Goal: Transaction & Acquisition: Purchase product/service

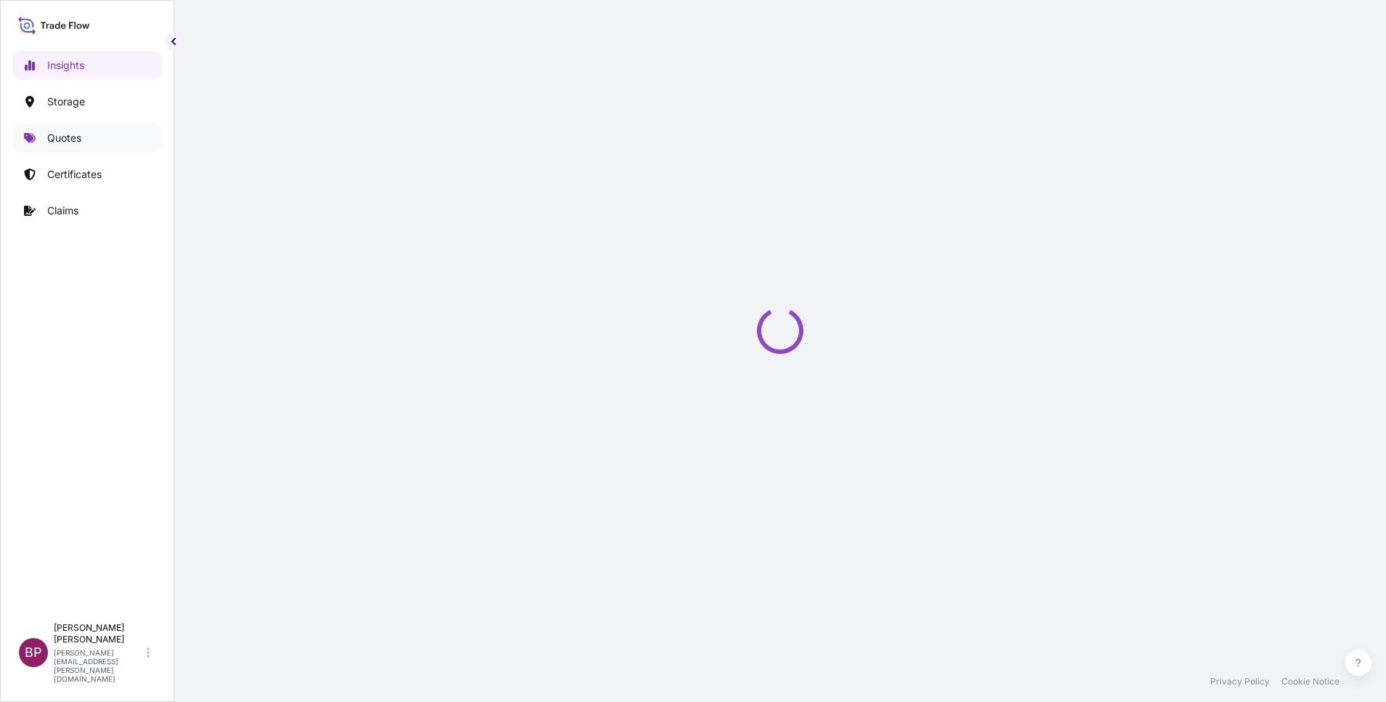
click at [74, 135] on p "Quotes" at bounding box center [64, 138] width 34 height 15
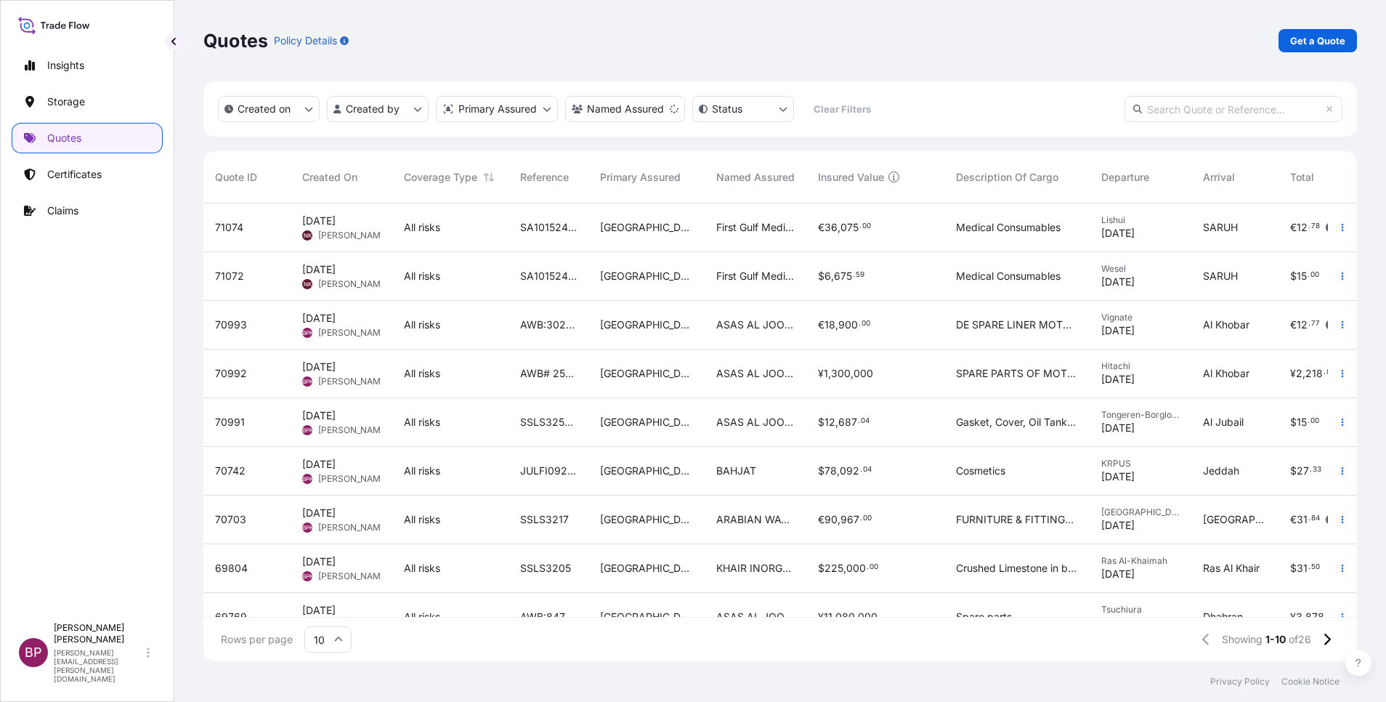
scroll to position [17, 17]
click at [1315, 44] on p "Get a Quote" at bounding box center [1317, 40] width 55 height 15
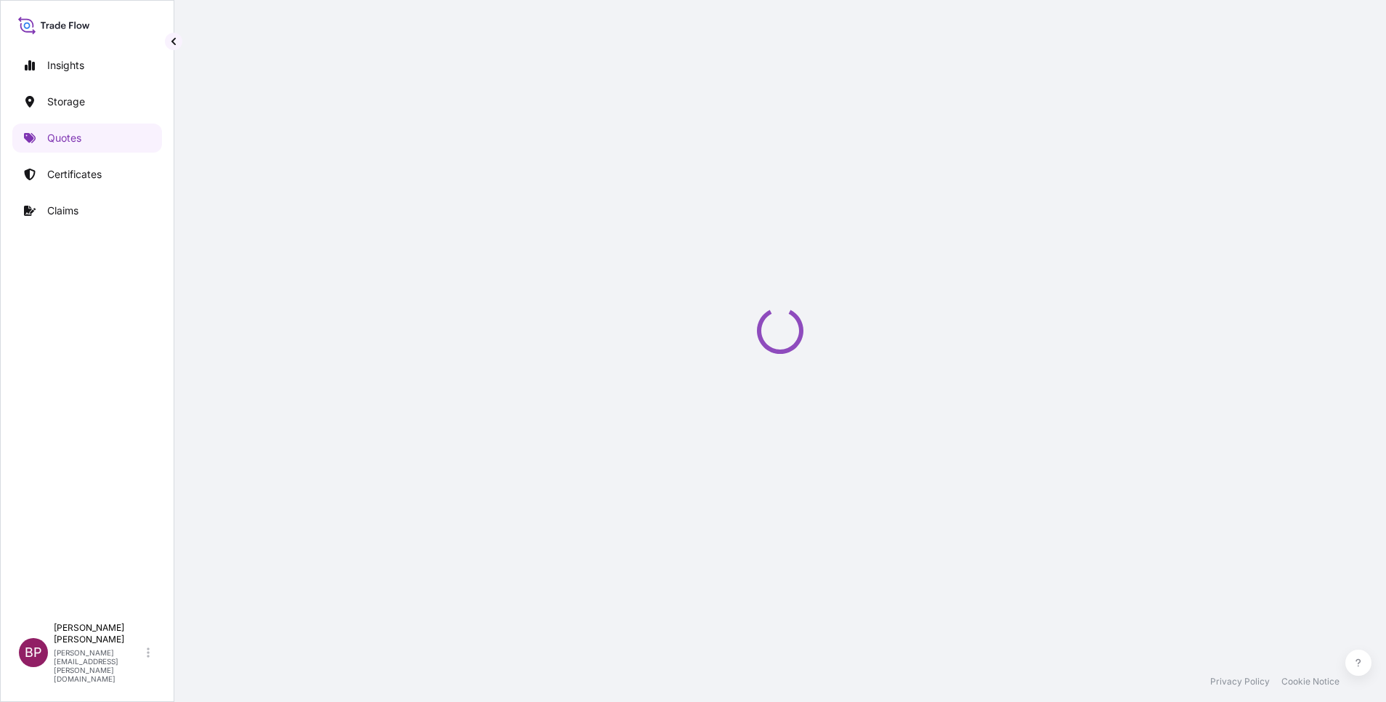
select select "Water"
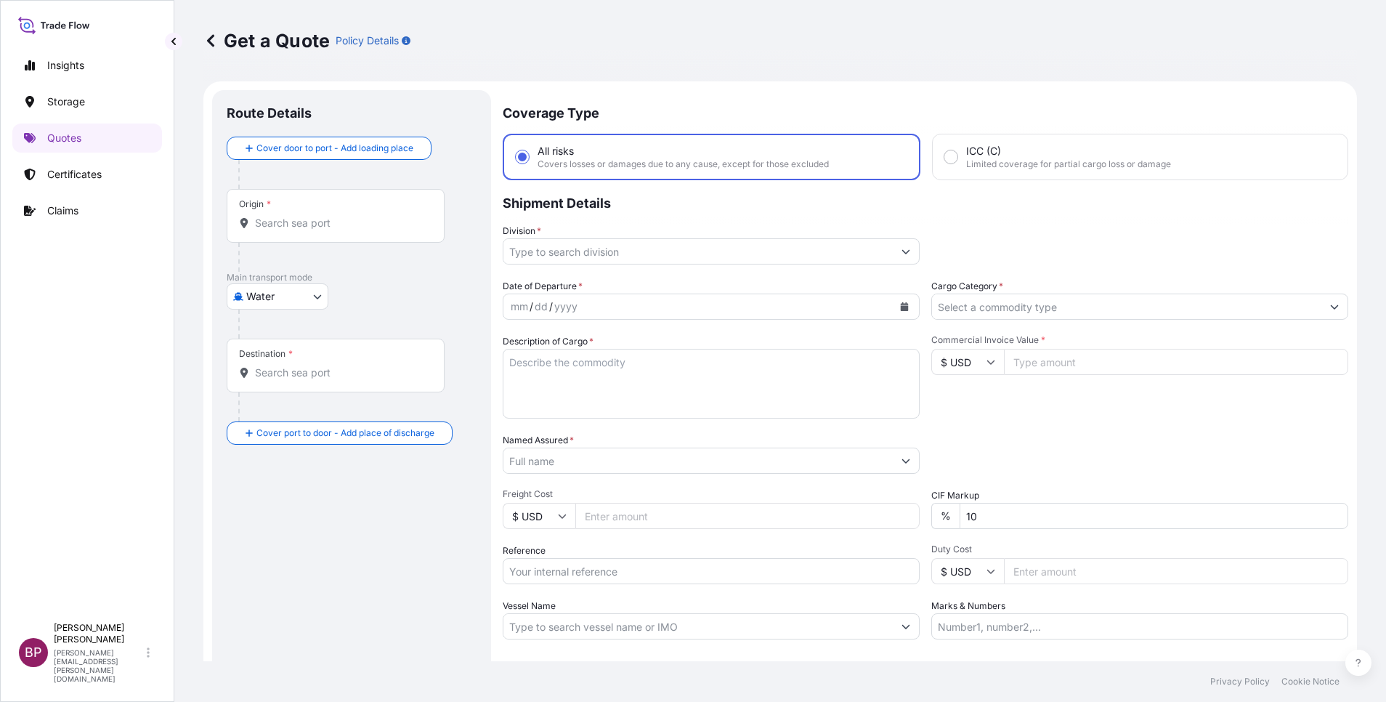
scroll to position [23, 0]
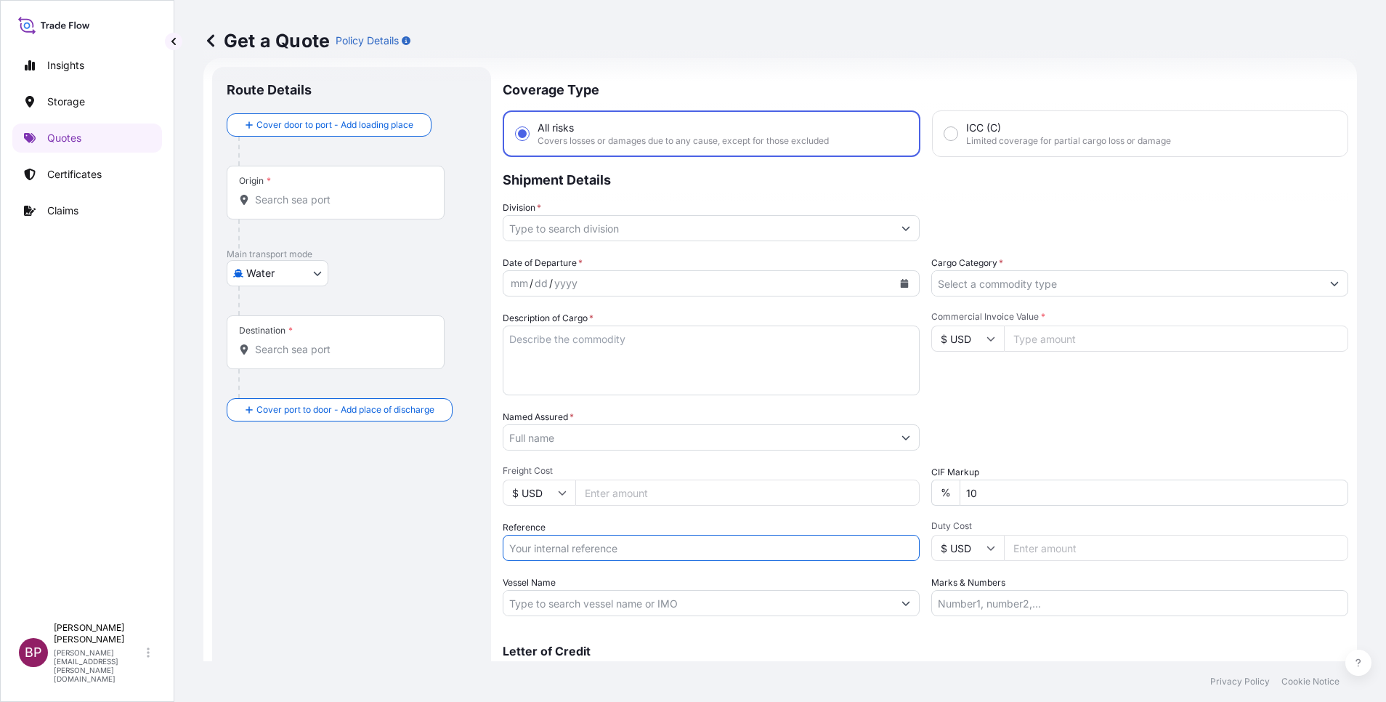
click at [591, 551] on input "Reference" at bounding box center [711, 548] width 417 height 26
paste input "SSLS3274 BL# NAM7894265"
type input "SSLS3274 BL# NAM7894265"
click at [581, 443] on input "Named Assured *" at bounding box center [694, 437] width 381 height 26
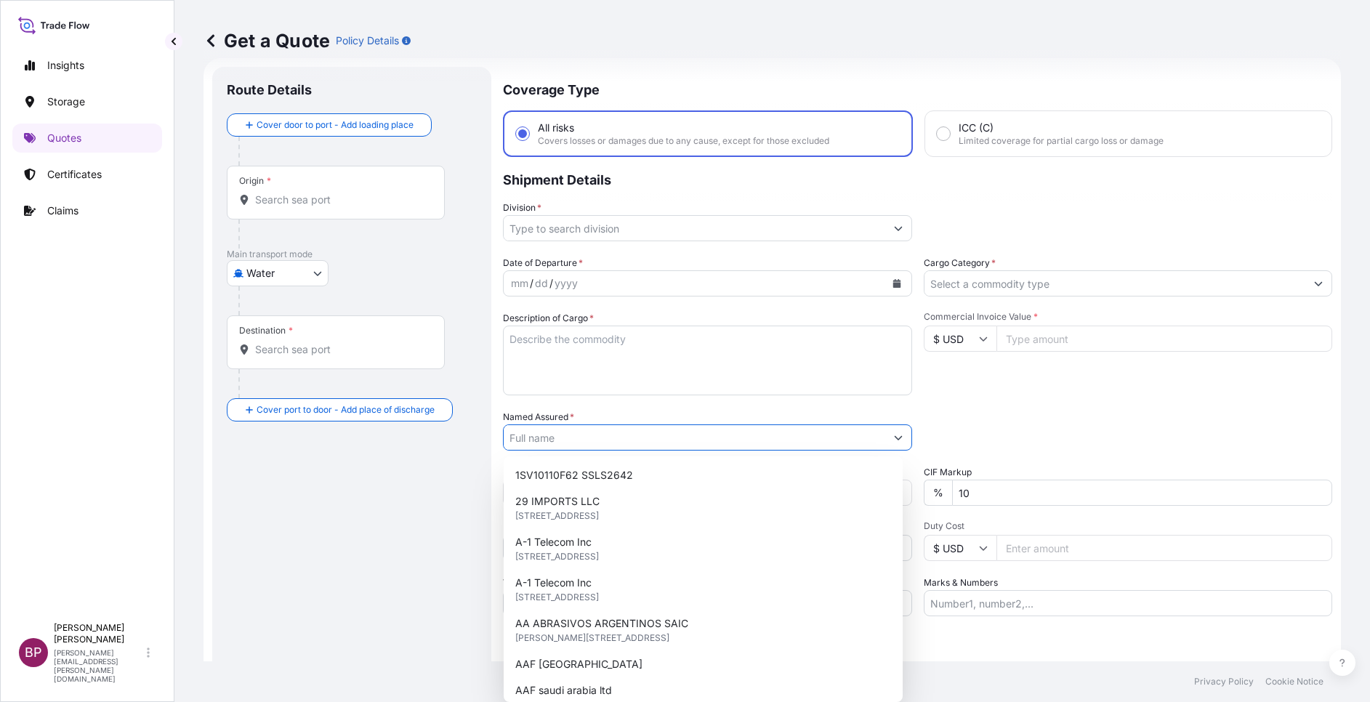
paste input "BAJA FOOD INDUSTRIES CO."
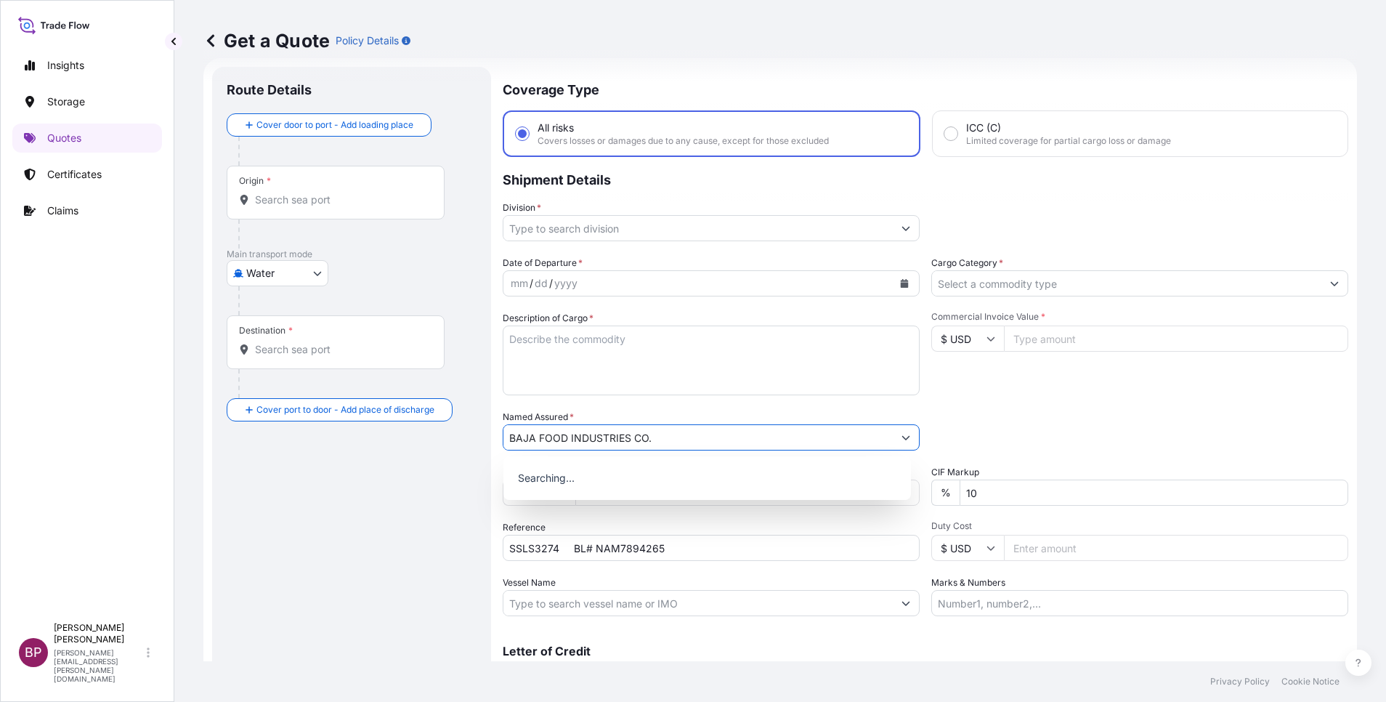
type input "BAJA FOOD INDUSTRIES CO."
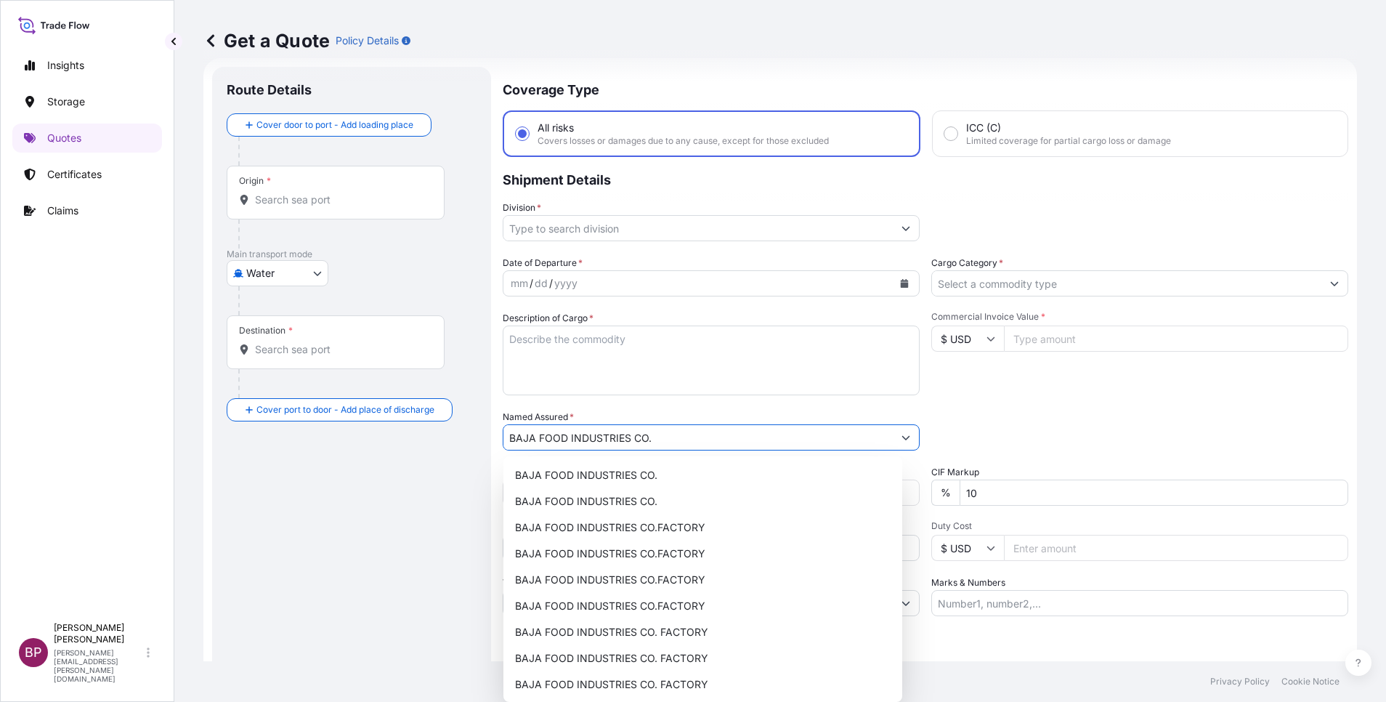
drag, startPoint x: 611, startPoint y: 384, endPoint x: 619, endPoint y: 386, distance: 8.1
click at [611, 384] on textarea "Description of Cargo *" at bounding box center [711, 361] width 417 height 70
paste textarea "US ALMONDS SHELLED NONPAREIL EXTRA NO. 1 SIZE 20-22"
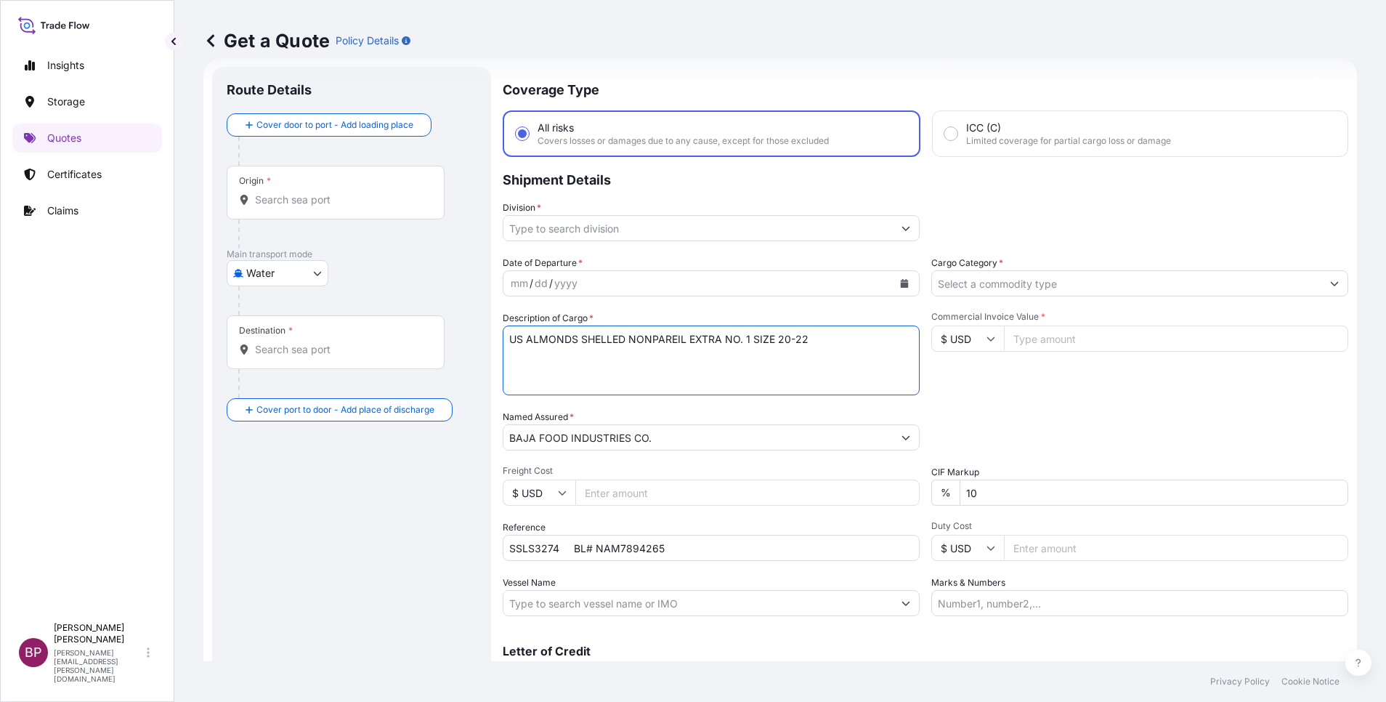
type textarea "US ALMONDS SHELLED NONPAREIL EXTRA NO. 1 SIZE 20-22"
click at [1072, 342] on input "Commercial Invoice Value *" at bounding box center [1176, 339] width 344 height 26
paste input "143440.00"
type input "143440.00"
click at [1070, 285] on input "Cargo Category *" at bounding box center [1126, 283] width 389 height 26
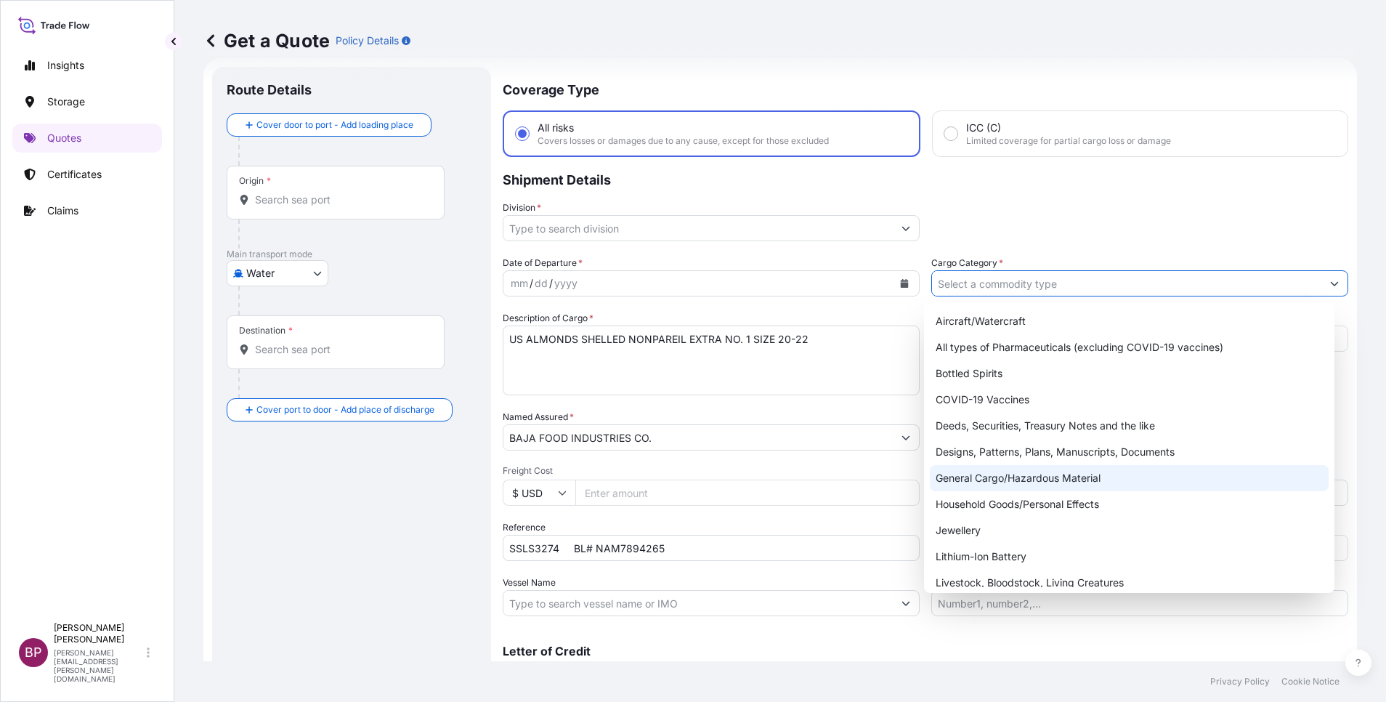
click at [1024, 480] on div "General Cargo/Hazardous Material" at bounding box center [1129, 478] width 399 height 26
type input "General Cargo/Hazardous Material"
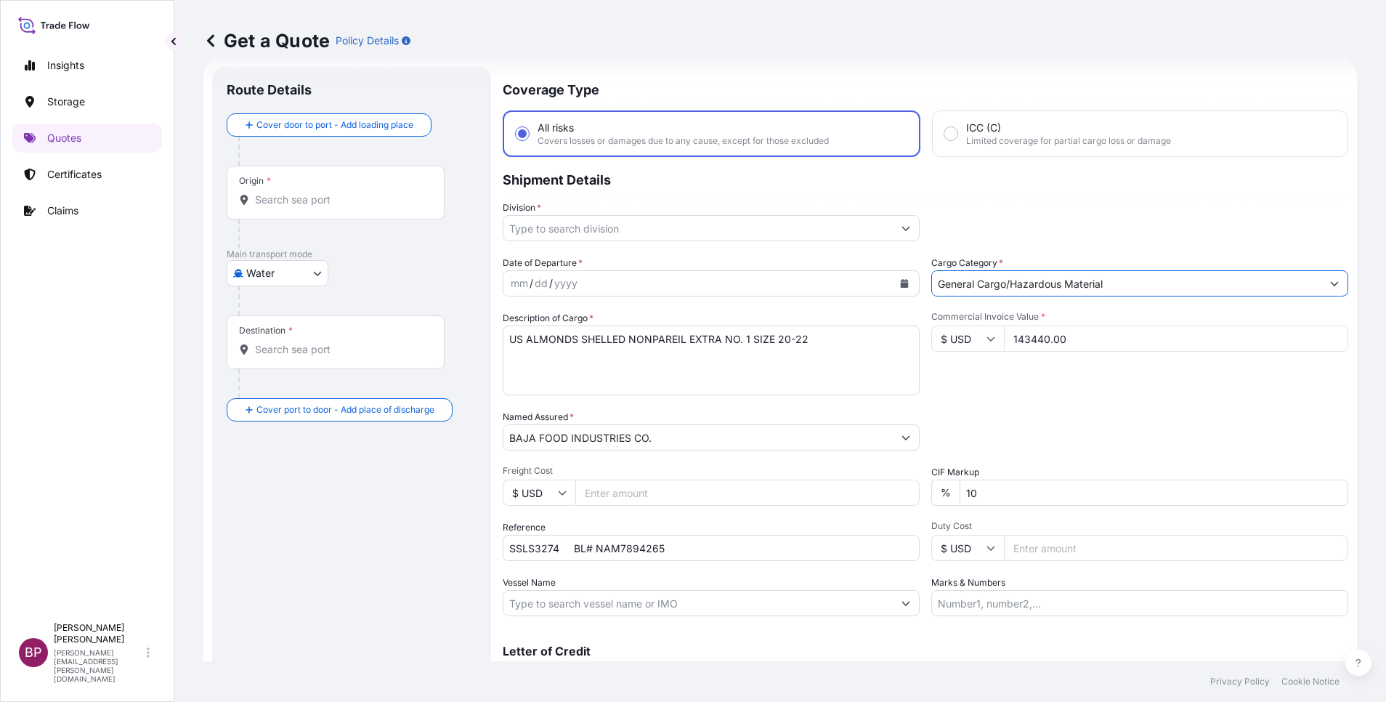
click at [862, 235] on input "Division *" at bounding box center [698, 228] width 389 height 26
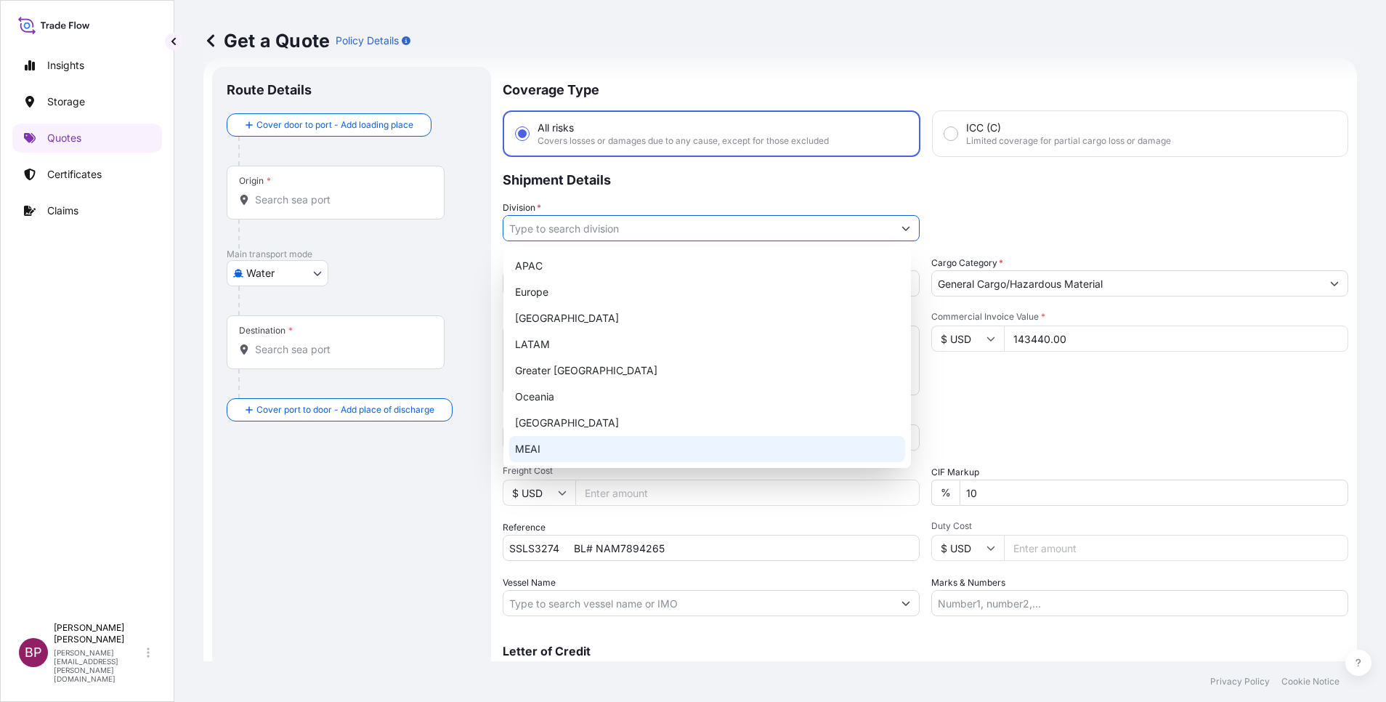
click at [605, 446] on div "MEAI" at bounding box center [707, 449] width 396 height 26
type input "MEAI"
click at [573, 450] on div "MEAI" at bounding box center [707, 449] width 396 height 26
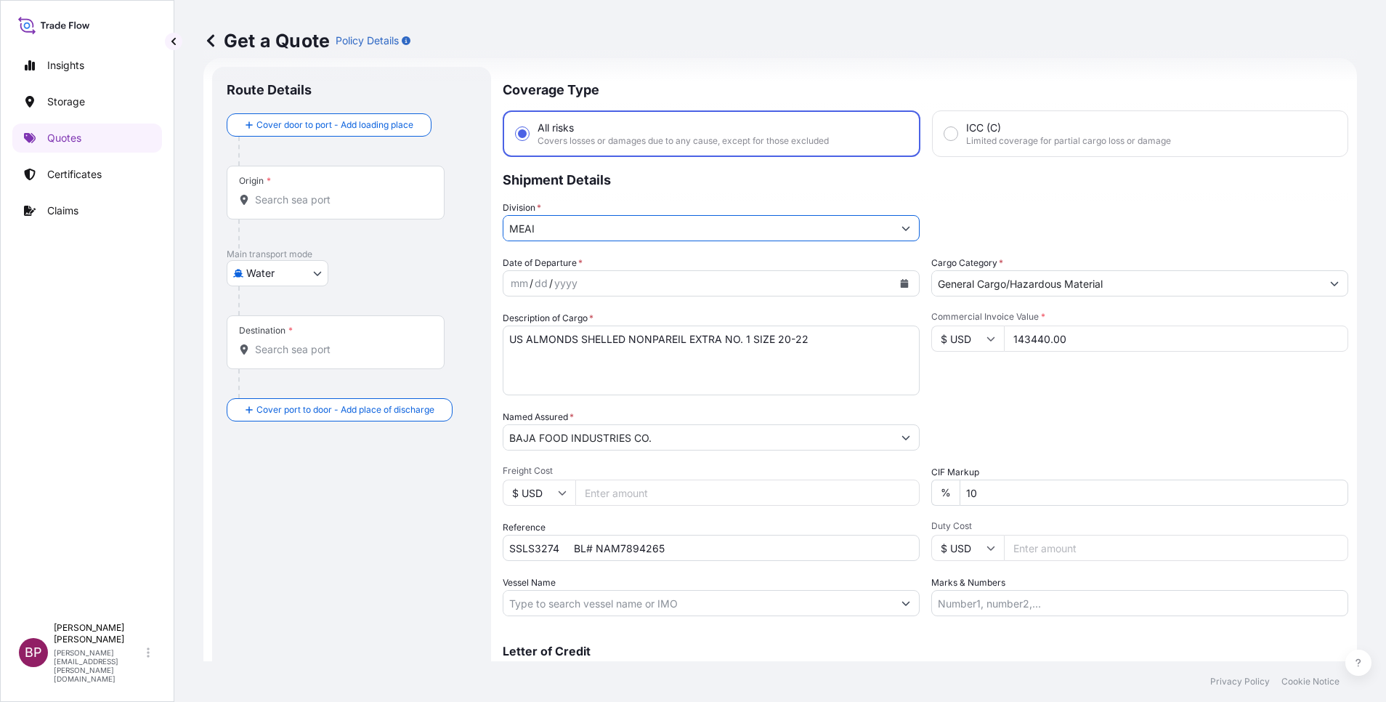
click at [893, 285] on button "Calendar" at bounding box center [904, 283] width 23 height 23
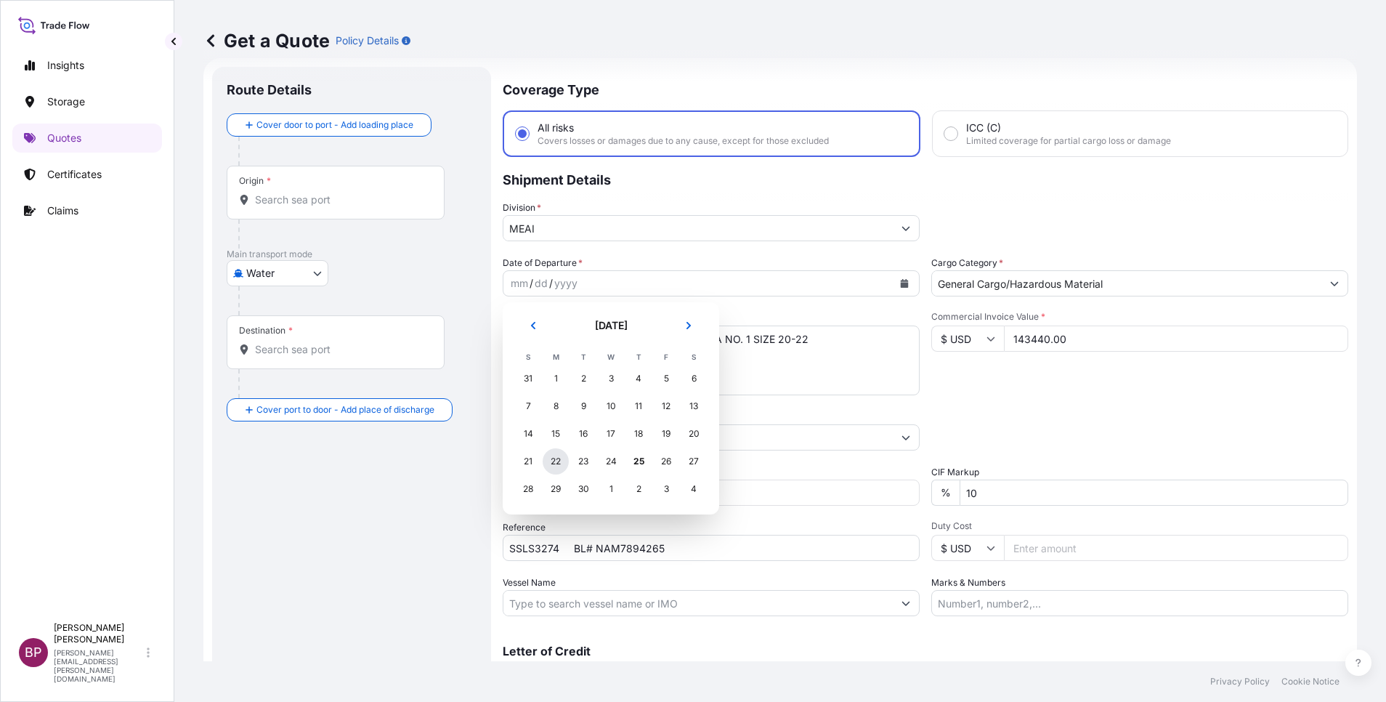
click at [558, 458] on div "22" at bounding box center [556, 461] width 26 height 26
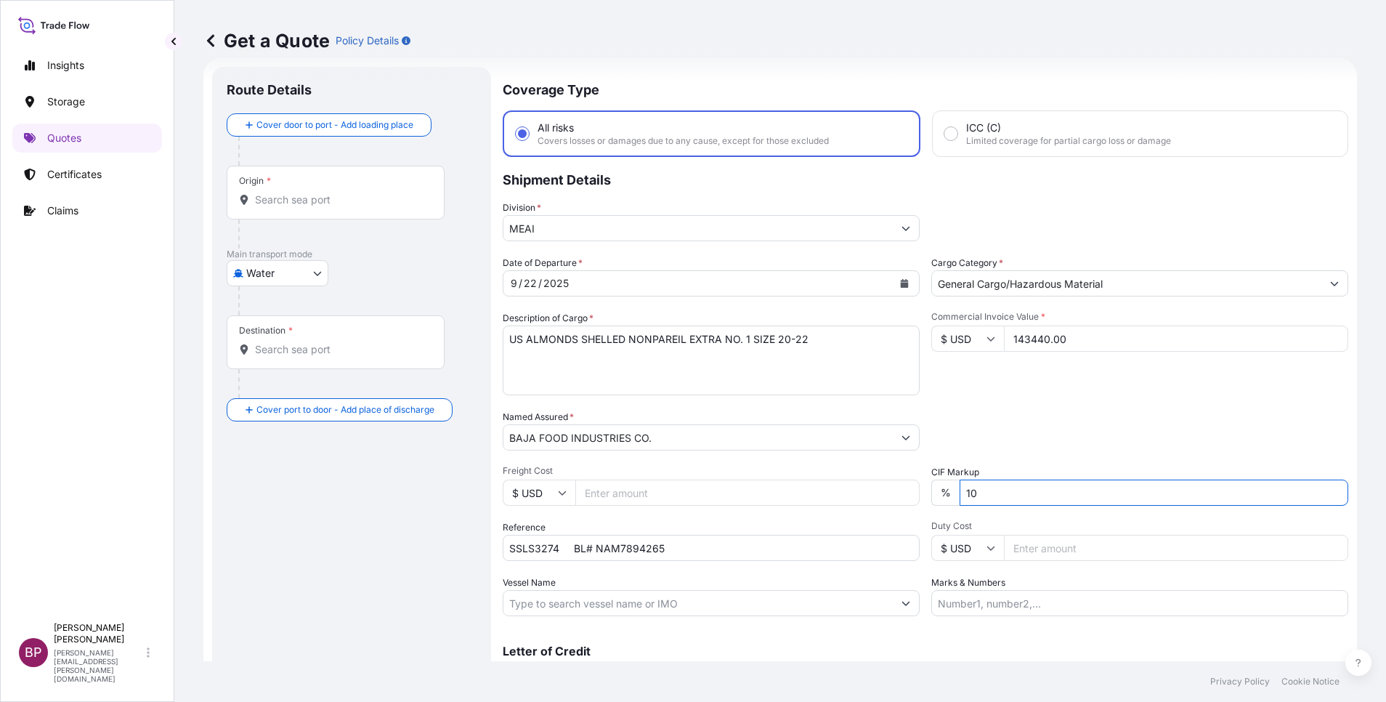
drag, startPoint x: 1030, startPoint y: 498, endPoint x: 624, endPoint y: 484, distance: 406.4
click at [624, 484] on div "Date of Departure * [DATE] Cargo Category * General Cargo/Hazardous Material De…" at bounding box center [926, 436] width 846 height 360
type input "0"
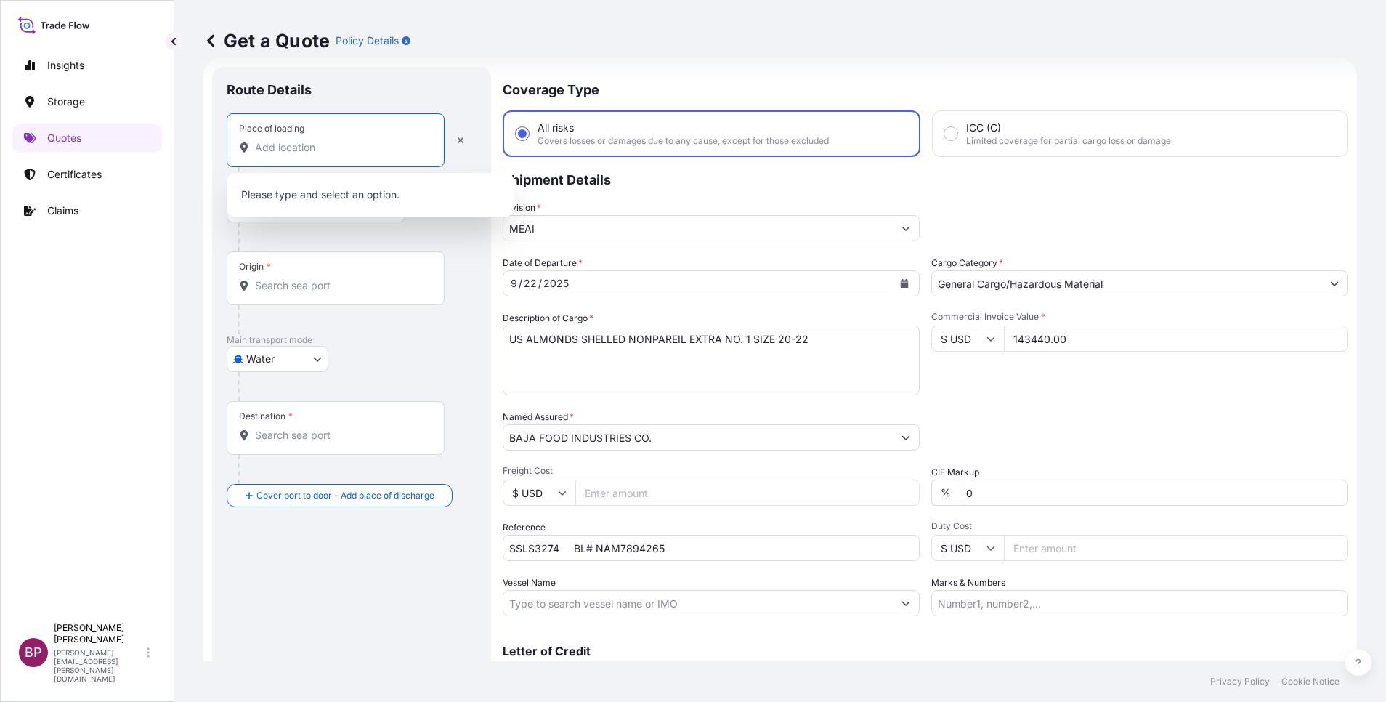
drag, startPoint x: 289, startPoint y: 140, endPoint x: 300, endPoint y: 150, distance: 14.9
click at [289, 141] on input "Place of loading" at bounding box center [340, 147] width 171 height 15
paste input "[GEOGRAPHIC_DATA]"
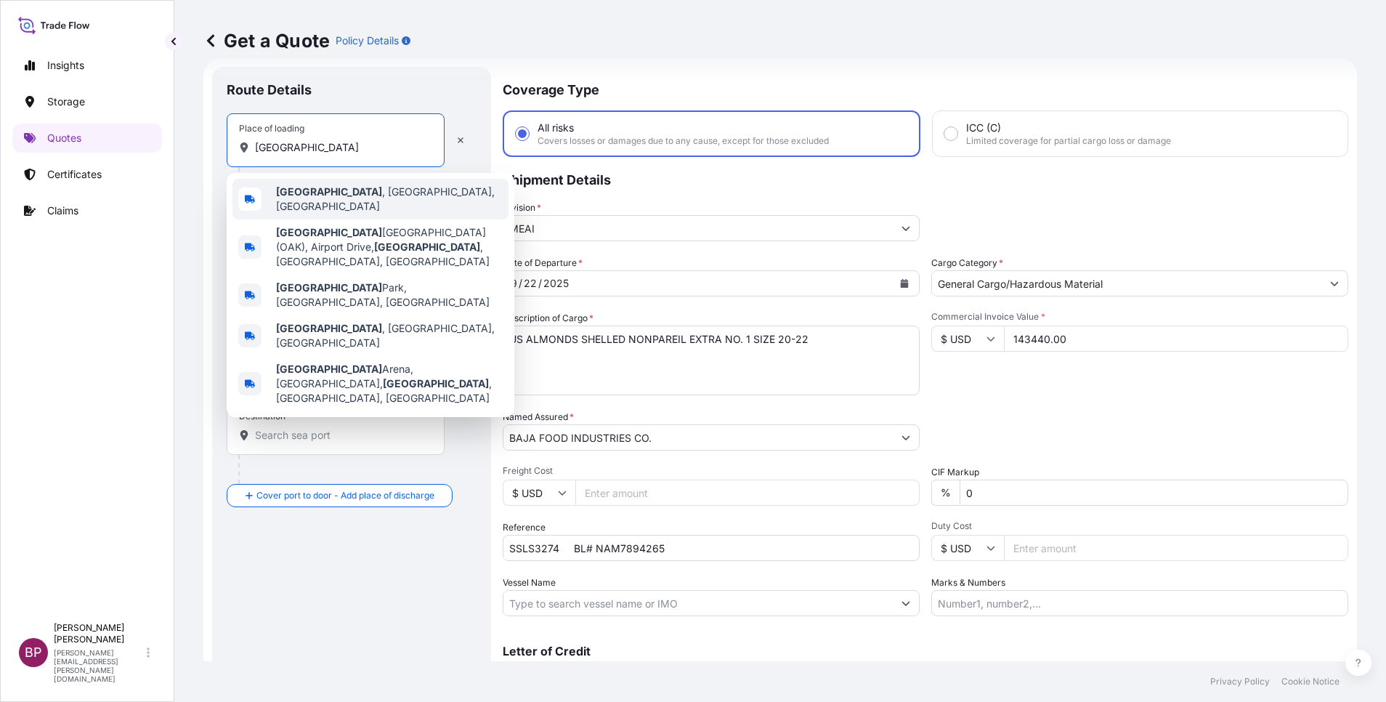
click at [342, 192] on span "[GEOGRAPHIC_DATA] , [GEOGRAPHIC_DATA], [GEOGRAPHIC_DATA]" at bounding box center [389, 199] width 227 height 29
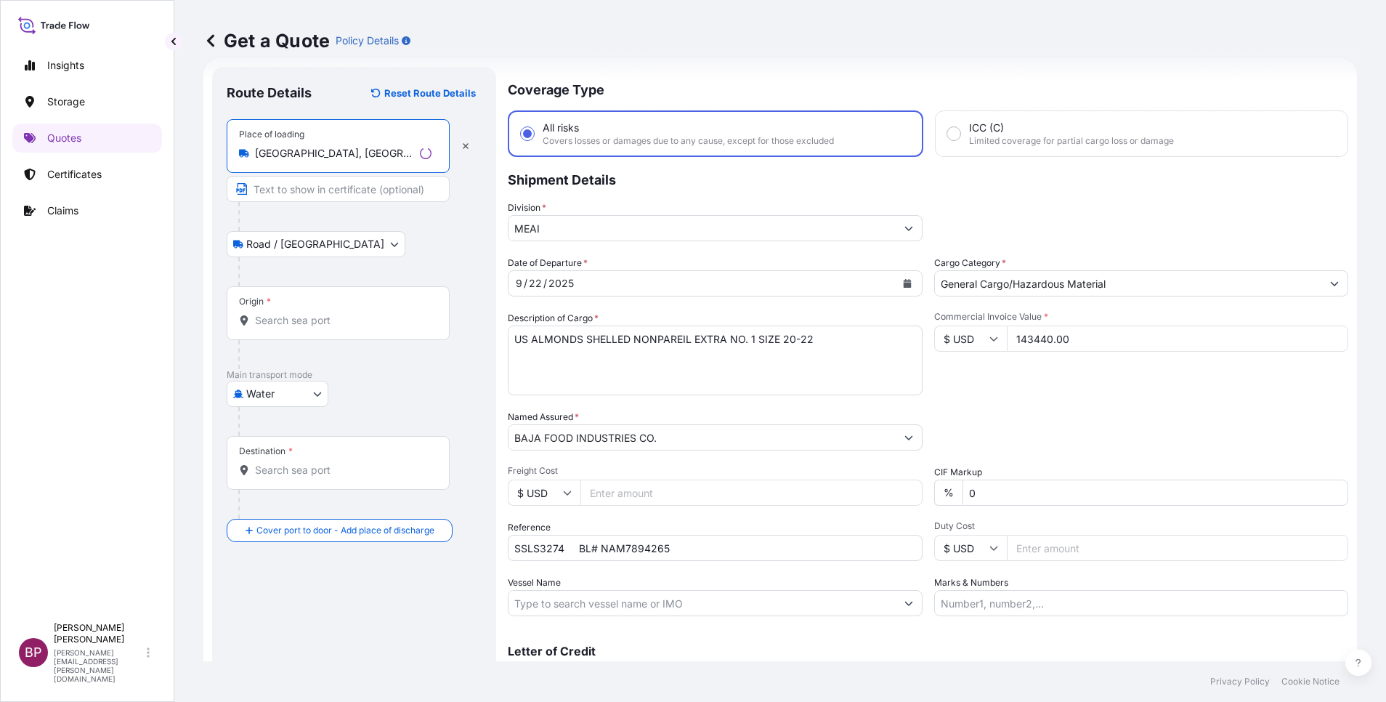
type input "[GEOGRAPHIC_DATA], [GEOGRAPHIC_DATA], [GEOGRAPHIC_DATA]"
click at [331, 322] on input "Origin *" at bounding box center [343, 320] width 177 height 15
paste input "[GEOGRAPHIC_DATA]"
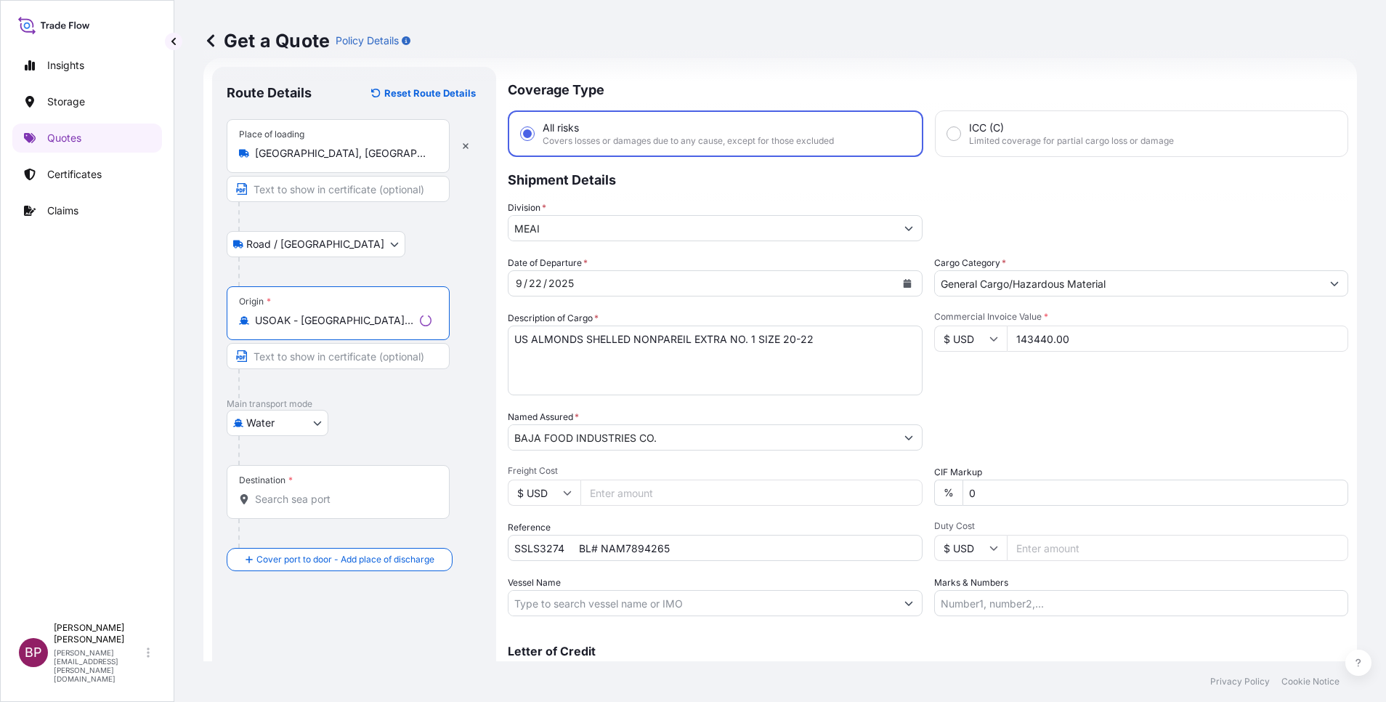
type input "USOAK - [GEOGRAPHIC_DATA], [GEOGRAPHIC_DATA]"
click at [327, 501] on input "Destination *" at bounding box center [343, 499] width 177 height 15
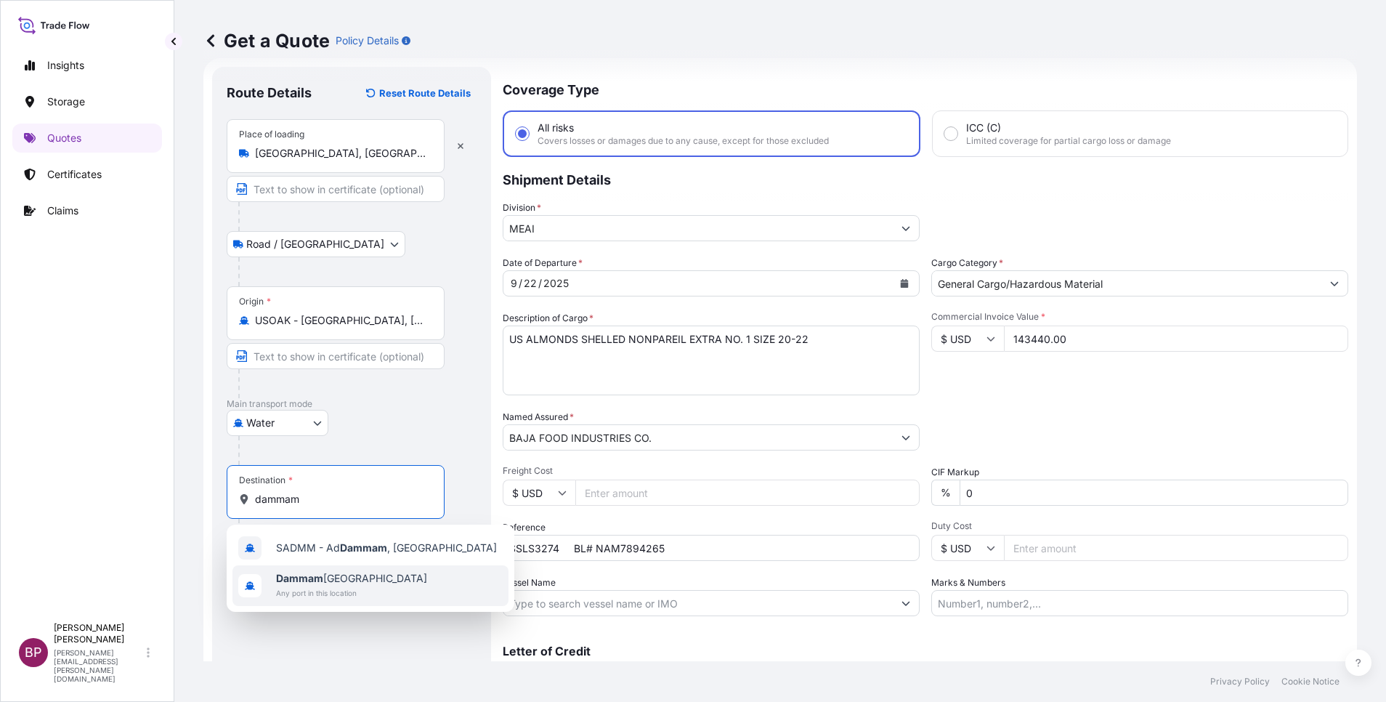
click at [350, 580] on span "Dammam [GEOGRAPHIC_DATA]" at bounding box center [351, 578] width 151 height 15
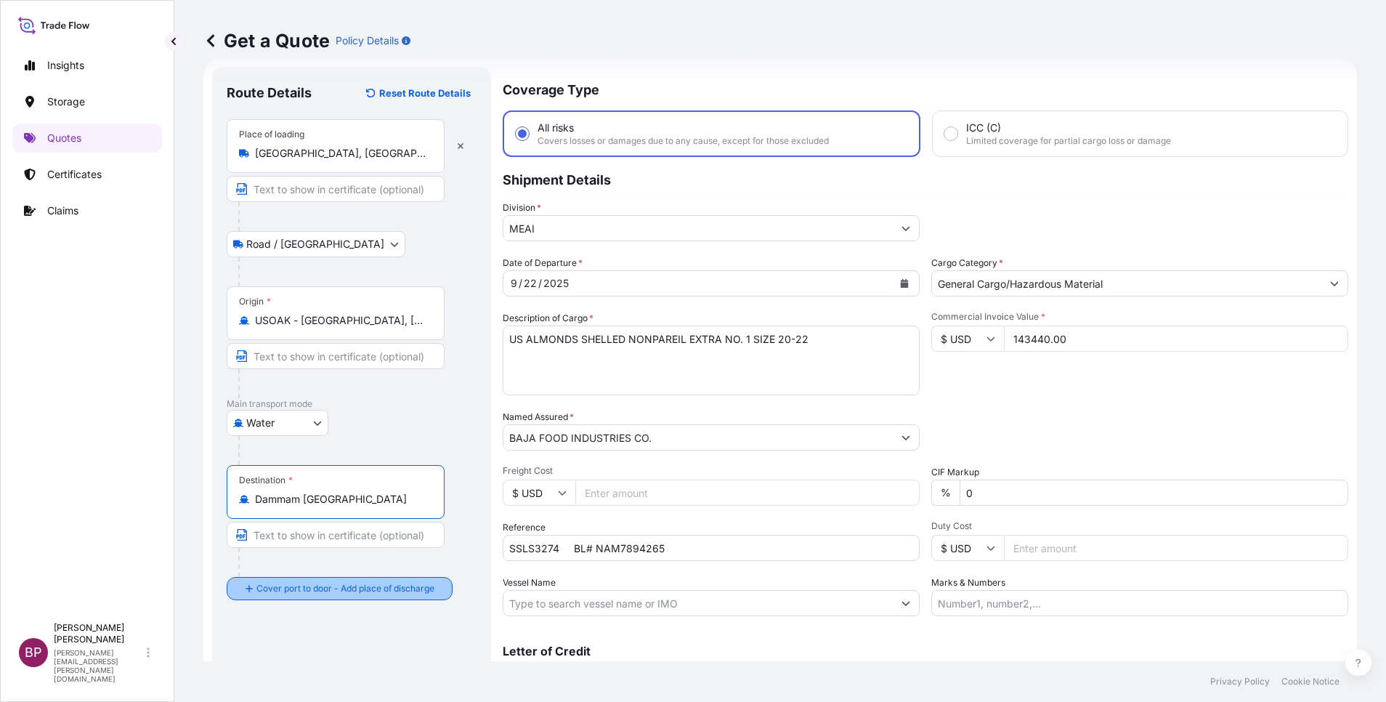
type input "Dammam [GEOGRAPHIC_DATA]"
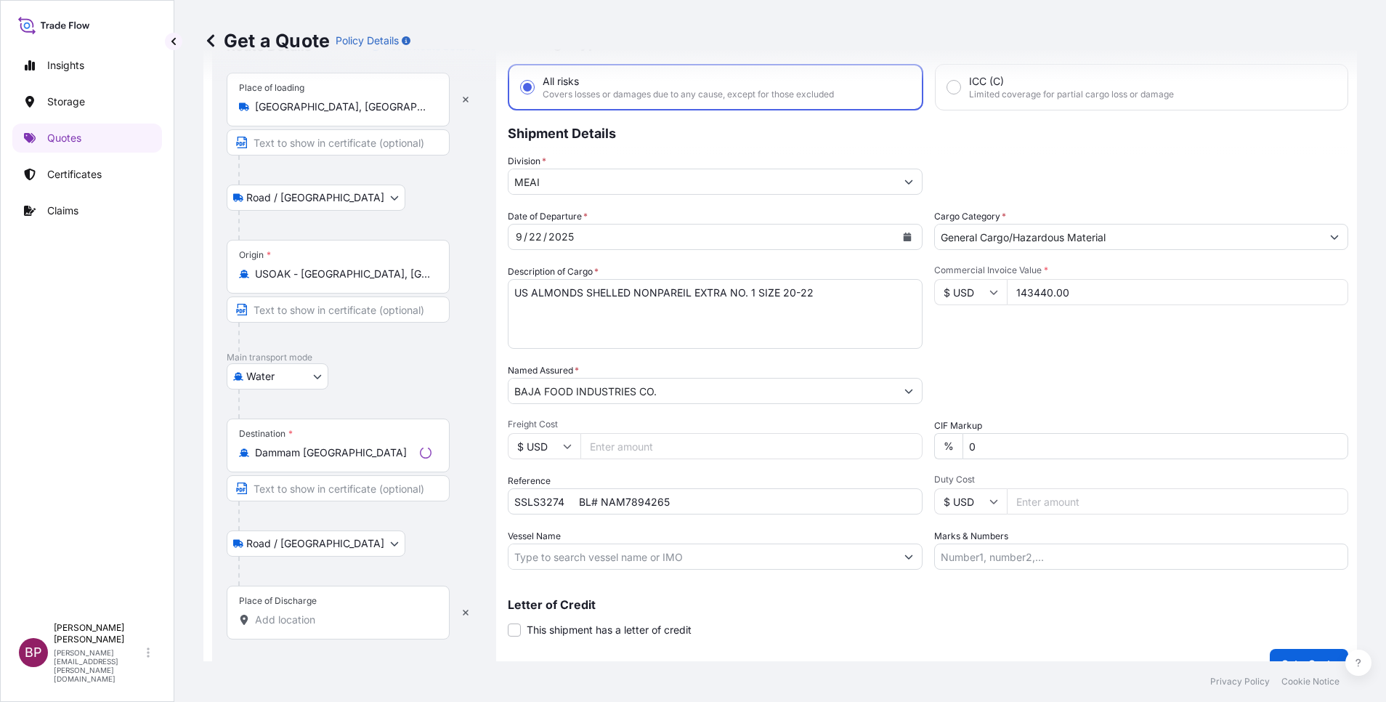
scroll to position [95, 0]
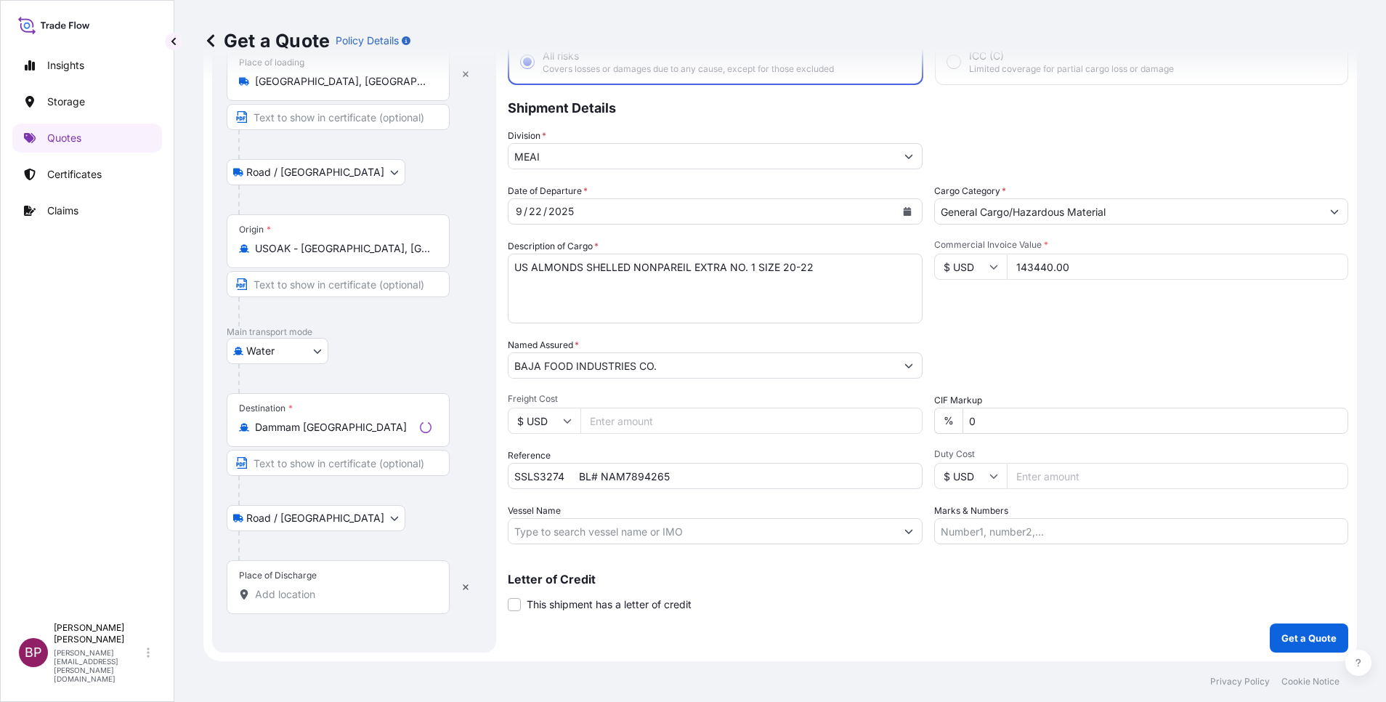
click at [328, 599] on input "Place of Discharge" at bounding box center [343, 594] width 177 height 15
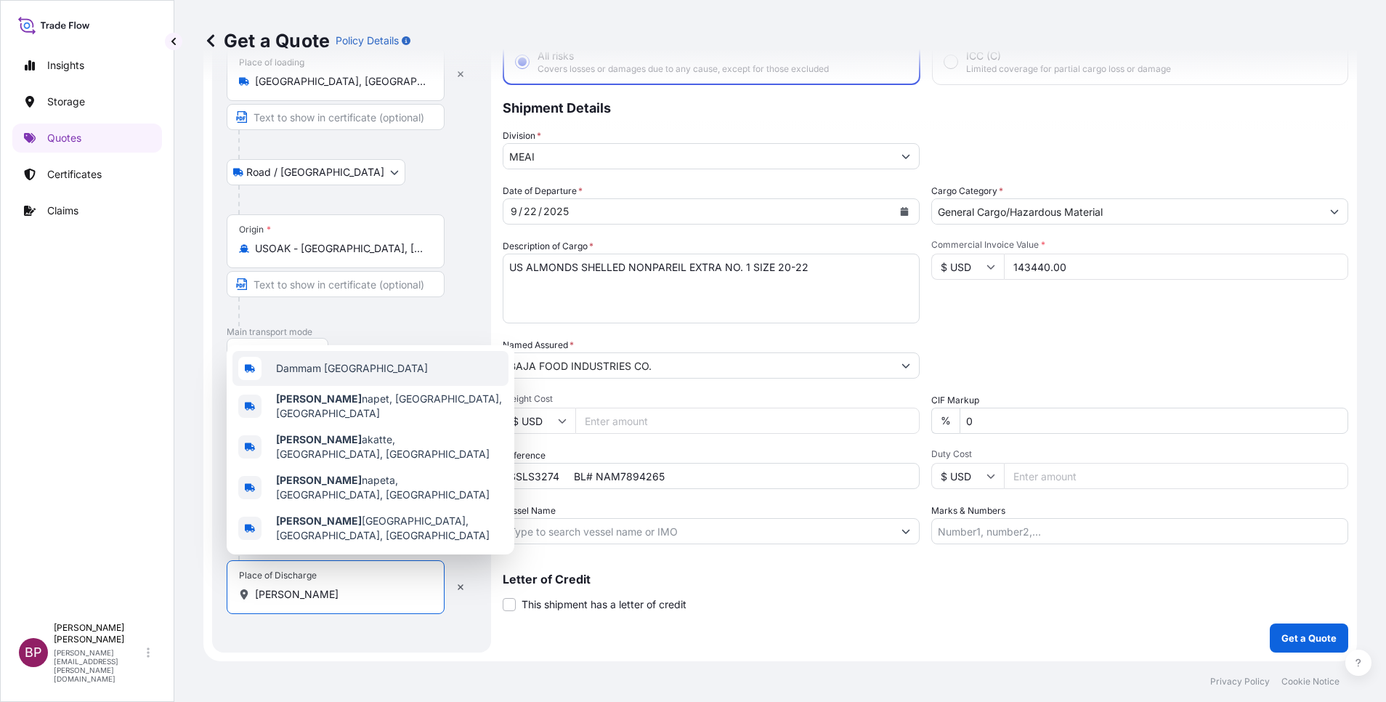
click at [384, 376] on span "Dammam [GEOGRAPHIC_DATA]" at bounding box center [352, 368] width 152 height 15
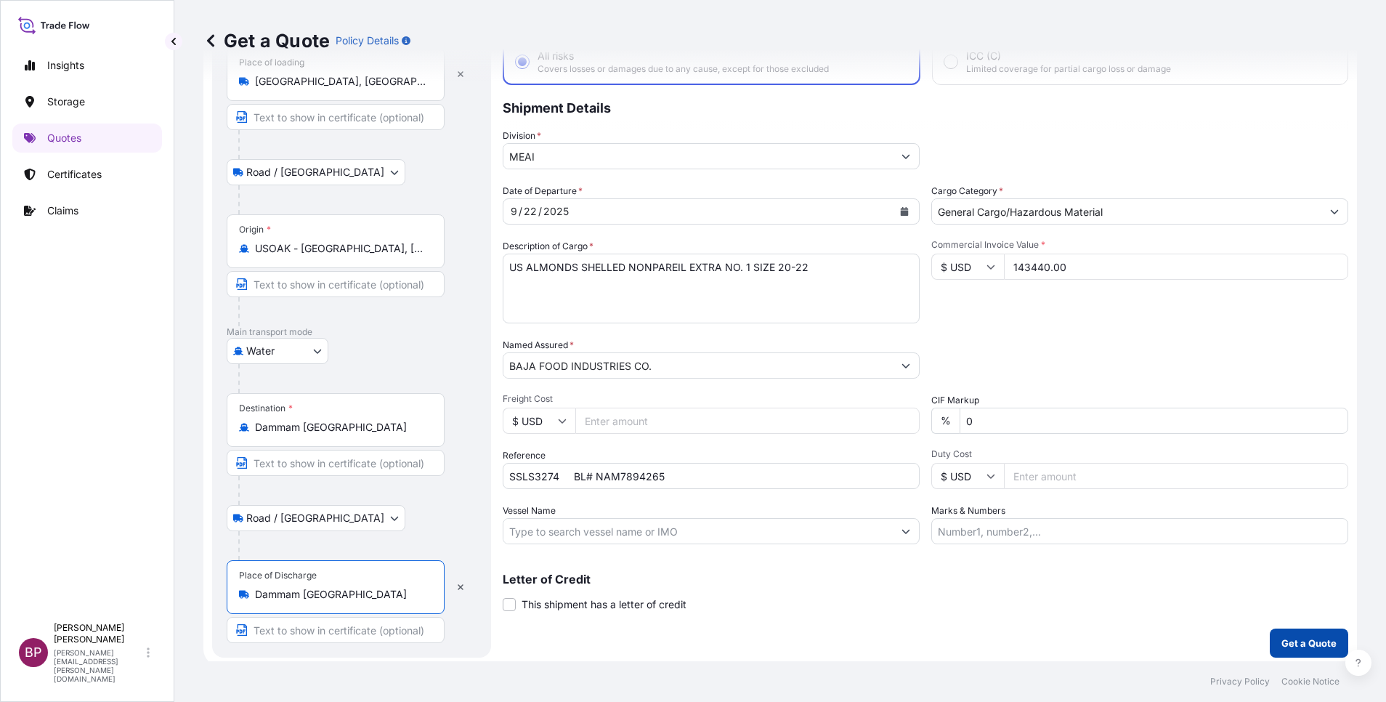
type input "Dammam [GEOGRAPHIC_DATA]"
click at [1308, 647] on p "Get a Quote" at bounding box center [1309, 643] width 55 height 15
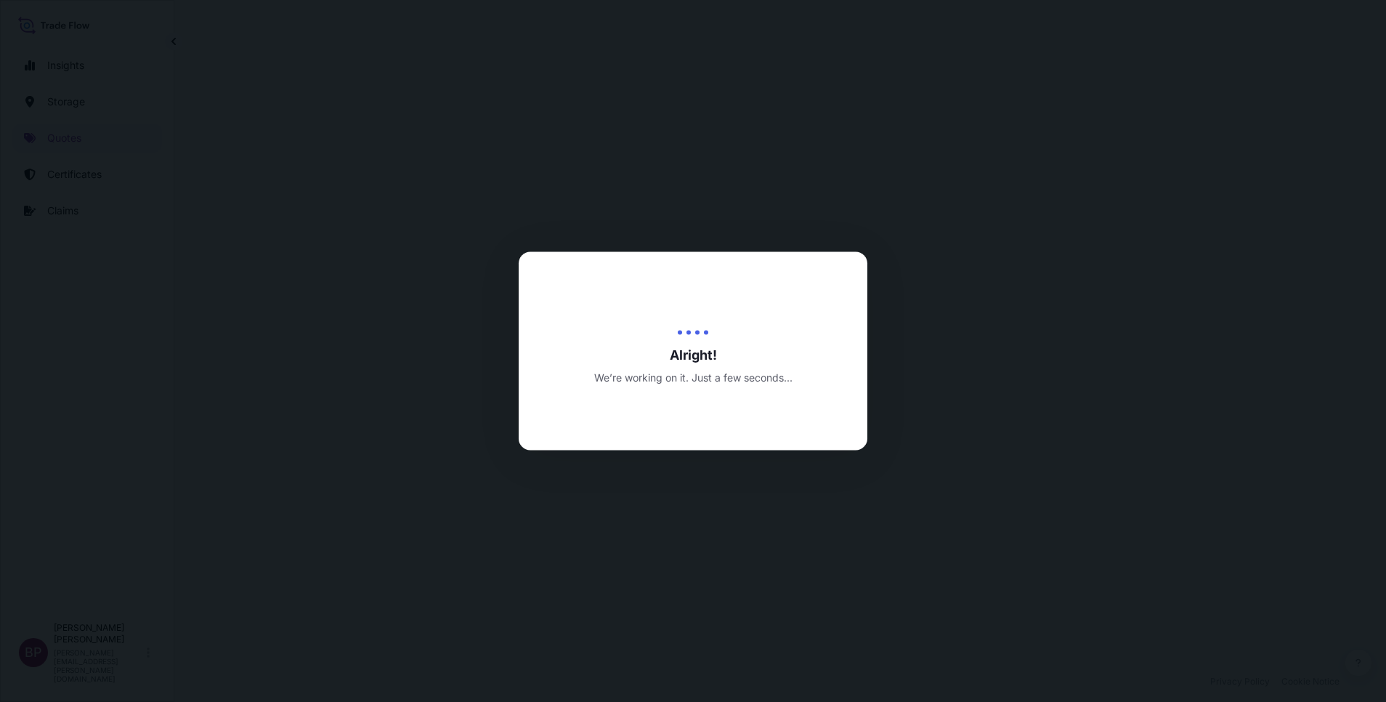
select select "Road / [GEOGRAPHIC_DATA]"
select select "Water"
select select "Road / [GEOGRAPHIC_DATA]"
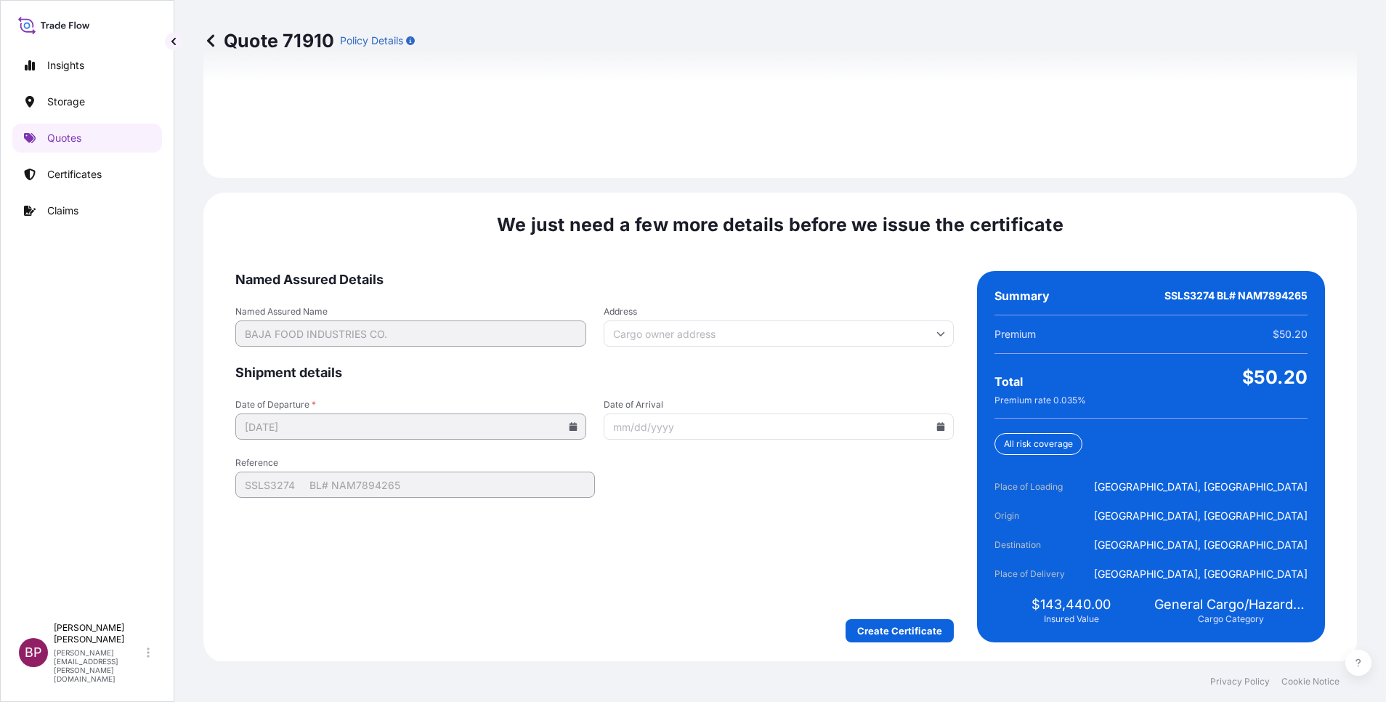
scroll to position [2154, 0]
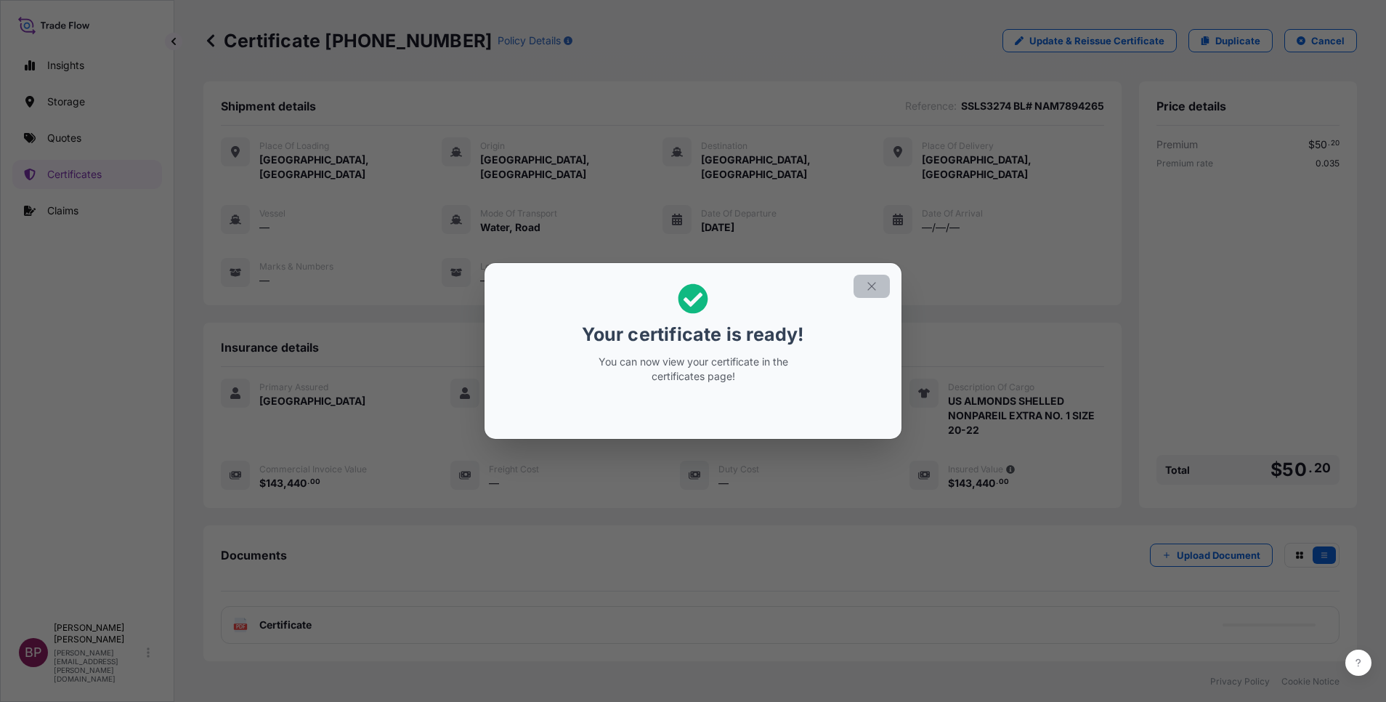
click at [884, 288] on button "button" at bounding box center [872, 286] width 36 height 23
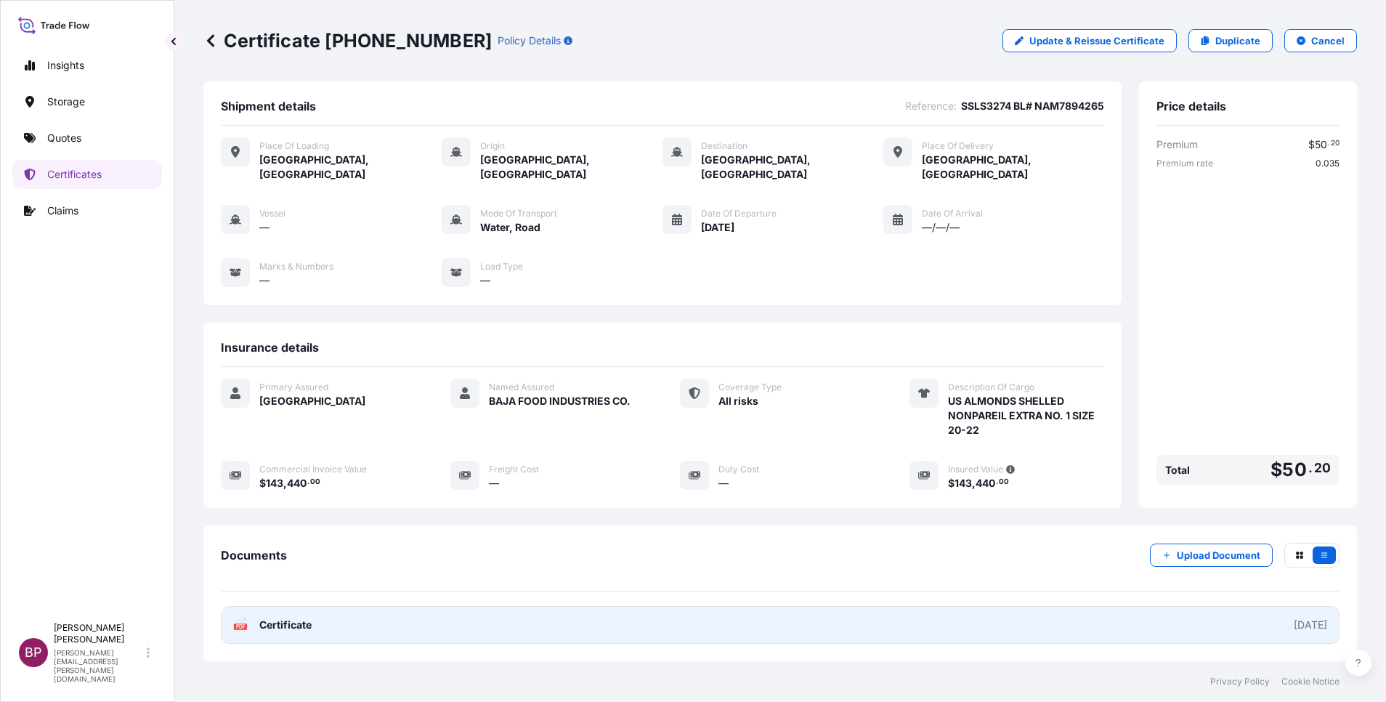
click at [299, 618] on link "PDF Certificate [DATE]" at bounding box center [780, 625] width 1119 height 38
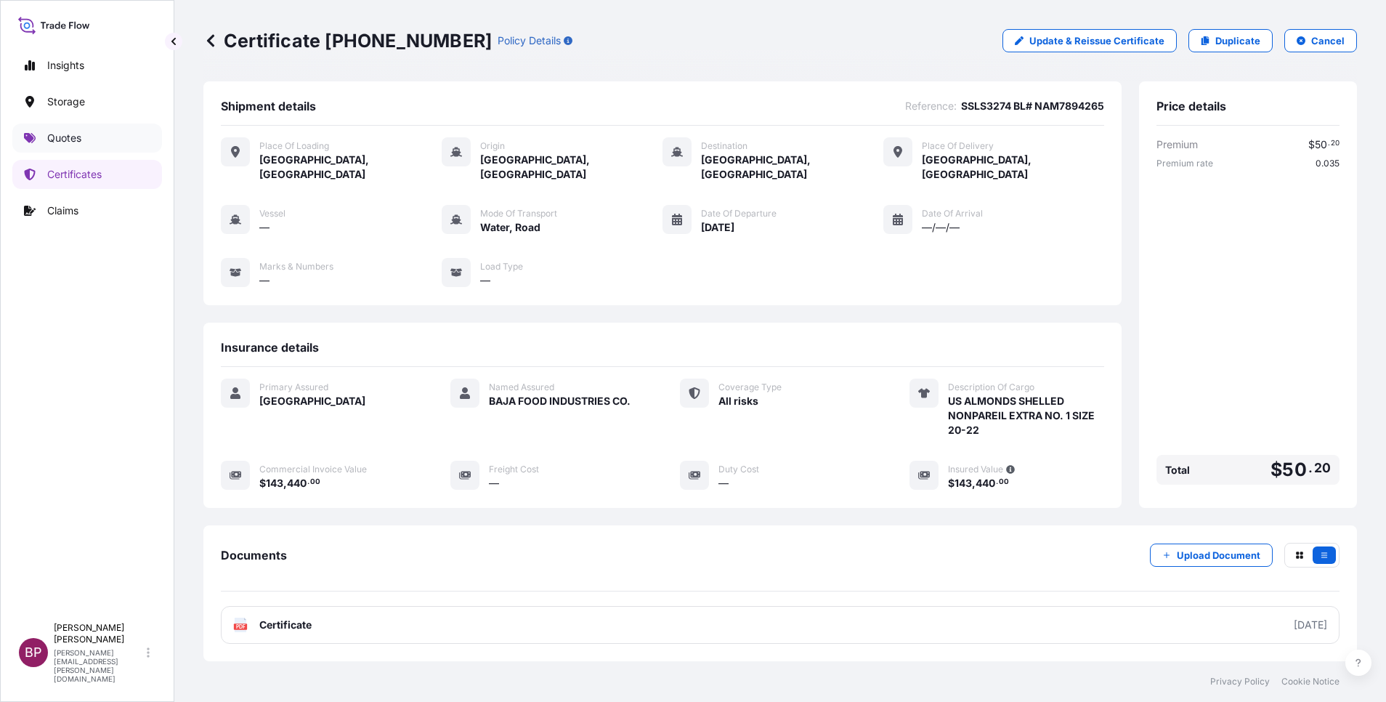
click at [73, 135] on p "Quotes" at bounding box center [64, 138] width 34 height 15
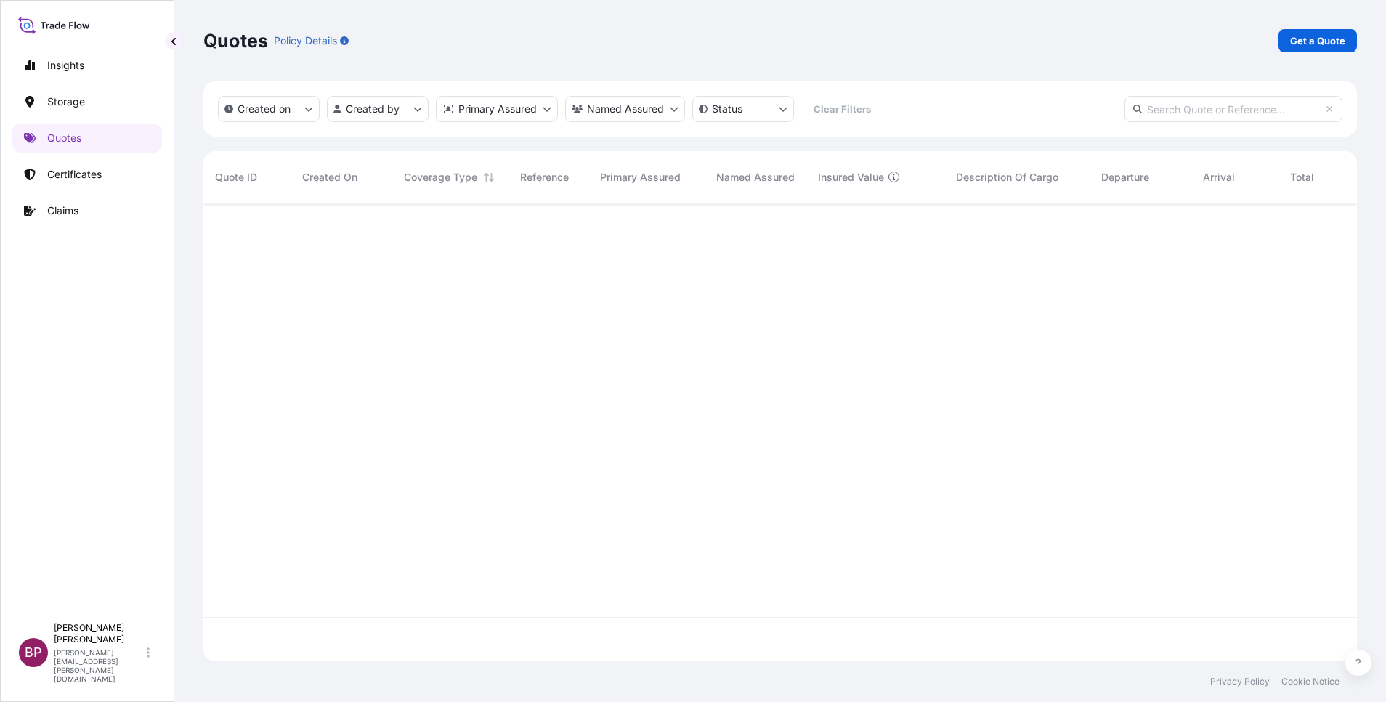
scroll to position [449, 1137]
click at [1320, 44] on p "Get a Quote" at bounding box center [1317, 40] width 55 height 15
select select "Water"
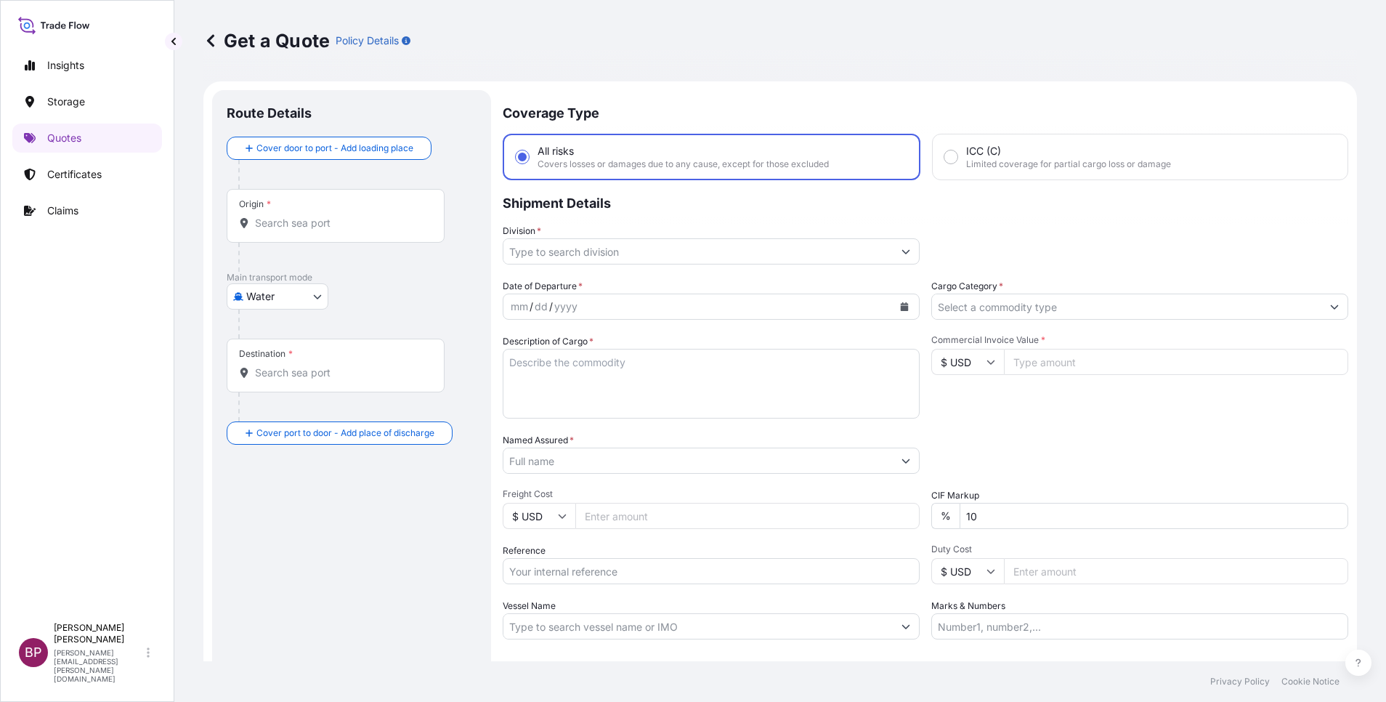
scroll to position [23, 0]
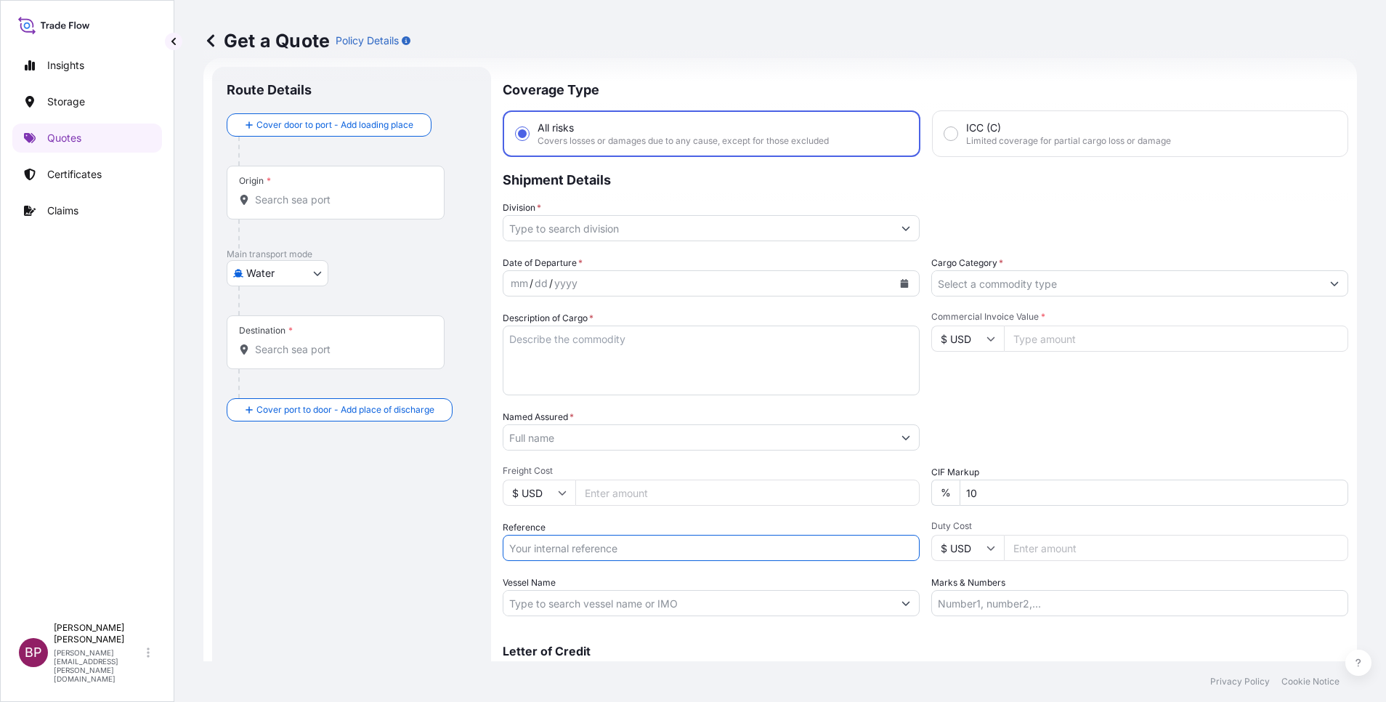
click at [574, 546] on input "Reference" at bounding box center [711, 548] width 417 height 26
paste input "SSLS3275 BL# NAM7894270"
type input "SSLS3275 BL# NAM7894270"
click at [575, 436] on input "Named Assured *" at bounding box center [698, 437] width 389 height 26
paste input "BAJA FOOD INDUSTRIES CO."
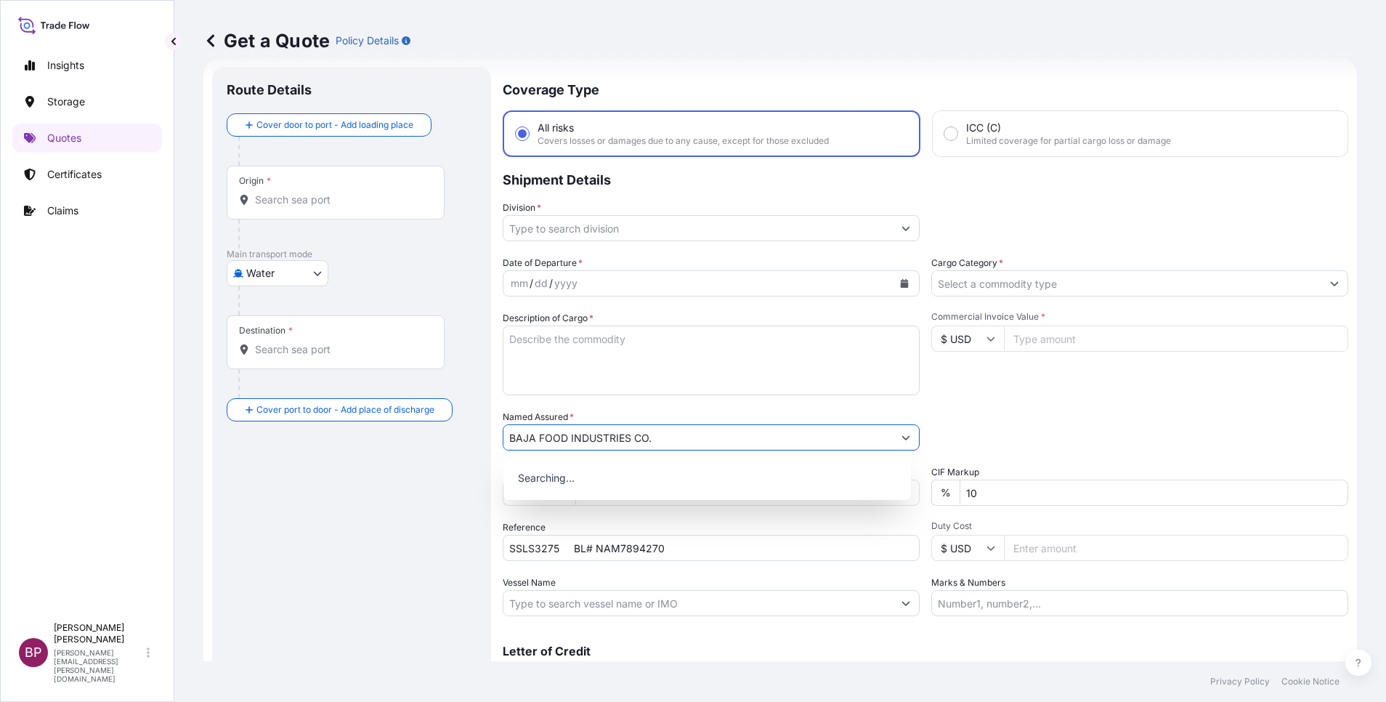
type input "BAJA FOOD INDUSTRIES CO."
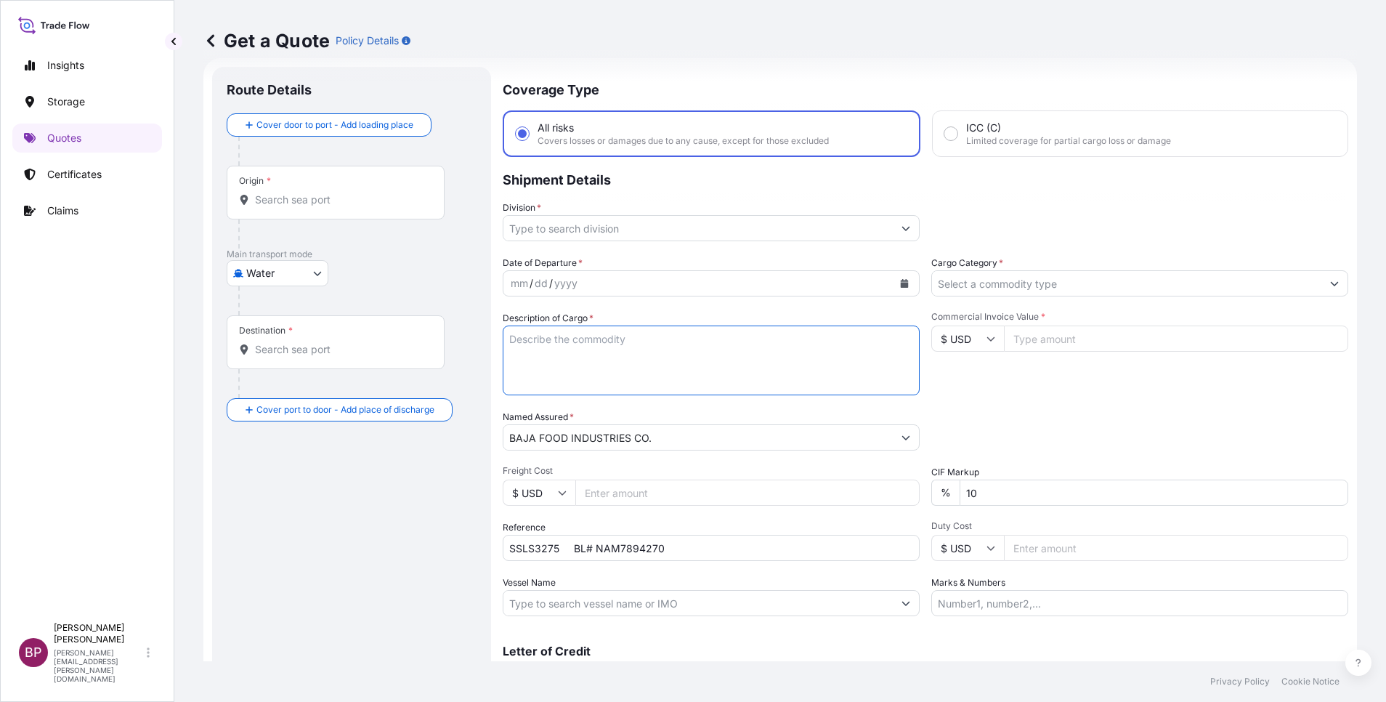
drag, startPoint x: 624, startPoint y: 366, endPoint x: 658, endPoint y: 361, distance: 33.8
click at [624, 365] on textarea "Description of Cargo *" at bounding box center [711, 361] width 417 height 70
paste textarea "US ALMONDS SHELLED NONPAREIL EXTRA NO. 1 SIZE 20-22"
drag, startPoint x: 784, startPoint y: 359, endPoint x: 800, endPoint y: 357, distance: 16.1
click at [800, 357] on textarea "US ALMONDS SHELLED NONPAREIL EXTRA NO. 1 SIZE 20-22" at bounding box center [711, 361] width 417 height 70
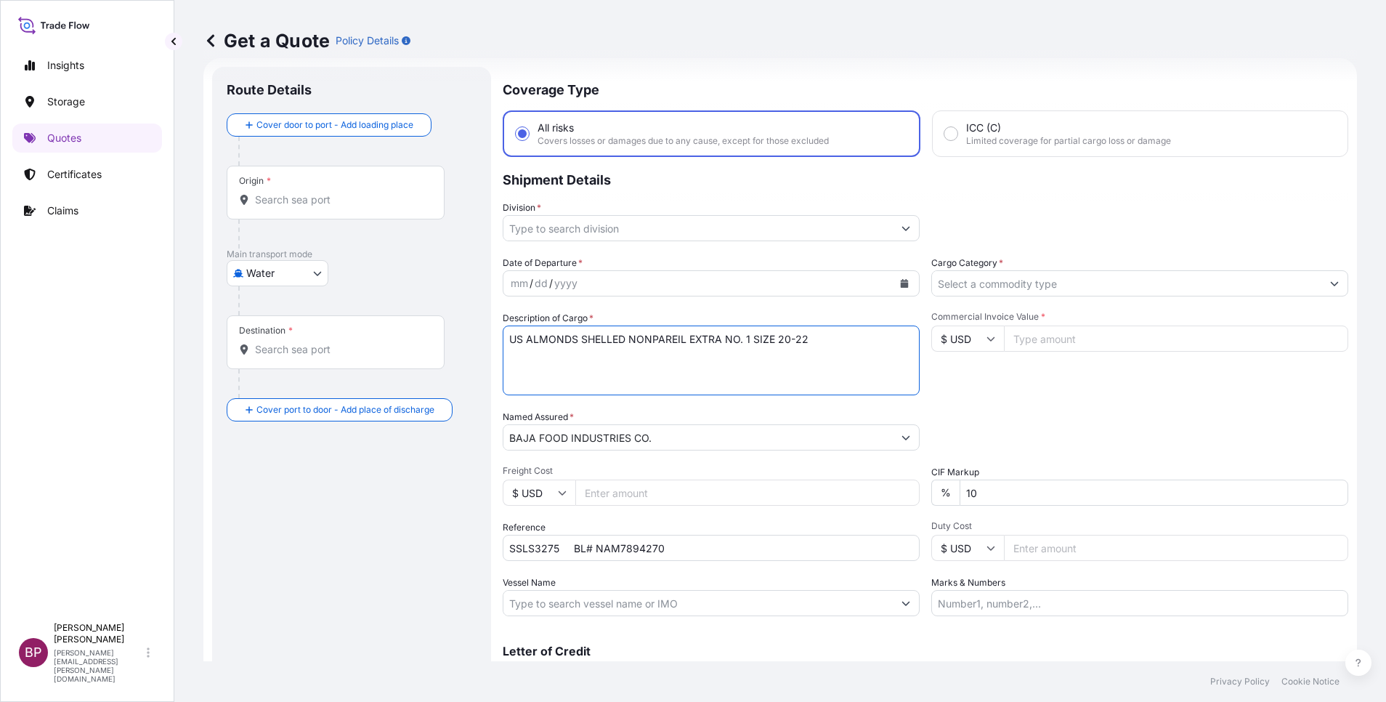
type textarea "US ALMONDS SHELLED NONPAREIL EXTRA NO. 1 SIZE 20-22"
click at [1042, 354] on div "Commercial Invoice Value * $ USD" at bounding box center [1140, 353] width 417 height 84
click at [1043, 349] on input "Commercial Invoice Value *" at bounding box center [1176, 339] width 344 height 26
paste input "143440.00"
type input "143440.00"
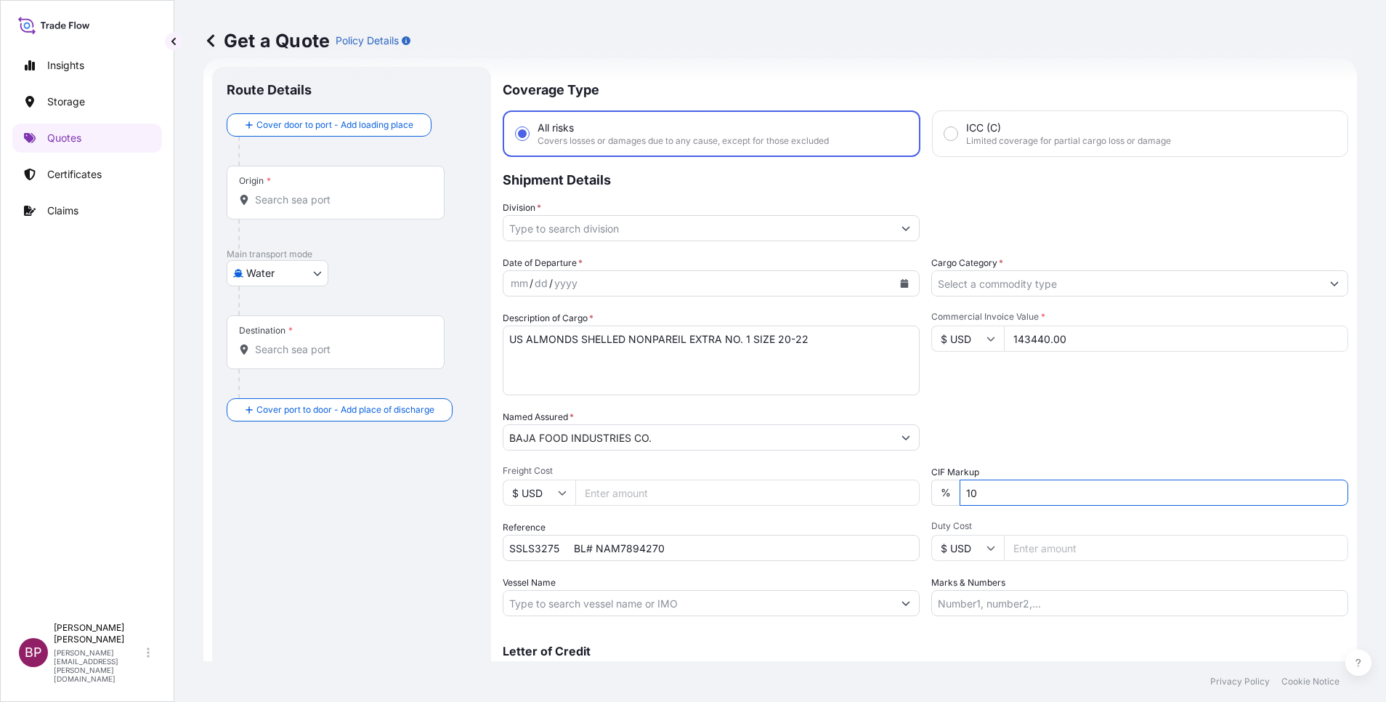
drag, startPoint x: 993, startPoint y: 502, endPoint x: 703, endPoint y: 456, distance: 294.3
click at [707, 456] on div "Date of Departure * mm / dd / yyyy Cargo Category * Description of Cargo * US A…" at bounding box center [926, 436] width 846 height 360
type input "0"
click at [1061, 411] on div "Packing Category Type to search a container mode Please select a primary mode o…" at bounding box center [1140, 430] width 417 height 41
click at [1088, 288] on input "Cargo Category *" at bounding box center [1126, 283] width 389 height 26
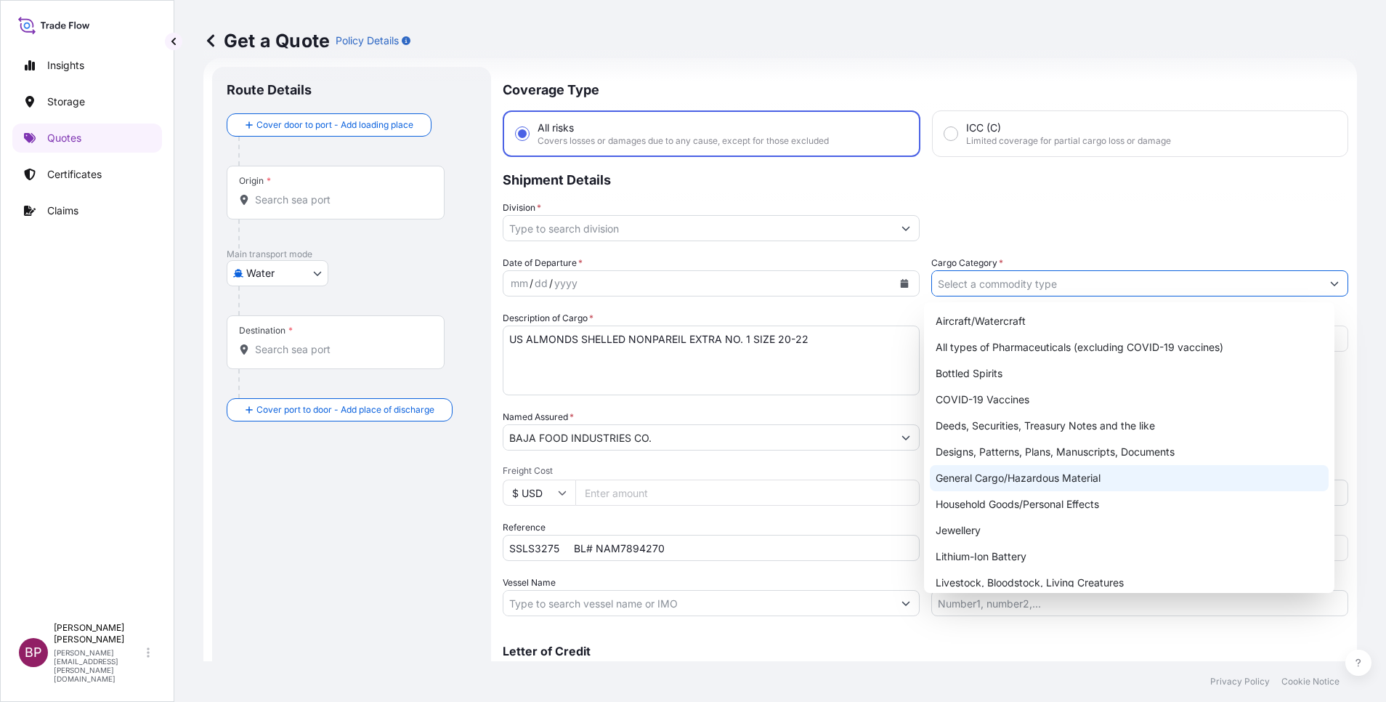
click at [998, 480] on div "General Cargo/Hazardous Material" at bounding box center [1129, 478] width 399 height 26
type input "General Cargo/Hazardous Material"
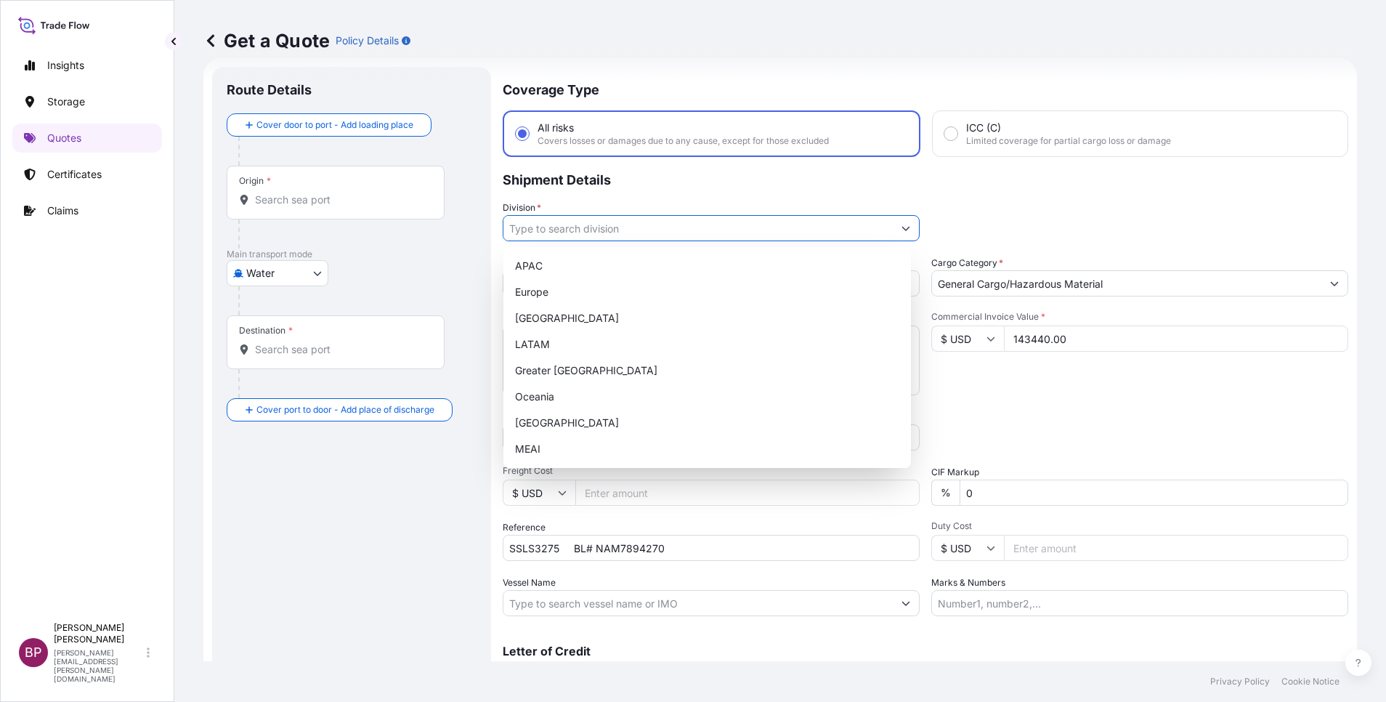
click at [895, 221] on button "Show suggestions" at bounding box center [906, 228] width 26 height 26
click at [581, 443] on div "MEAI" at bounding box center [707, 449] width 396 height 26
type input "MEAI"
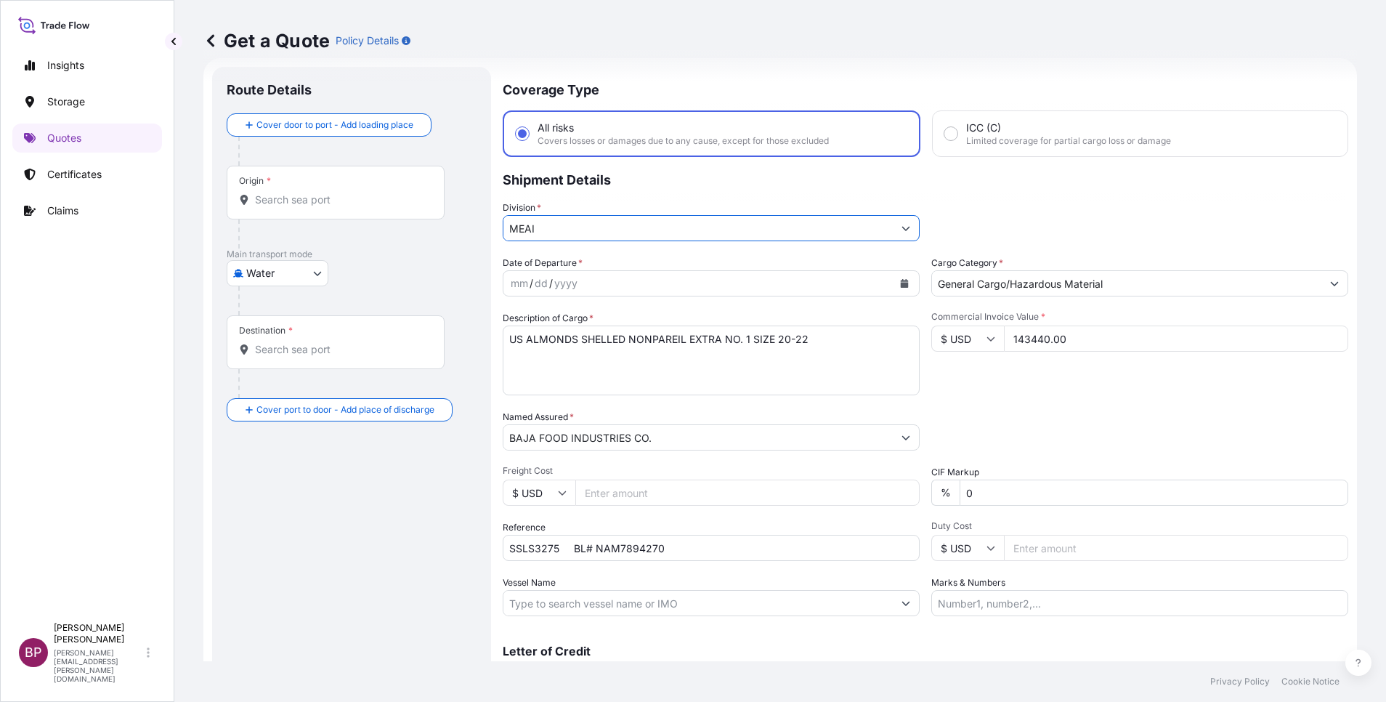
click at [901, 281] on icon "Calendar" at bounding box center [905, 283] width 8 height 9
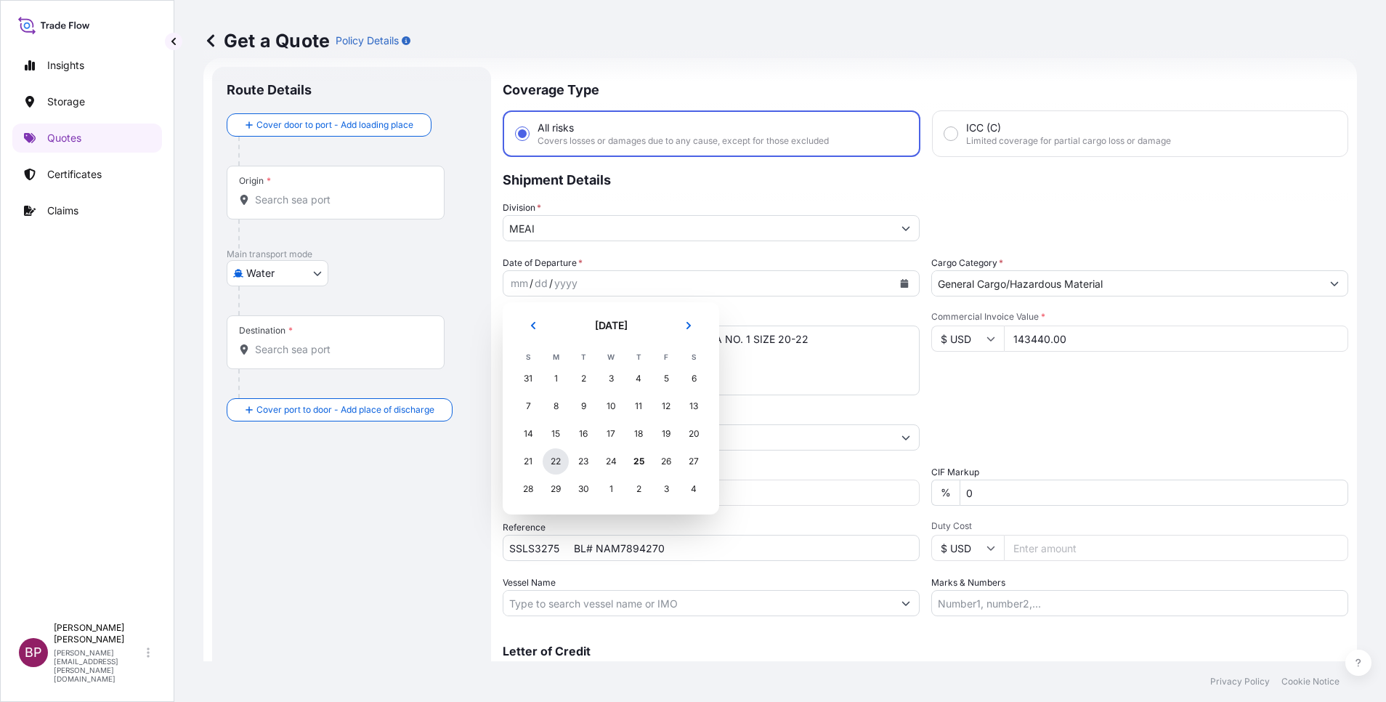
click at [554, 460] on div "22" at bounding box center [556, 461] width 26 height 26
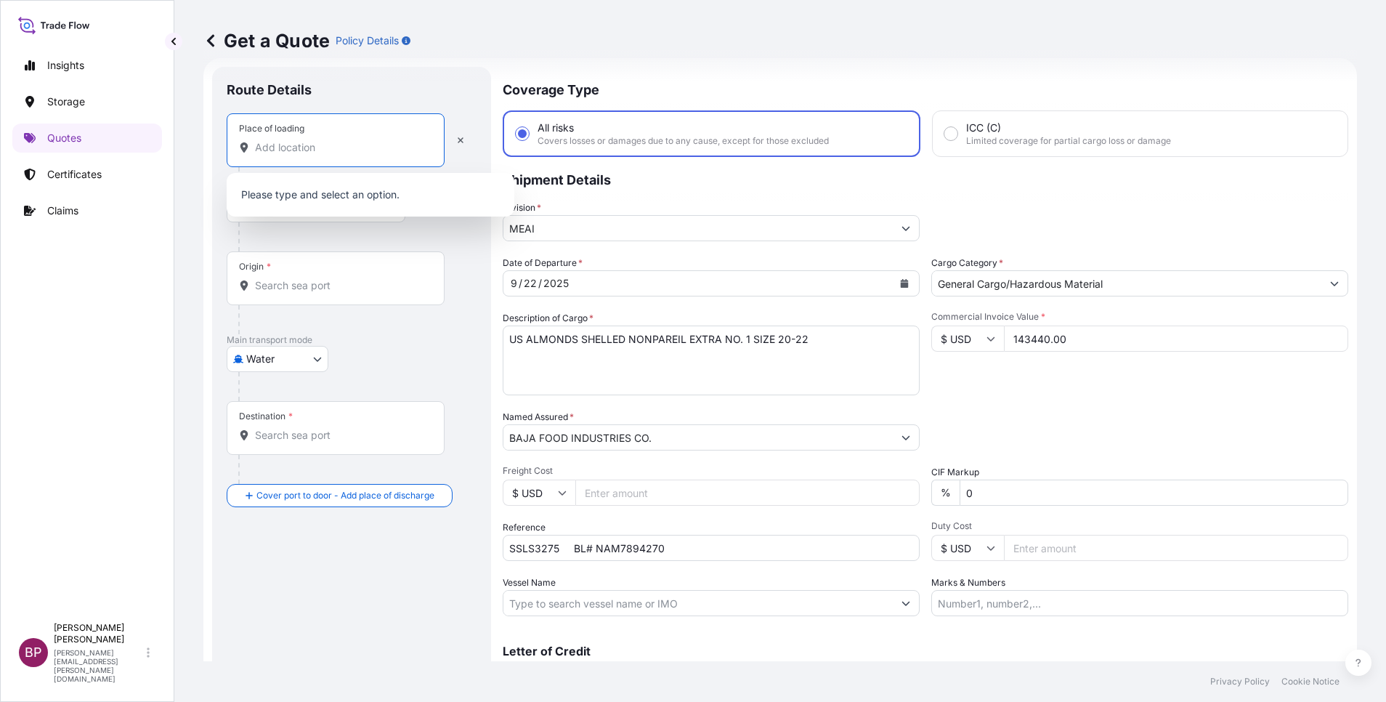
click at [338, 145] on input "Place of loading" at bounding box center [340, 147] width 171 height 15
paste input "[GEOGRAPHIC_DATA]"
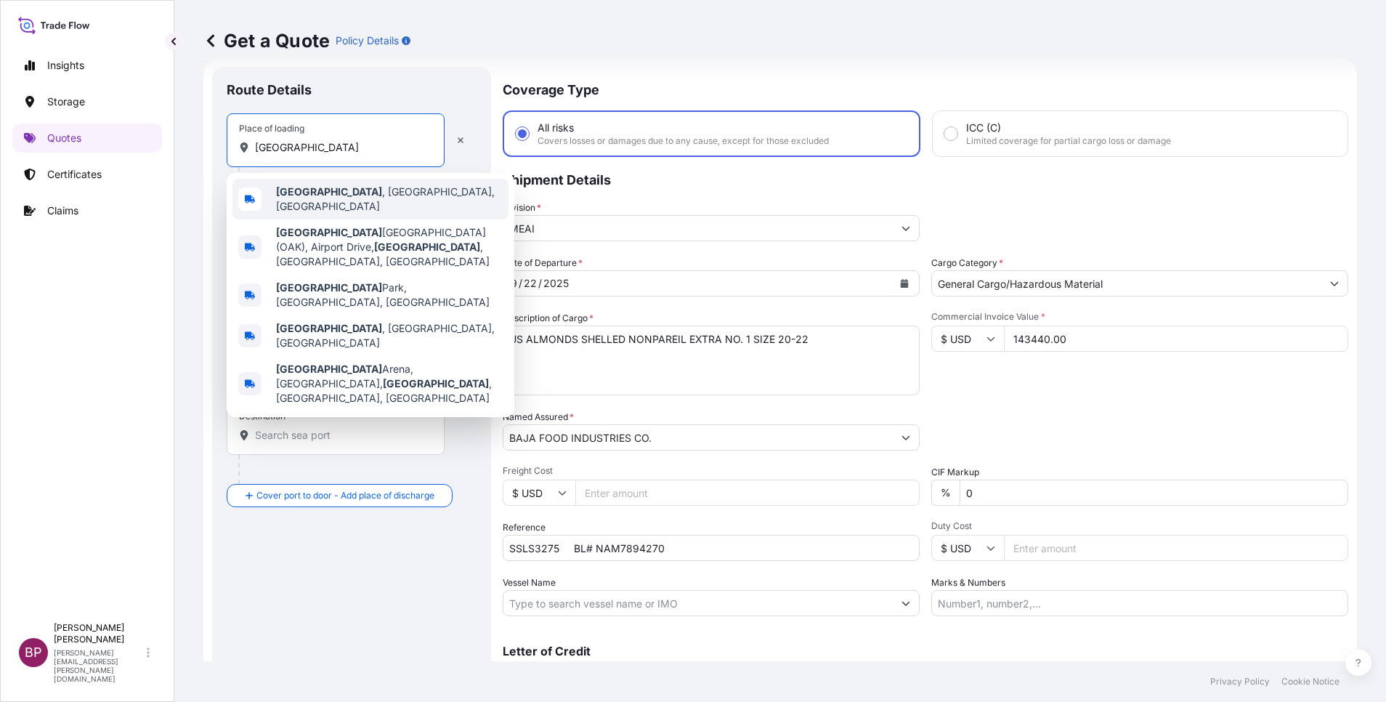
click at [350, 201] on span "[GEOGRAPHIC_DATA] , [GEOGRAPHIC_DATA], [GEOGRAPHIC_DATA]" at bounding box center [389, 199] width 227 height 29
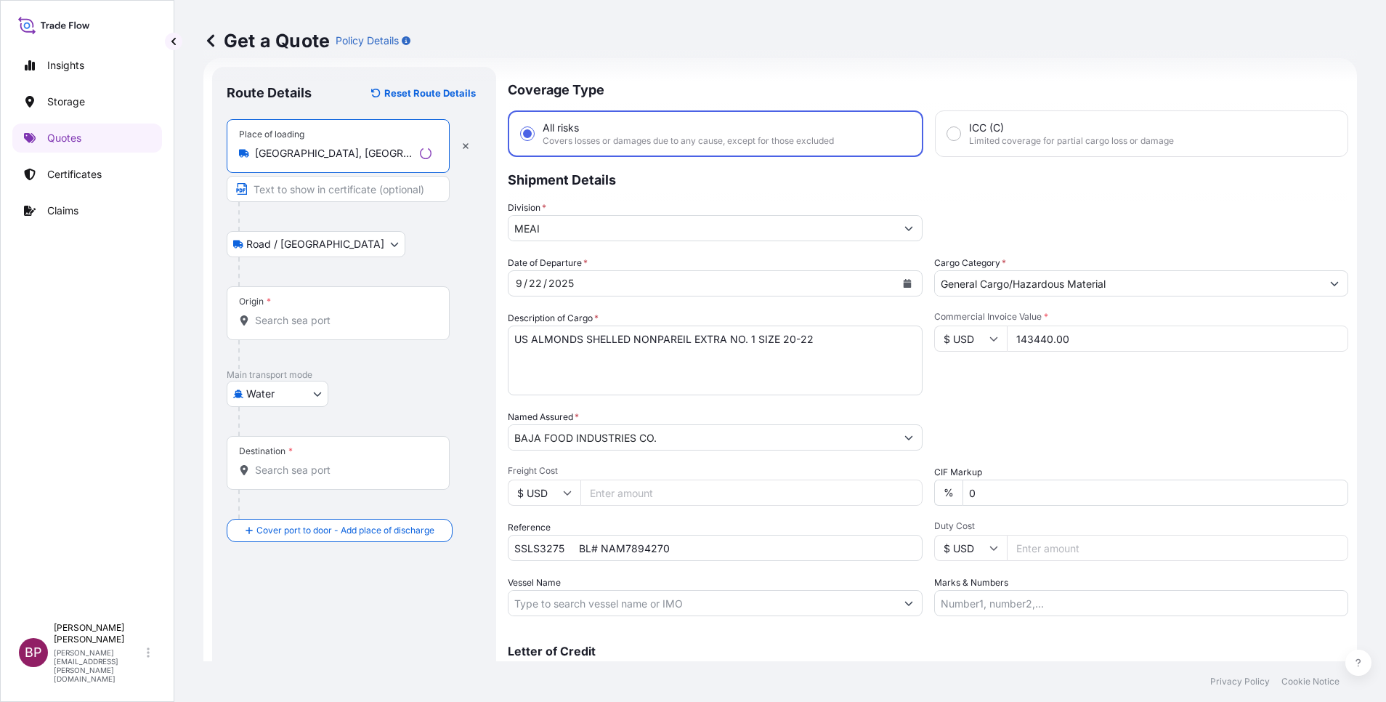
type input "[GEOGRAPHIC_DATA], [GEOGRAPHIC_DATA], [GEOGRAPHIC_DATA]"
click at [328, 311] on div "Origin *" at bounding box center [338, 313] width 223 height 54
click at [328, 313] on input "Origin *" at bounding box center [343, 320] width 177 height 15
paste input "[GEOGRAPHIC_DATA]"
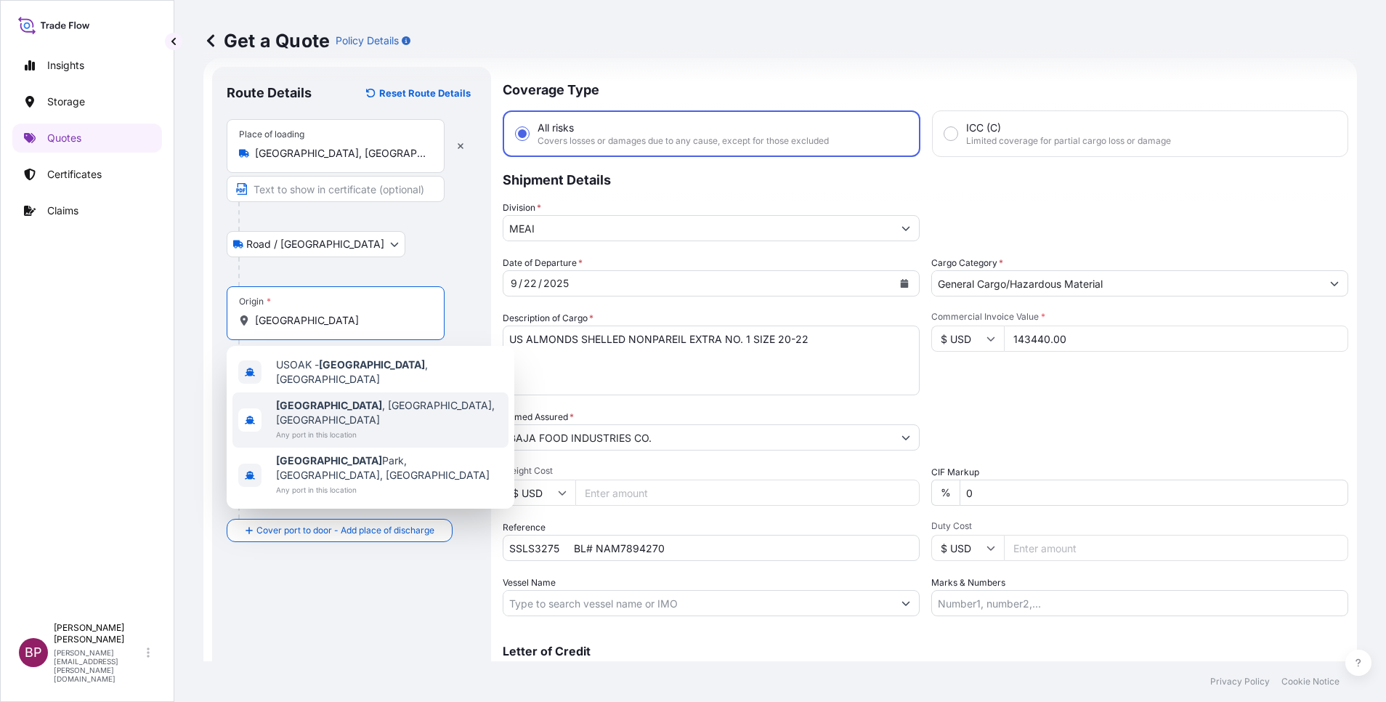
click at [369, 414] on div "[GEOGRAPHIC_DATA] , [GEOGRAPHIC_DATA], [GEOGRAPHIC_DATA] Any port in this locat…" at bounding box center [371, 419] width 276 height 55
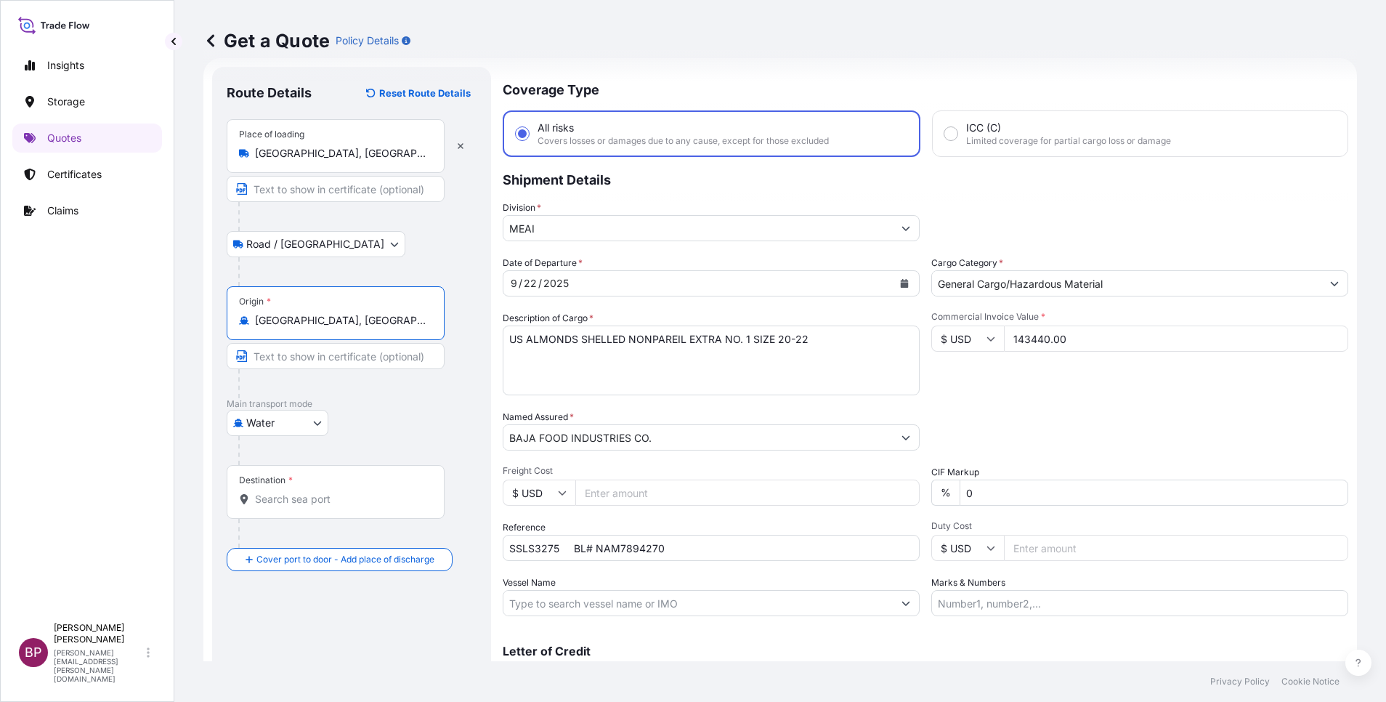
type input "[GEOGRAPHIC_DATA], [GEOGRAPHIC_DATA], [GEOGRAPHIC_DATA]"
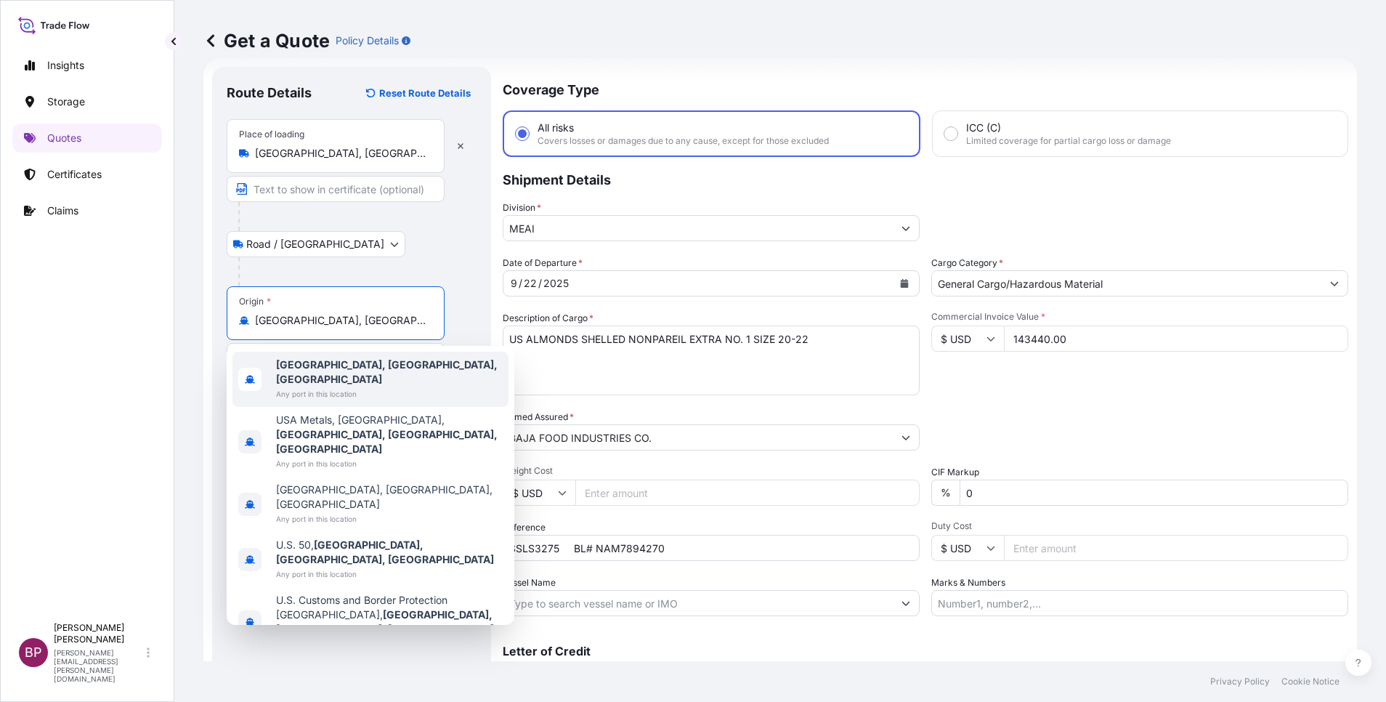
click at [419, 264] on div at bounding box center [357, 271] width 238 height 29
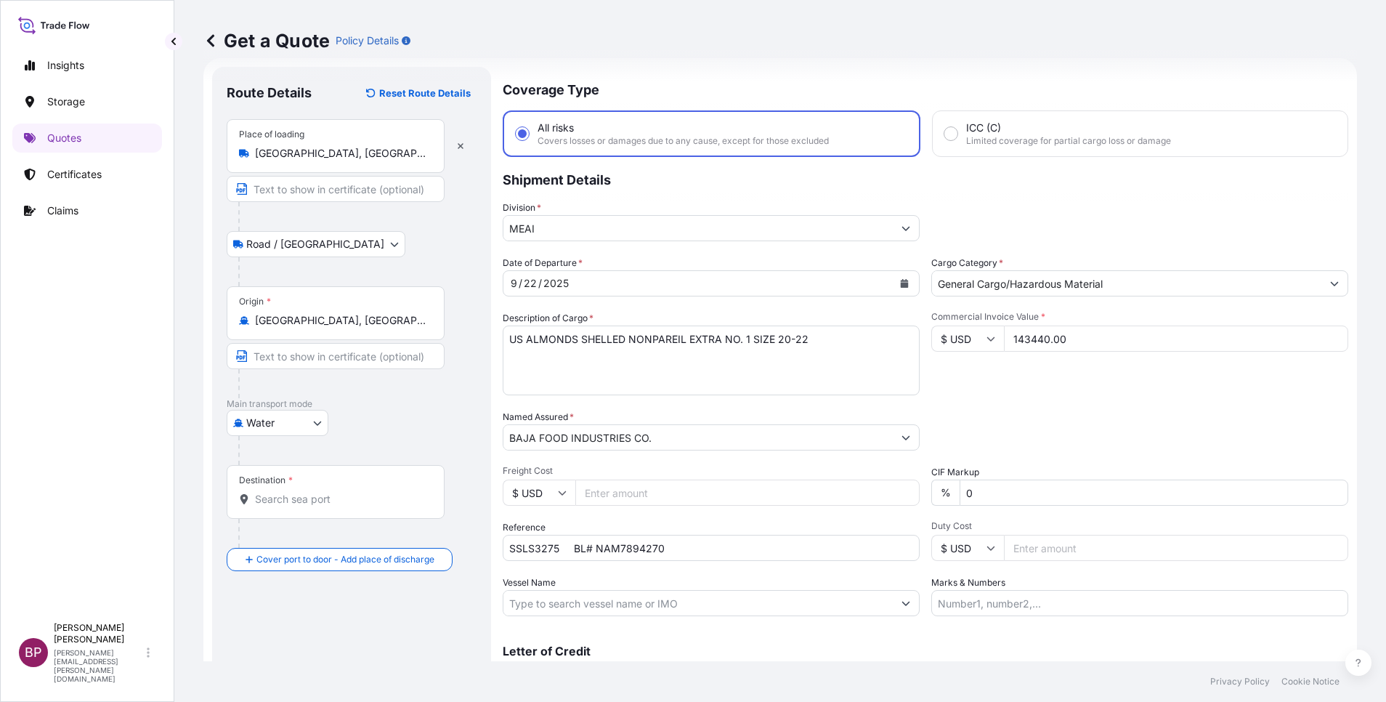
click at [325, 503] on input "Destination *" at bounding box center [340, 499] width 171 height 15
paste input "DAMMAM"
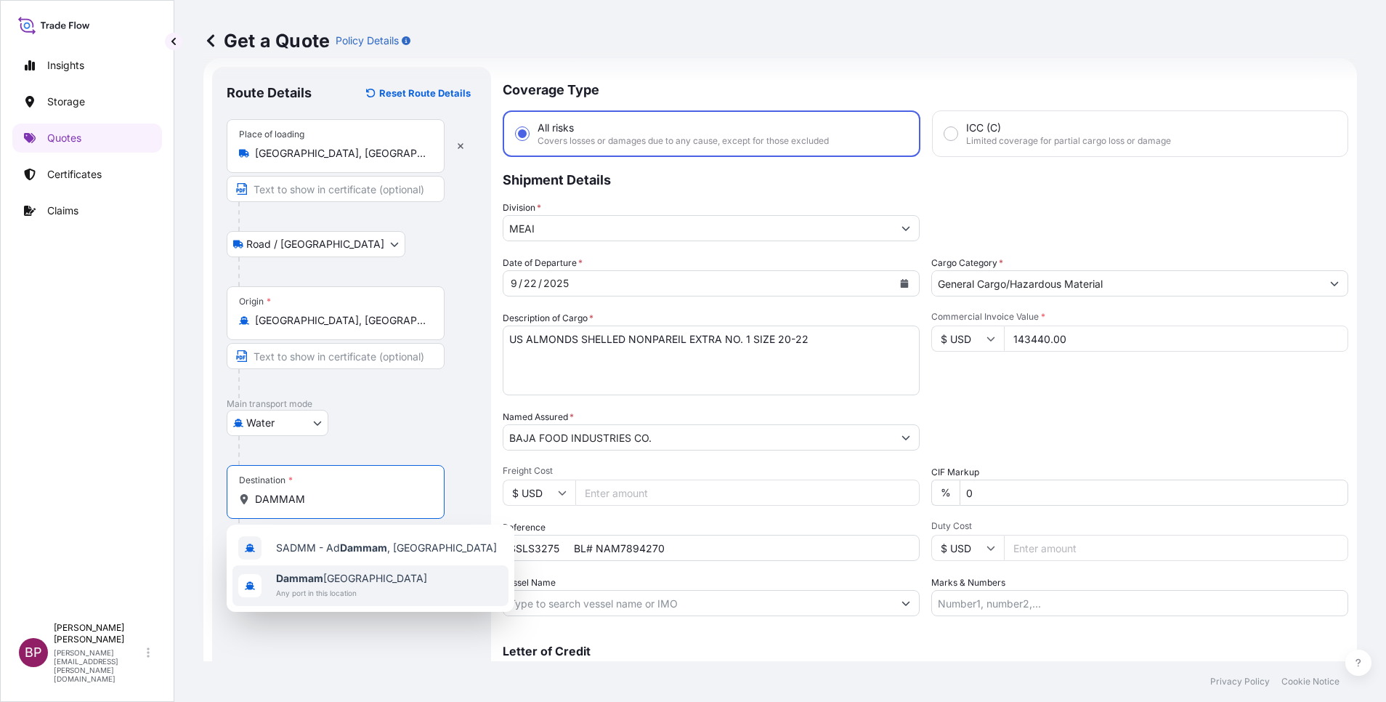
click at [341, 581] on span "Dammam [GEOGRAPHIC_DATA]" at bounding box center [351, 578] width 151 height 15
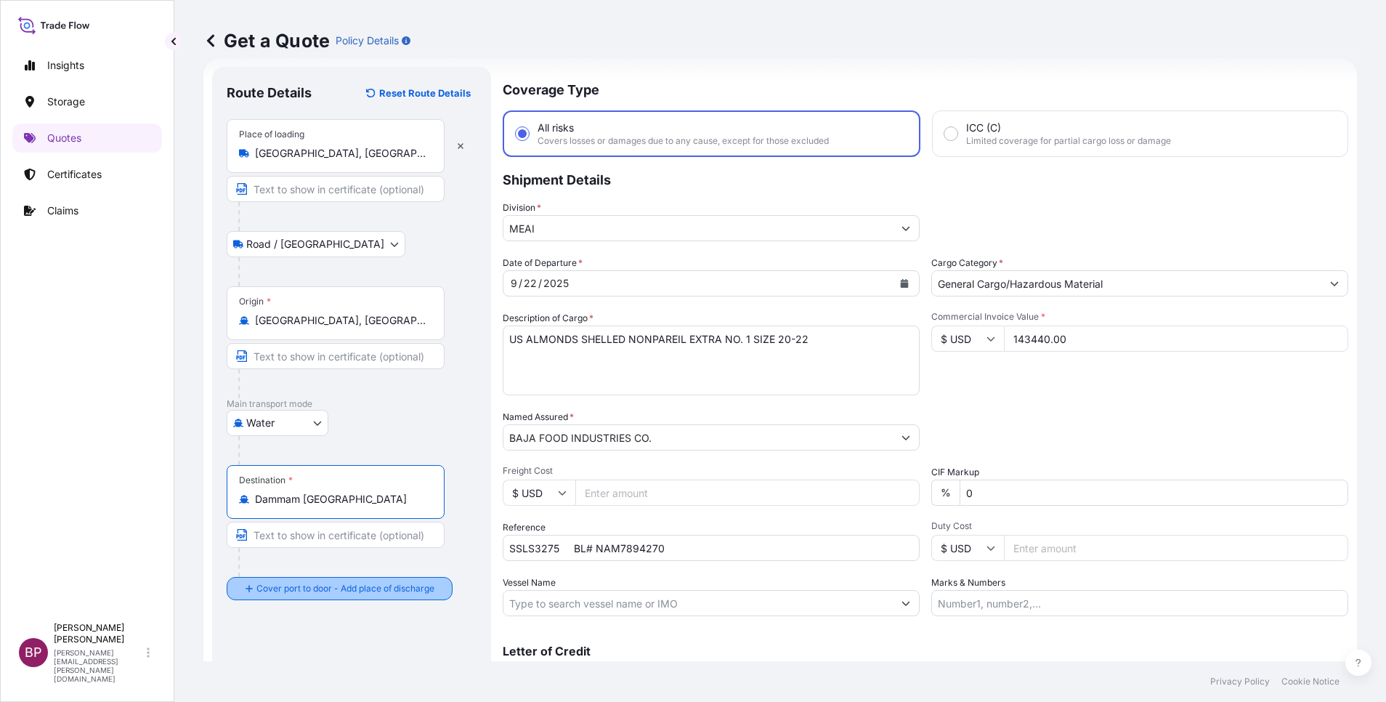
type input "Dammam [GEOGRAPHIC_DATA]"
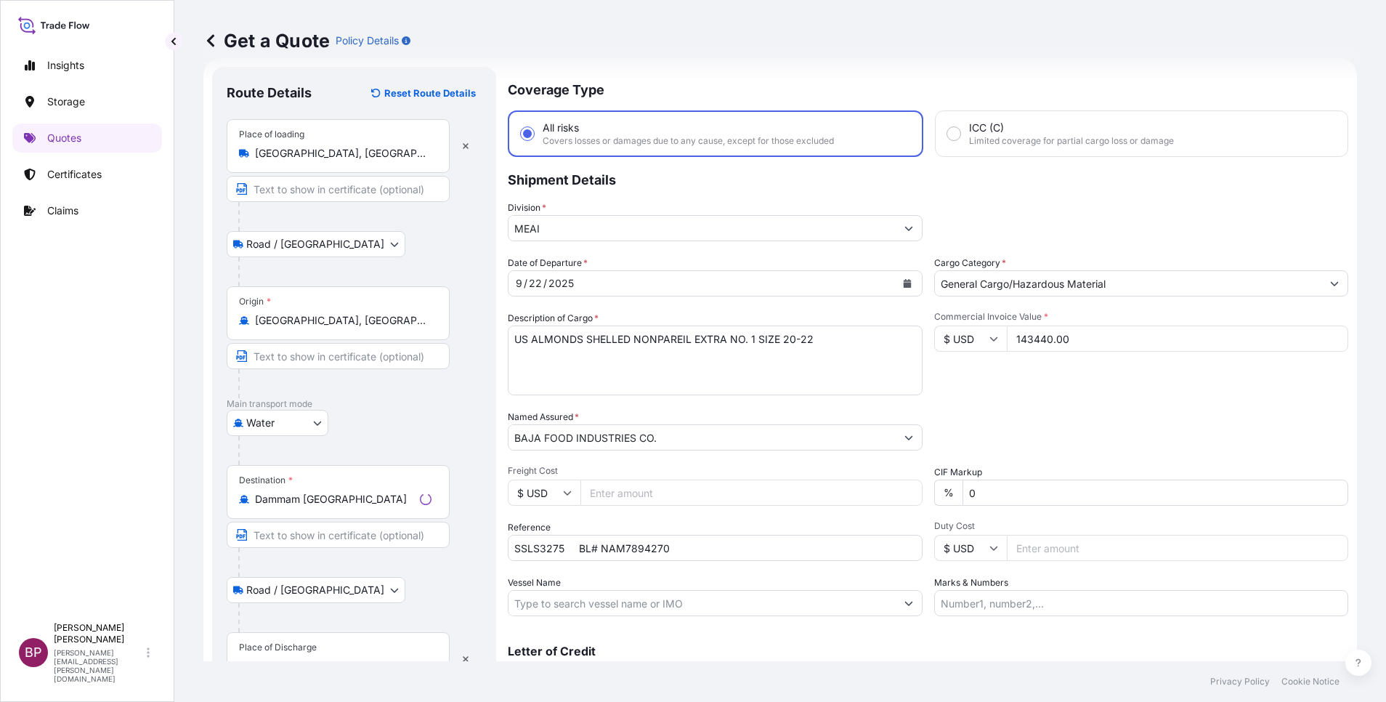
drag, startPoint x: 315, startPoint y: 641, endPoint x: 320, endPoint y: 627, distance: 14.7
click at [315, 635] on div "Place of Discharge" at bounding box center [338, 659] width 223 height 54
click at [315, 659] on input "Place of Discharge" at bounding box center [343, 666] width 177 height 15
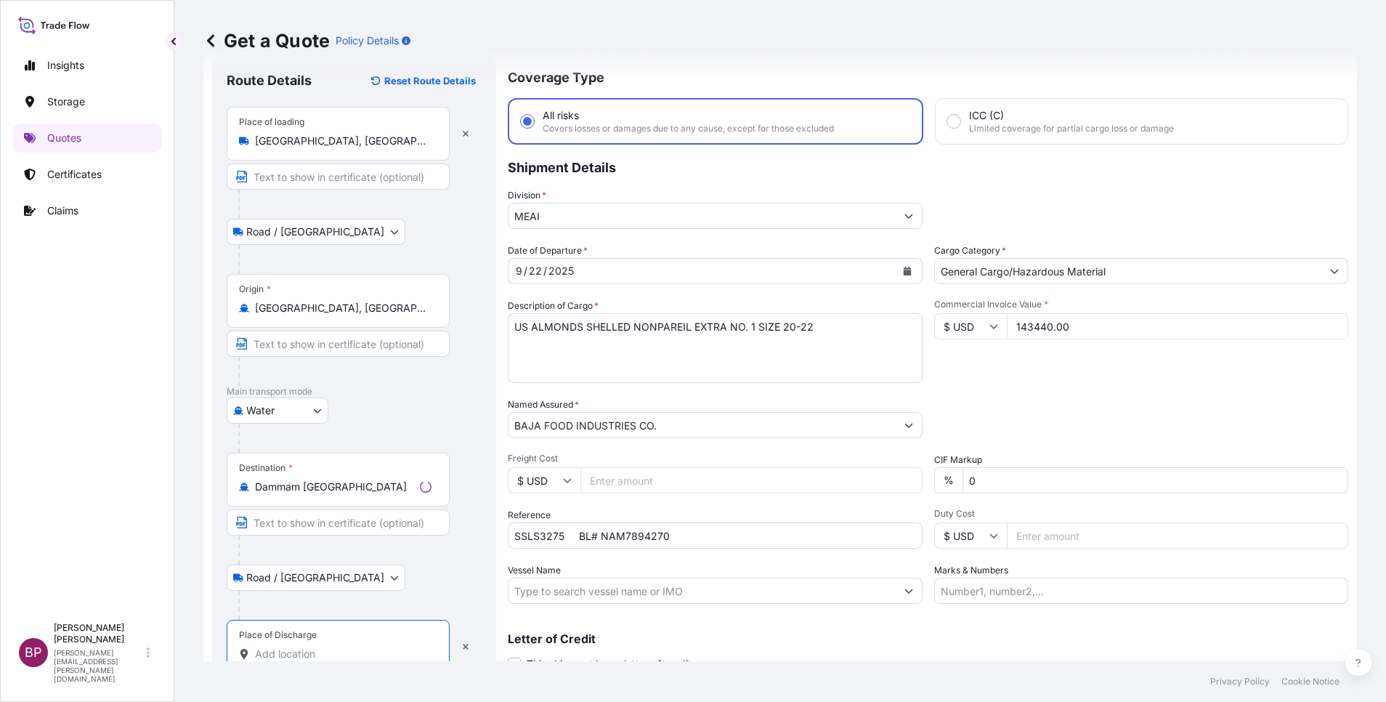
type input "v"
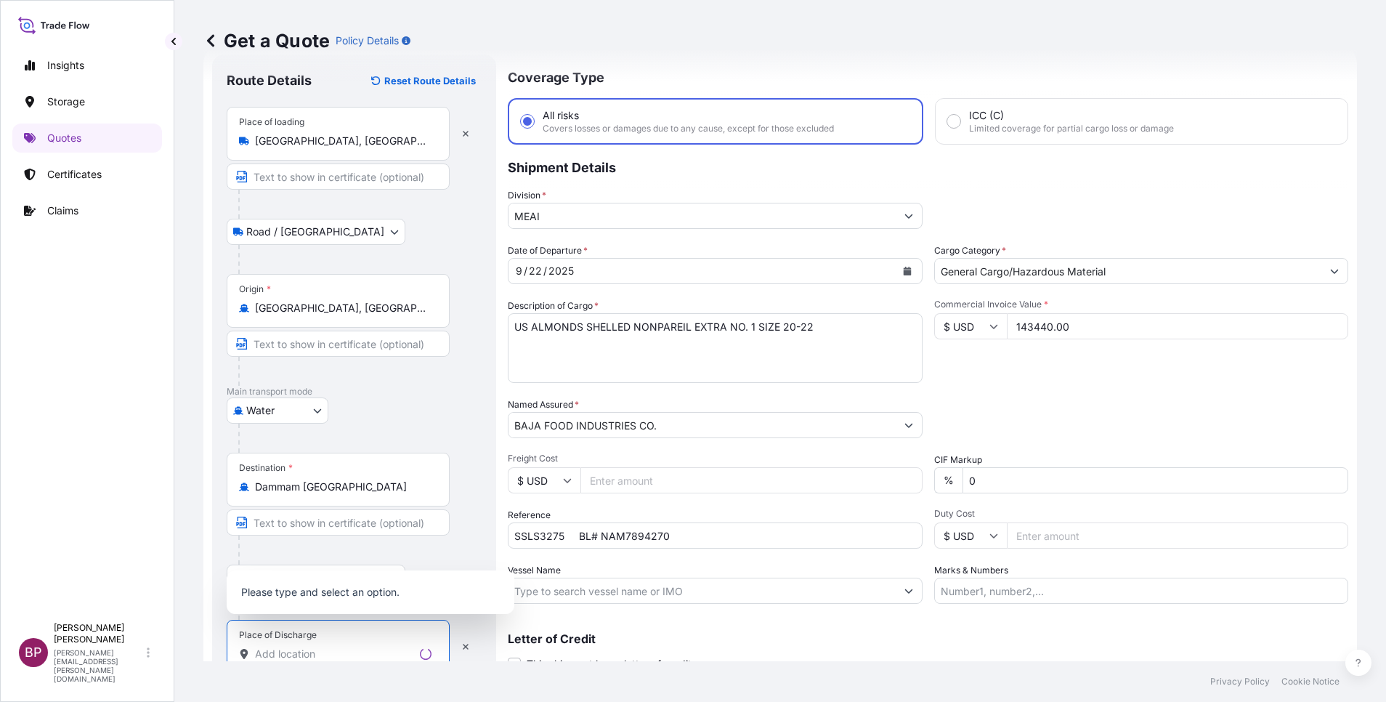
paste input "DAMMAM"
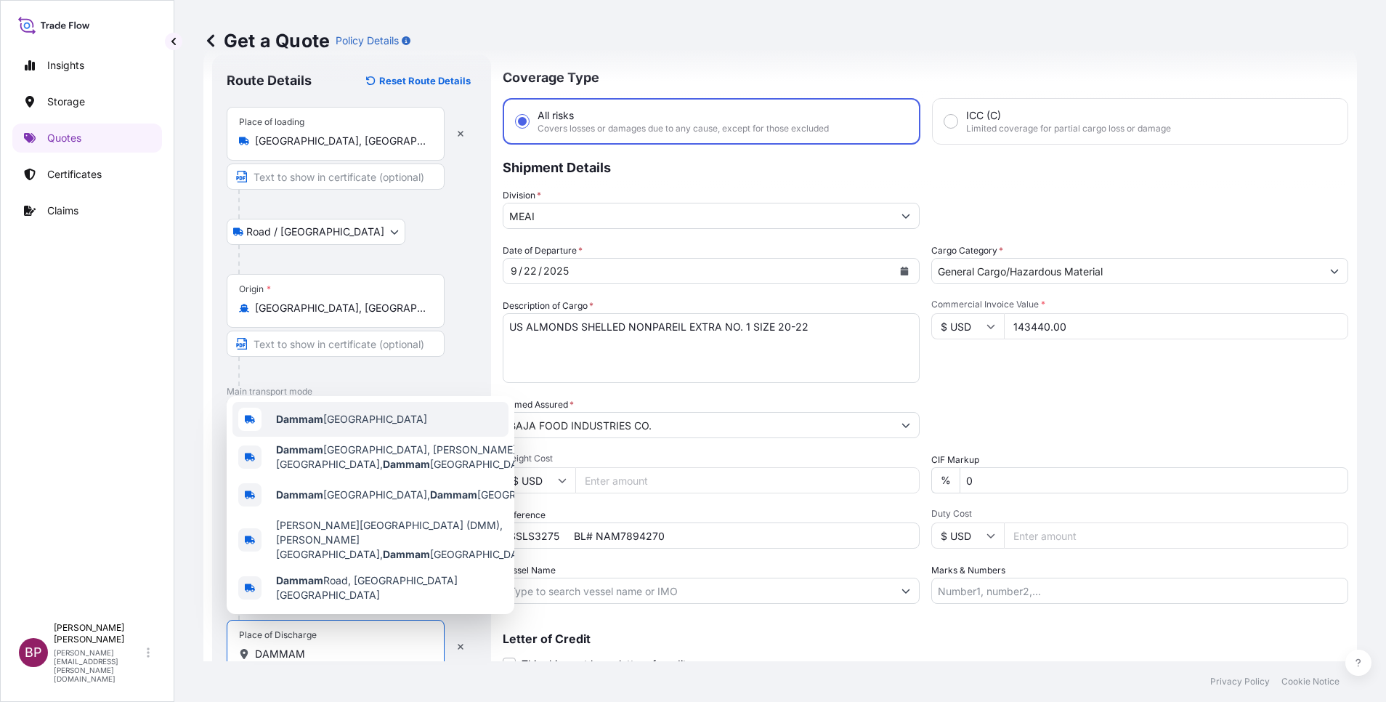
click at [387, 427] on span "Dammam [GEOGRAPHIC_DATA]" at bounding box center [351, 419] width 151 height 15
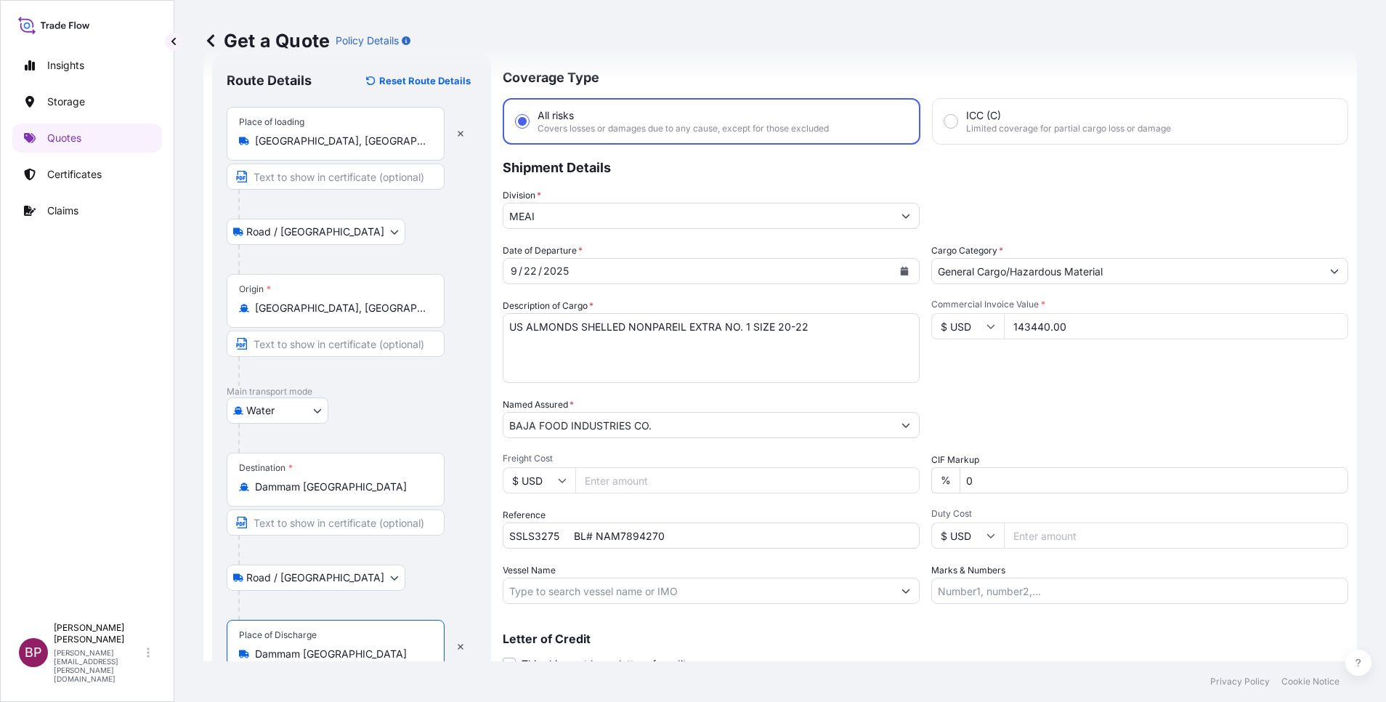
scroll to position [100, 0]
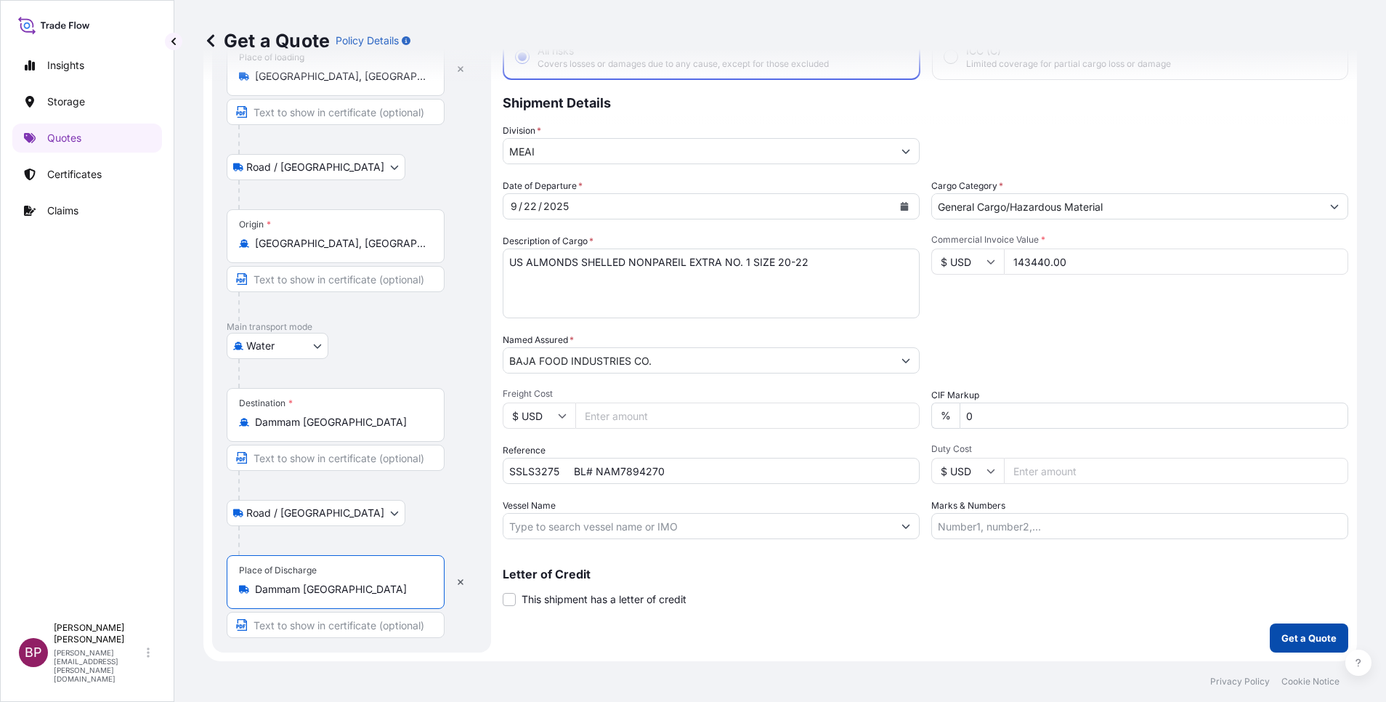
type input "Dammam [GEOGRAPHIC_DATA]"
click at [1298, 639] on p "Get a Quote" at bounding box center [1309, 638] width 55 height 15
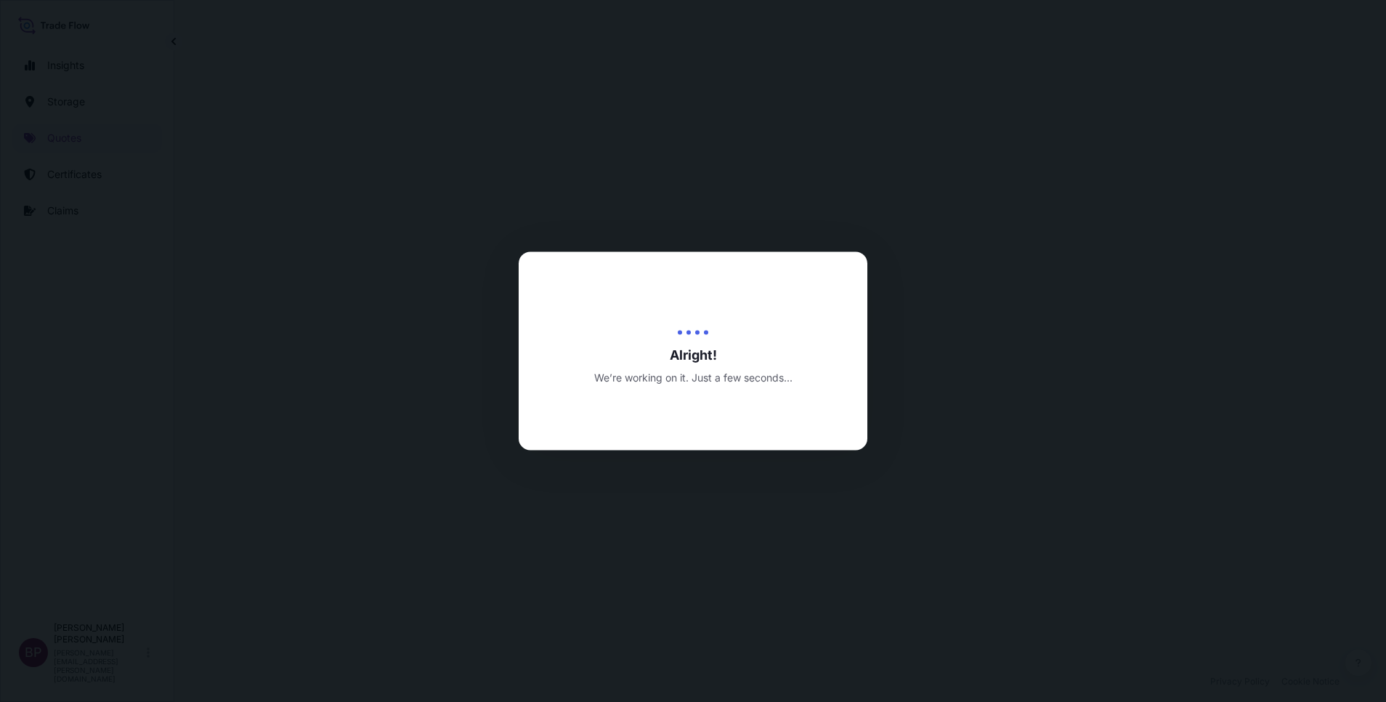
select select "Road / [GEOGRAPHIC_DATA]"
select select "Water"
select select "Road / [GEOGRAPHIC_DATA]"
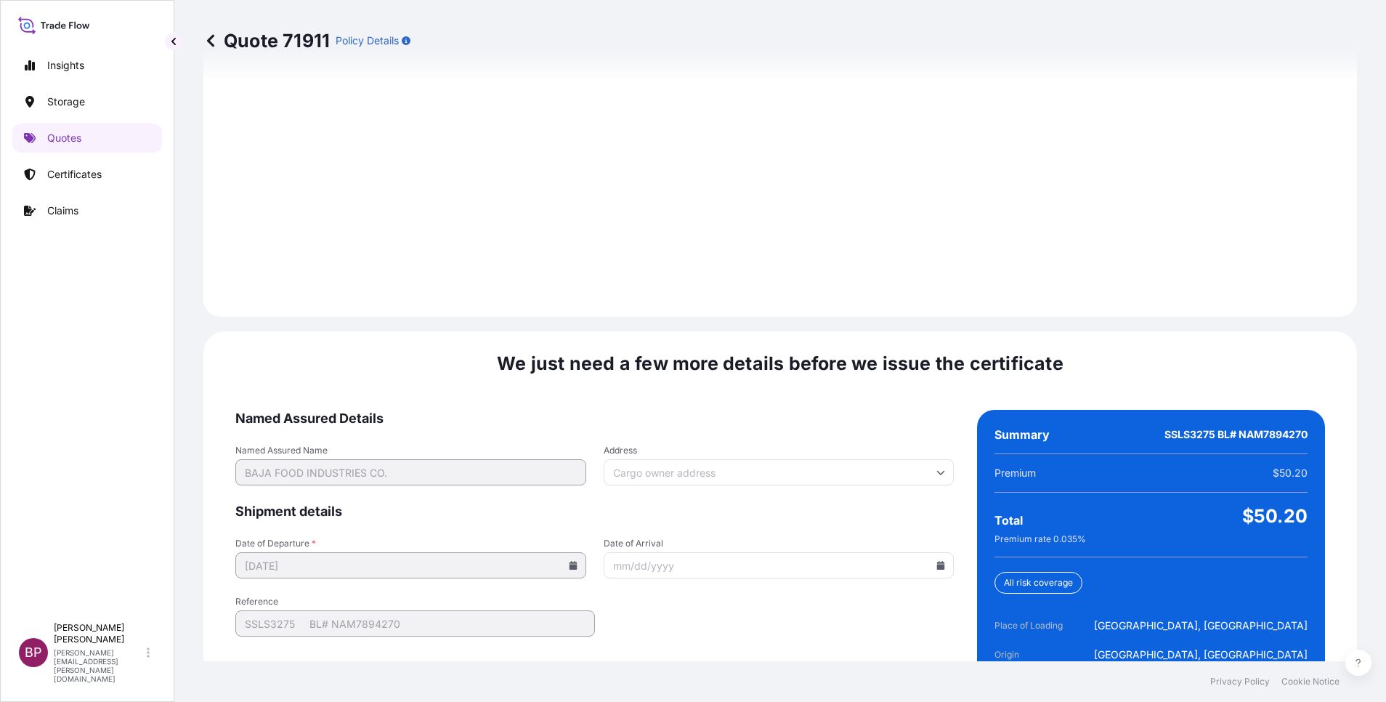
scroll to position [2154, 0]
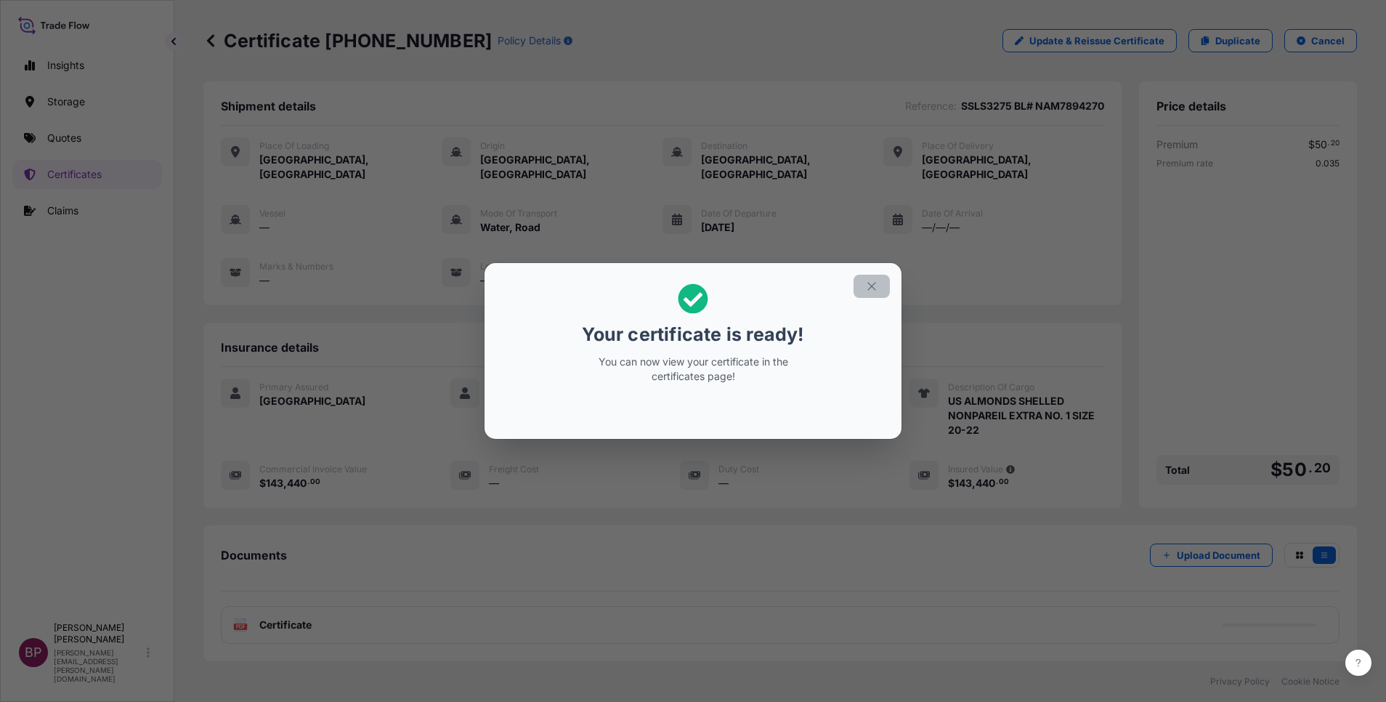
click at [873, 293] on button "button" at bounding box center [872, 286] width 36 height 23
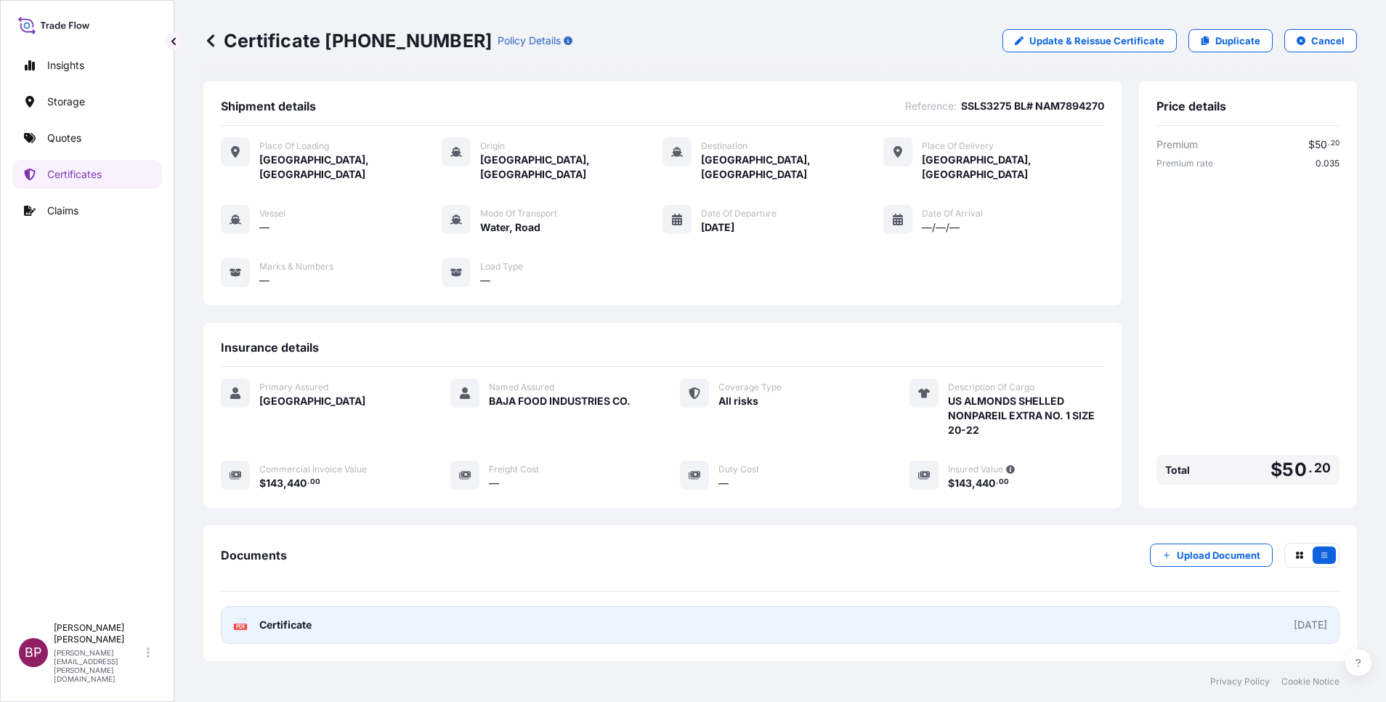
click at [300, 618] on span "Certificate" at bounding box center [285, 625] width 52 height 15
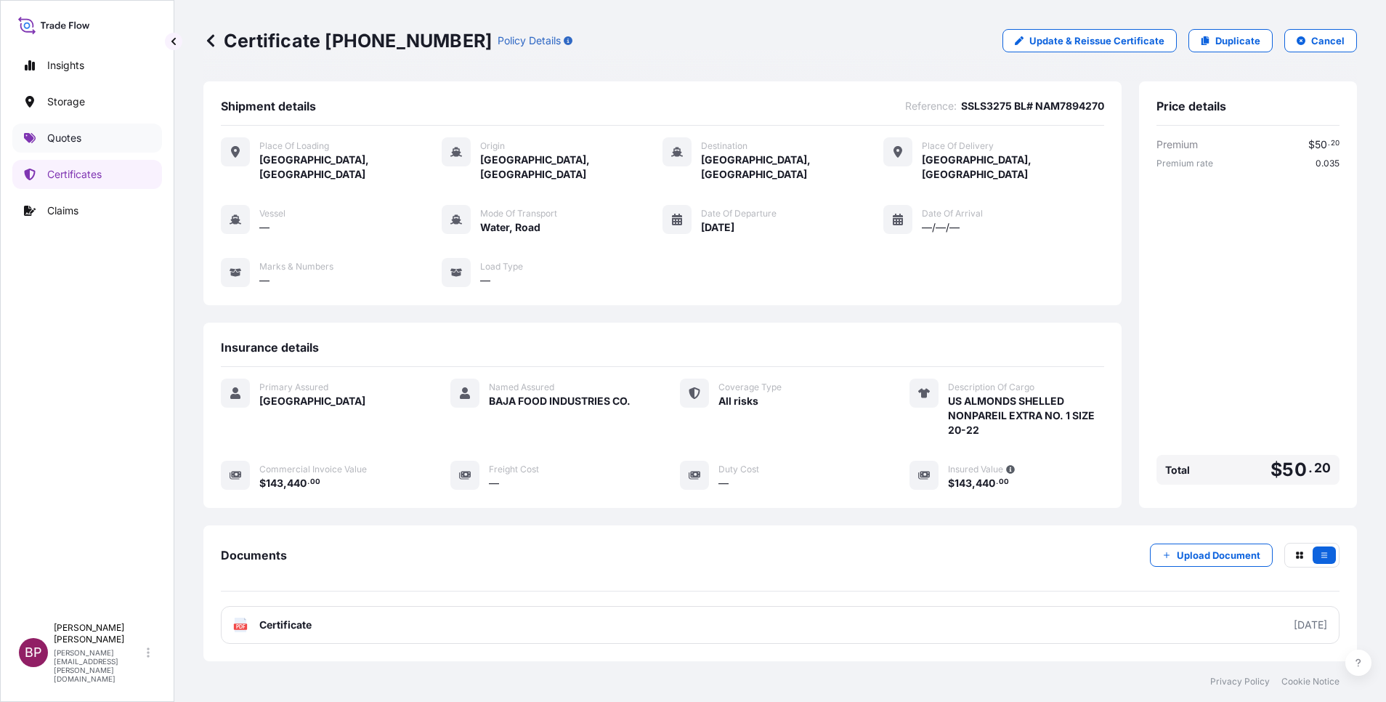
click at [75, 135] on p "Quotes" at bounding box center [64, 138] width 34 height 15
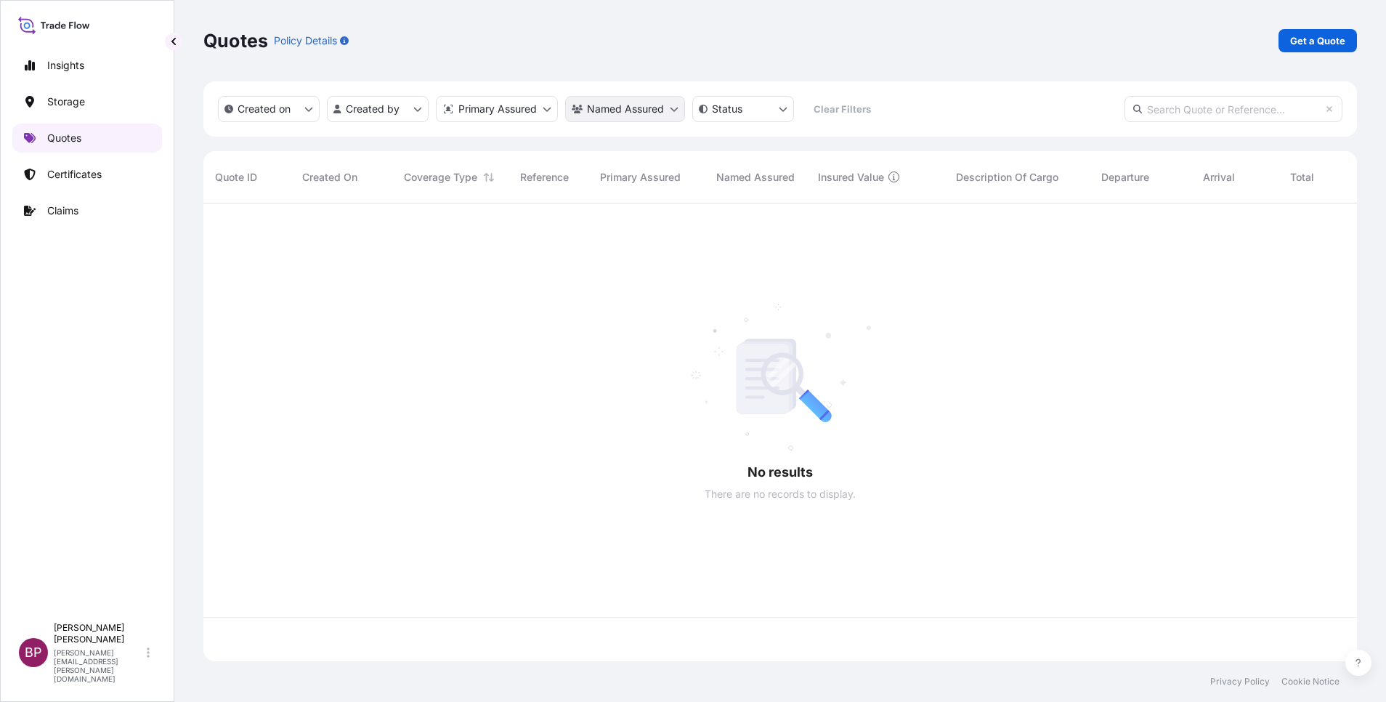
scroll to position [449, 1137]
click at [1326, 41] on p "Get a Quote" at bounding box center [1317, 40] width 55 height 15
select select "Water"
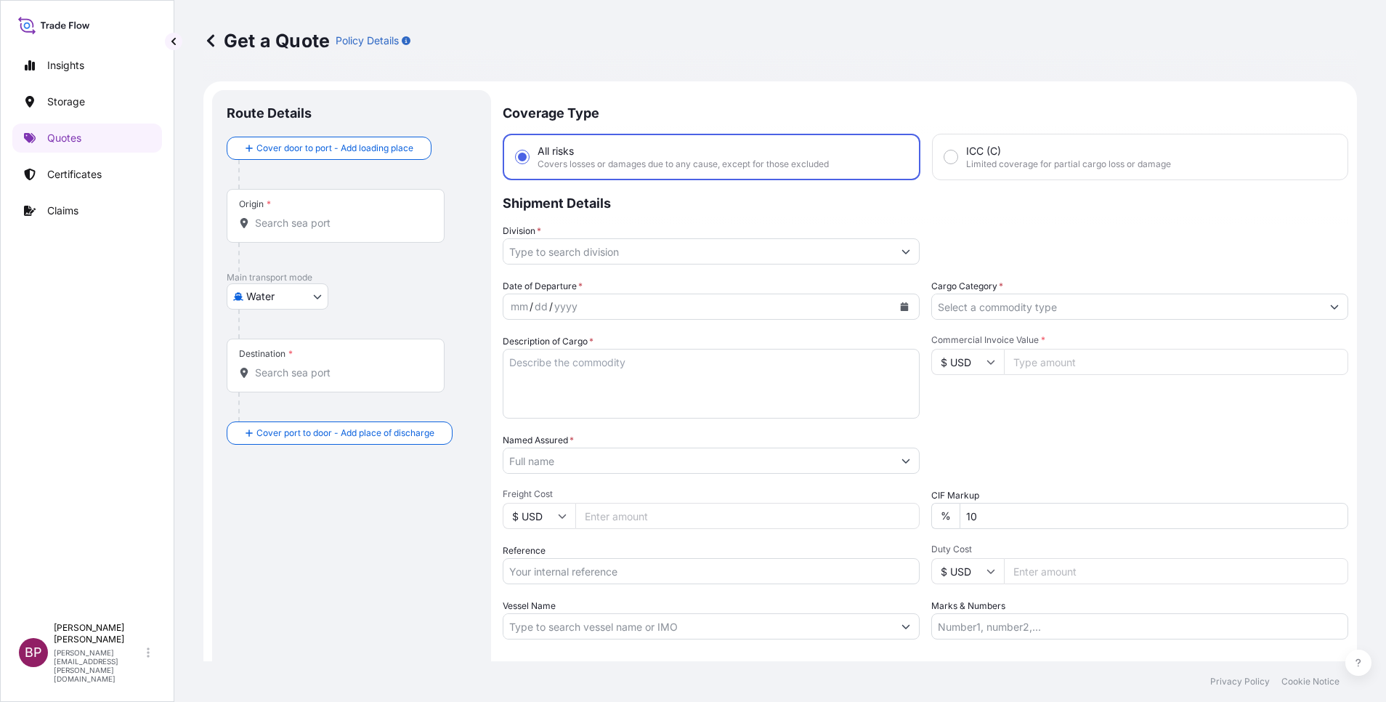
scroll to position [23, 0]
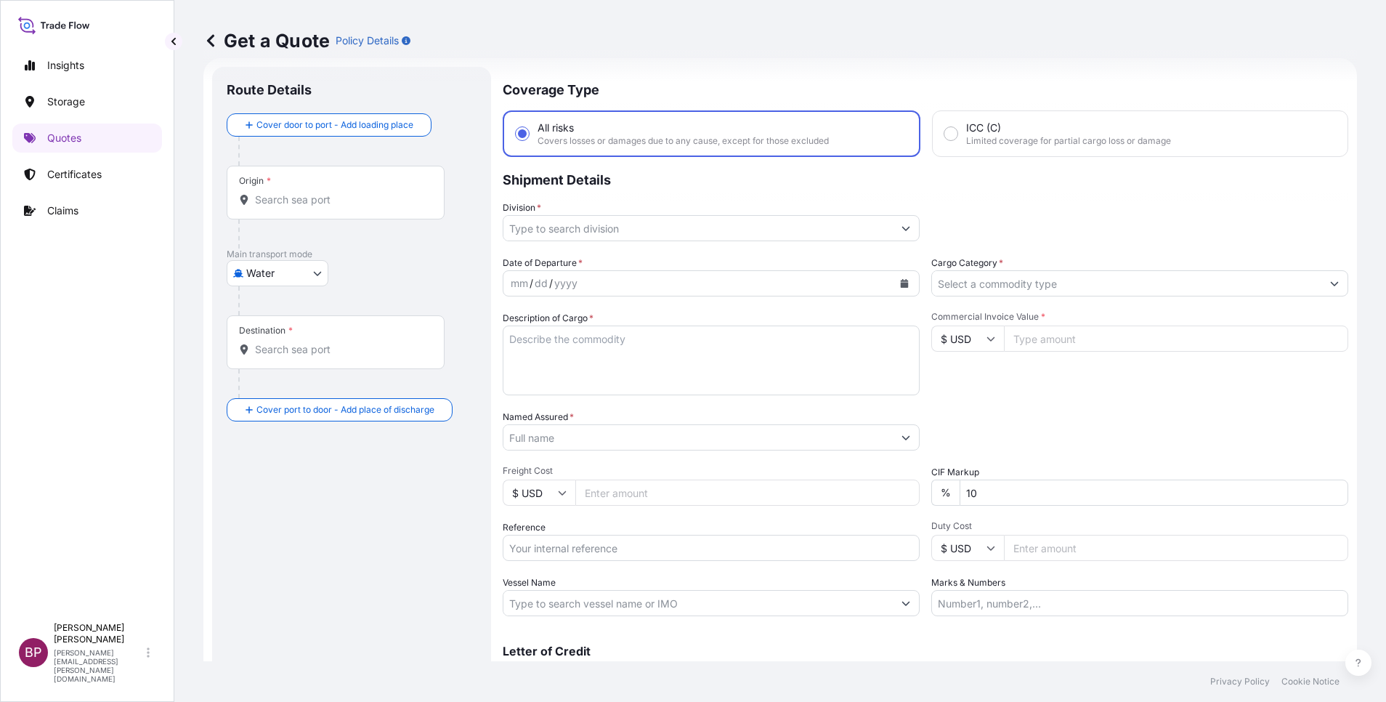
paste input "AWB:7899391916 SSLS3266"
drag, startPoint x: 578, startPoint y: 553, endPoint x: 583, endPoint y: 573, distance: 20.5
click at [578, 553] on input "AWB:7899391916 SSLS3266" at bounding box center [711, 548] width 417 height 26
type input "AWB:7899391916 SSLS3266"
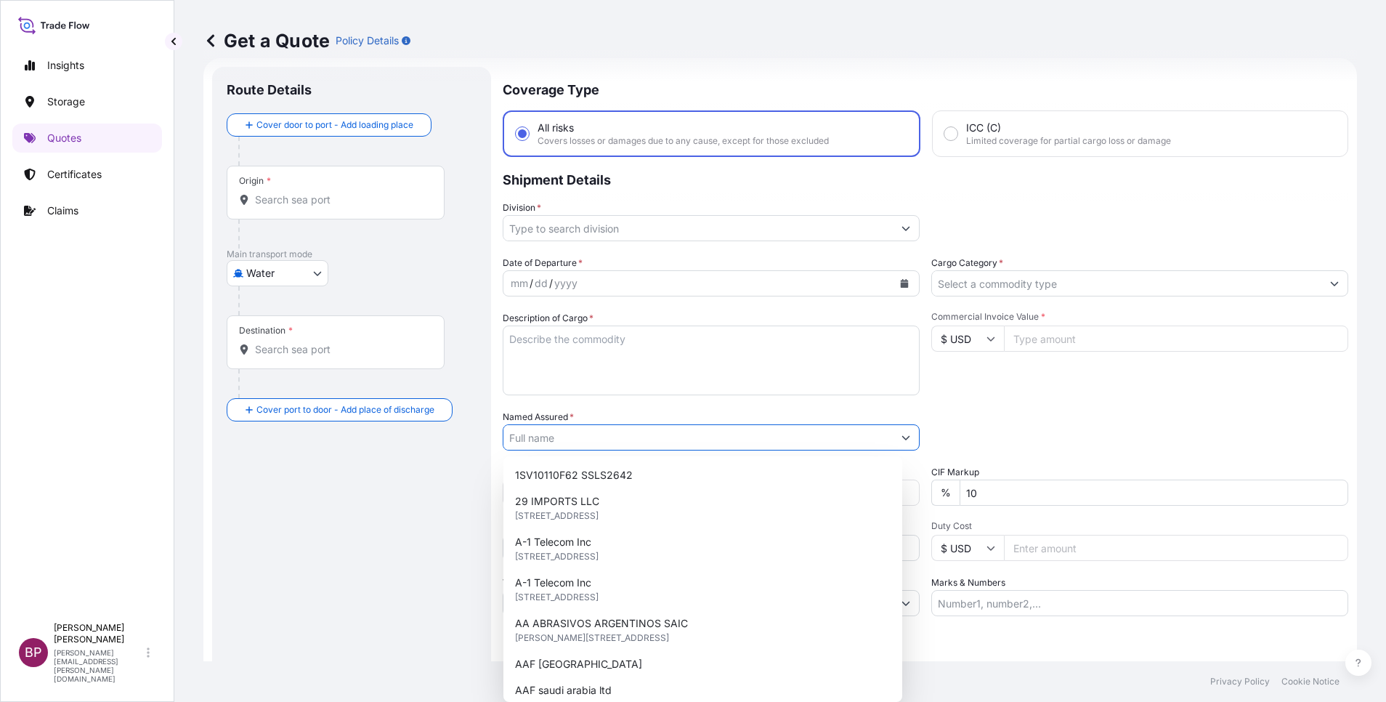
click at [633, 446] on input "Named Assured *" at bounding box center [698, 437] width 389 height 26
paste input "ASAS AL JOOD TRADING COMPANY"
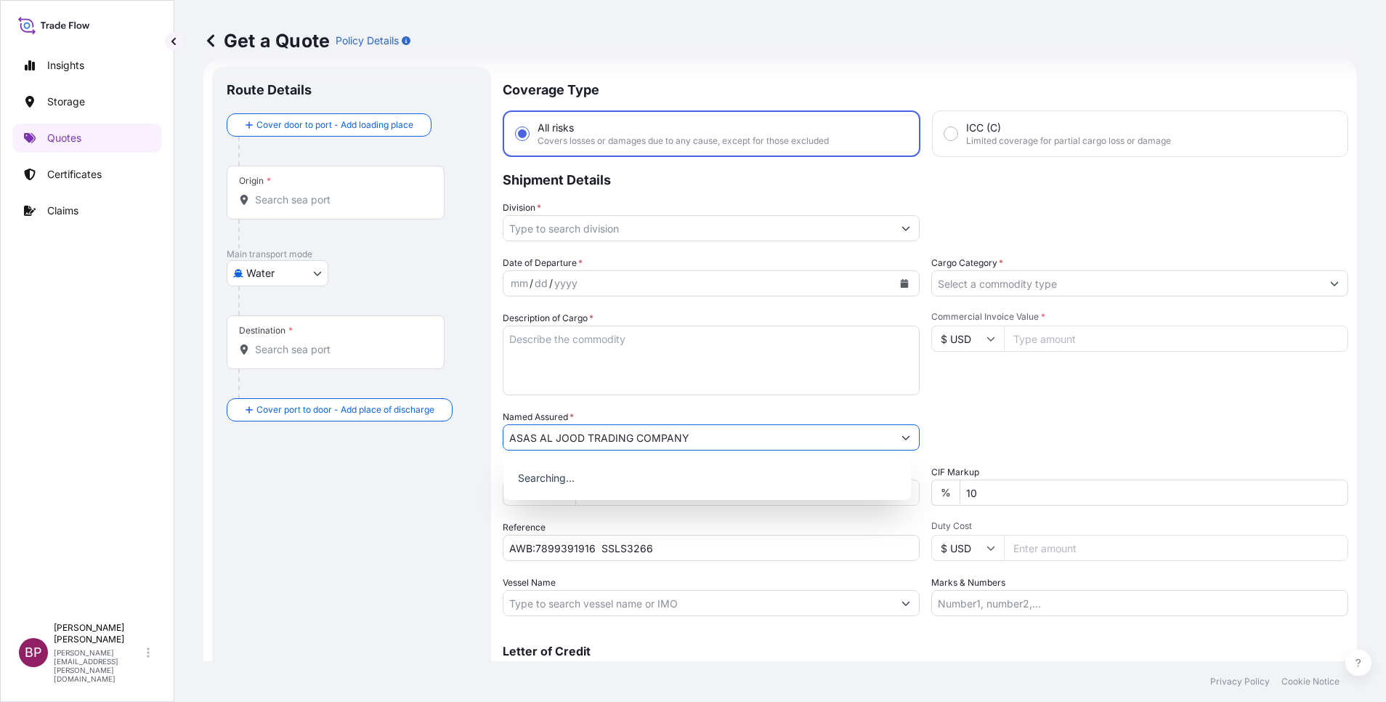
type input "ASAS AL JOOD TRADING COMPANY"
click at [637, 387] on textarea "Description of Cargo *" at bounding box center [711, 361] width 417 height 70
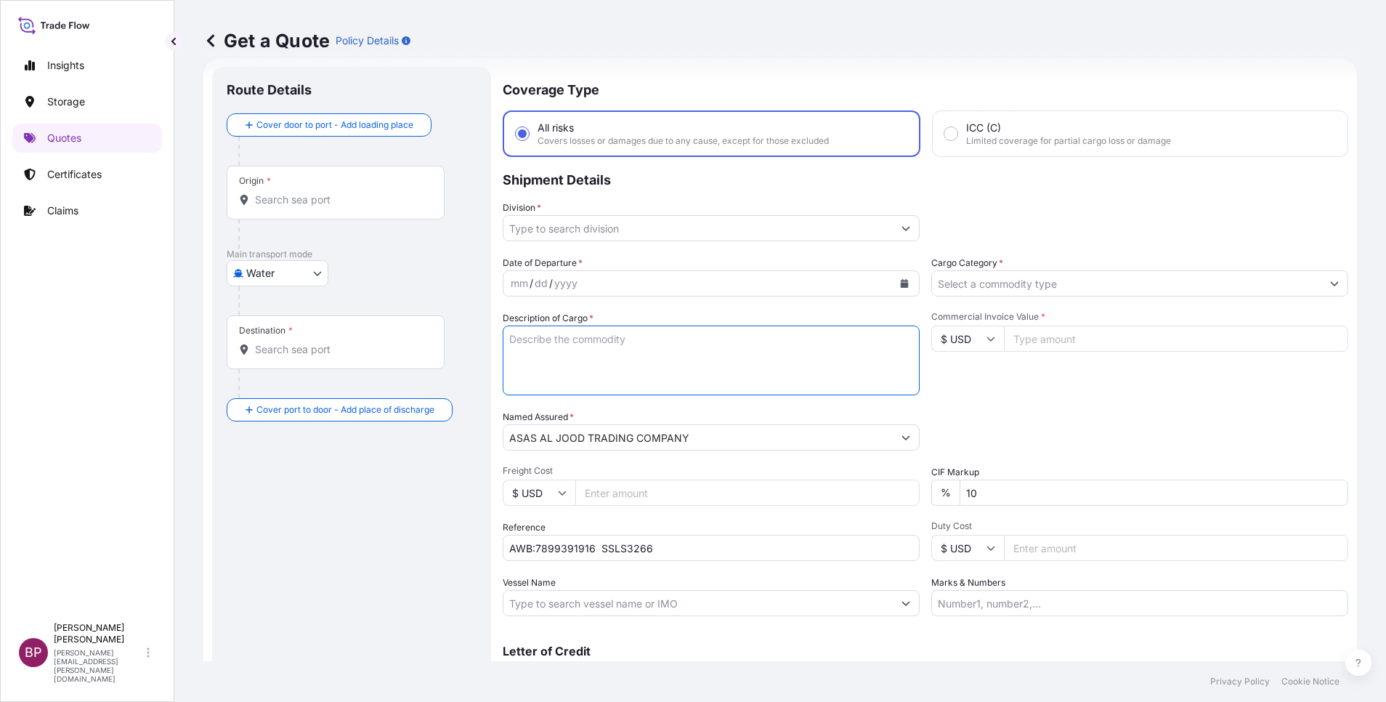
paste textarea "SPARE PARTS FOR COMPRESSOR"
type textarea "SPARE PARTS FOR COMPRESSOR"
click at [316, 272] on body "Insights Storage Quotes Certificates Claims BP [PERSON_NAME] Kurian [EMAIL_ADDR…" at bounding box center [693, 351] width 1386 height 702
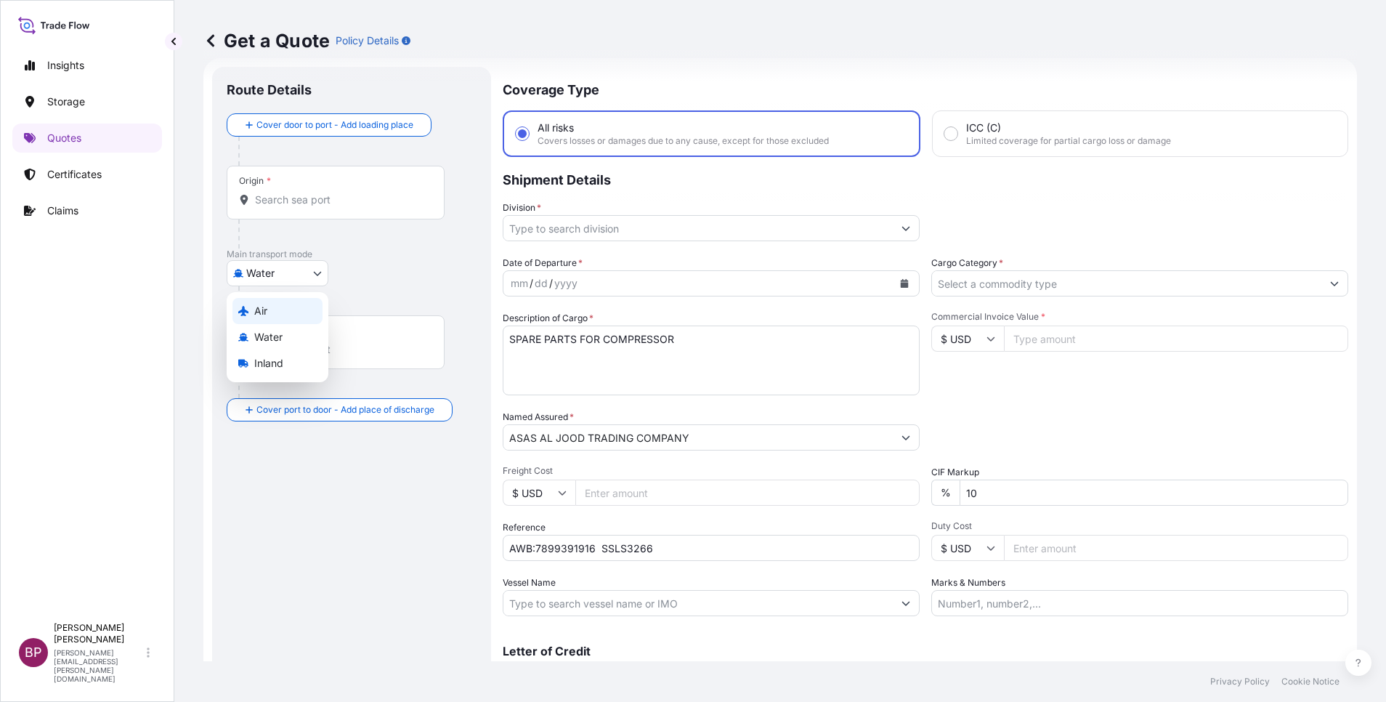
click at [276, 311] on div "Air" at bounding box center [278, 311] width 90 height 26
select select "Air"
click at [977, 344] on input "$ USD" at bounding box center [968, 339] width 73 height 26
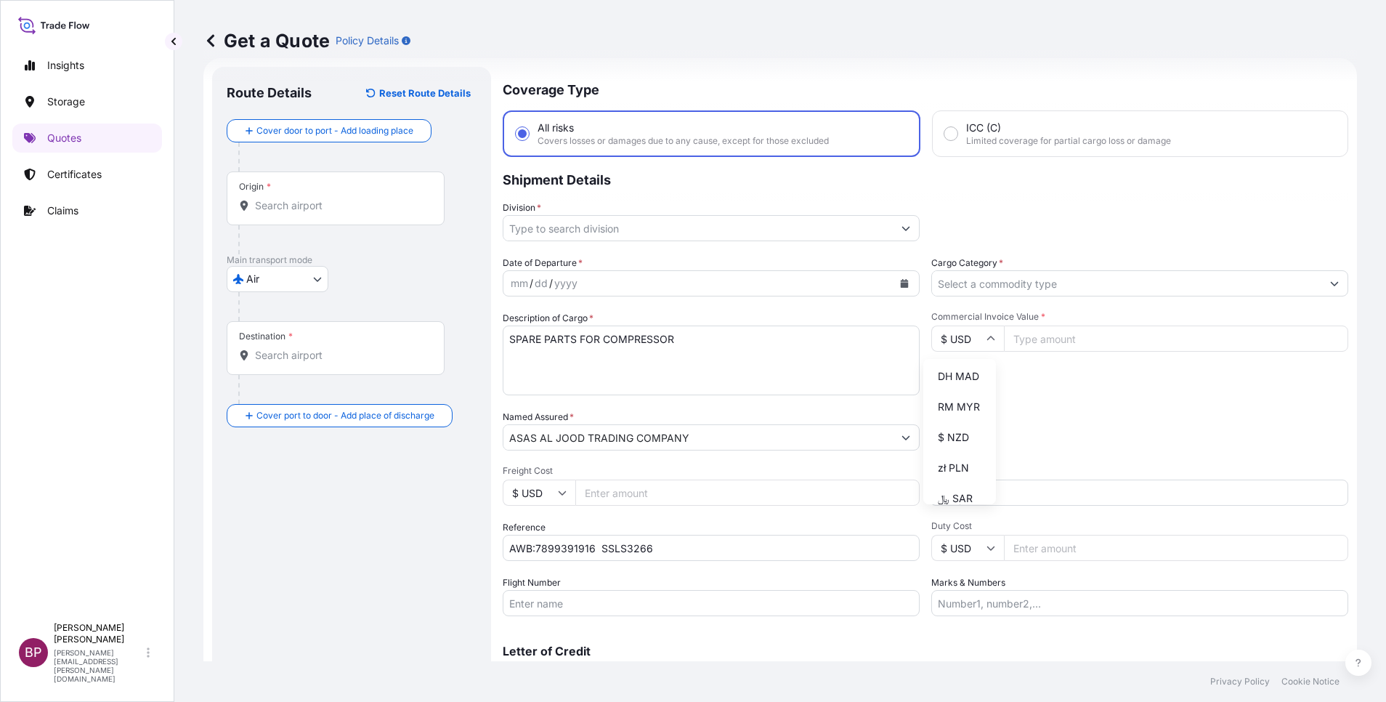
scroll to position [381, 0]
drag, startPoint x: 954, startPoint y: 435, endPoint x: 1061, endPoint y: 360, distance: 130.4
click at [955, 316] on div "¥ JPY" at bounding box center [959, 302] width 61 height 28
type input "¥ JPY"
click at [1054, 341] on input "Commercial Invoice Value *" at bounding box center [1176, 339] width 344 height 26
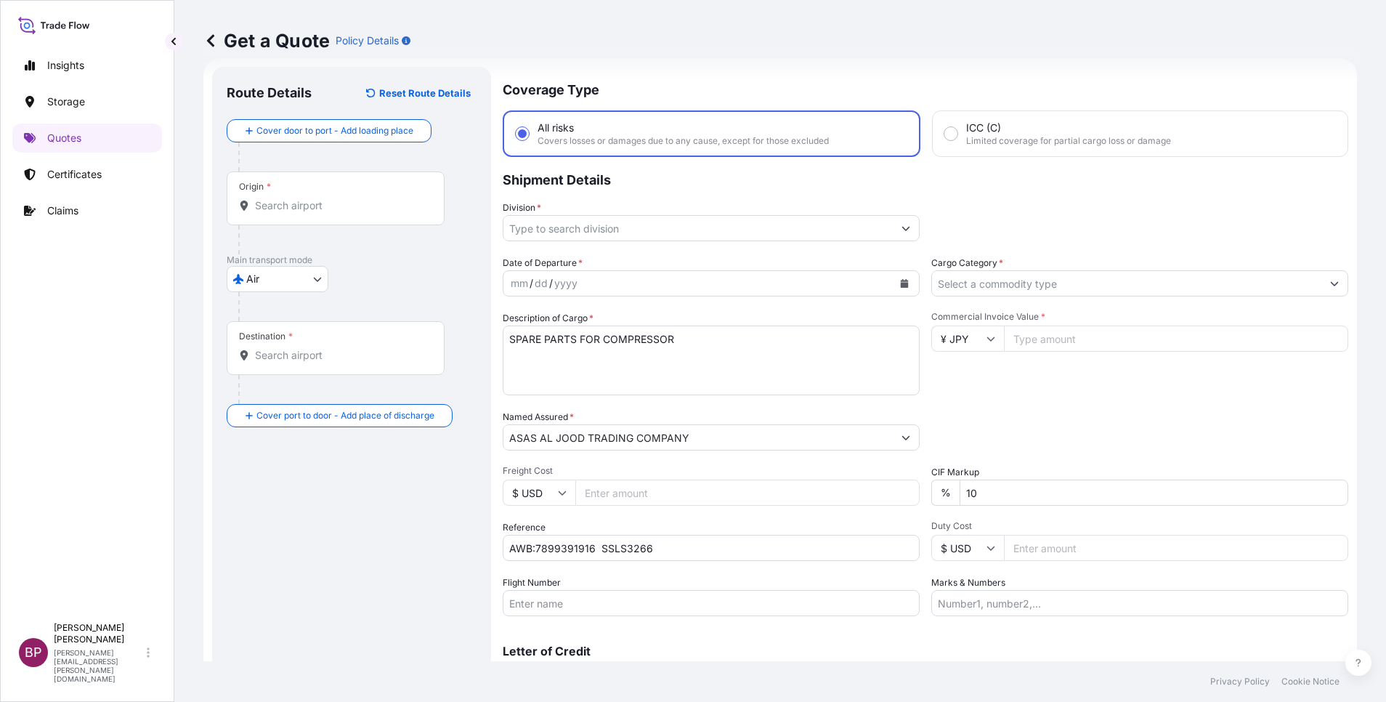
paste input "800000"
type input "800000"
drag, startPoint x: 982, startPoint y: 496, endPoint x: 833, endPoint y: 472, distance: 150.2
click at [842, 474] on div "Date of Departure * mm / dd / yyyy Cargo Category * Description of Cargo * SPAR…" at bounding box center [926, 436] width 846 height 360
type input "0"
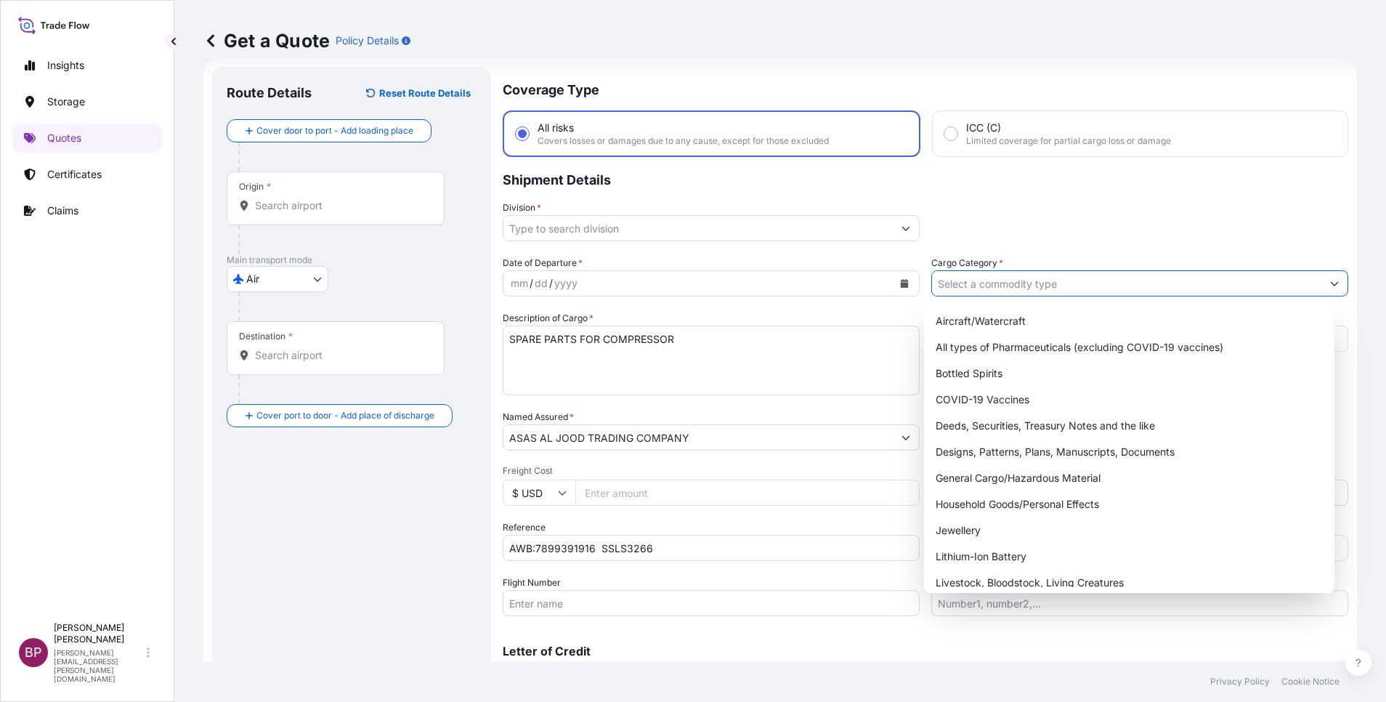
click at [1006, 281] on input "Cargo Category *" at bounding box center [1126, 283] width 389 height 26
click at [1003, 480] on div "General Cargo/Hazardous Material" at bounding box center [1129, 478] width 399 height 26
type input "General Cargo/Hazardous Material"
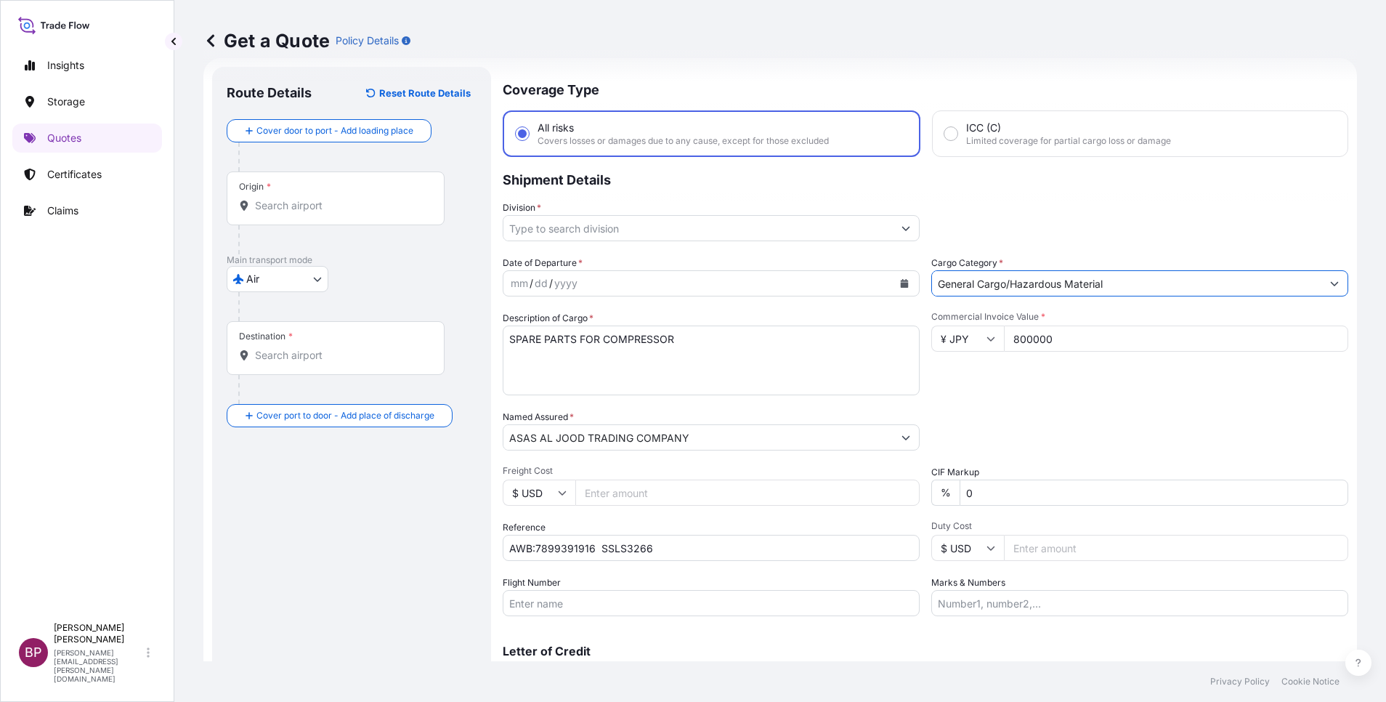
click at [898, 234] on button "Show suggestions" at bounding box center [906, 228] width 26 height 26
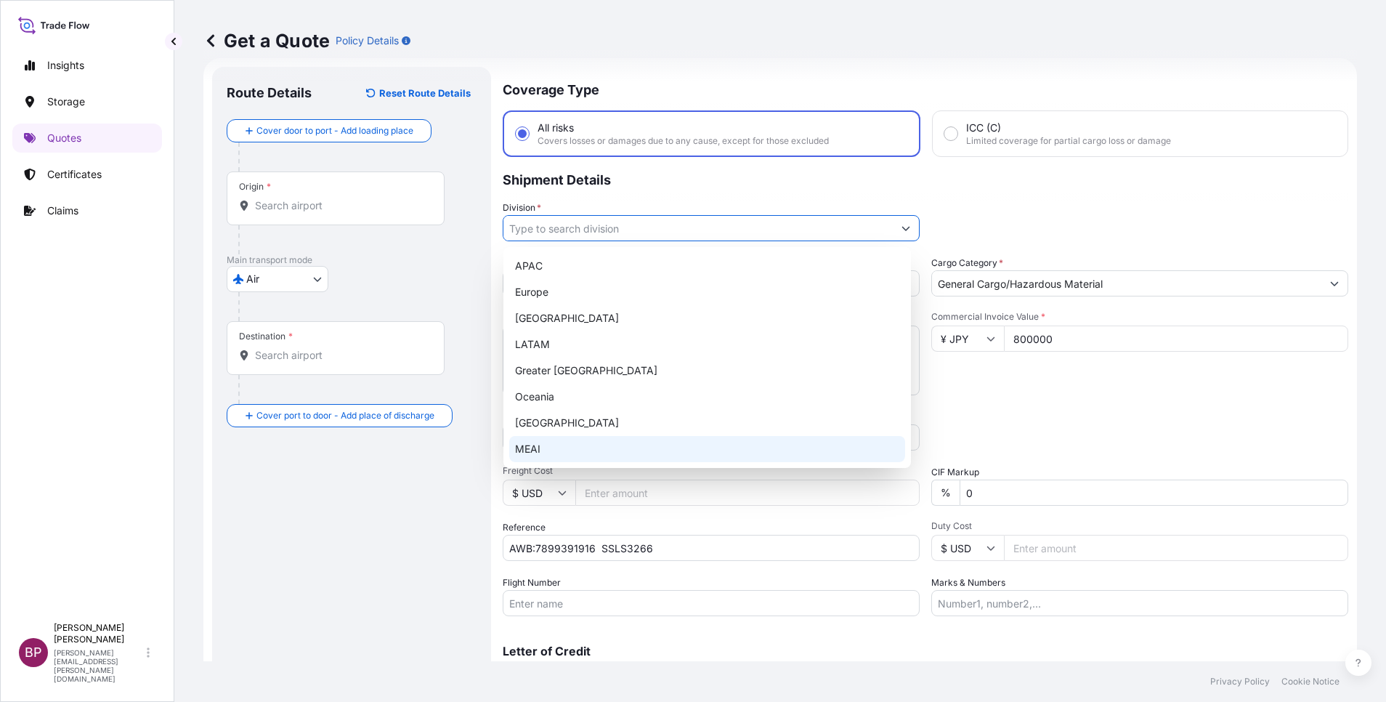
click at [561, 444] on div "MEAI" at bounding box center [707, 449] width 396 height 26
type input "MEAI"
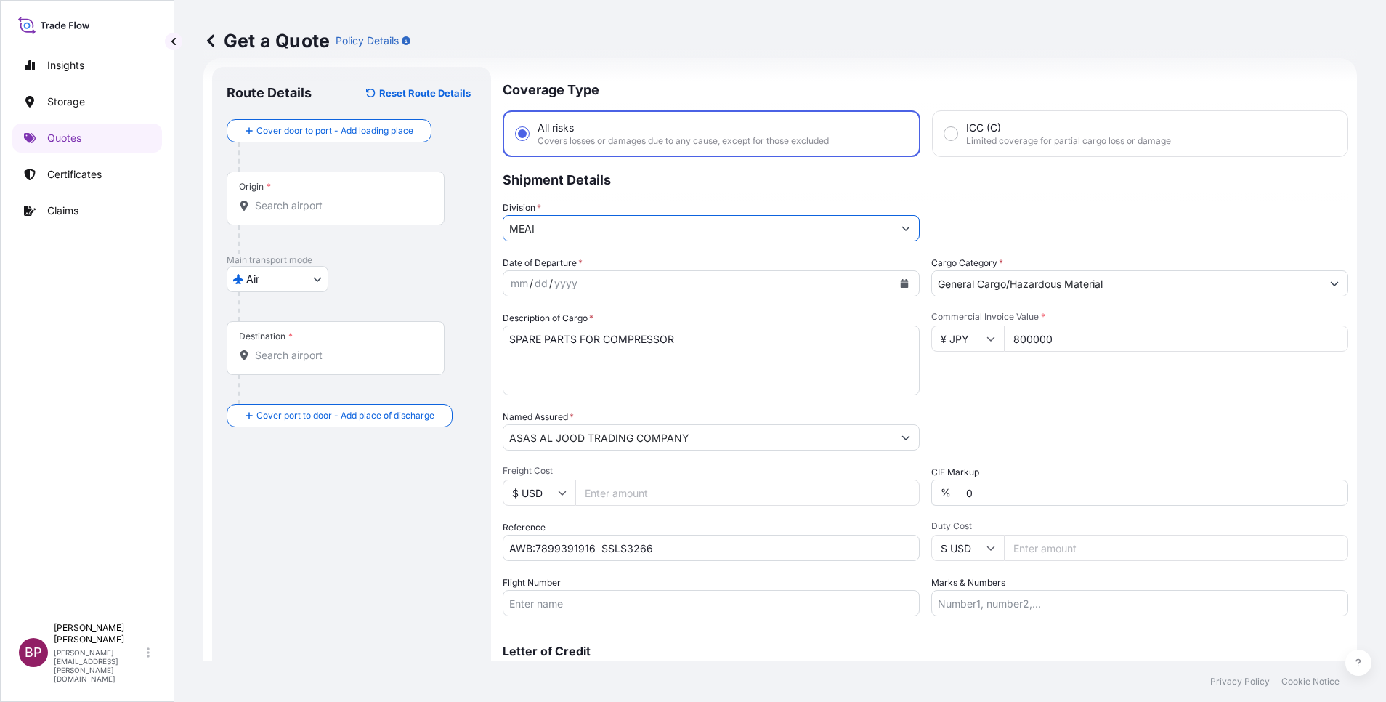
click at [900, 286] on icon "Calendar" at bounding box center [904, 283] width 9 height 9
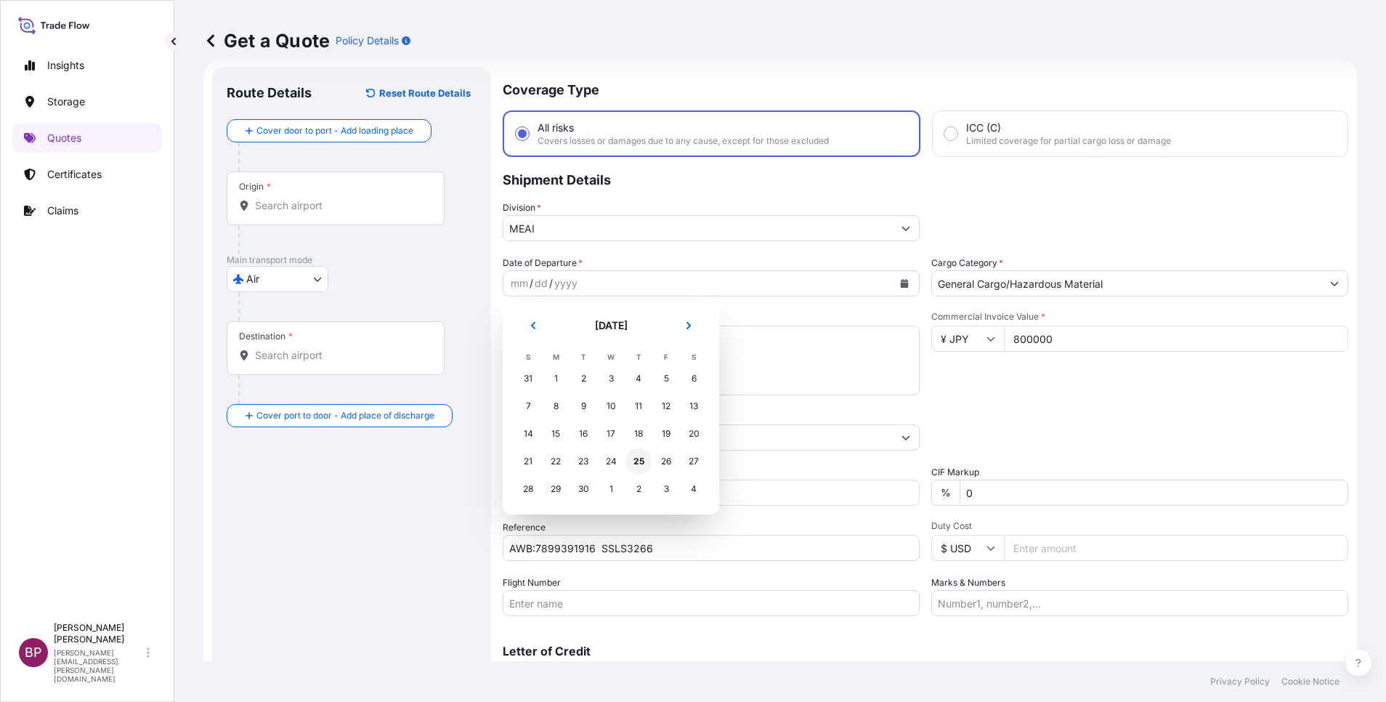
click at [641, 458] on div "25" at bounding box center [639, 461] width 26 height 26
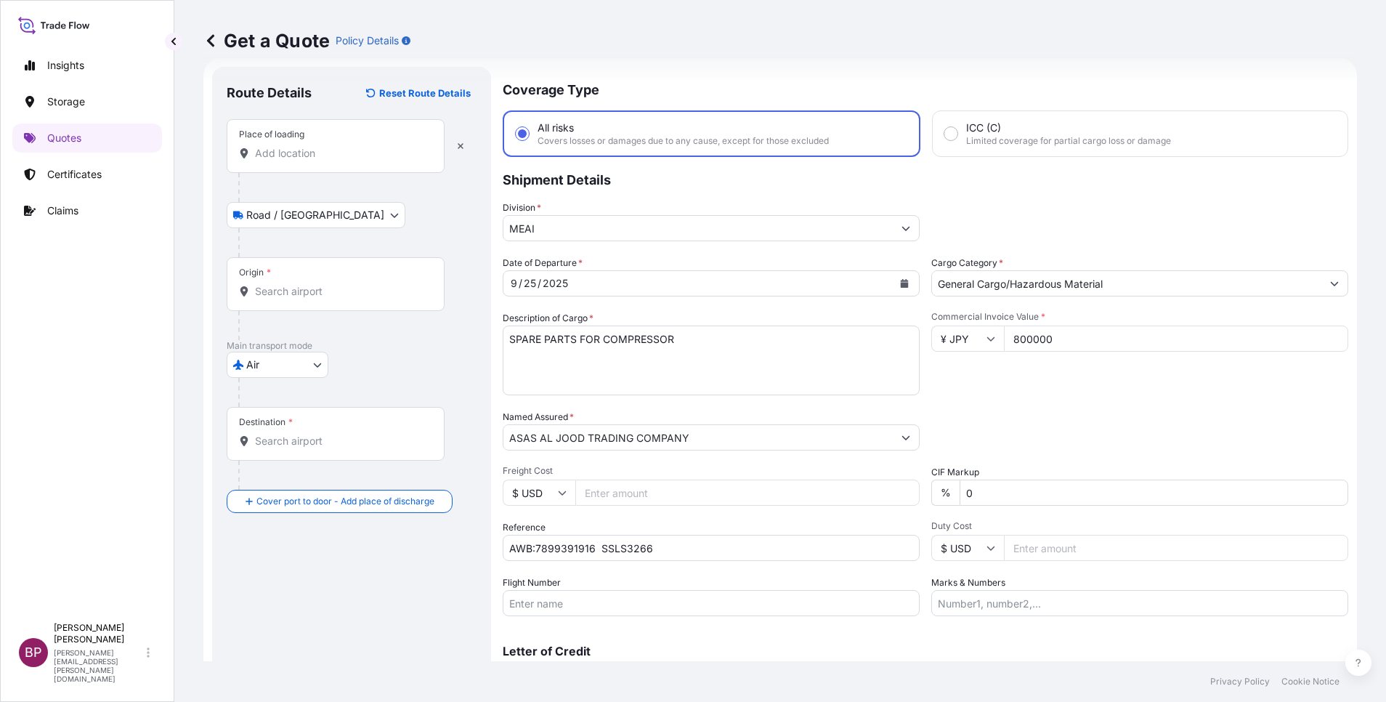
click at [303, 149] on input "Place of loading" at bounding box center [340, 153] width 171 height 15
paste input "SANBU-GUN"
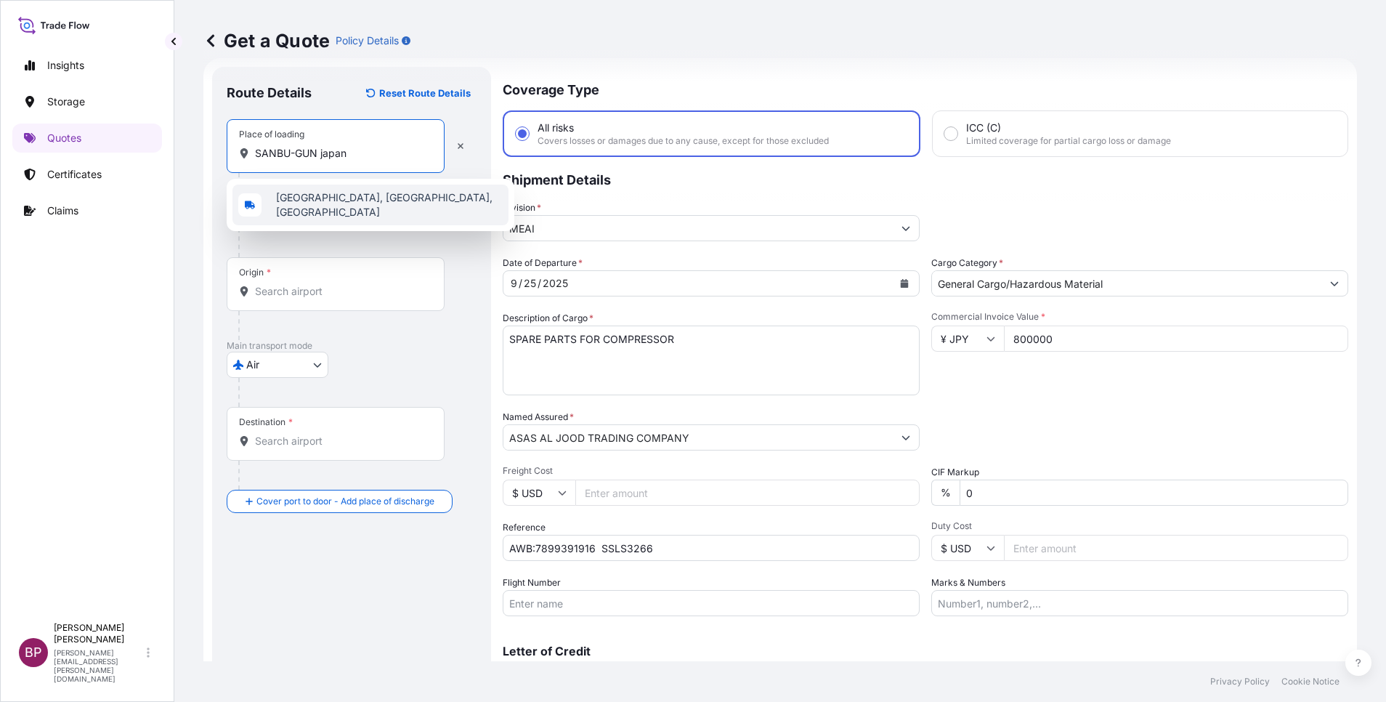
click at [363, 205] on span "[GEOGRAPHIC_DATA], [GEOGRAPHIC_DATA], [GEOGRAPHIC_DATA]" at bounding box center [389, 204] width 227 height 29
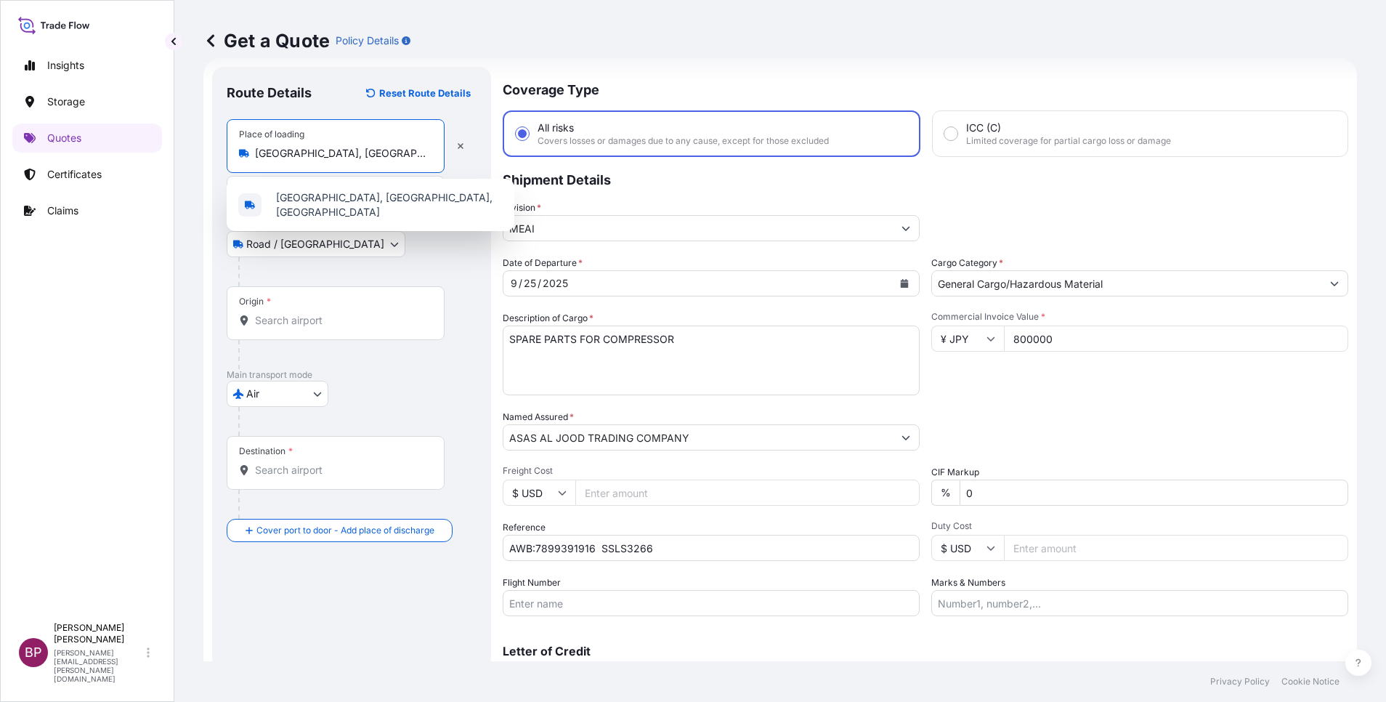
type input "[GEOGRAPHIC_DATA], [GEOGRAPHIC_DATA], [GEOGRAPHIC_DATA]"
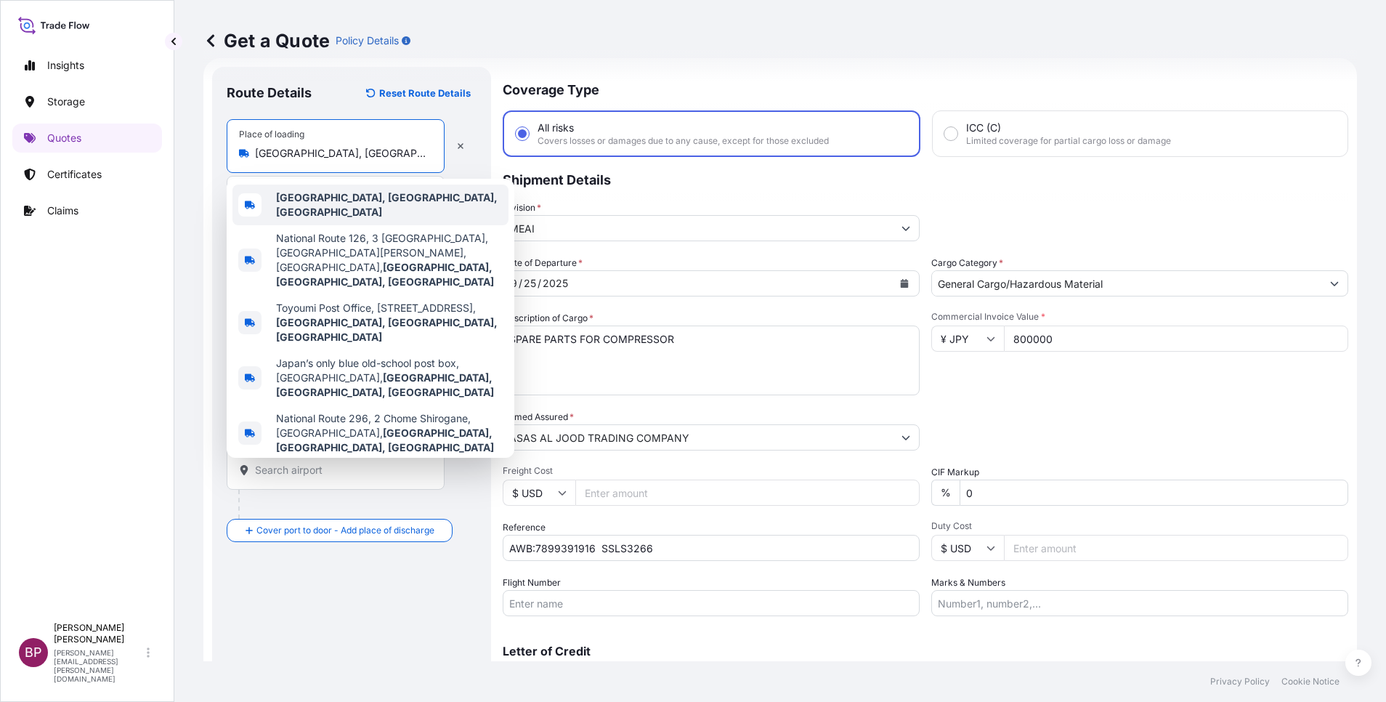
click at [404, 196] on b "[GEOGRAPHIC_DATA], [GEOGRAPHIC_DATA], [GEOGRAPHIC_DATA]" at bounding box center [387, 204] width 222 height 27
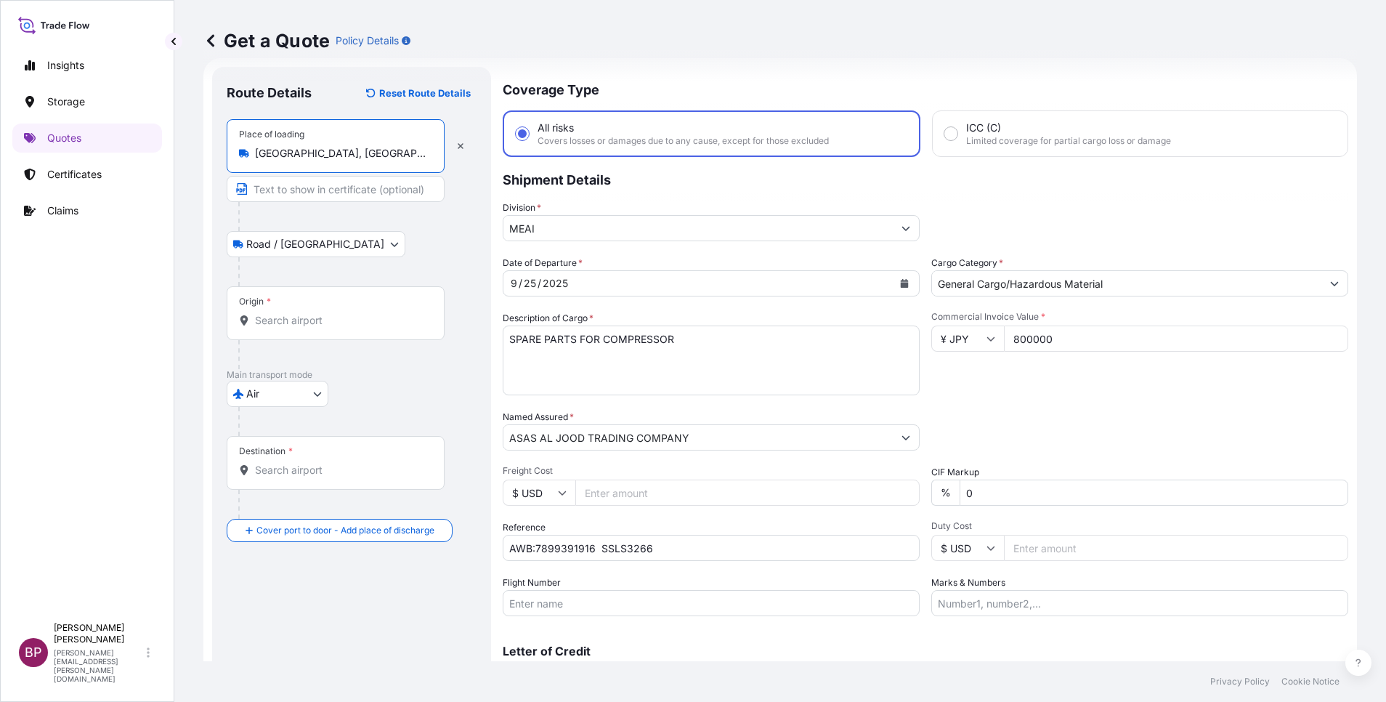
click at [333, 318] on input "Origin *" at bounding box center [340, 320] width 171 height 15
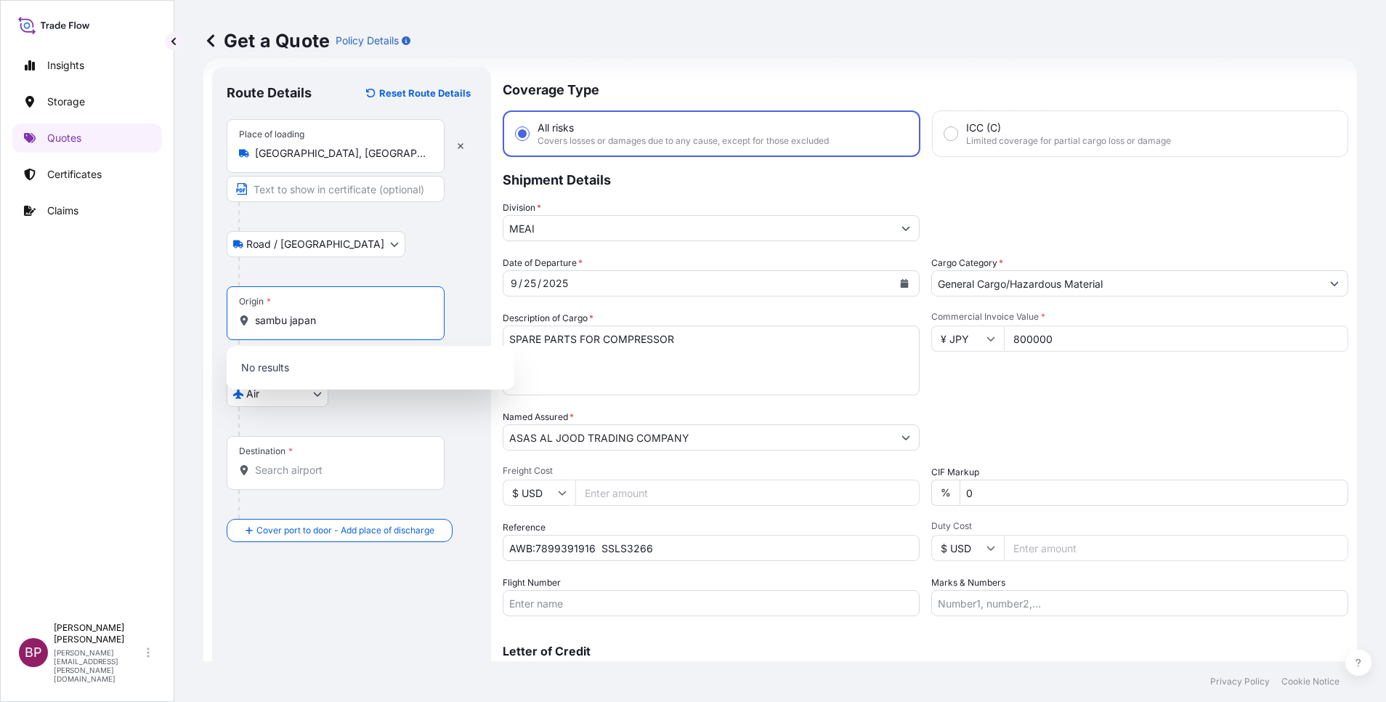
click at [273, 322] on input "sambu japan" at bounding box center [340, 320] width 171 height 15
click at [285, 323] on input "sanbu [GEOGRAPHIC_DATA]" at bounding box center [340, 320] width 171 height 15
drag, startPoint x: 343, startPoint y: 323, endPoint x: 0, endPoint y: 225, distance: 356.9
click at [0, 242] on html "Insights Storage Quotes Certificates Claims BP [PERSON_NAME] Kurian [EMAIL_ADDR…" at bounding box center [693, 351] width 1386 height 702
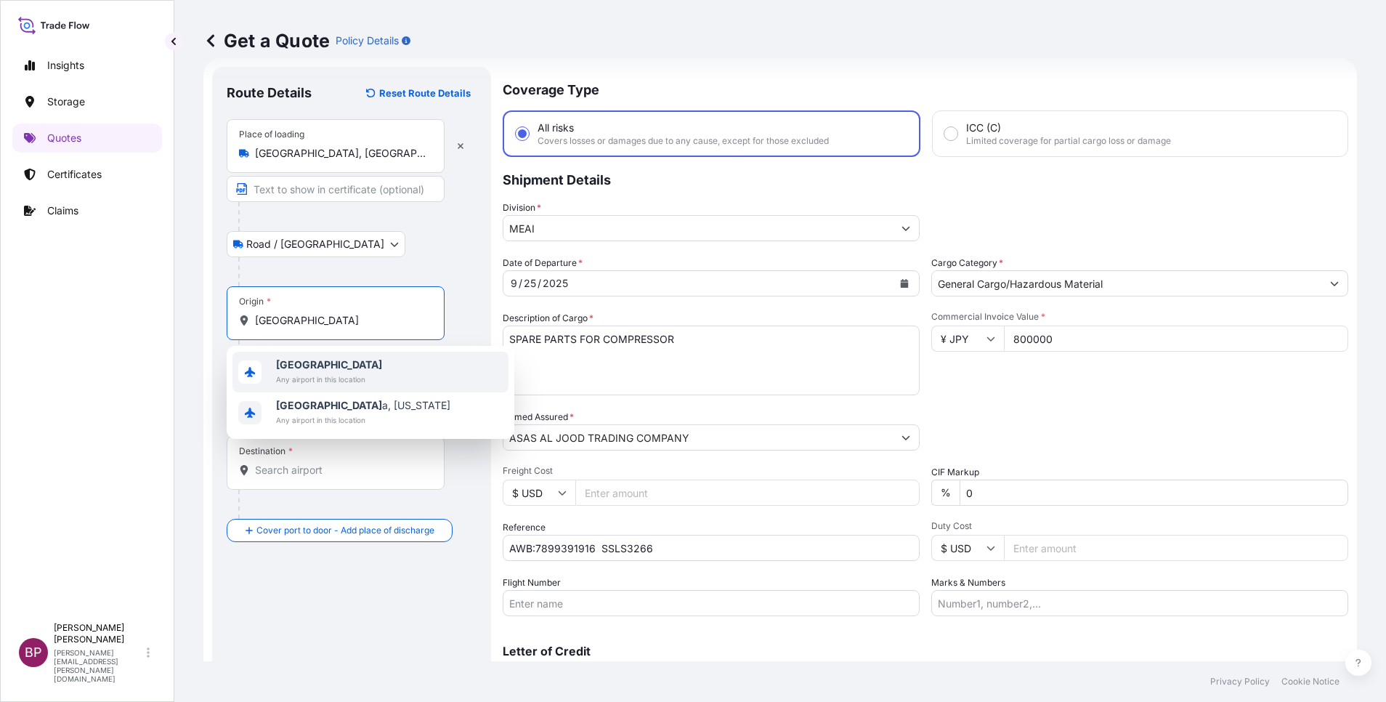
click at [334, 369] on span "[GEOGRAPHIC_DATA]" at bounding box center [329, 364] width 106 height 15
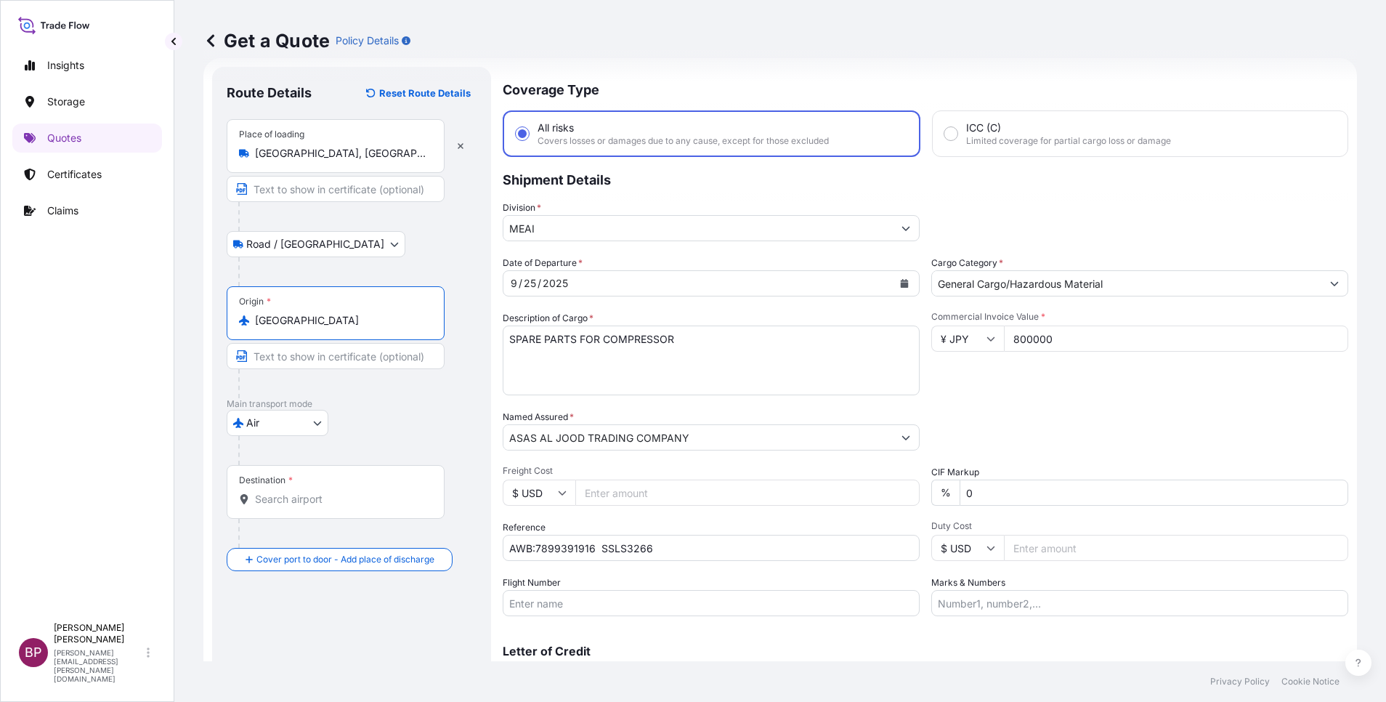
type input "[GEOGRAPHIC_DATA]"
click at [324, 504] on input "Destination *" at bounding box center [340, 499] width 171 height 15
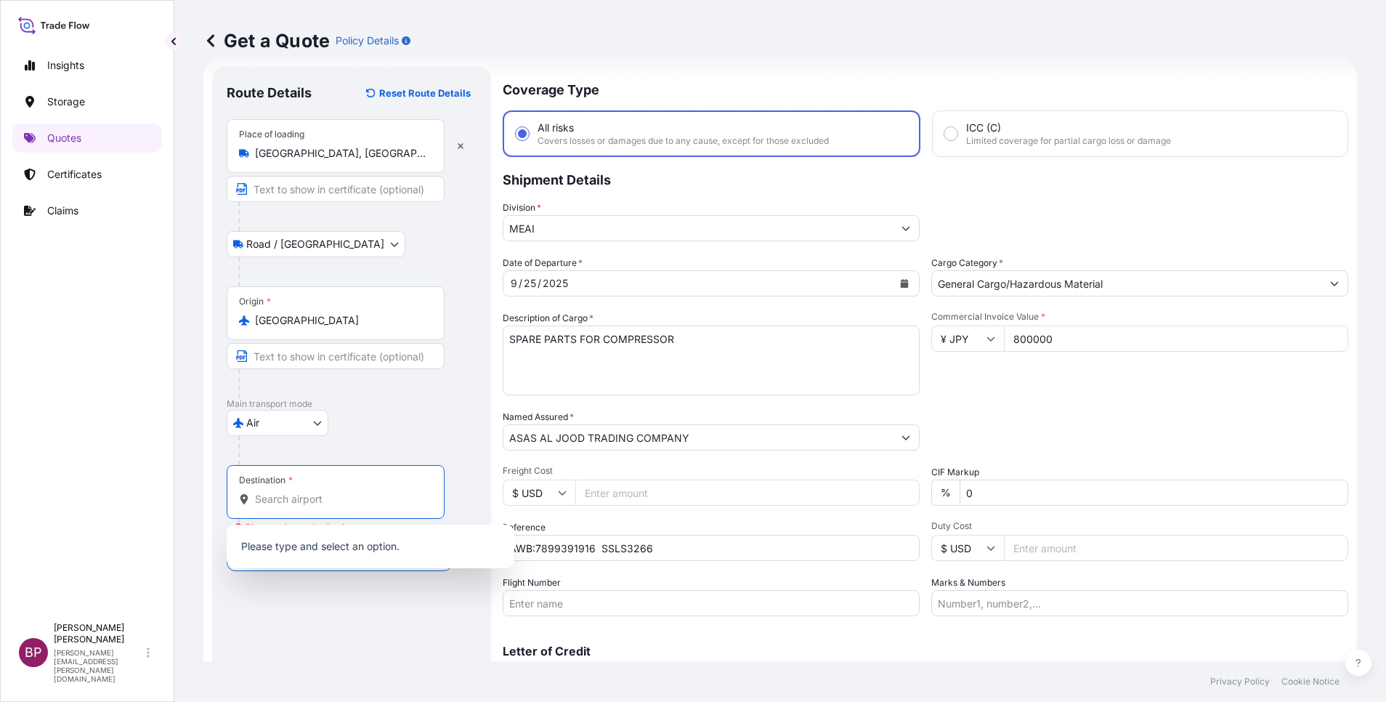
type input "l"
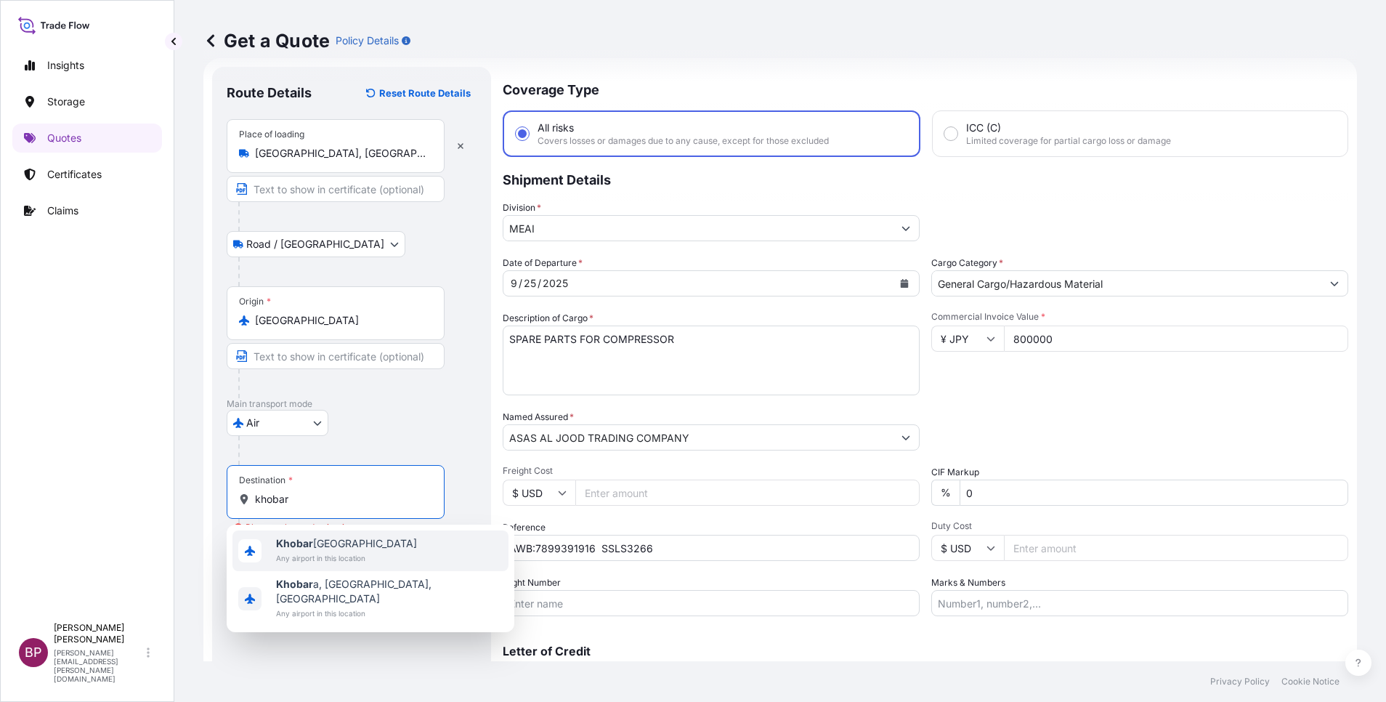
click at [324, 551] on span "Any airport in this location" at bounding box center [346, 558] width 141 height 15
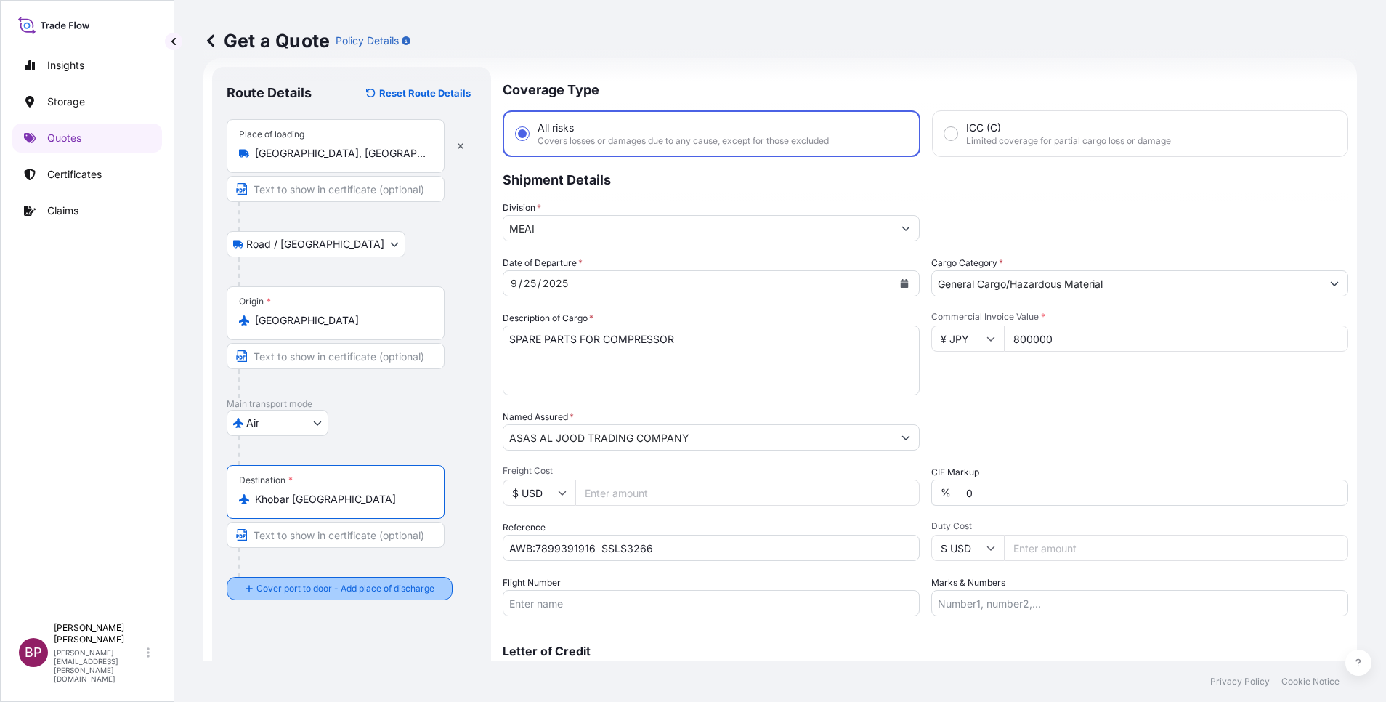
type input "Khobar [GEOGRAPHIC_DATA]"
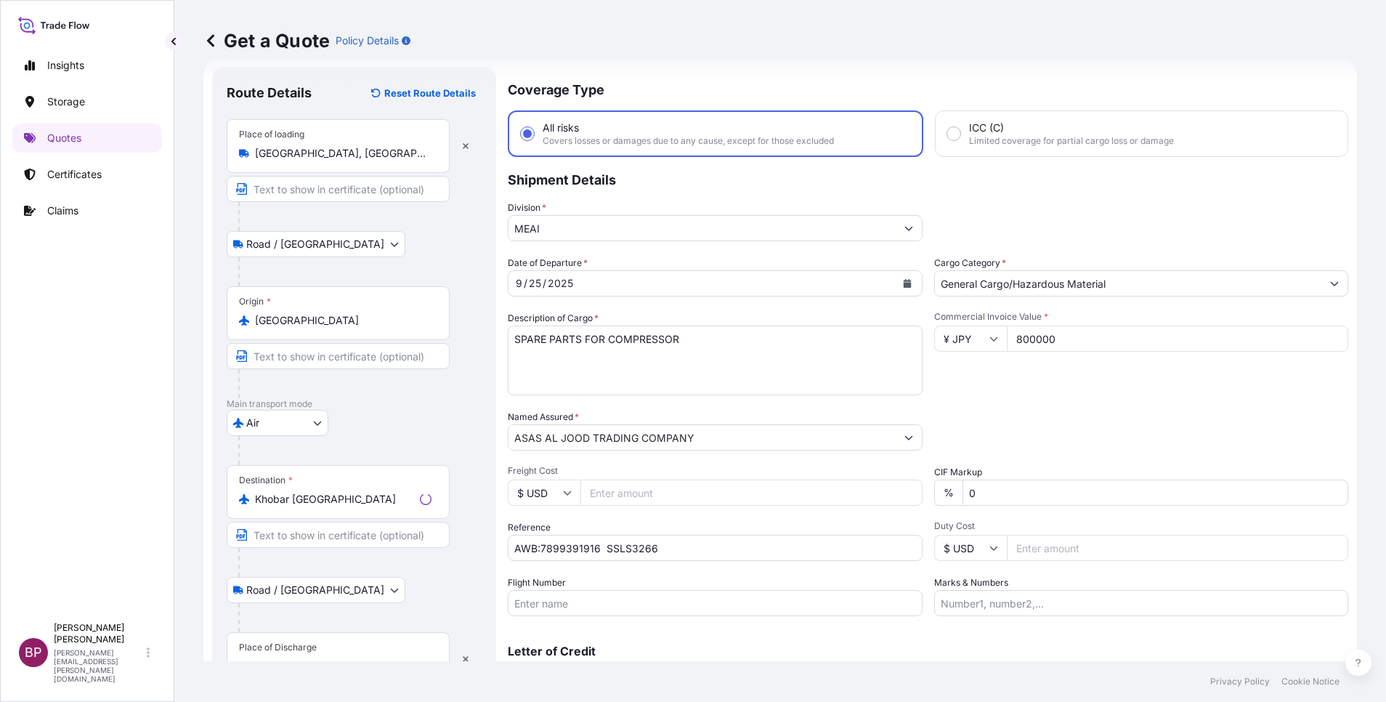
click at [296, 644] on div "Place of Discharge" at bounding box center [278, 648] width 78 height 12
click at [296, 659] on input "Place of Discharge" at bounding box center [343, 666] width 177 height 15
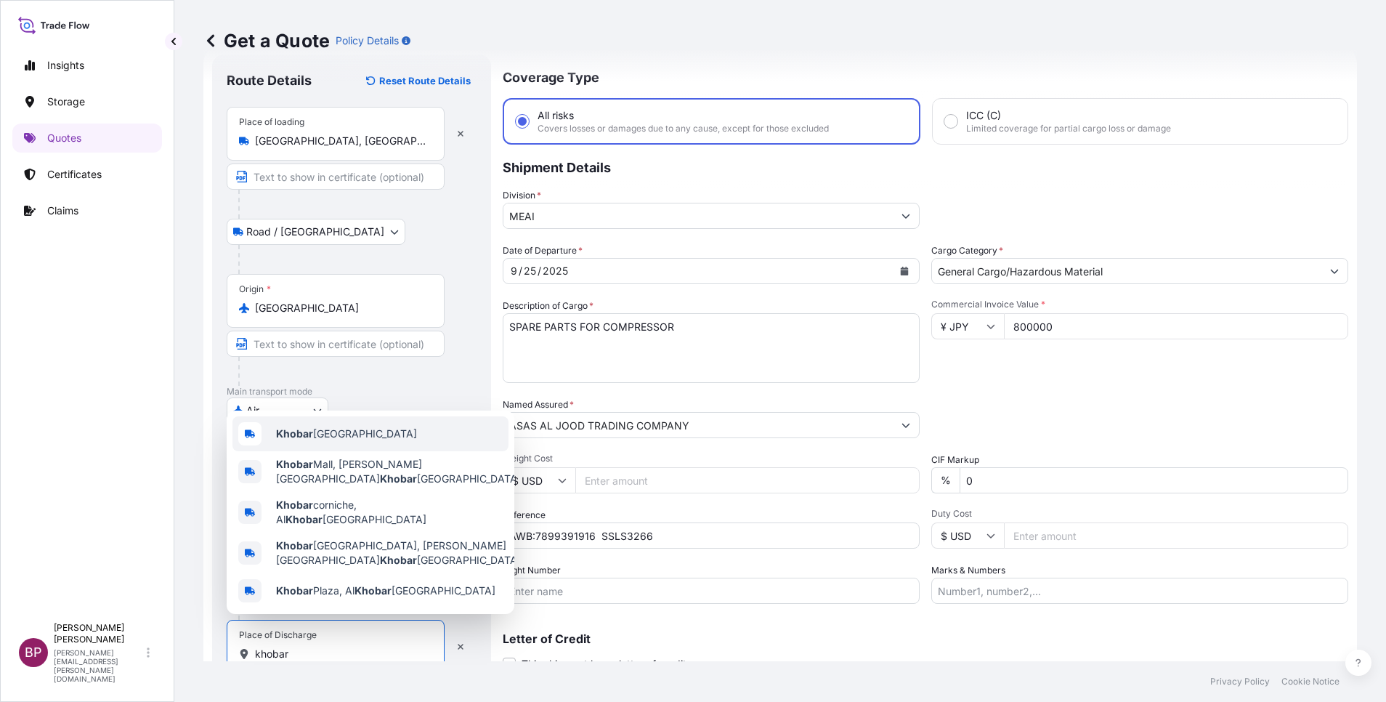
click at [371, 437] on span "Khobar [GEOGRAPHIC_DATA]" at bounding box center [346, 434] width 141 height 15
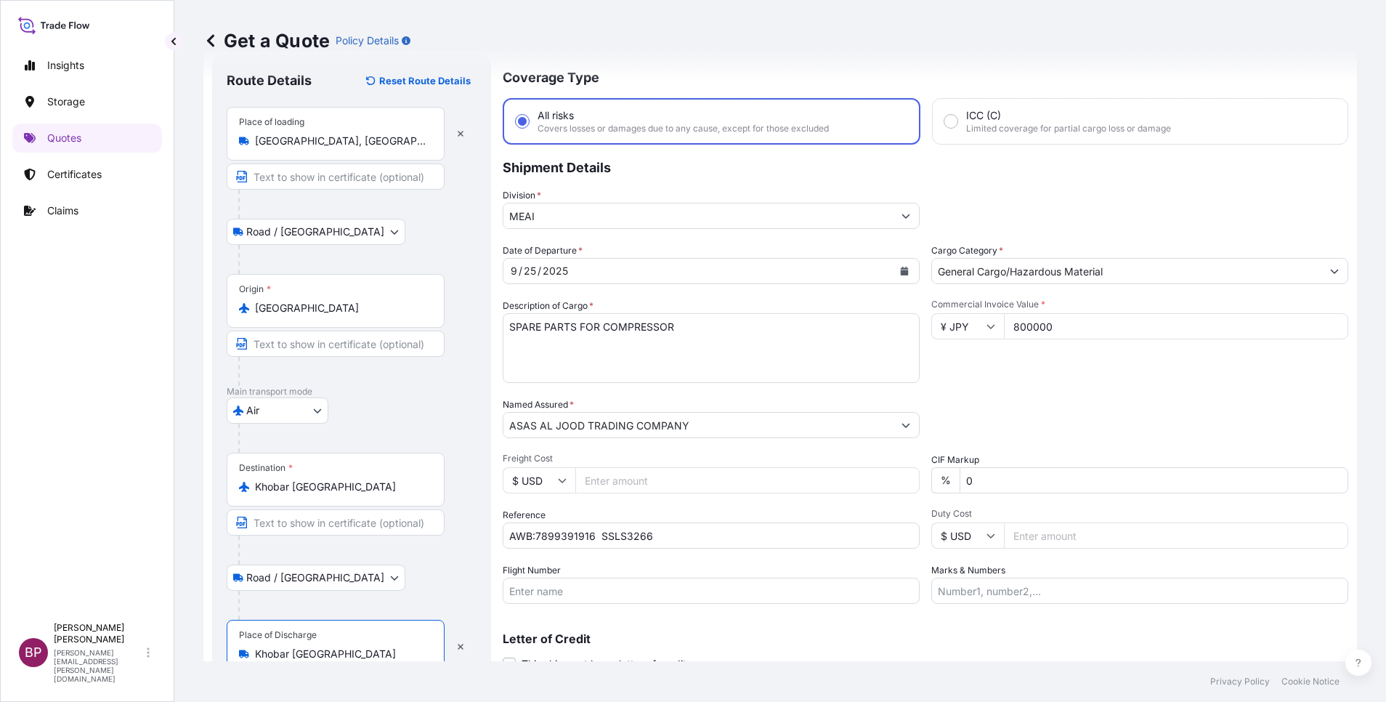
scroll to position [100, 0]
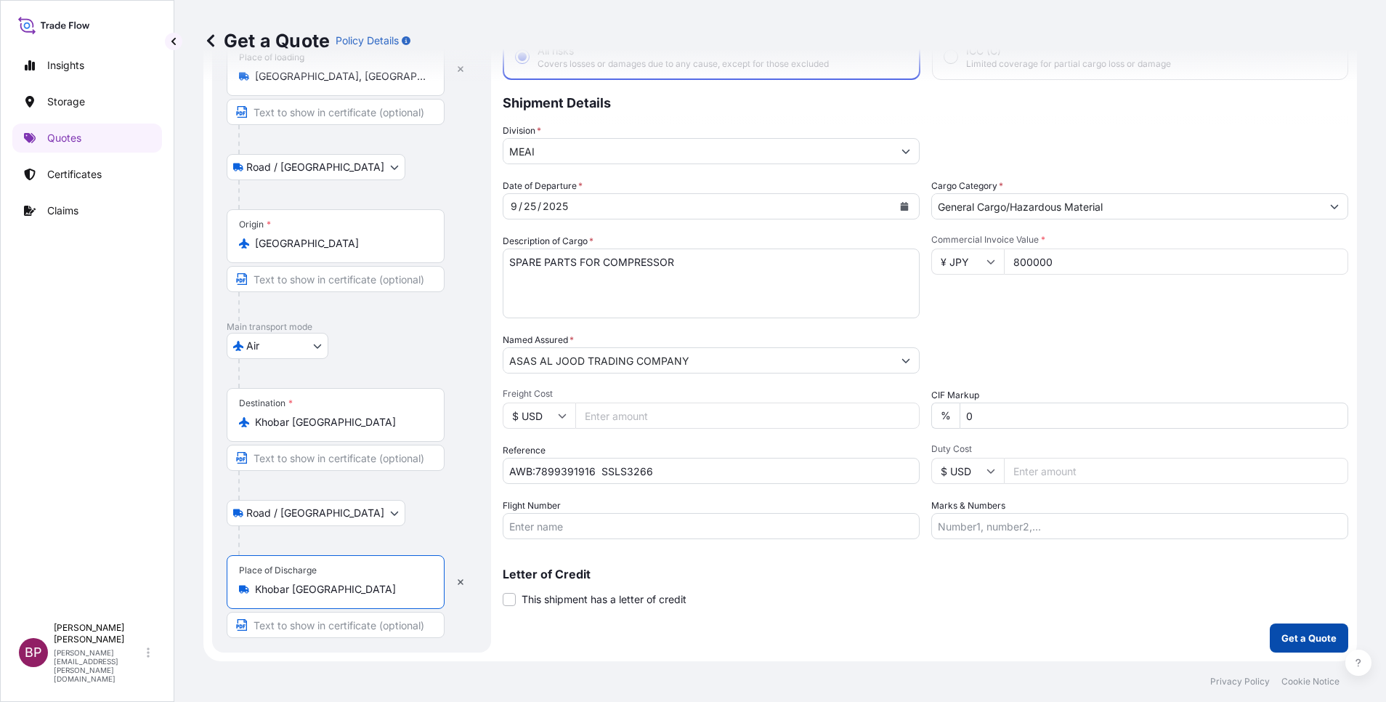
type input "Khobar [GEOGRAPHIC_DATA]"
click at [1282, 631] on p "Get a Quote" at bounding box center [1309, 638] width 55 height 15
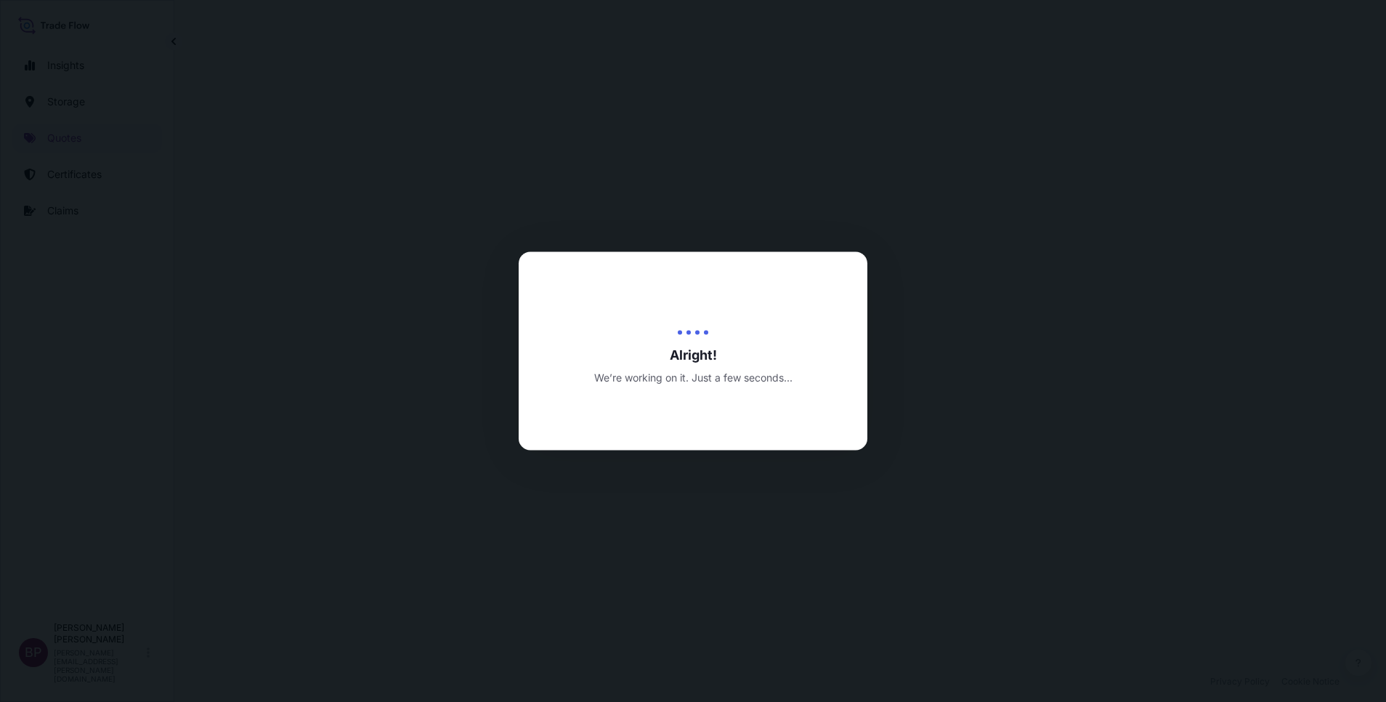
select select "Road / [GEOGRAPHIC_DATA]"
select select "Air"
select select "Road / [GEOGRAPHIC_DATA]"
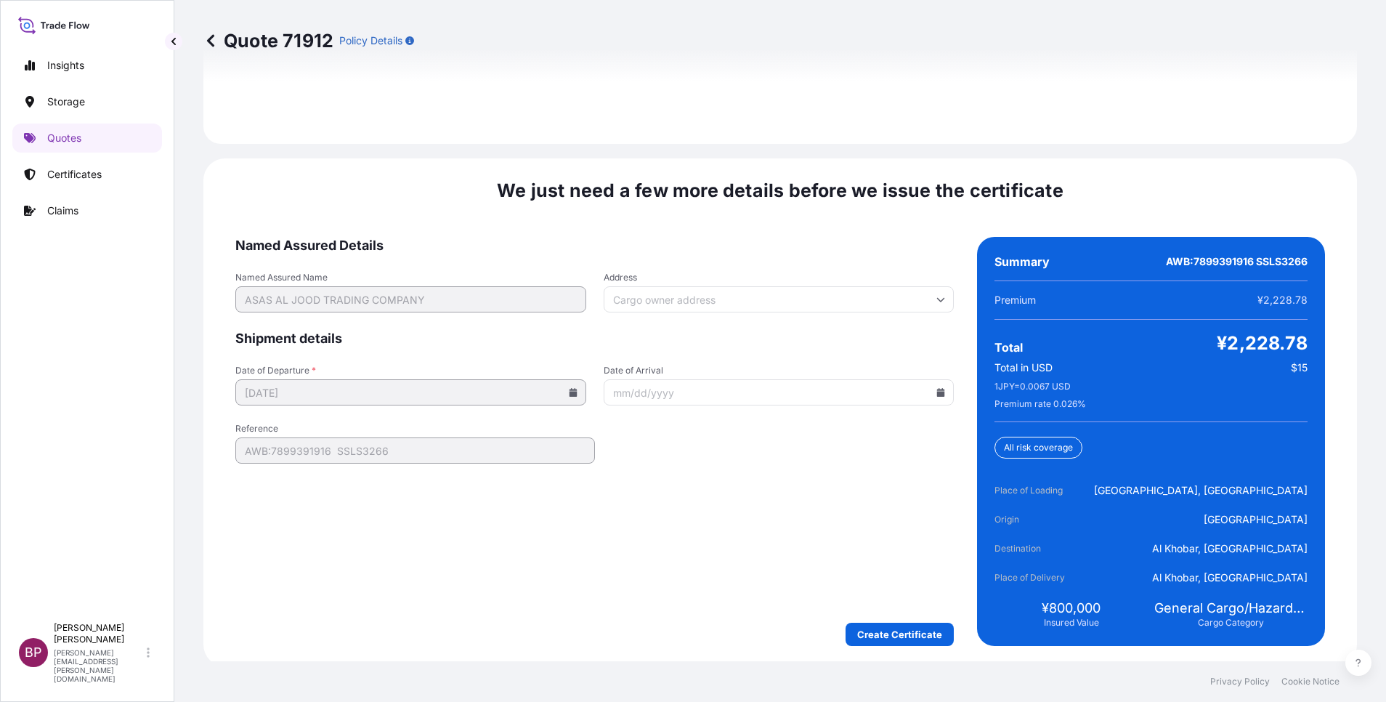
scroll to position [2229, 0]
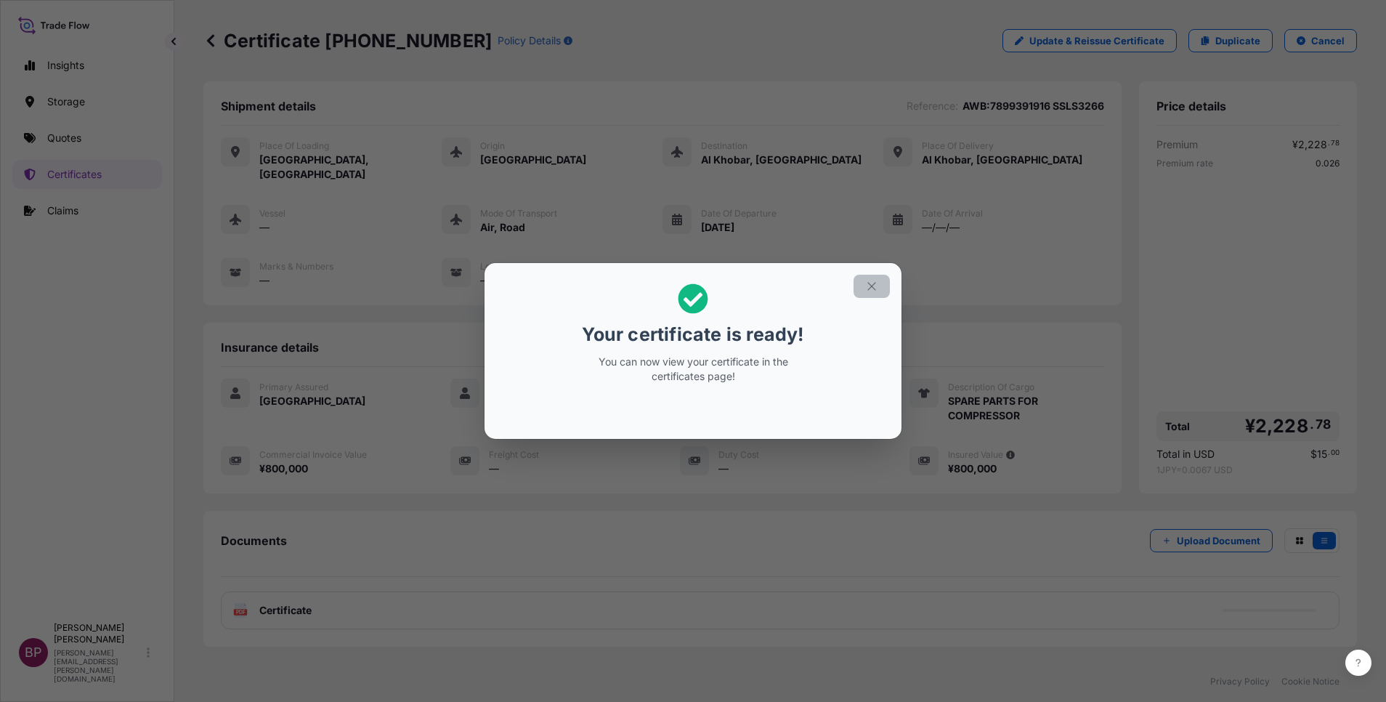
click at [879, 285] on button "button" at bounding box center [872, 286] width 36 height 23
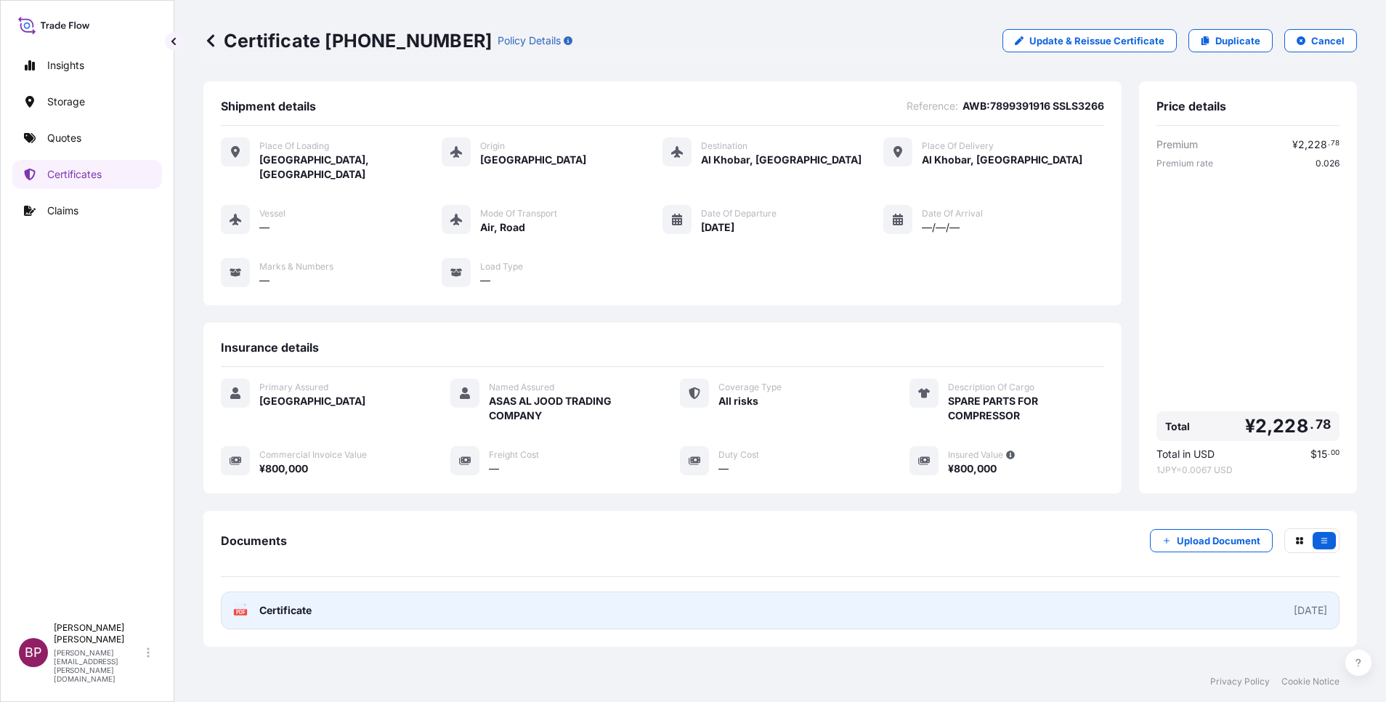
click at [292, 603] on span "Certificate" at bounding box center [285, 610] width 52 height 15
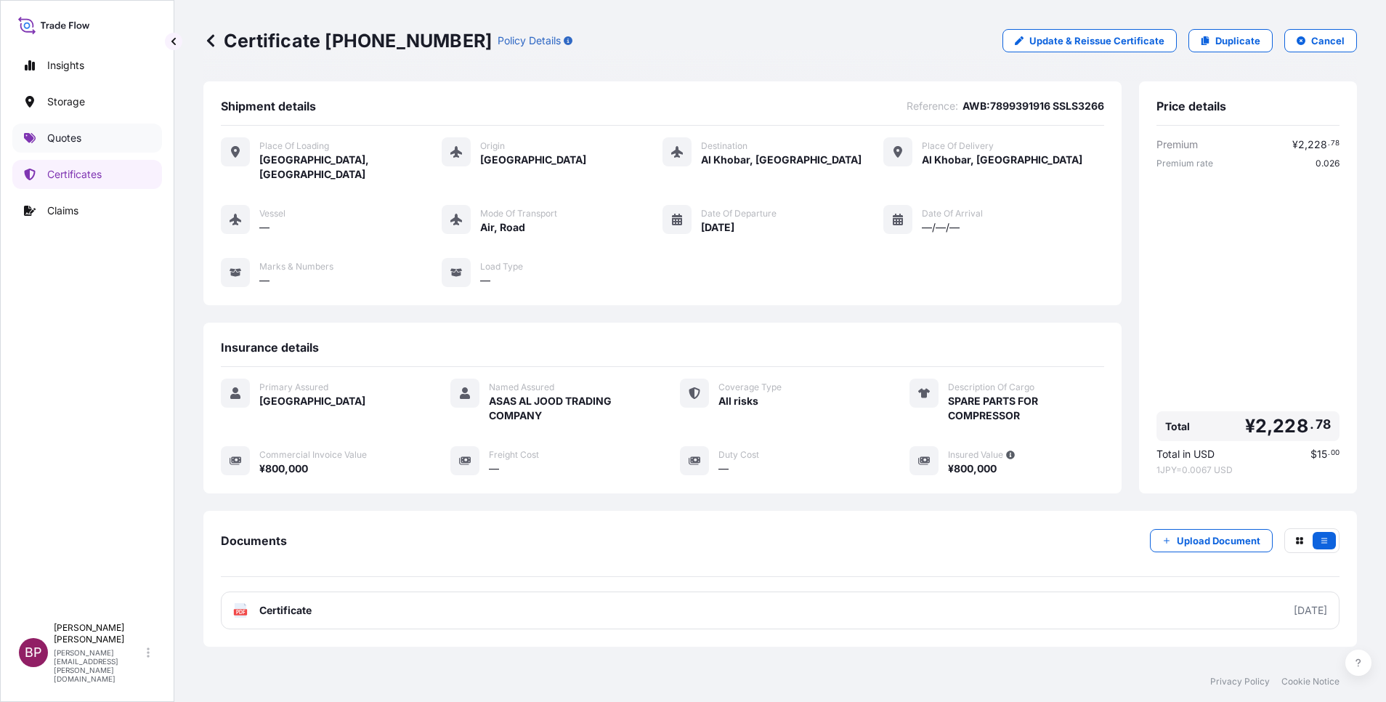
click at [63, 131] on p "Quotes" at bounding box center [64, 138] width 34 height 15
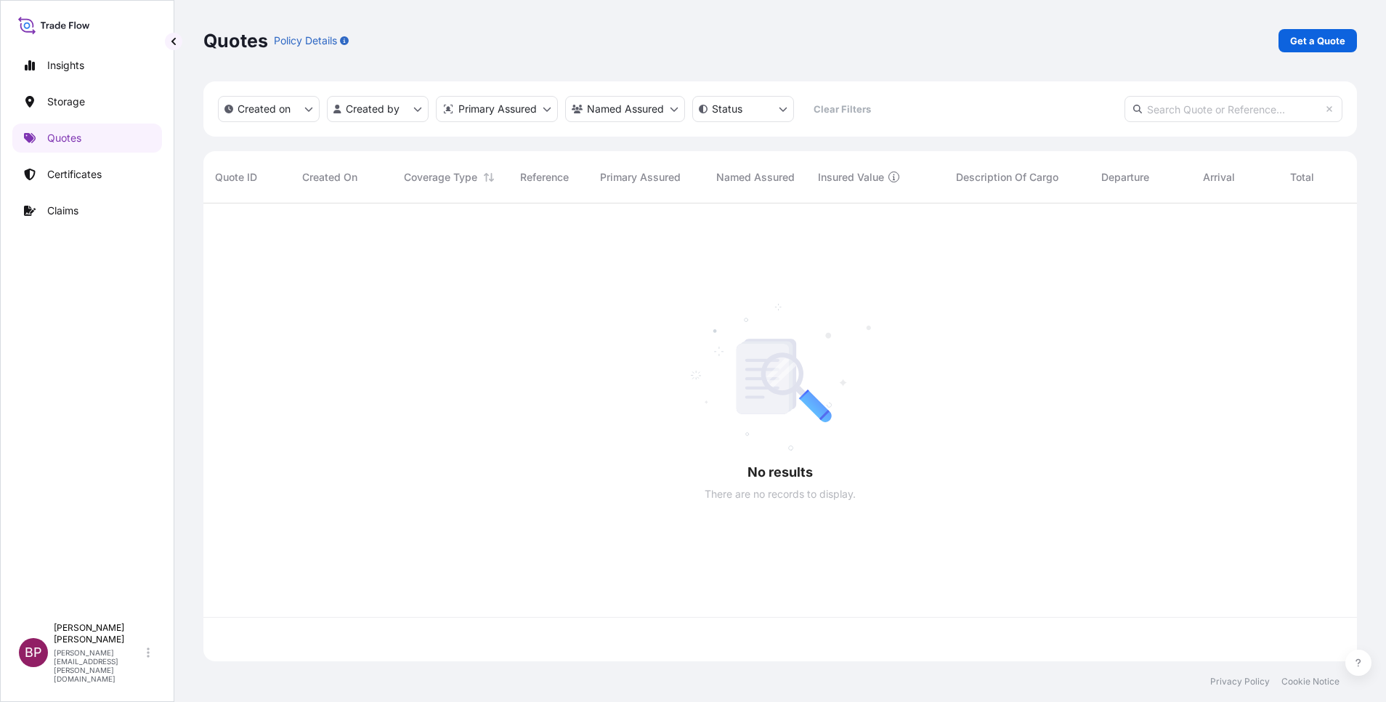
scroll to position [449, 1137]
click at [1330, 36] on p "Get a Quote" at bounding box center [1317, 40] width 55 height 15
select select "Water"
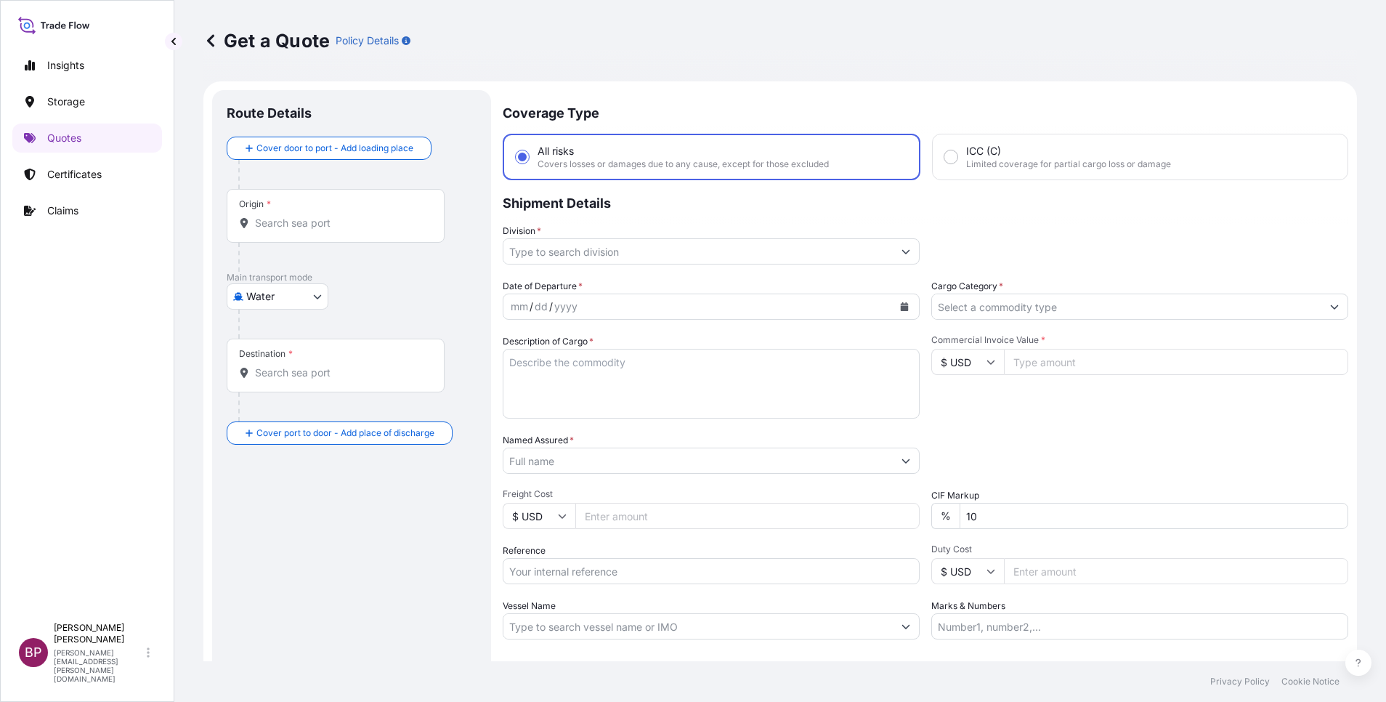
scroll to position [23, 0]
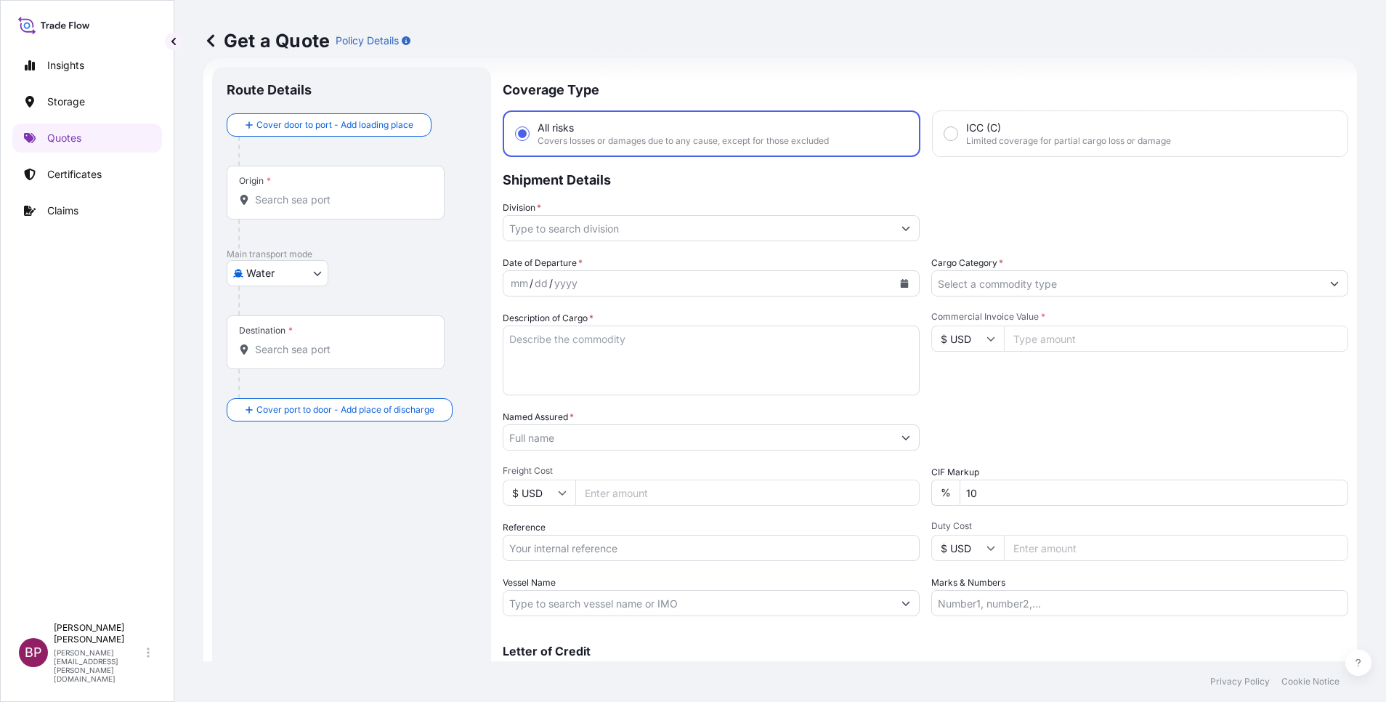
click at [1120, 287] on input "Cargo Category *" at bounding box center [1126, 283] width 389 height 26
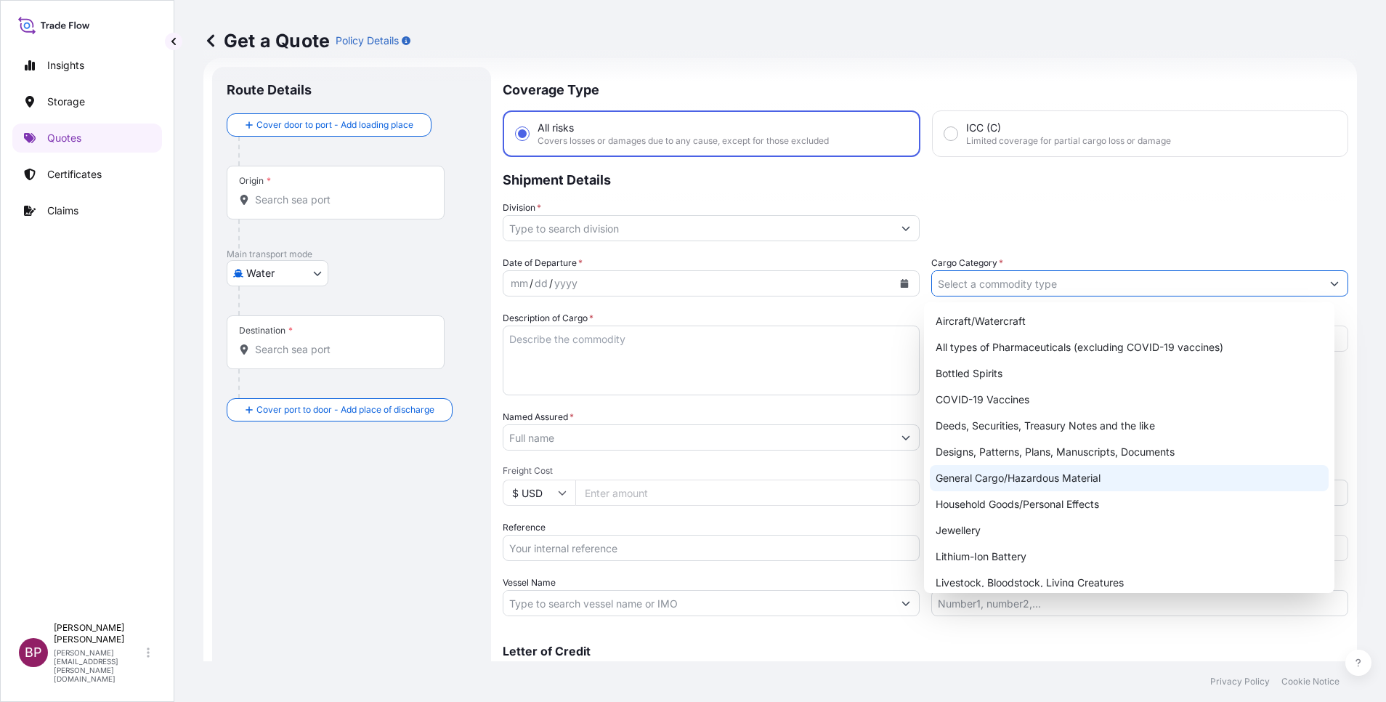
click at [1009, 482] on div "General Cargo/Hazardous Material" at bounding box center [1129, 478] width 399 height 26
type input "General Cargo/Hazardous Material"
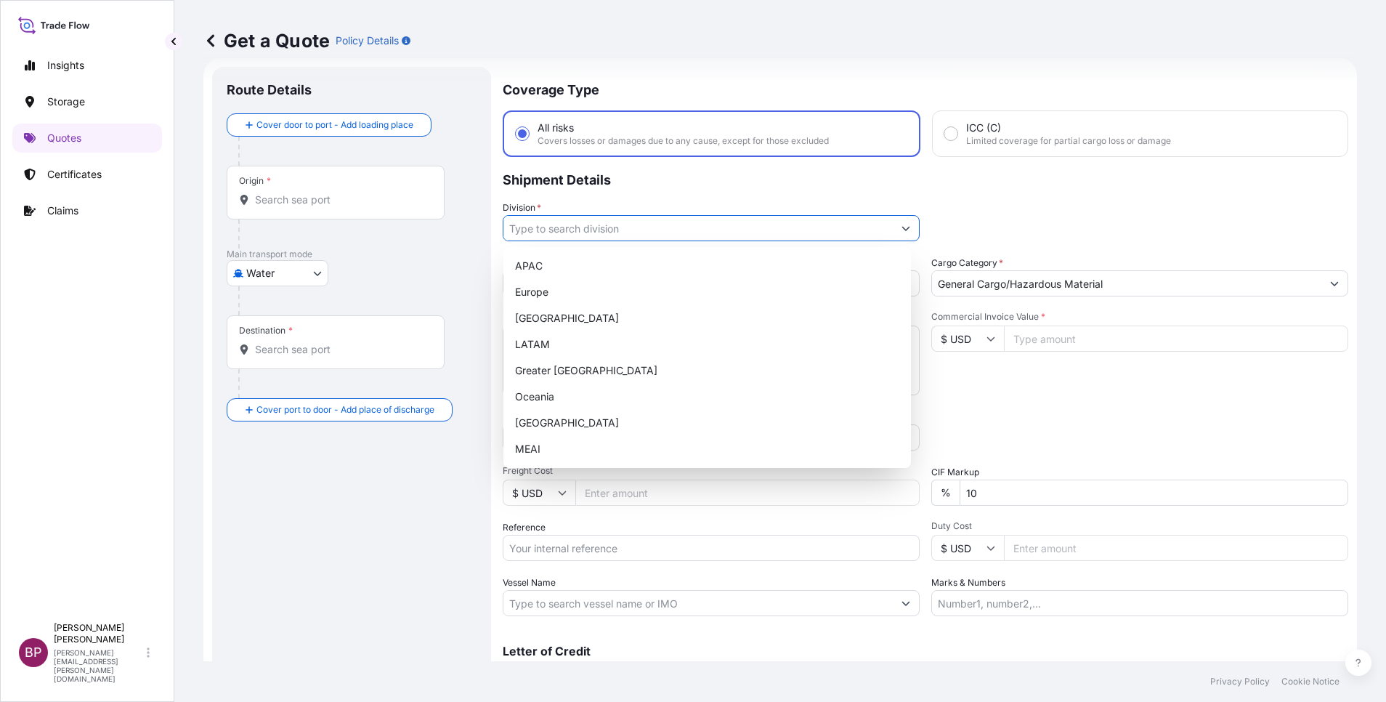
click at [902, 227] on button "Show suggestions" at bounding box center [906, 228] width 26 height 26
click at [549, 449] on div "MEAI" at bounding box center [707, 449] width 396 height 26
type input "MEAI"
click at [605, 546] on input "Reference" at bounding box center [711, 548] width 417 height 26
paste input "AWB:2855923302 SSLS3265"
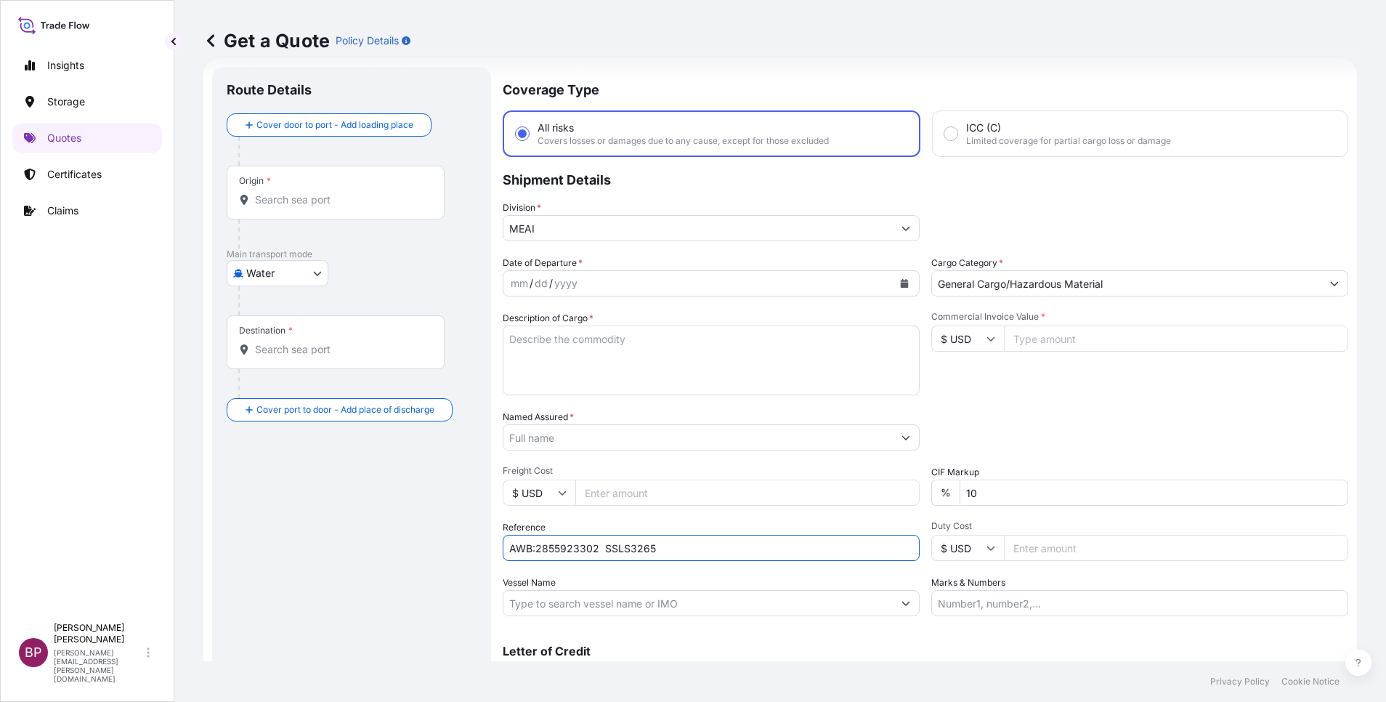
type input "AWB:2855923302 SSLS3265"
click at [615, 437] on input "Named Assured *" at bounding box center [698, 437] width 389 height 26
paste input "ASAS AL JOOD TRADING COMPANY"
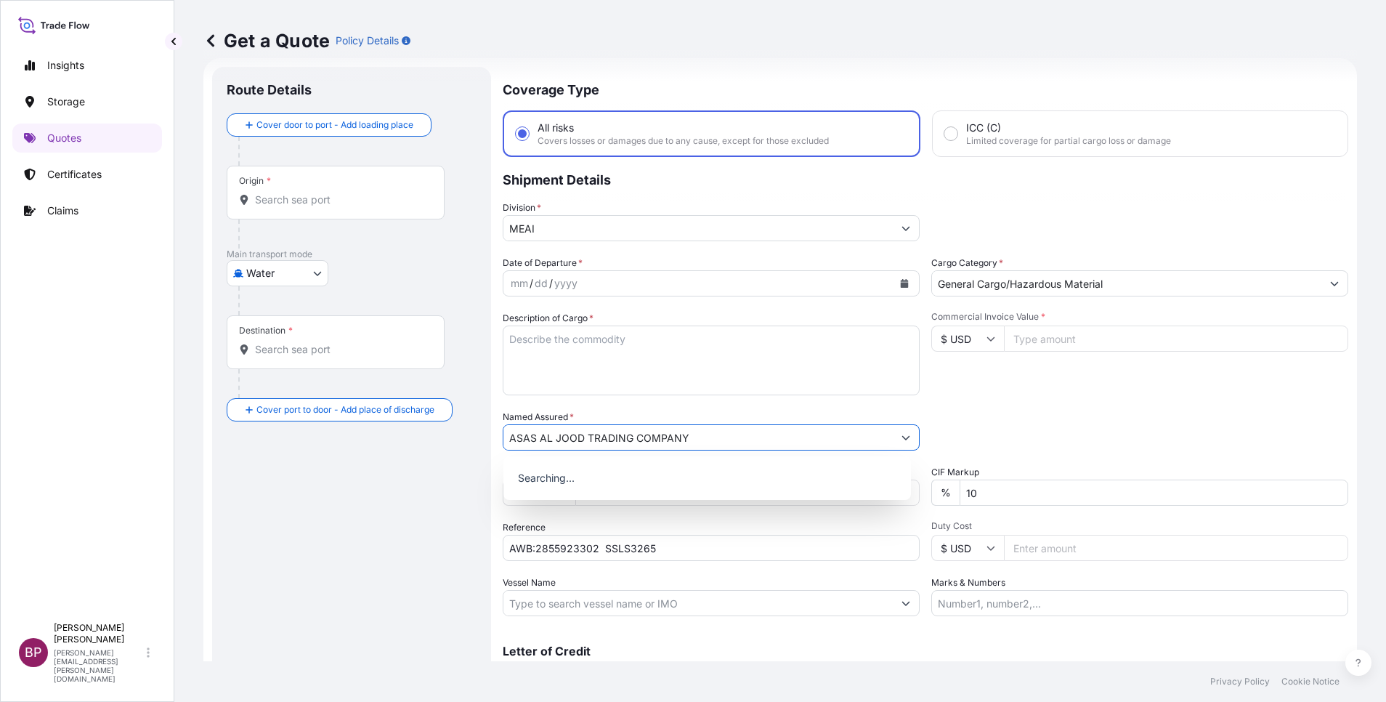
type input "ASAS AL JOOD TRADING COMPANY"
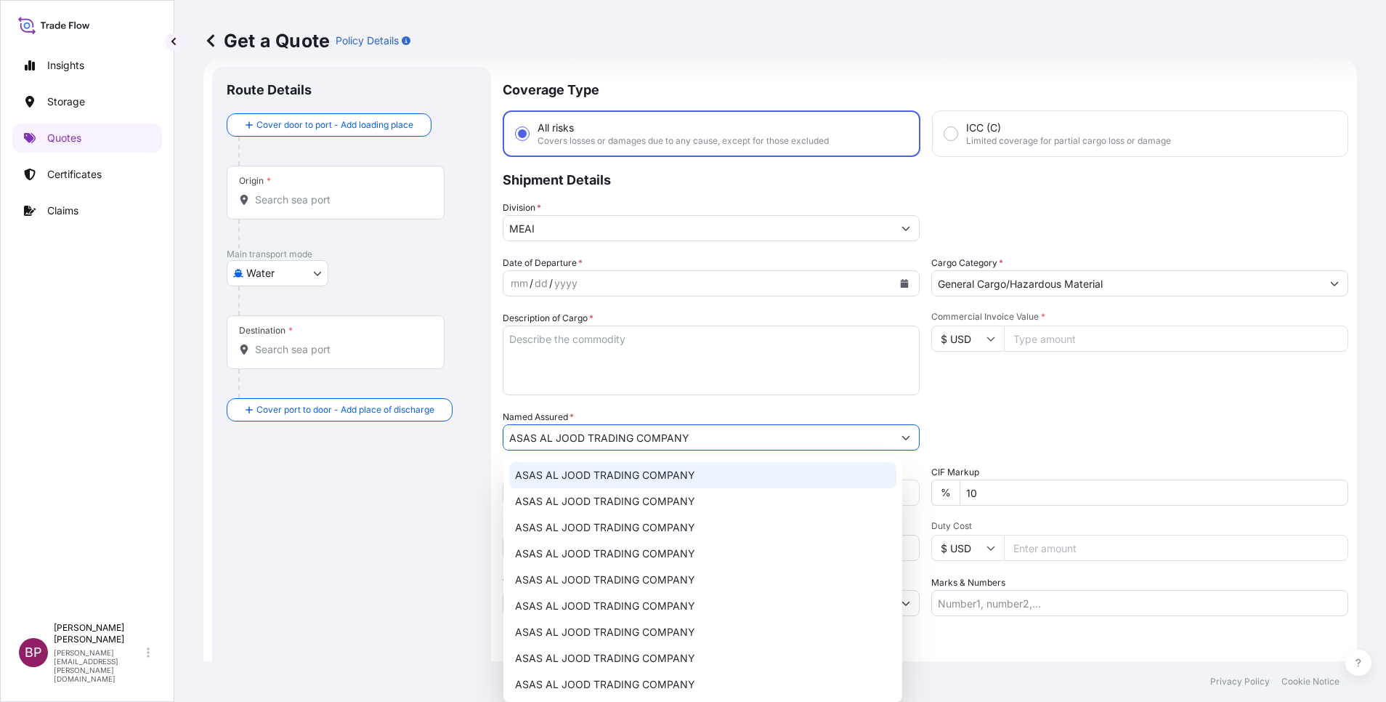
click at [709, 354] on textarea "Description of Cargo *" at bounding box center [711, 361] width 417 height 70
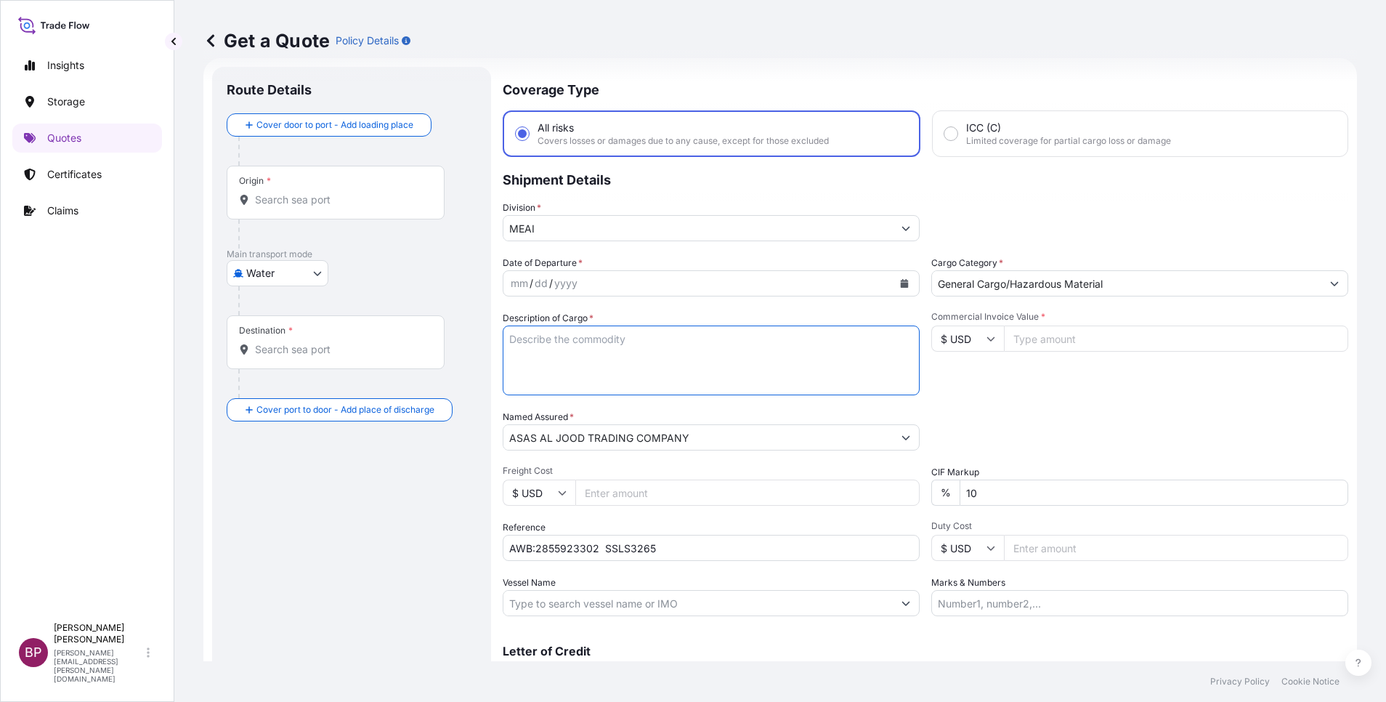
paste textarea "SPARE PARTS FOR COMPRESSOR"
type textarea "SPARE PARTS FOR COMPRESSOR"
click at [901, 286] on icon "Calendar" at bounding box center [905, 283] width 8 height 9
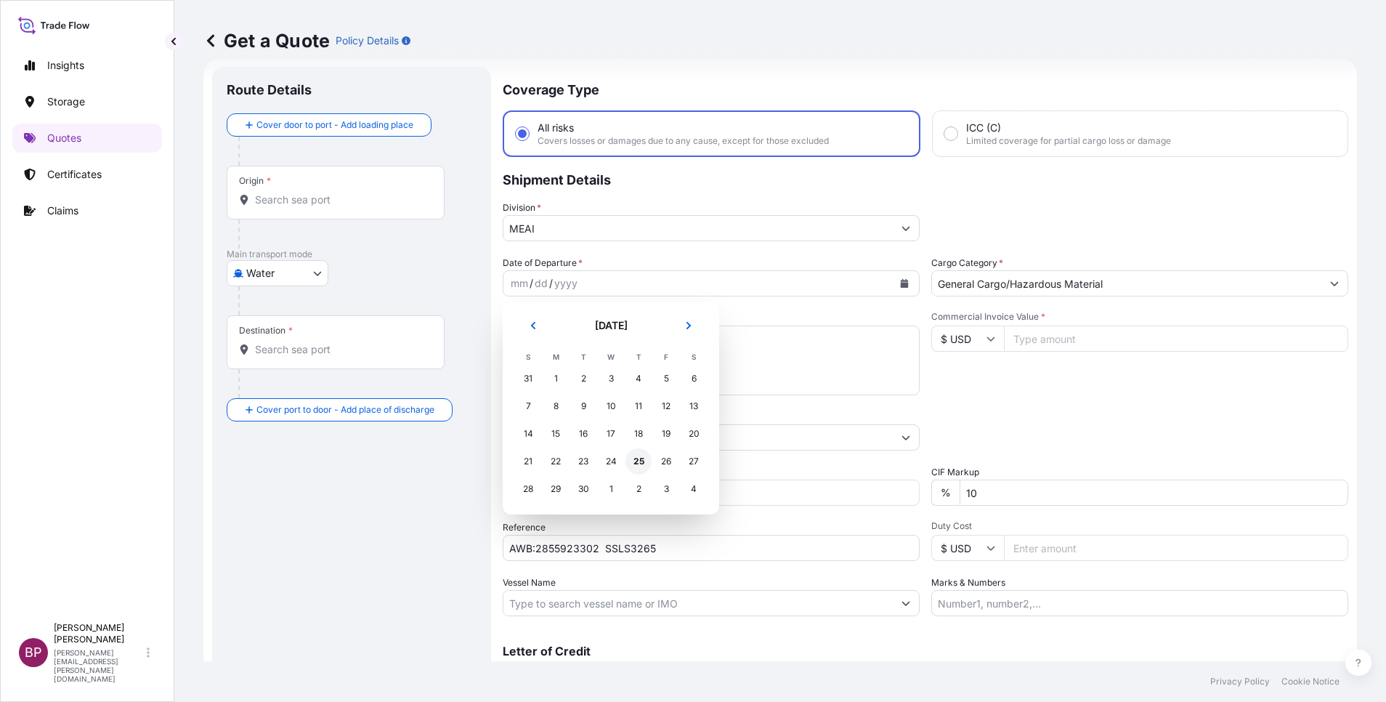
click at [643, 462] on div "25" at bounding box center [639, 461] width 26 height 26
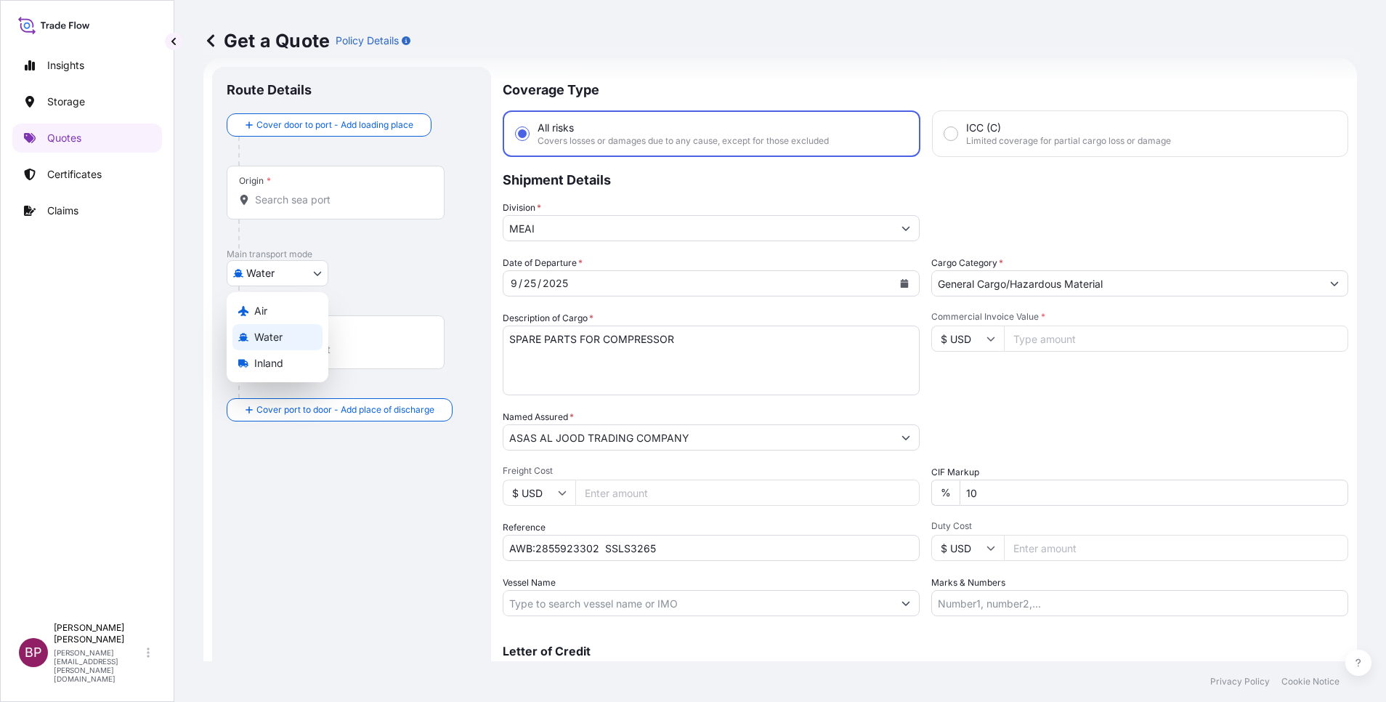
click at [299, 271] on body "Selected Date: [DATE] Insights Storage Quotes Certificates Claims BP [PERSON_NA…" at bounding box center [693, 351] width 1386 height 702
click at [292, 315] on div "Air" at bounding box center [278, 311] width 90 height 26
select select "Air"
click at [977, 340] on input "$ USD" at bounding box center [968, 339] width 73 height 26
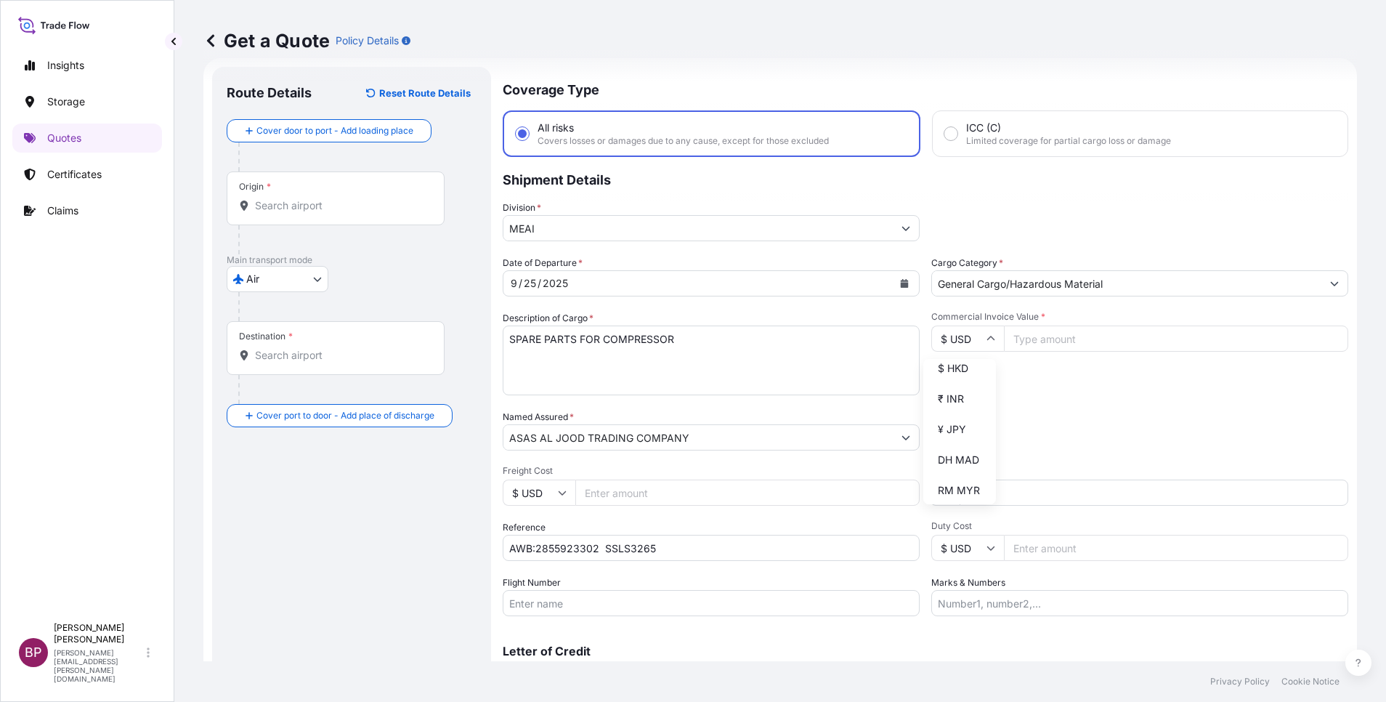
scroll to position [381, 0]
click at [959, 316] on div "¥ JPY" at bounding box center [959, 302] width 61 height 28
type input "¥ JPY"
click at [1050, 349] on input "Commercial Invoice Value *" at bounding box center [1176, 339] width 344 height 26
paste input "1369000"
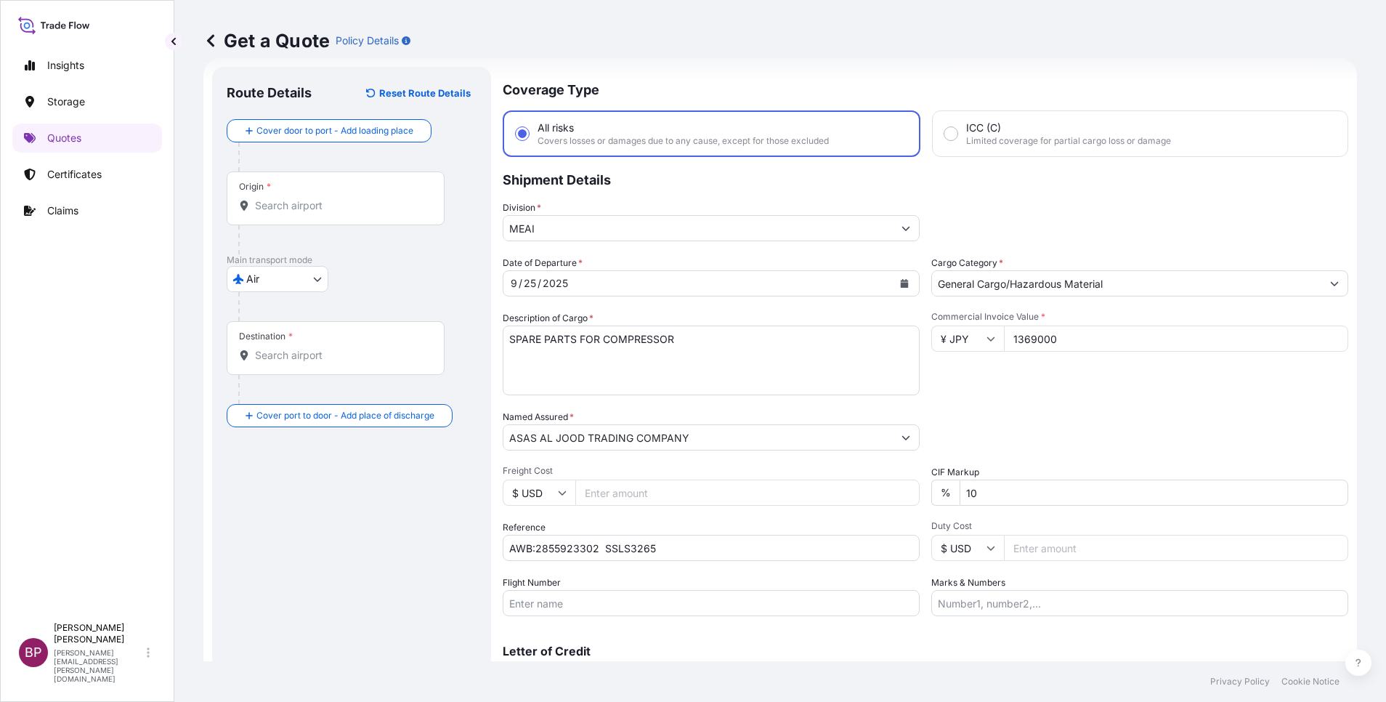
type input "1369000"
drag, startPoint x: 1001, startPoint y: 495, endPoint x: 712, endPoint y: 454, distance: 292.0
click at [712, 454] on div "Date of Departure * [DATE] Cargo Category * General Cargo/Hazardous Material De…" at bounding box center [926, 436] width 846 height 360
type input "0"
click at [1101, 409] on div "Date of Departure * [DATE] Cargo Category * General Cargo/Hazardous Material De…" at bounding box center [926, 436] width 846 height 360
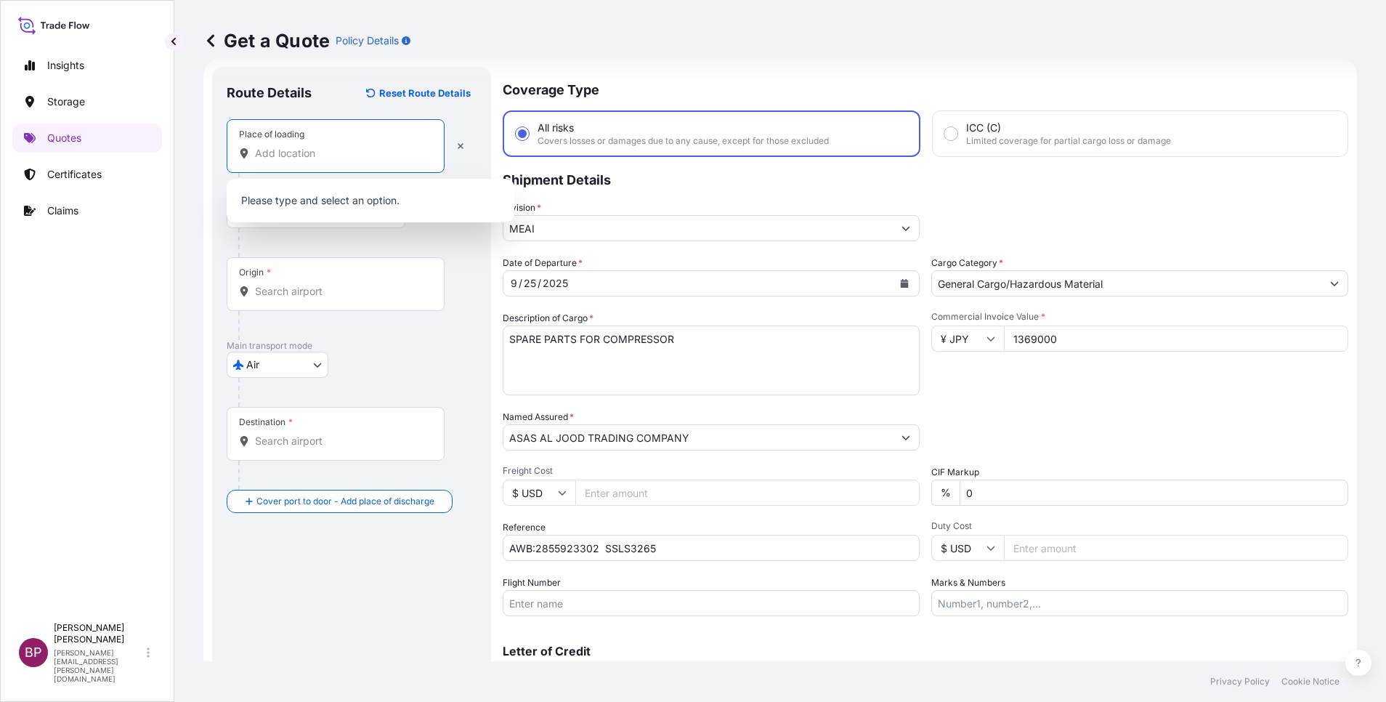
click at [320, 154] on input "Place of loading" at bounding box center [340, 153] width 171 height 15
paste input "IBARAKI-[PERSON_NAME] 300-0013"
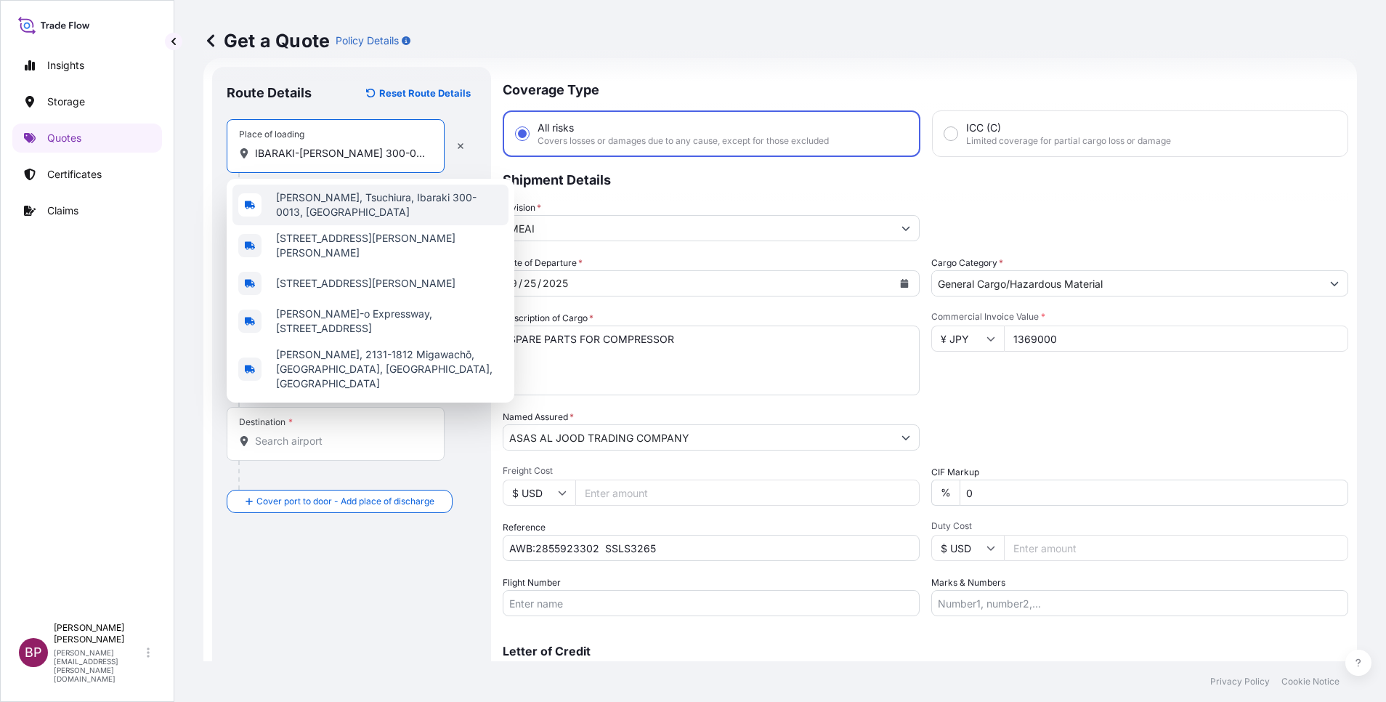
click at [347, 206] on span "[PERSON_NAME], Tsuchiura, Ibaraki 300-0013, [GEOGRAPHIC_DATA]" at bounding box center [389, 204] width 227 height 29
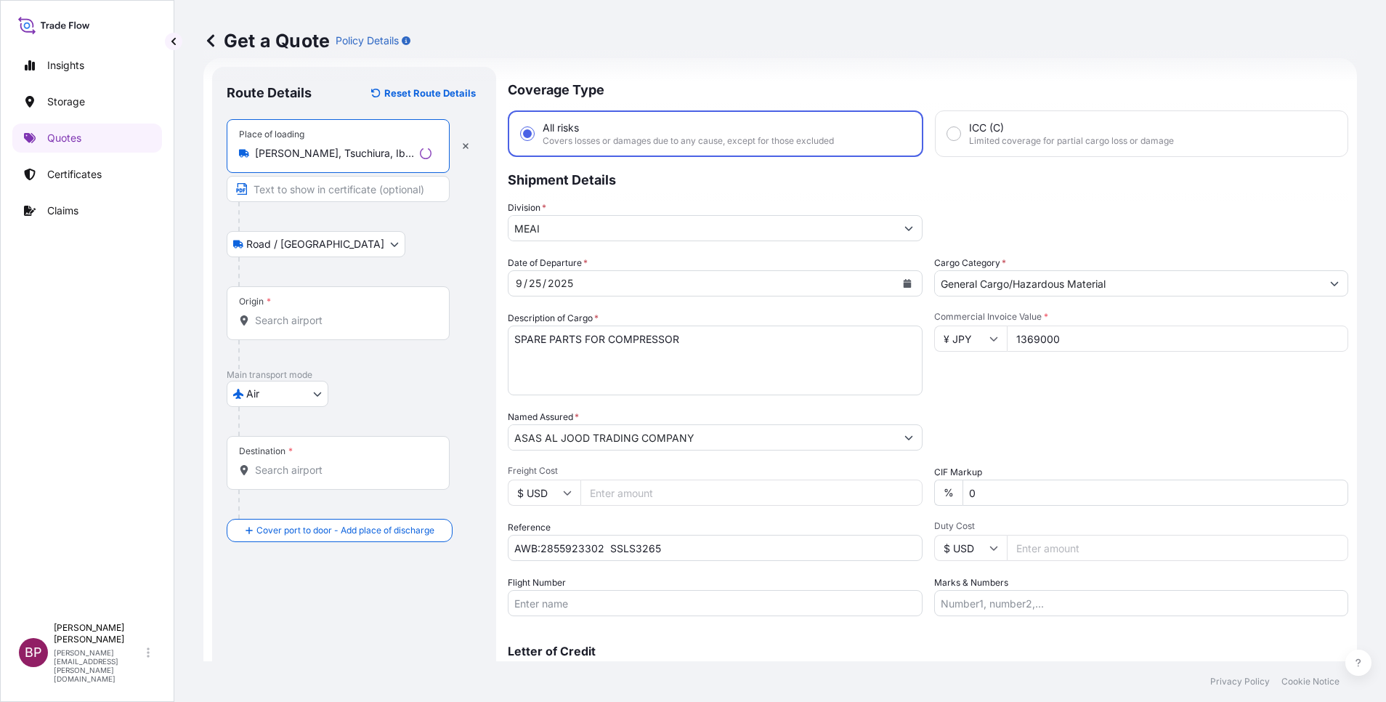
type input "[PERSON_NAME], Tsuchiura, Ibaraki 300-0013, [GEOGRAPHIC_DATA]"
click at [335, 322] on input "Origin *" at bounding box center [343, 320] width 177 height 15
paste input "IBARAKI-[PERSON_NAME] 300-0013"
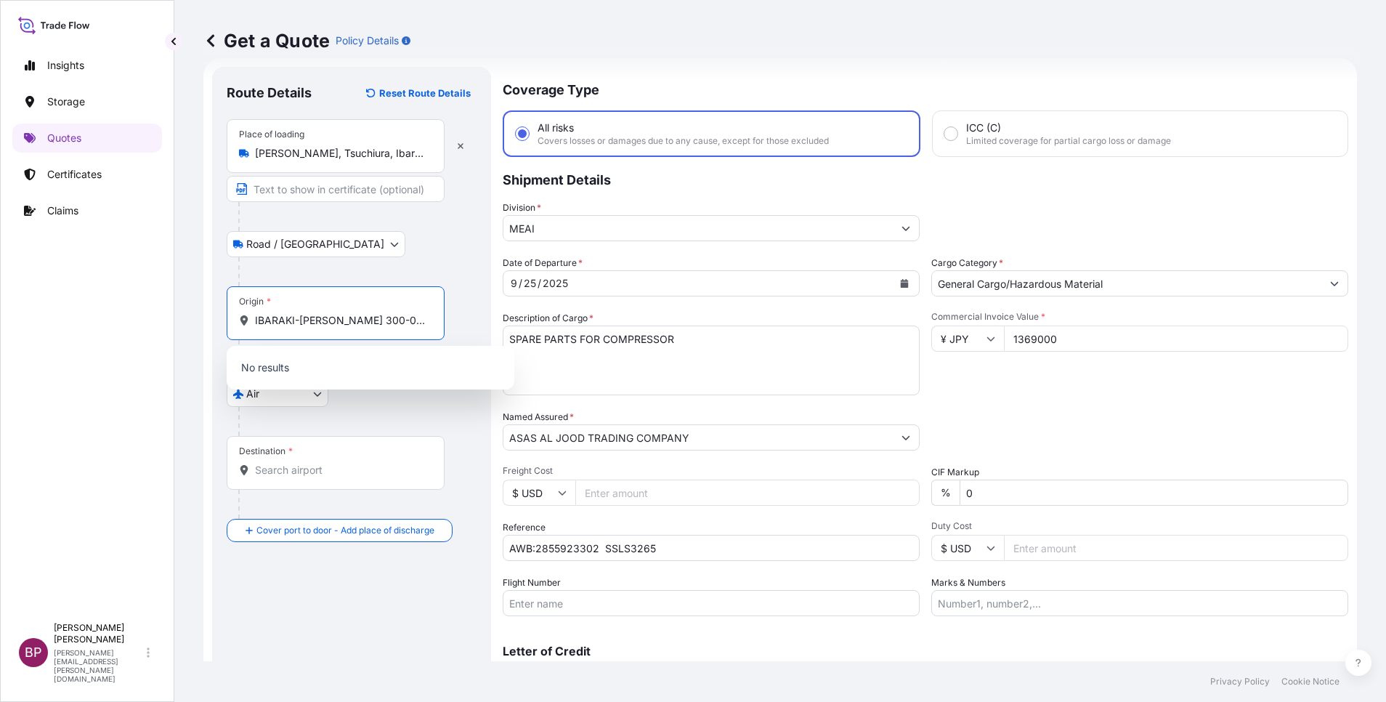
drag, startPoint x: 381, startPoint y: 319, endPoint x: 324, endPoint y: 320, distance: 56.7
click at [324, 320] on input "IBARAKI-[PERSON_NAME] 300-0013" at bounding box center [340, 320] width 171 height 15
drag, startPoint x: 323, startPoint y: 319, endPoint x: 22, endPoint y: 268, distance: 305.8
click at [0, 270] on html "Insights Storage Quotes Certificates Claims BP [PERSON_NAME] Kurian [EMAIL_ADDR…" at bounding box center [693, 351] width 1386 height 702
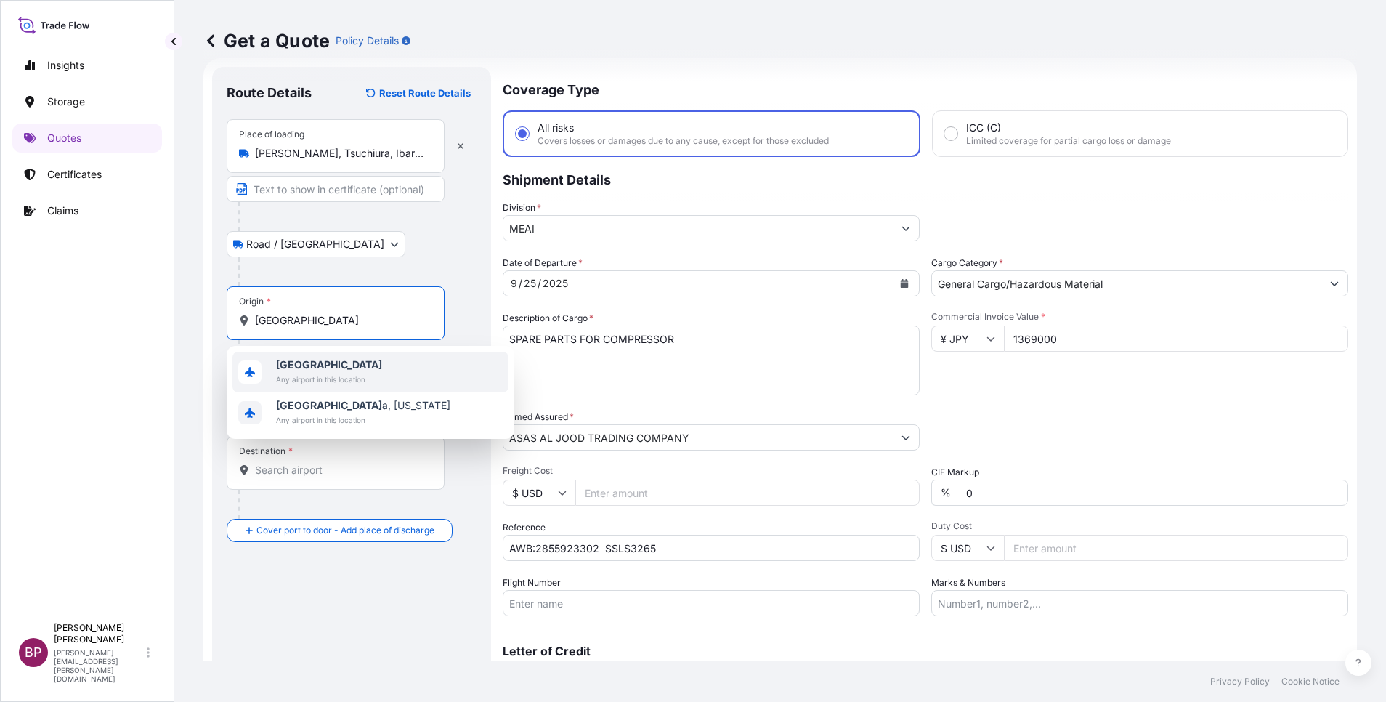
click at [344, 375] on span "Any airport in this location" at bounding box center [329, 379] width 106 height 15
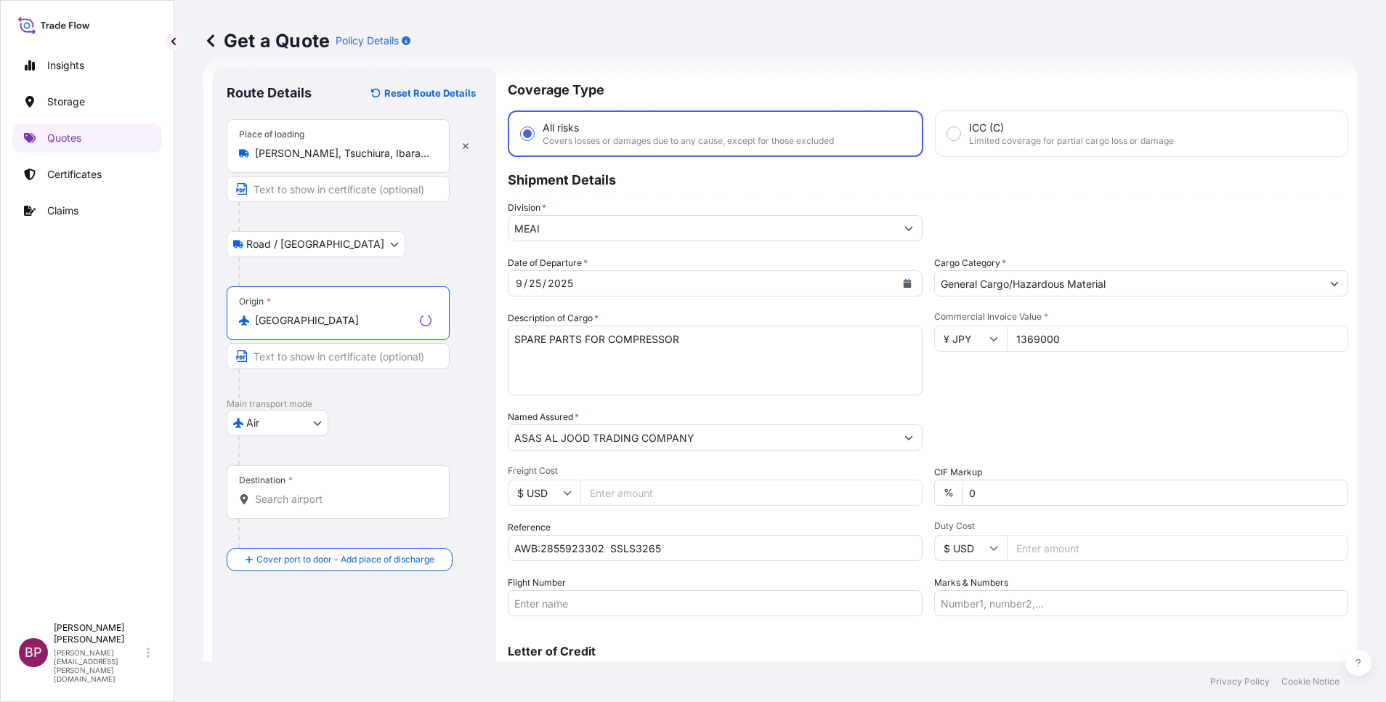
type input "[GEOGRAPHIC_DATA]"
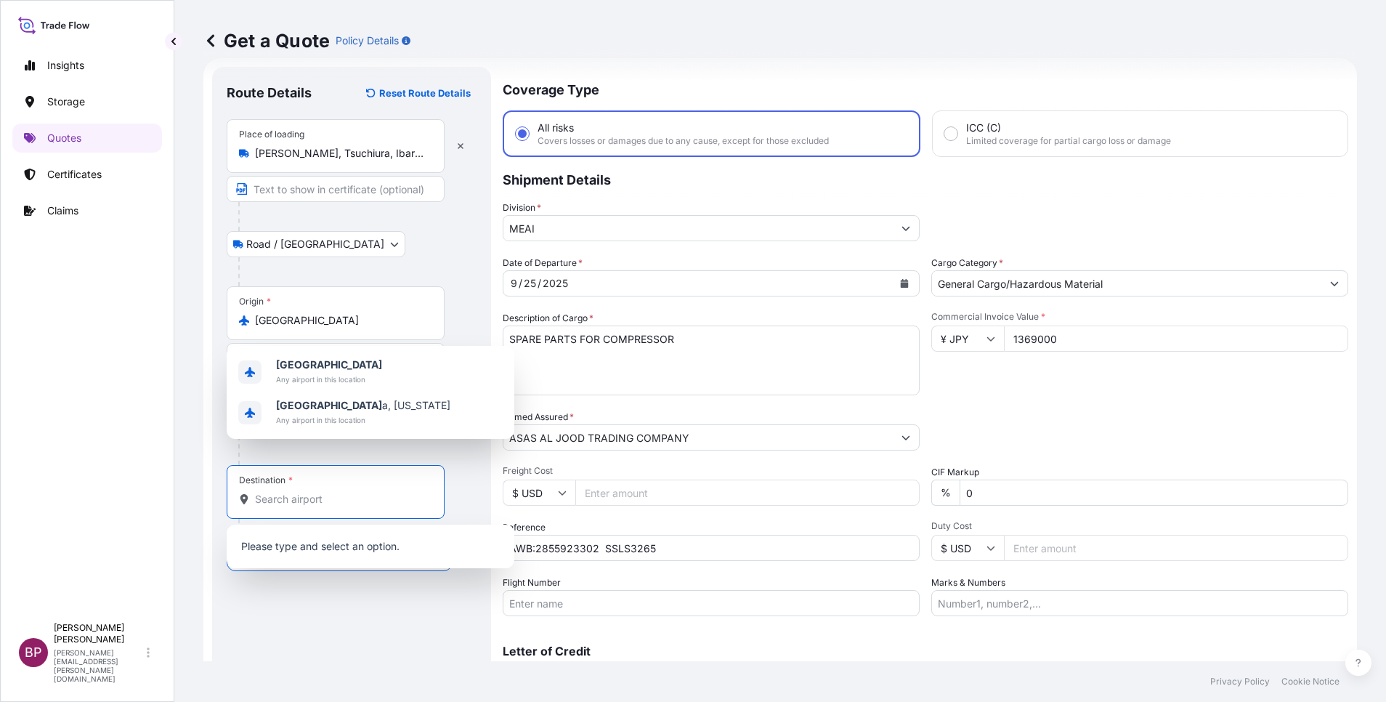
click at [321, 500] on input "Destination *" at bounding box center [340, 499] width 171 height 15
paste input "KHOBAR"
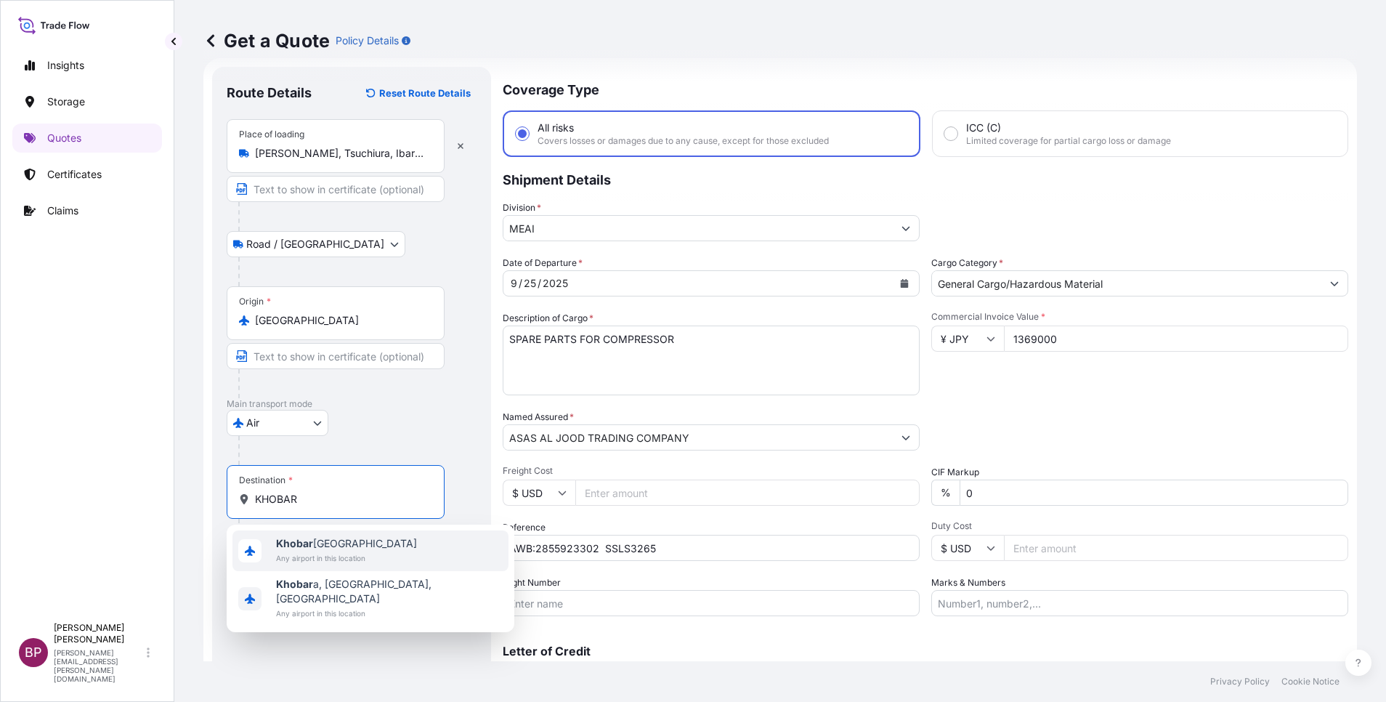
click at [373, 554] on span "Any airport in this location" at bounding box center [346, 558] width 141 height 15
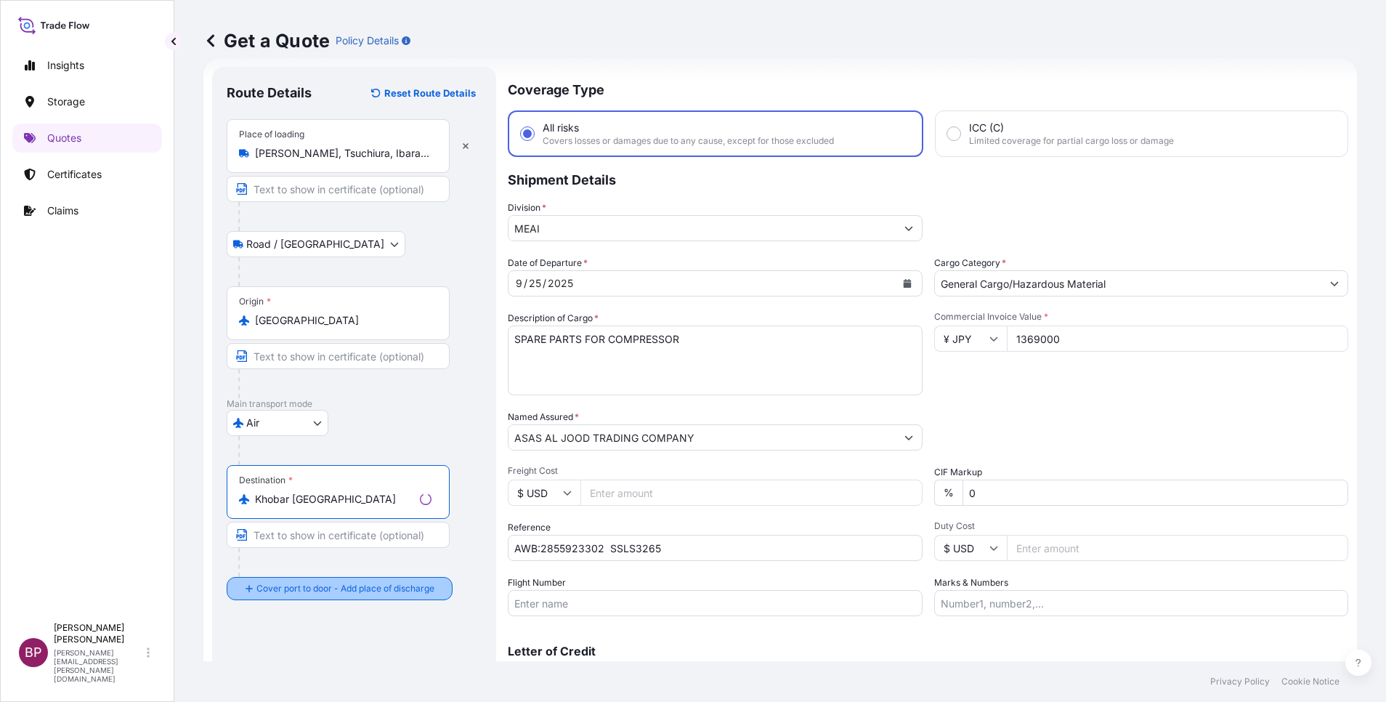
type input "Khobar [GEOGRAPHIC_DATA]"
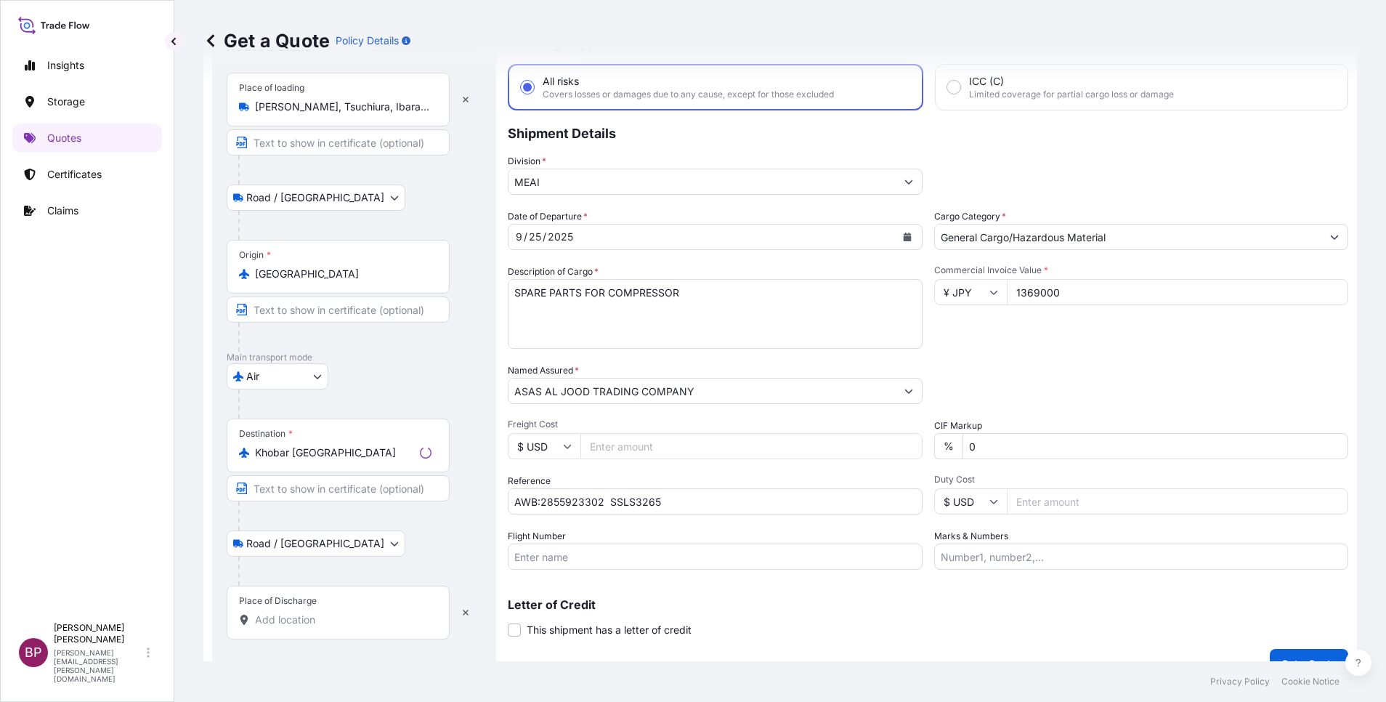
scroll to position [95, 0]
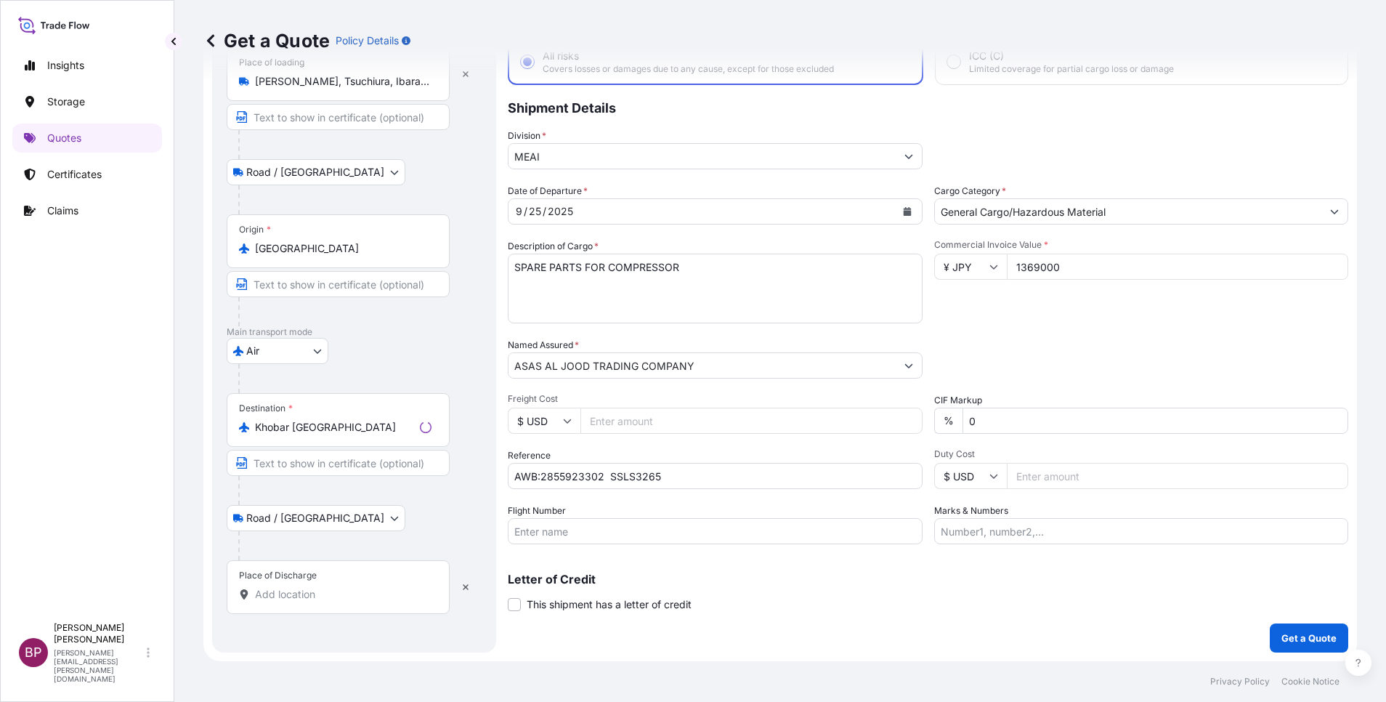
click at [345, 600] on input "Place of Discharge" at bounding box center [343, 594] width 177 height 15
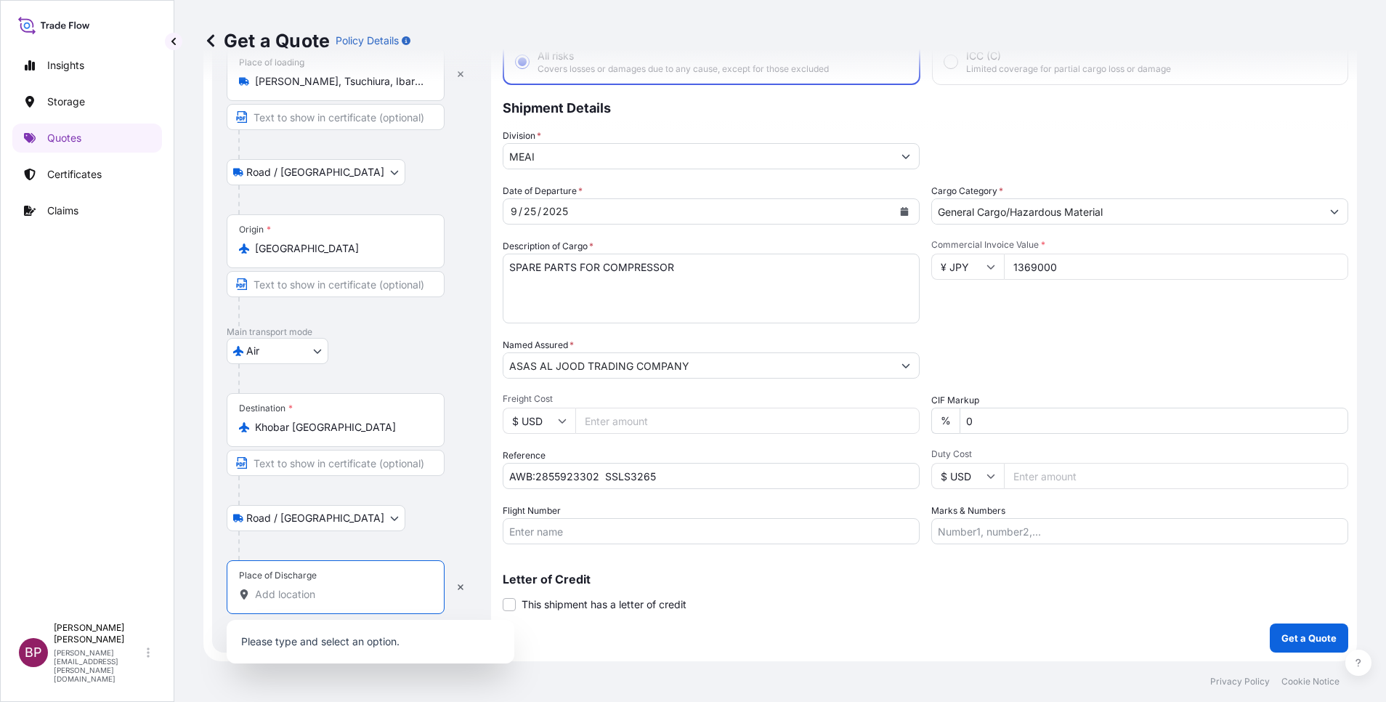
paste input "KHOBAR"
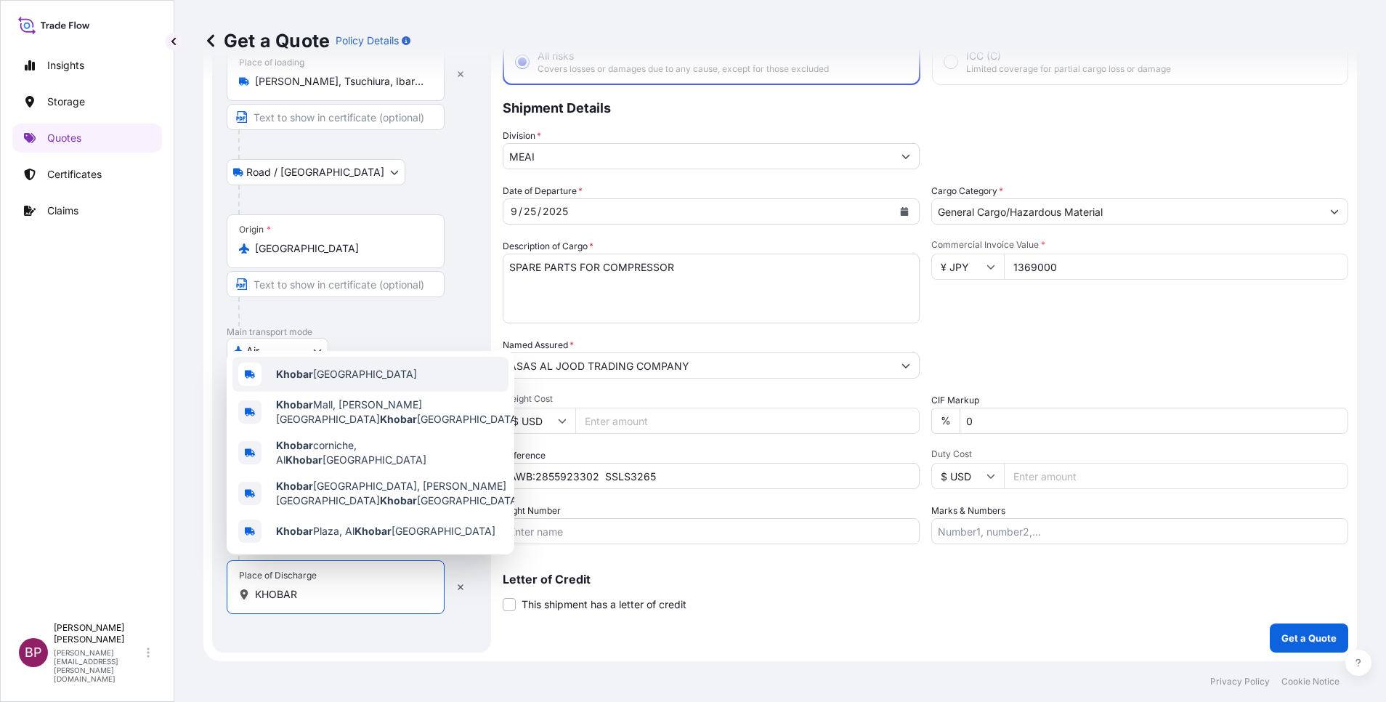
click at [347, 381] on span "Khobar [GEOGRAPHIC_DATA]" at bounding box center [346, 374] width 141 height 15
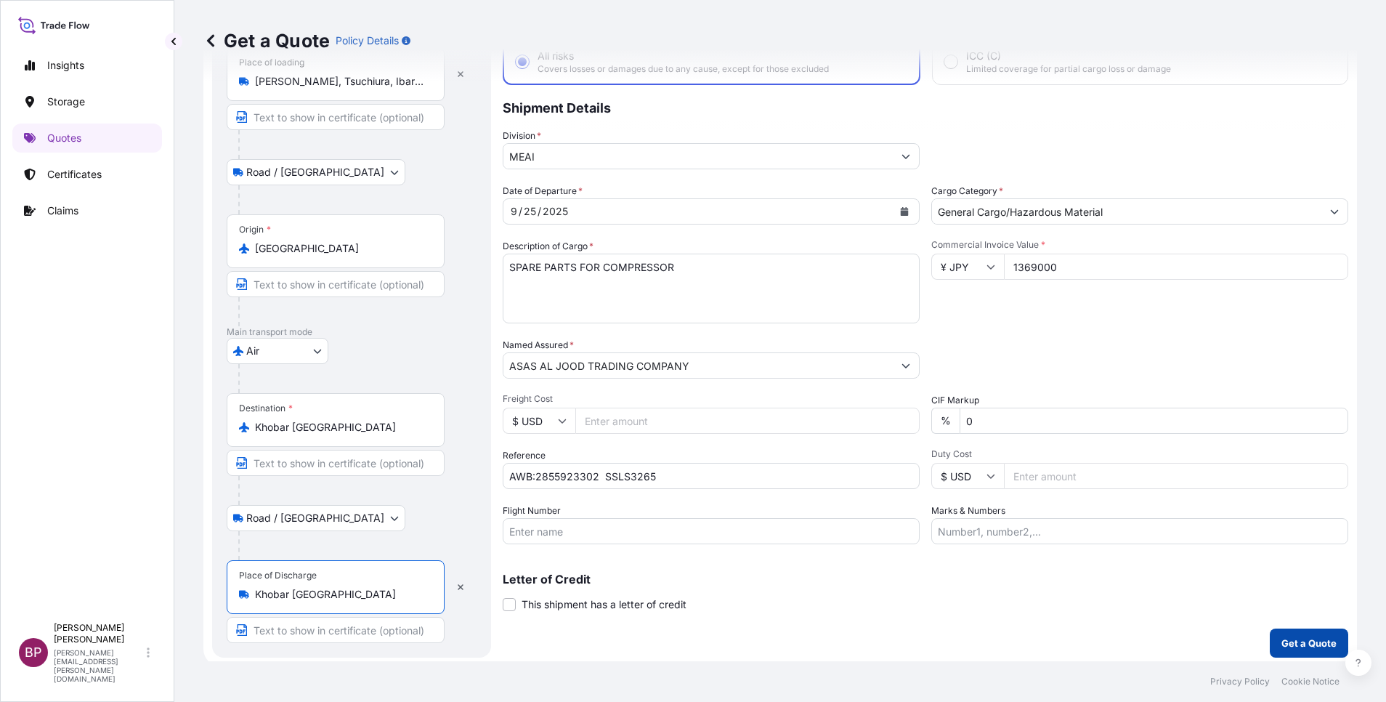
type input "Khobar [GEOGRAPHIC_DATA]"
click at [1308, 647] on p "Get a Quote" at bounding box center [1309, 643] width 55 height 15
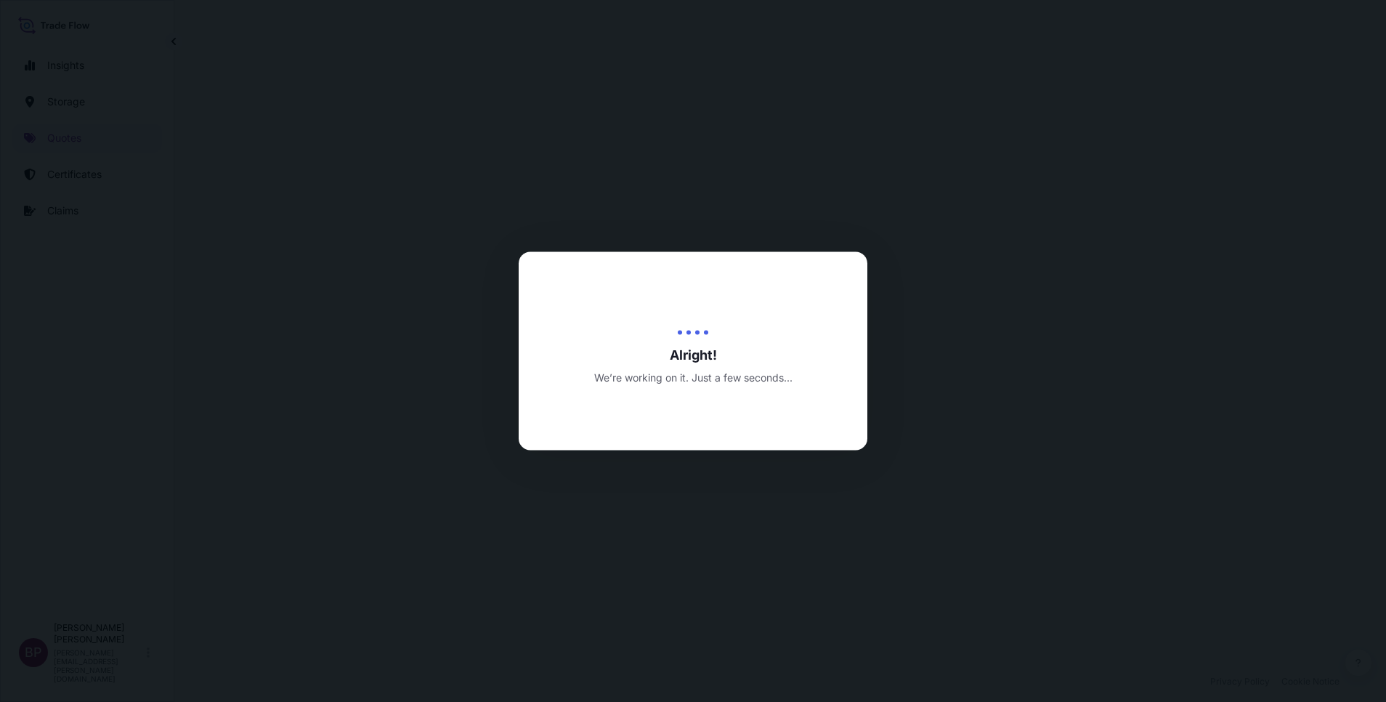
select select "Road / [GEOGRAPHIC_DATA]"
select select "Air"
select select "Road / [GEOGRAPHIC_DATA]"
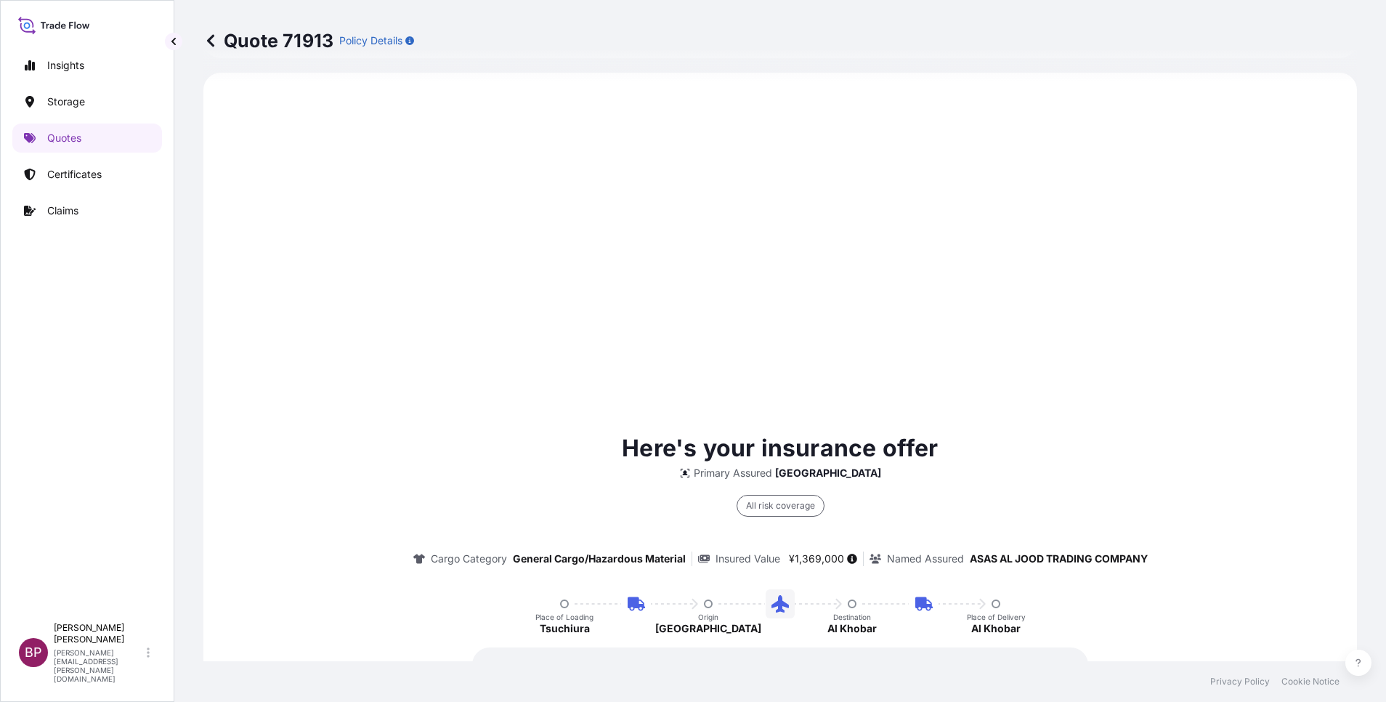
scroll to position [1025, 0]
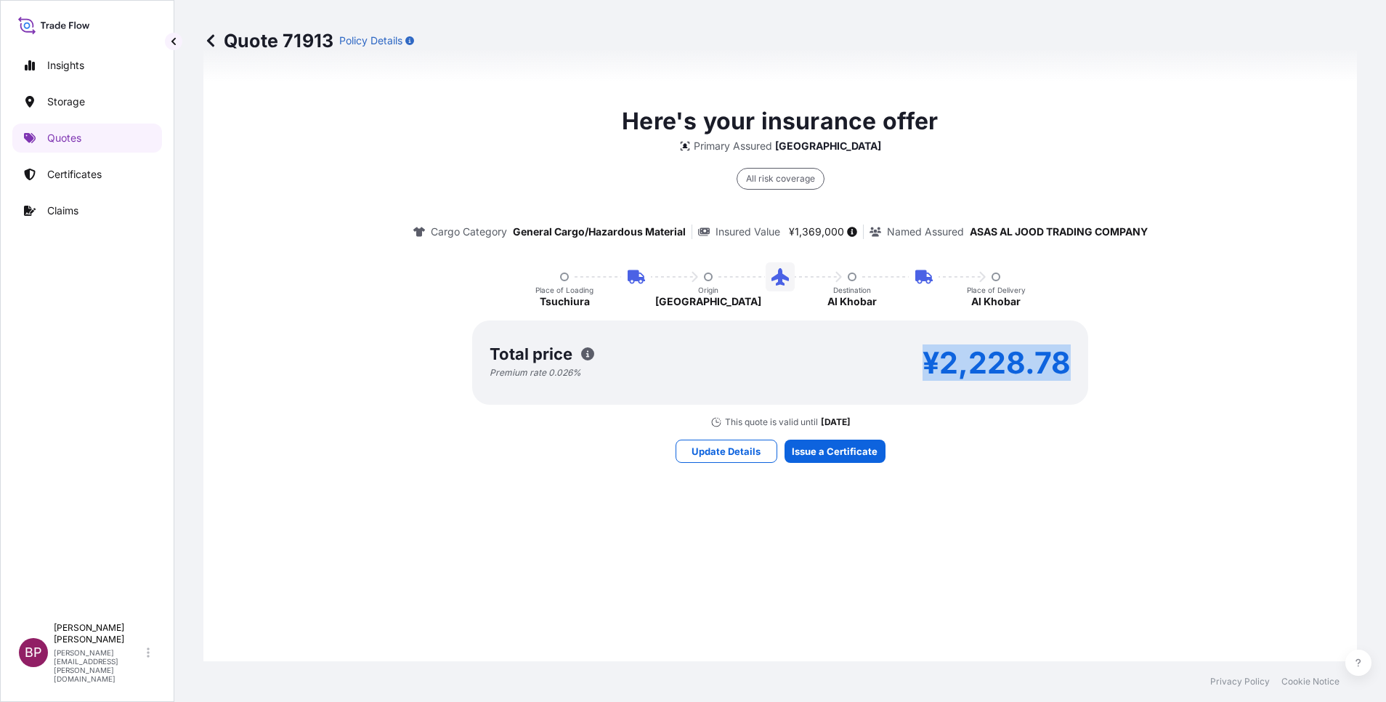
drag, startPoint x: 919, startPoint y: 363, endPoint x: 1102, endPoint y: 368, distance: 183.2
click at [1102, 368] on div "Here's your insurance offer Primary Assured [GEOGRAPHIC_DATA] All risk coverage…" at bounding box center [780, 266] width 1113 height 324
copy p "¥2,228.78"
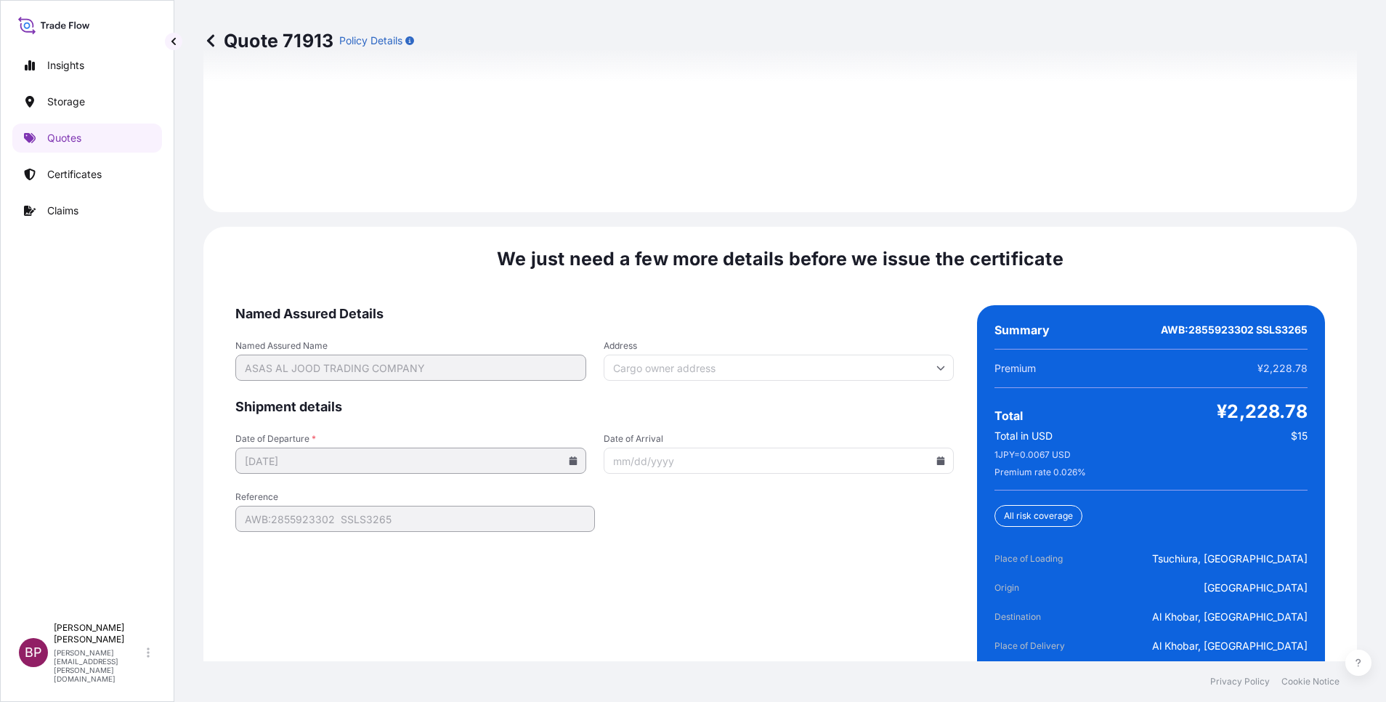
scroll to position [2229, 0]
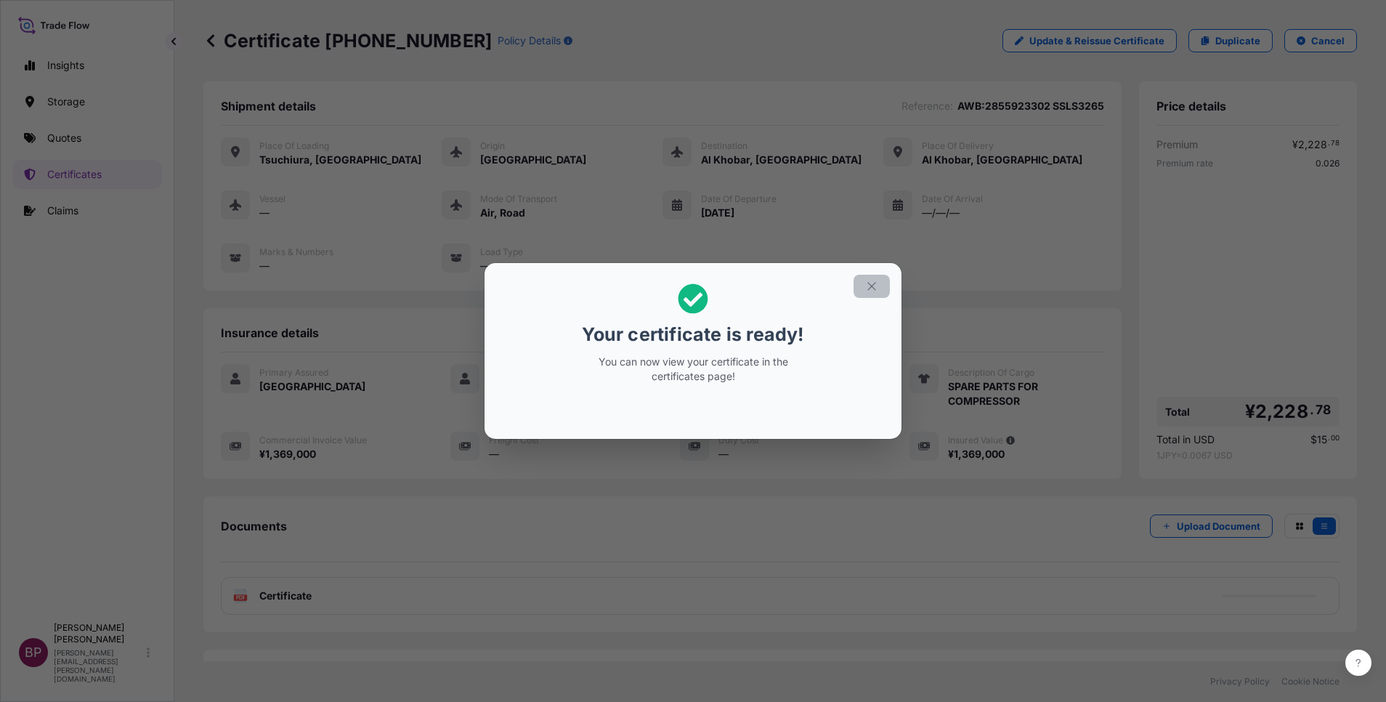
click at [875, 286] on icon "button" at bounding box center [871, 286] width 13 height 13
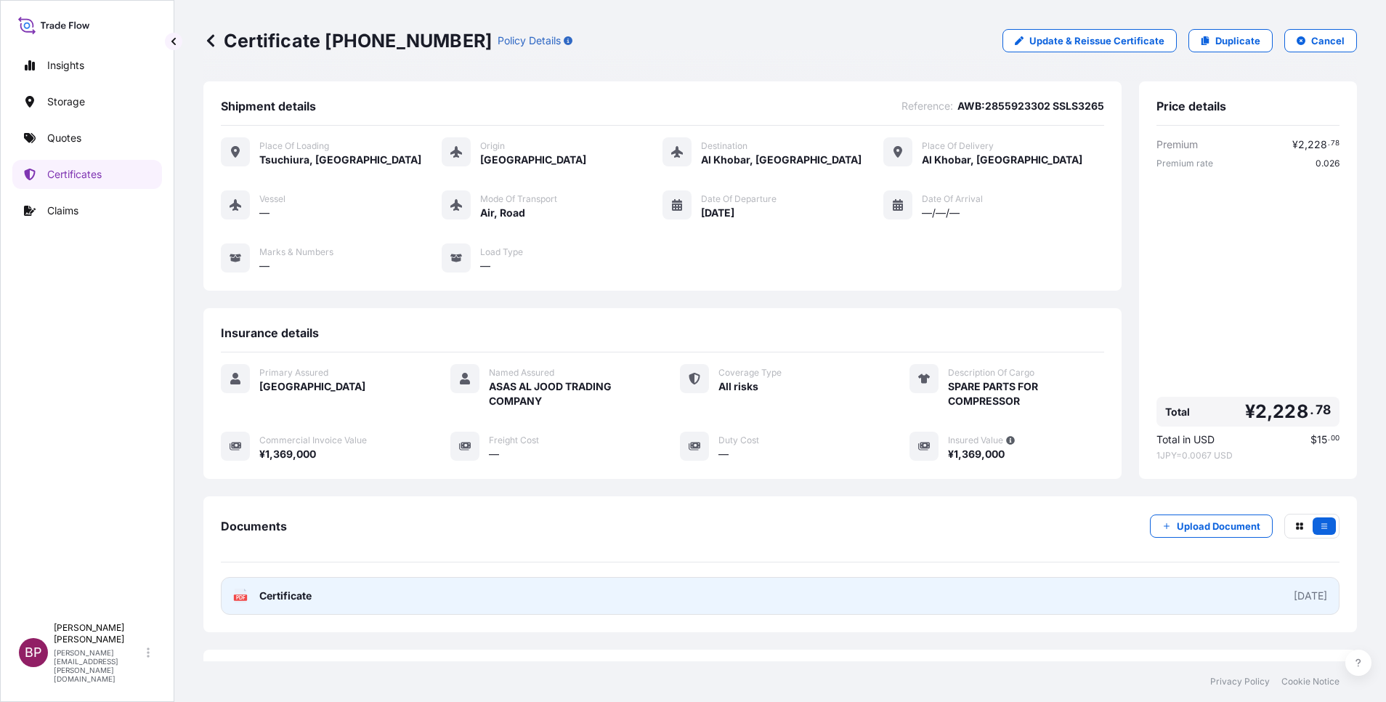
click at [304, 594] on span "Certificate" at bounding box center [285, 596] width 52 height 15
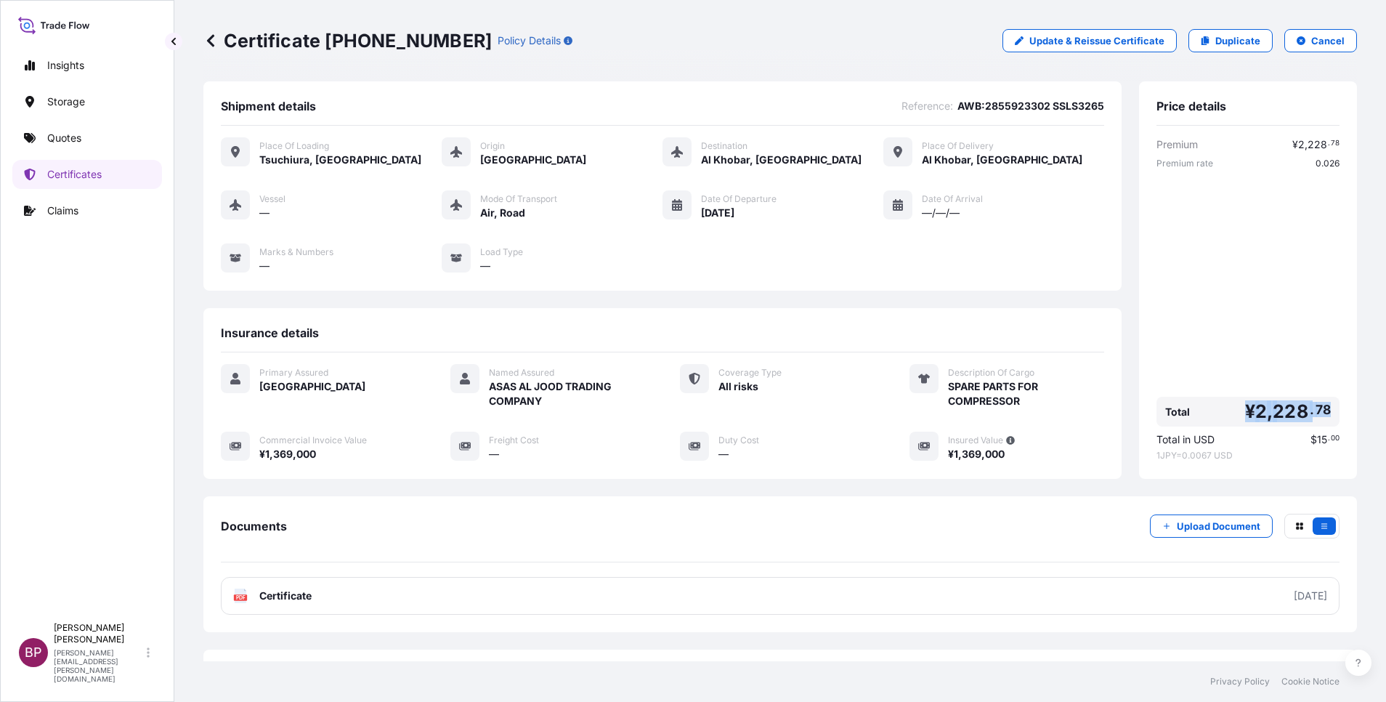
drag, startPoint x: 1232, startPoint y: 405, endPoint x: 1354, endPoint y: 400, distance: 122.9
click at [1354, 400] on div "Certificate [PHONE_NUMBER] Policy Details Update & Reissue Certificate Duplicat…" at bounding box center [780, 330] width 1212 height 661
copy span "¥ 2 , 228 . 78"
click at [66, 137] on p "Quotes" at bounding box center [64, 138] width 34 height 15
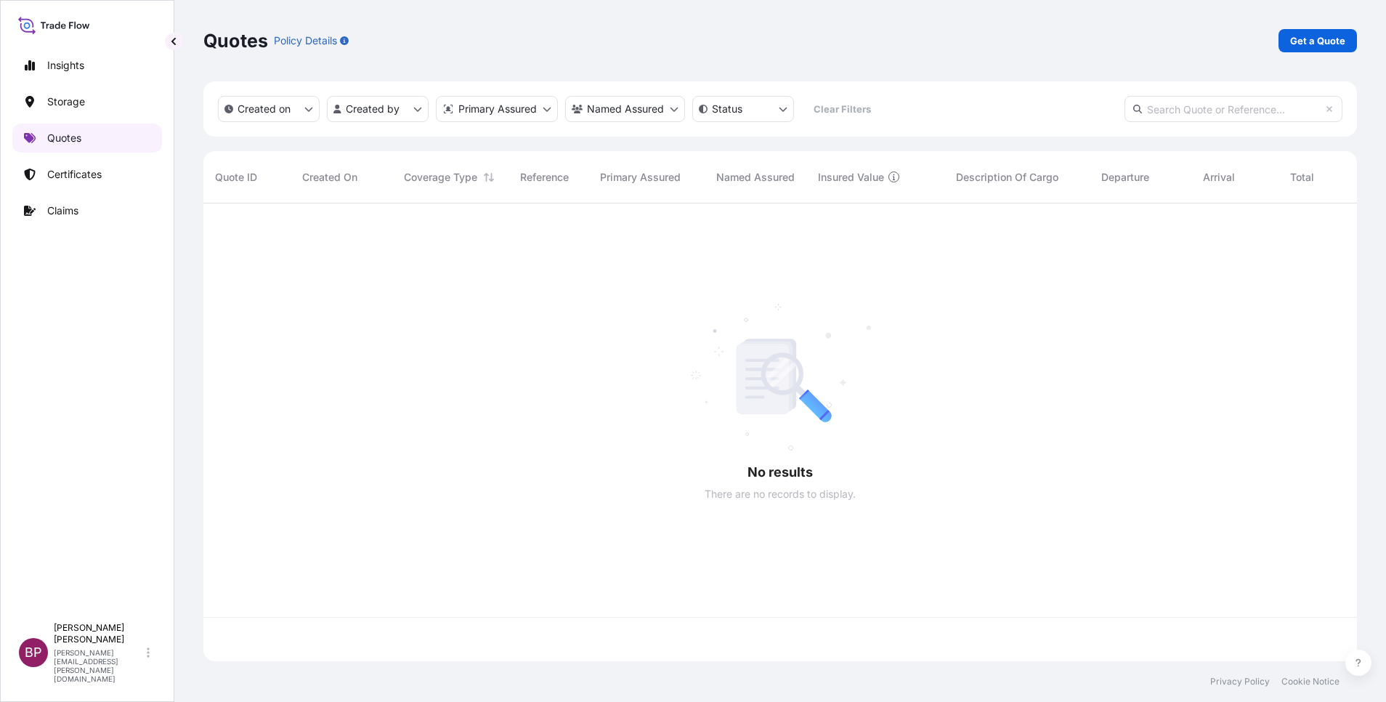
scroll to position [449, 1137]
click at [1333, 43] on p "Get a Quote" at bounding box center [1317, 40] width 55 height 15
select select "Water"
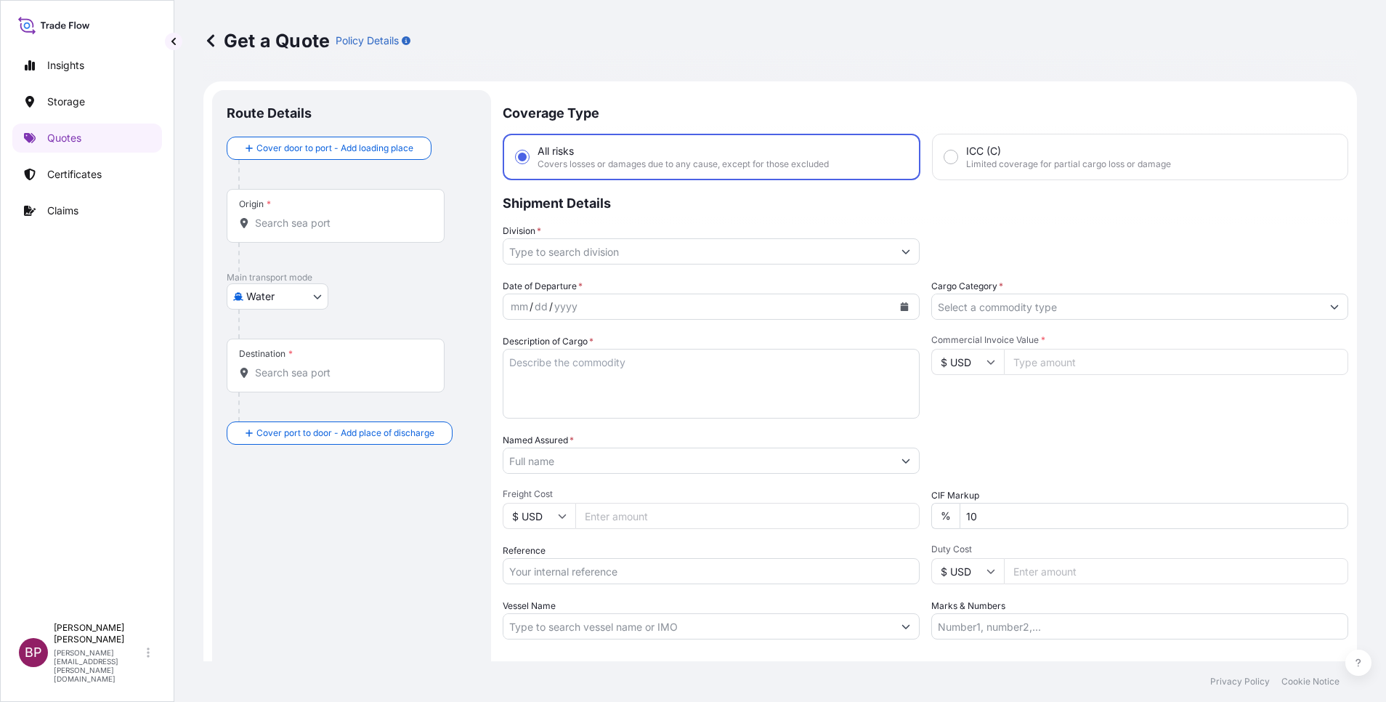
scroll to position [23, 0]
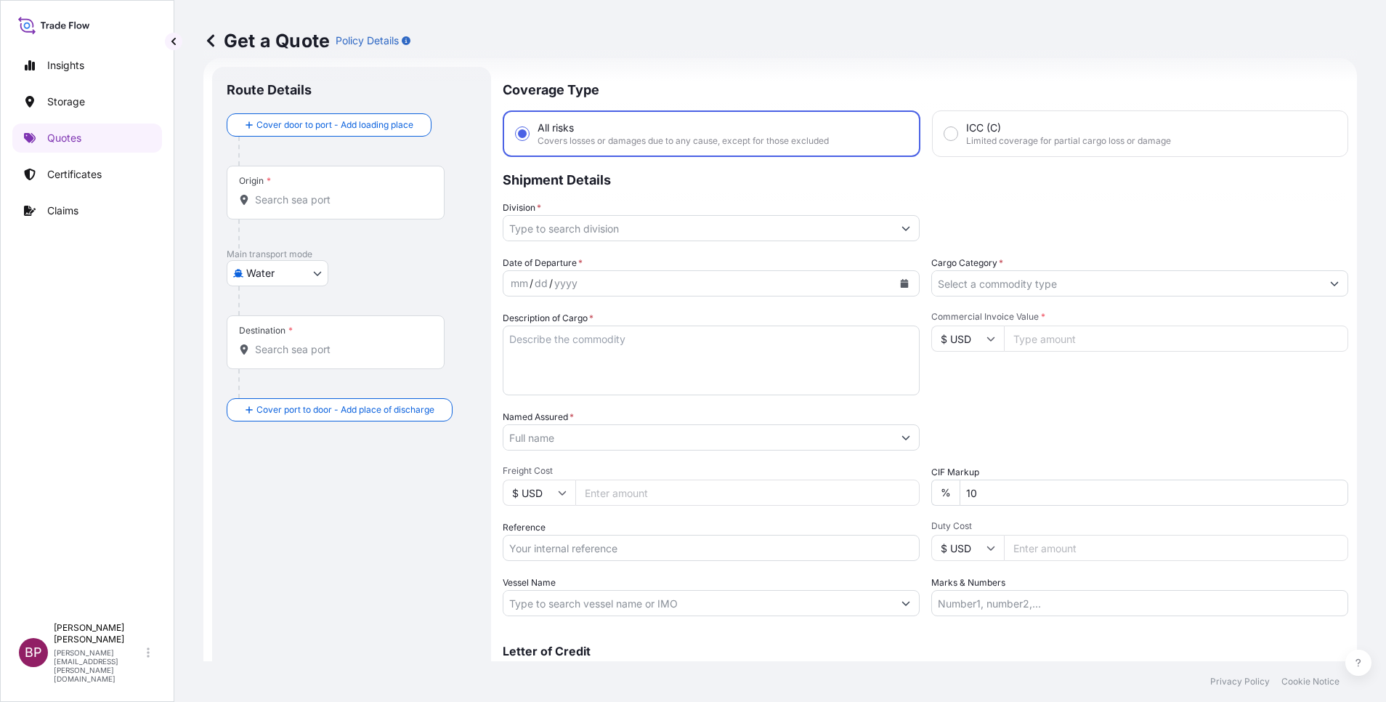
click at [1067, 286] on input "Cargo Category *" at bounding box center [1126, 283] width 389 height 26
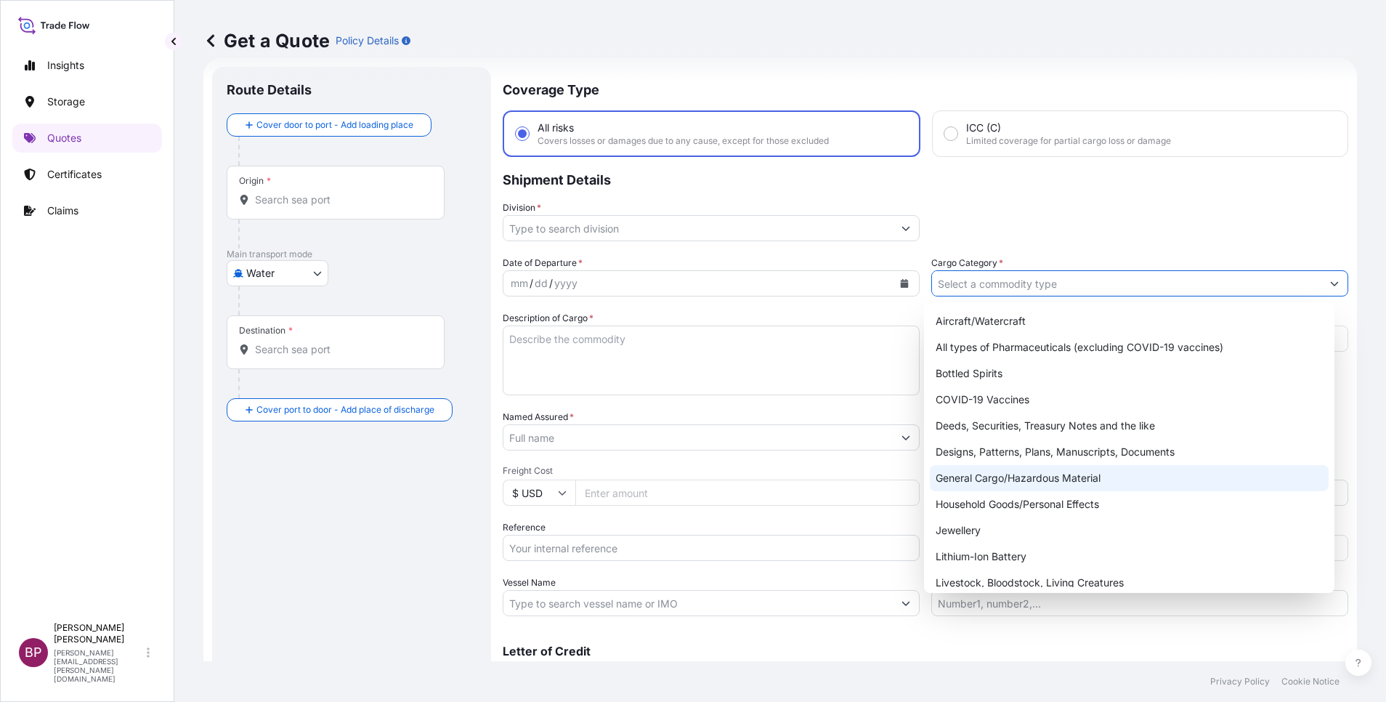
click at [985, 484] on div "General Cargo/Hazardous Material" at bounding box center [1129, 478] width 399 height 26
type input "General Cargo/Hazardous Material"
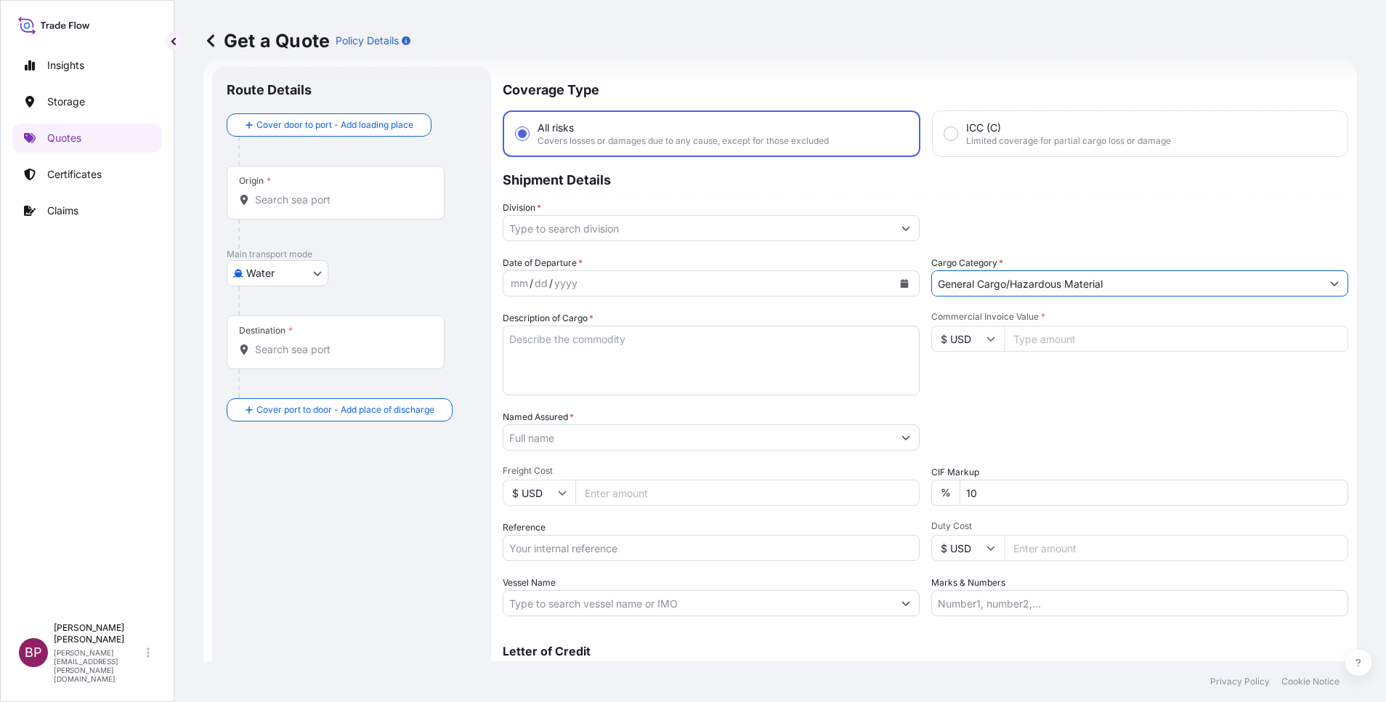
click at [893, 228] on button "Show suggestions" at bounding box center [906, 228] width 26 height 26
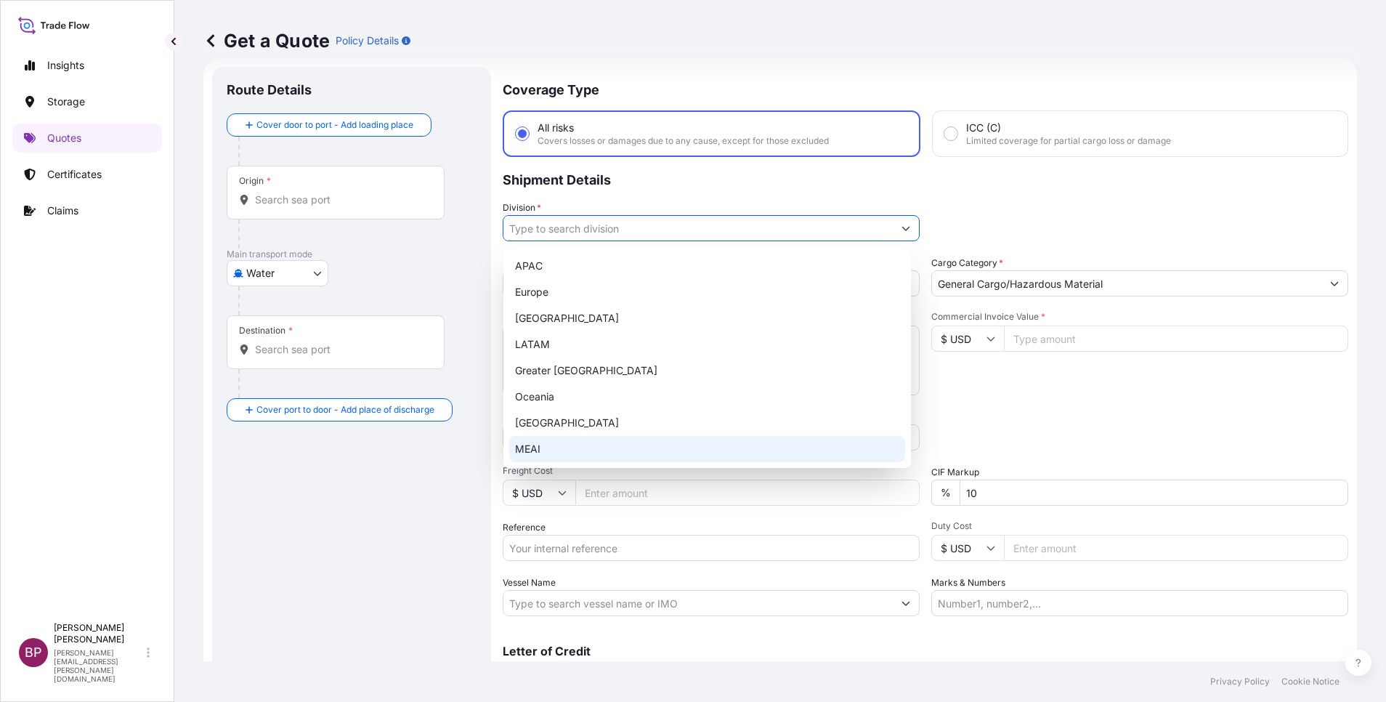
click at [556, 451] on div "MEAI" at bounding box center [707, 449] width 396 height 26
type input "MEAI"
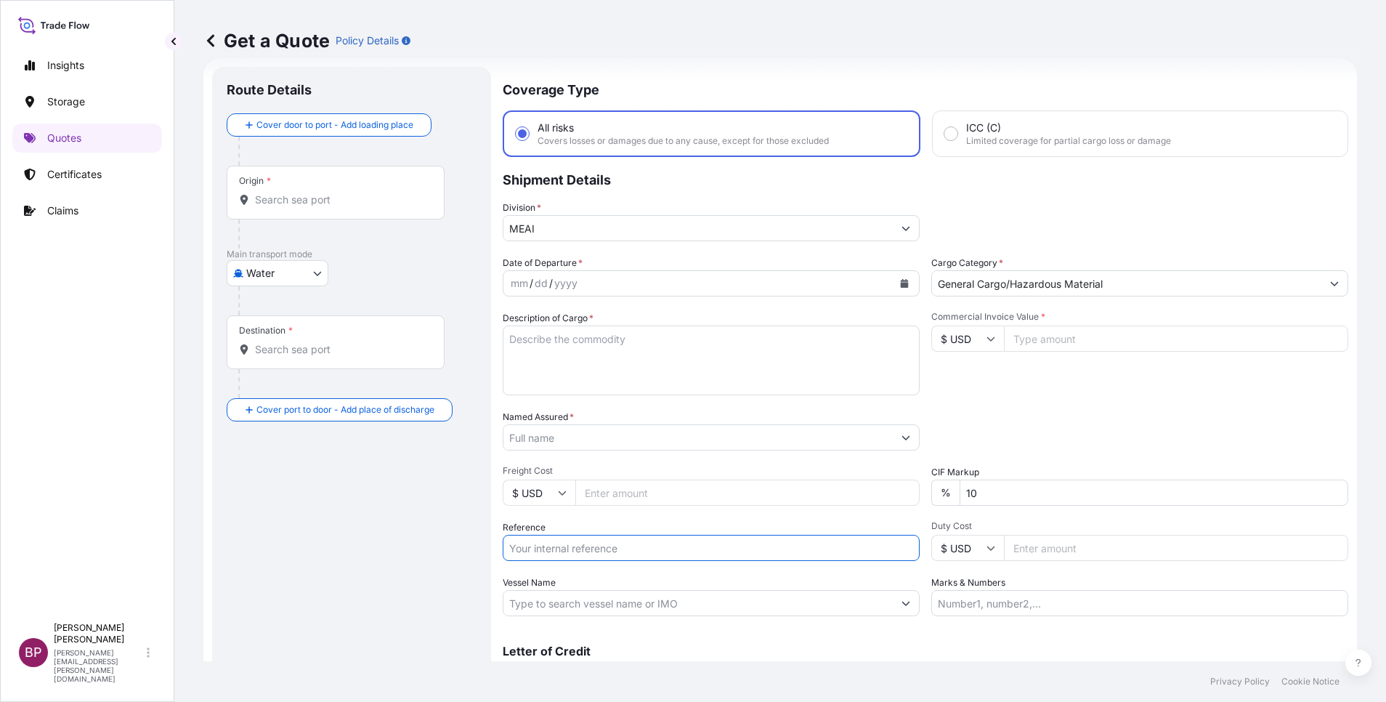
drag, startPoint x: 558, startPoint y: 554, endPoint x: 578, endPoint y: 552, distance: 19.7
click at [558, 550] on input "Reference" at bounding box center [711, 548] width 417 height 26
paste input "SSLS3279 AWB# 2855953936"
type input "SSLS3279 AWB# 2855953936"
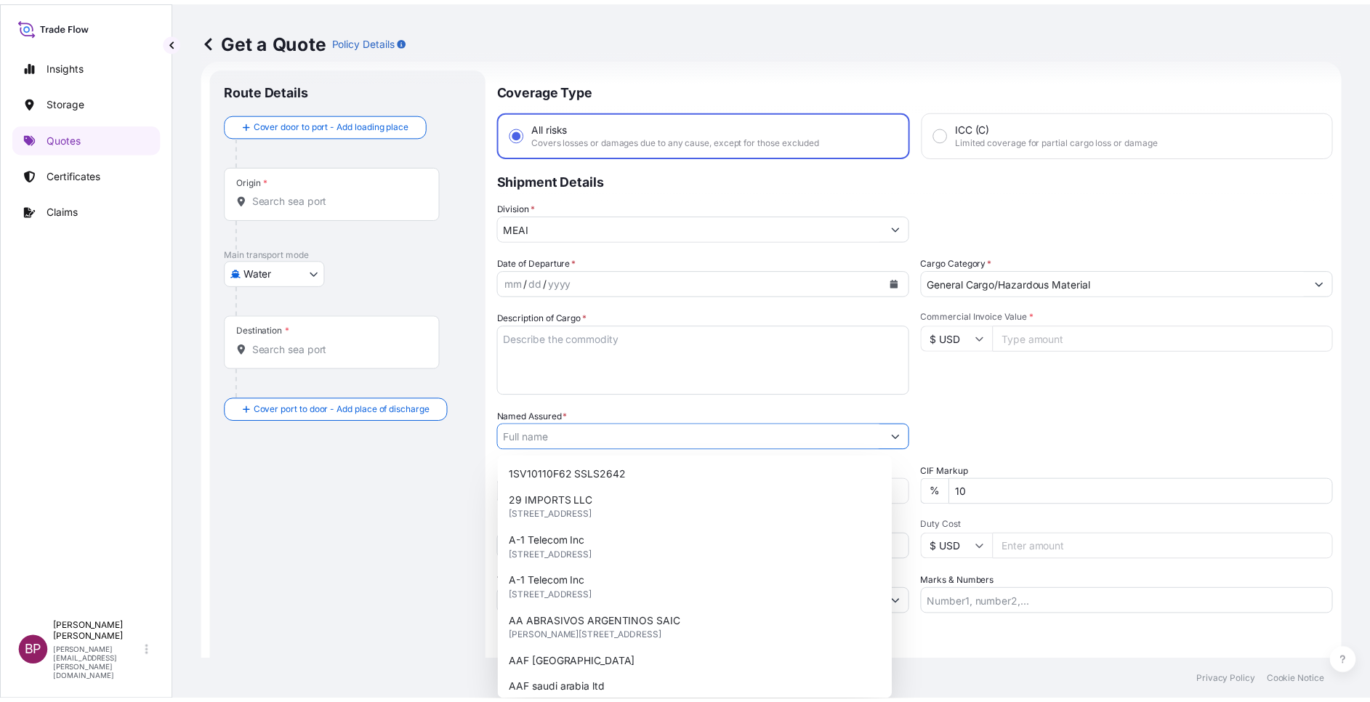
paste input "Asas Aljood Trading Company"
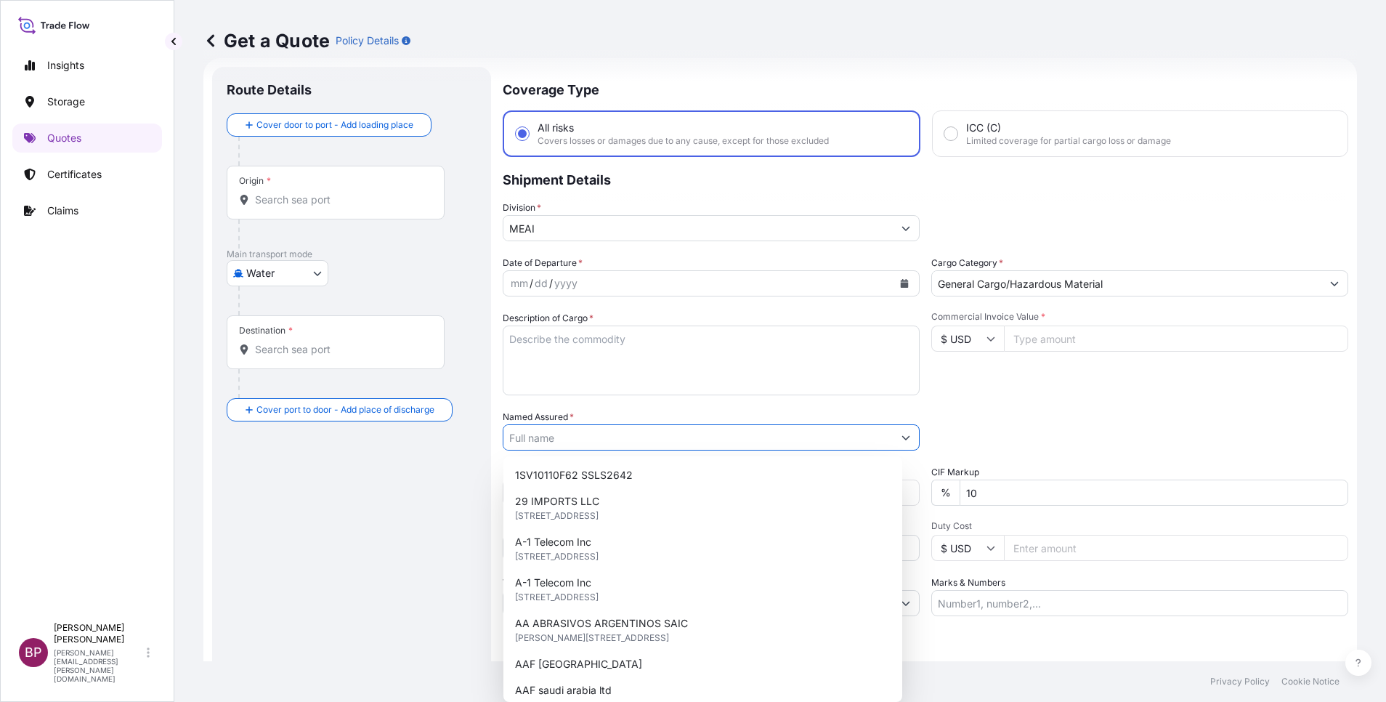
click at [583, 441] on input "Named Assured *" at bounding box center [698, 437] width 389 height 26
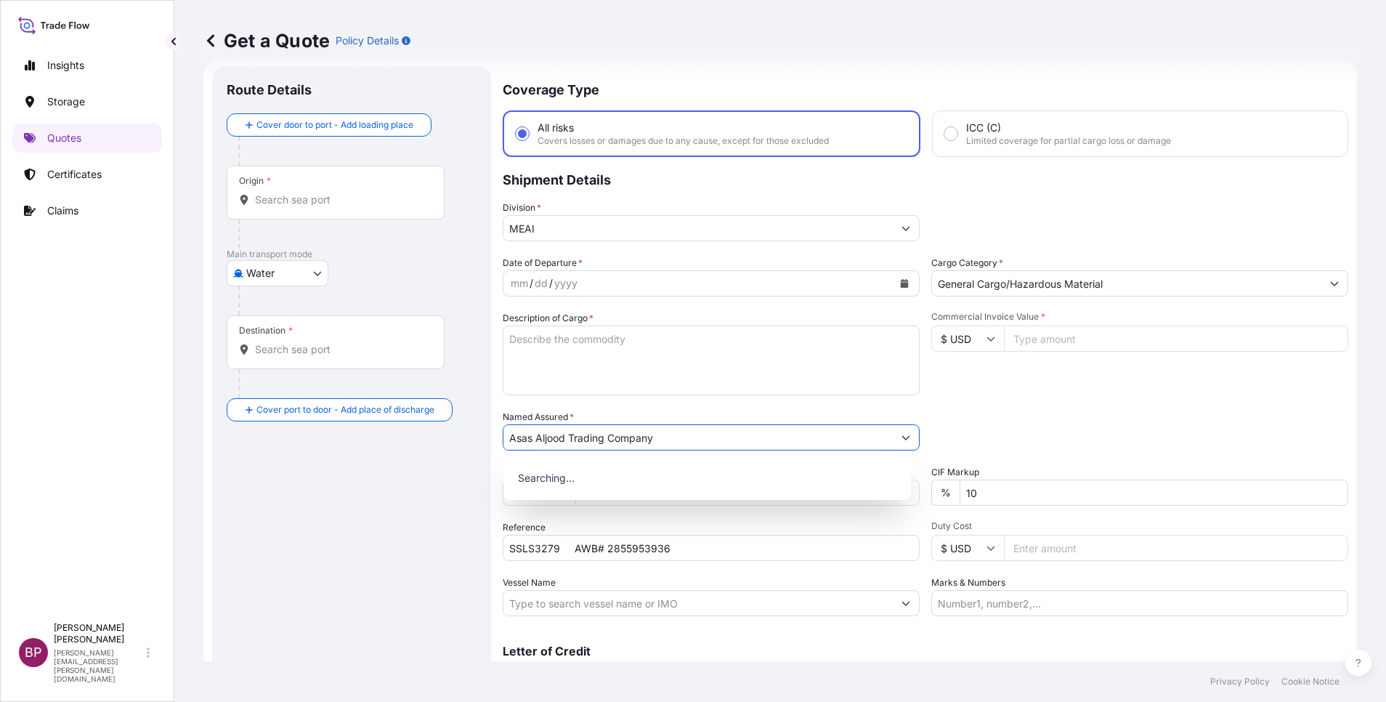
type input "Asas Aljood Trading Company"
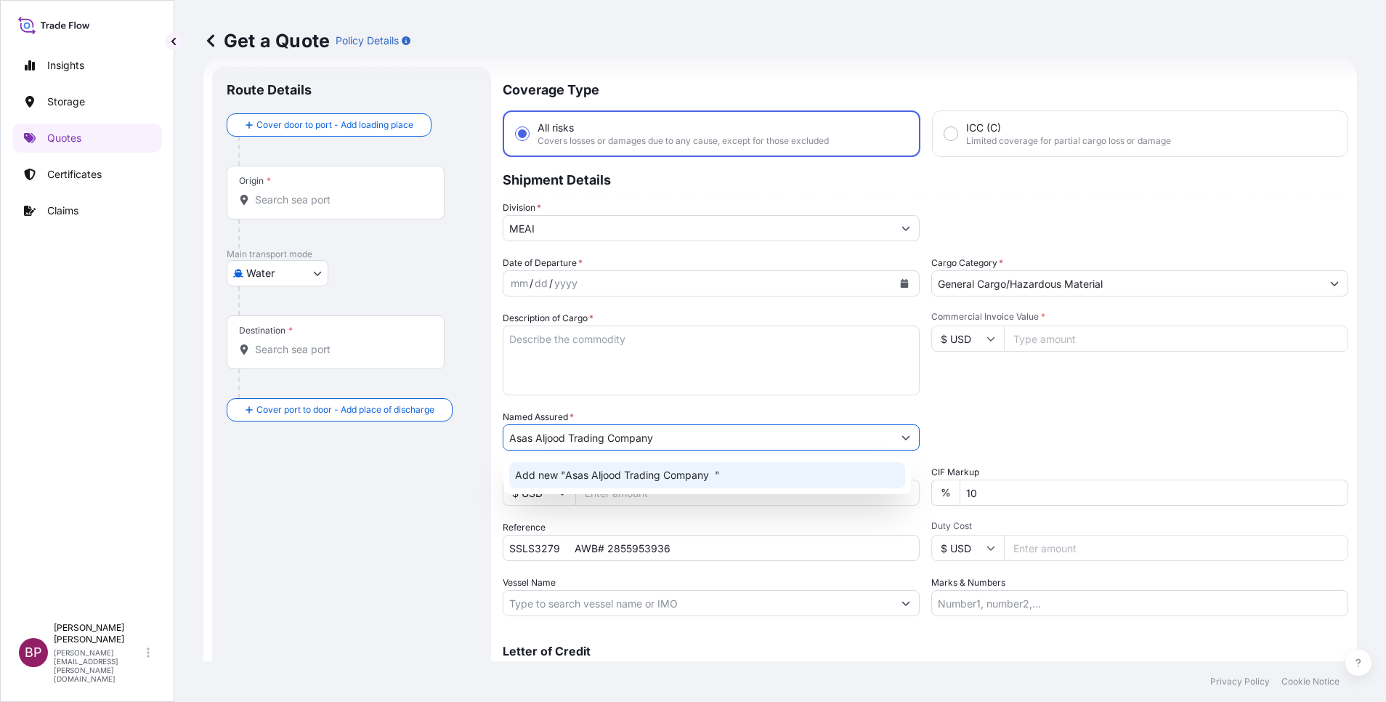
click at [642, 384] on textarea "Description of Cargo *" at bounding box center [711, 361] width 417 height 70
paste textarea "VACUUM PUMP PACKAGE WITH SPARES"
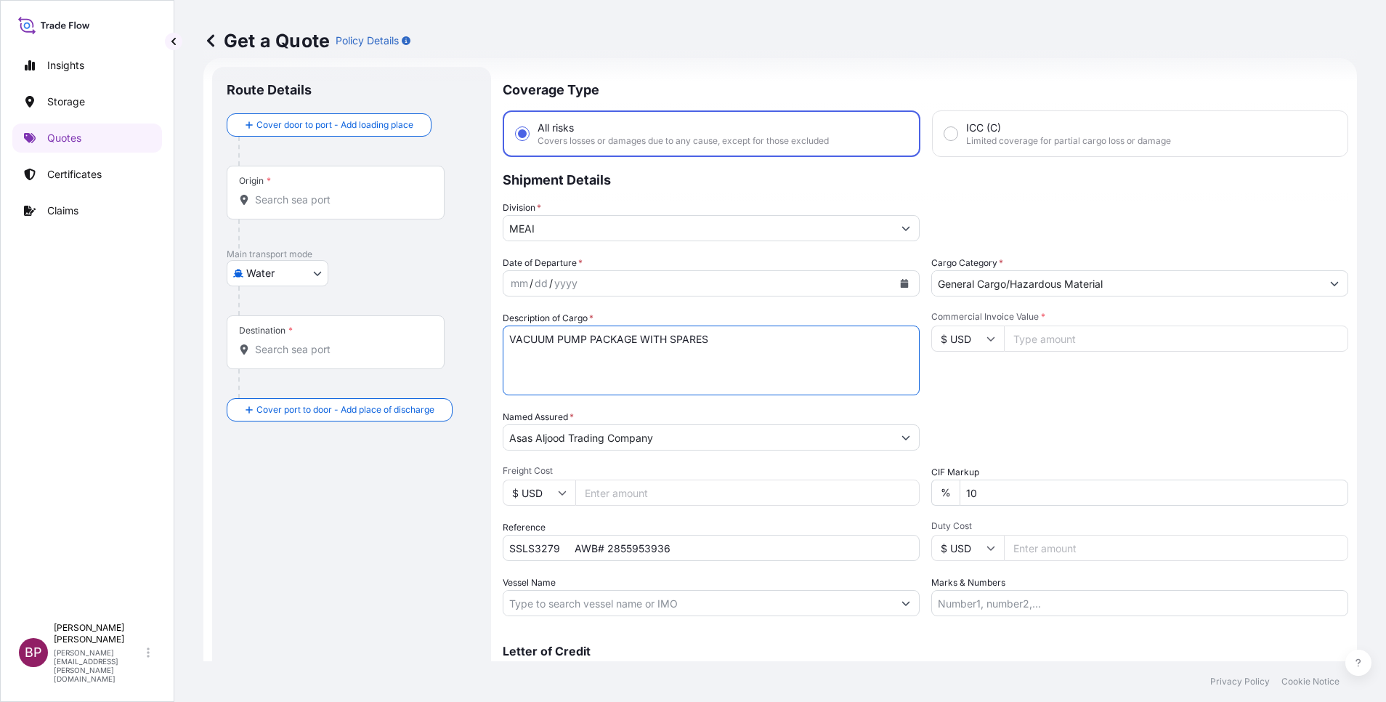
type textarea "VACUUM PUMP PACKAGE WITH SPARES"
click at [1063, 345] on input "Commercial Invoice Value *" at bounding box center [1176, 339] width 344 height 26
paste input "16033.50"
type input "16033.50"
drag, startPoint x: 901, startPoint y: 490, endPoint x: 784, endPoint y: 471, distance: 118.5
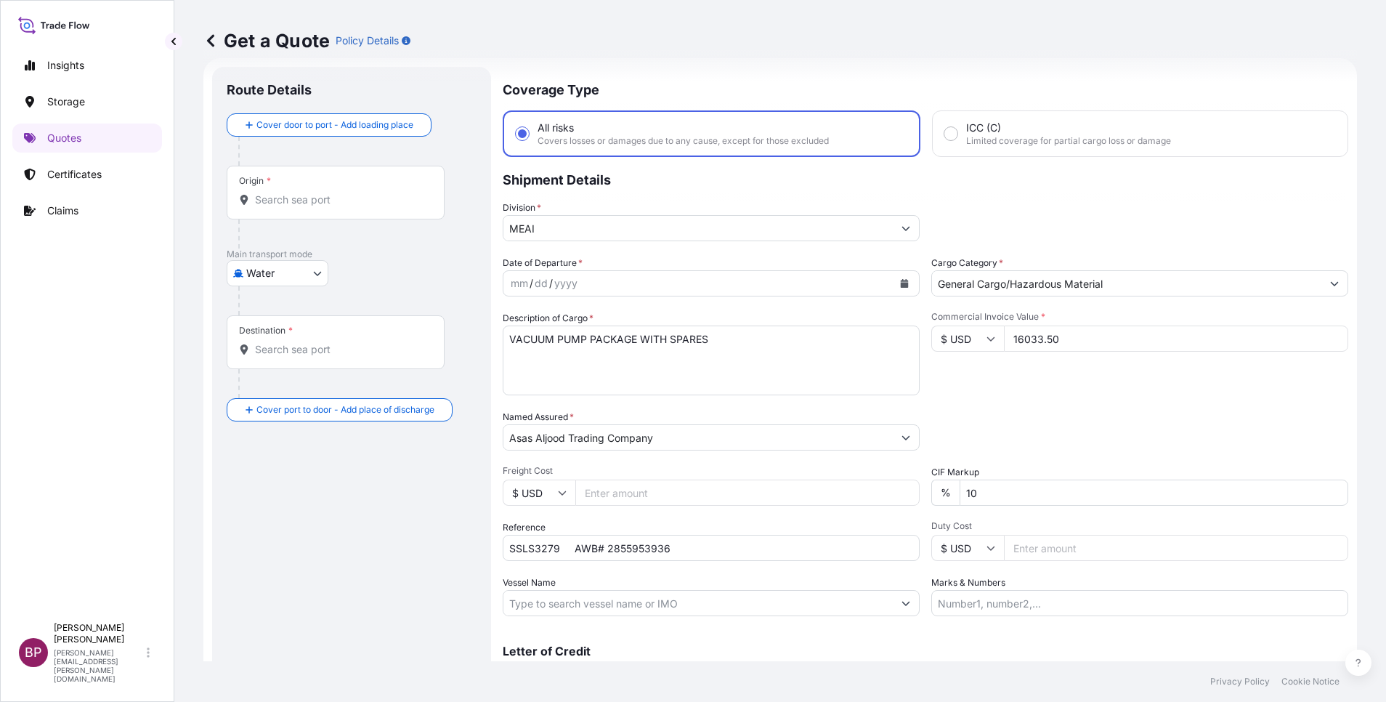
click at [784, 471] on div "Date of Departure * mm / dd / yyyy Cargo Category * General Cargo/Hazardous Mat…" at bounding box center [926, 436] width 846 height 360
type input "0"
click at [1011, 414] on div "Packing Category Type to search a container mode Please select a primary mode o…" at bounding box center [1140, 430] width 417 height 41
click at [296, 267] on body "Insights Storage Quotes Certificates Claims BP [PERSON_NAME] Kurian [EMAIL_ADDR…" at bounding box center [693, 351] width 1386 height 702
click at [289, 308] on div "Air" at bounding box center [278, 311] width 90 height 26
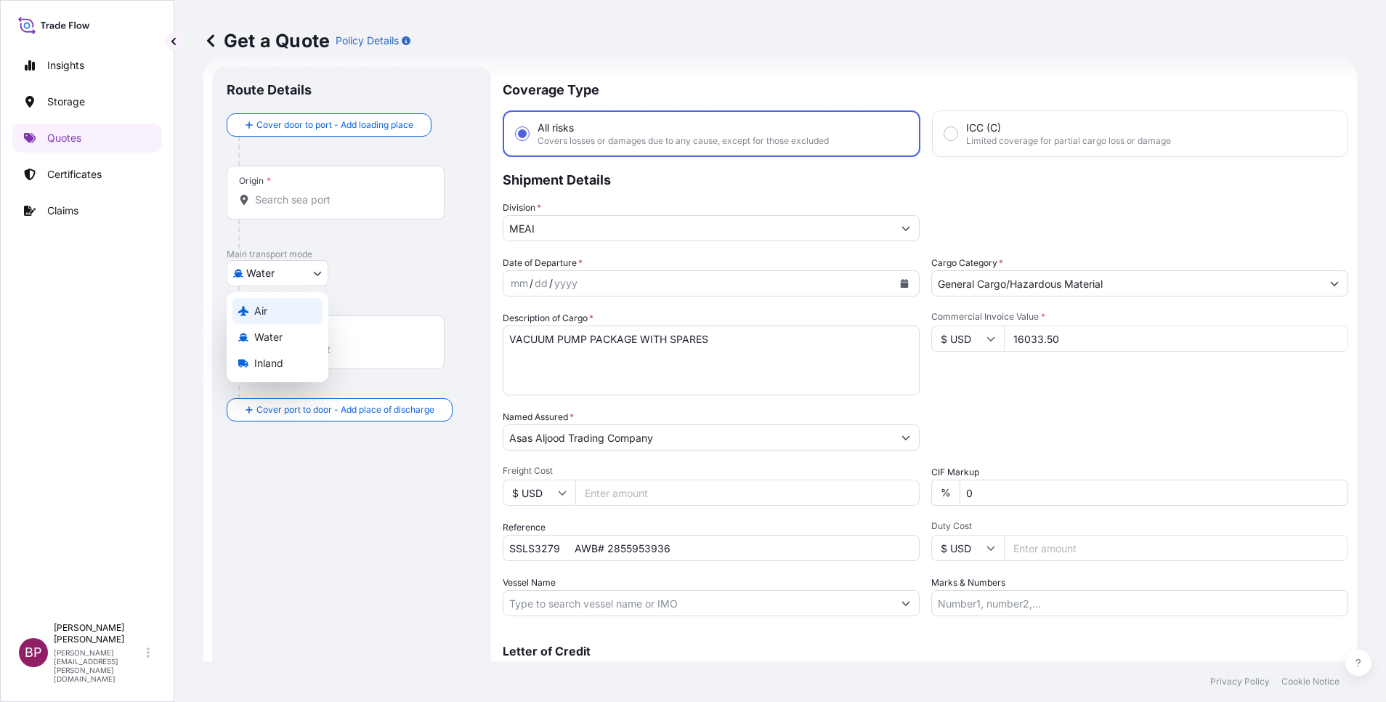
select select "Air"
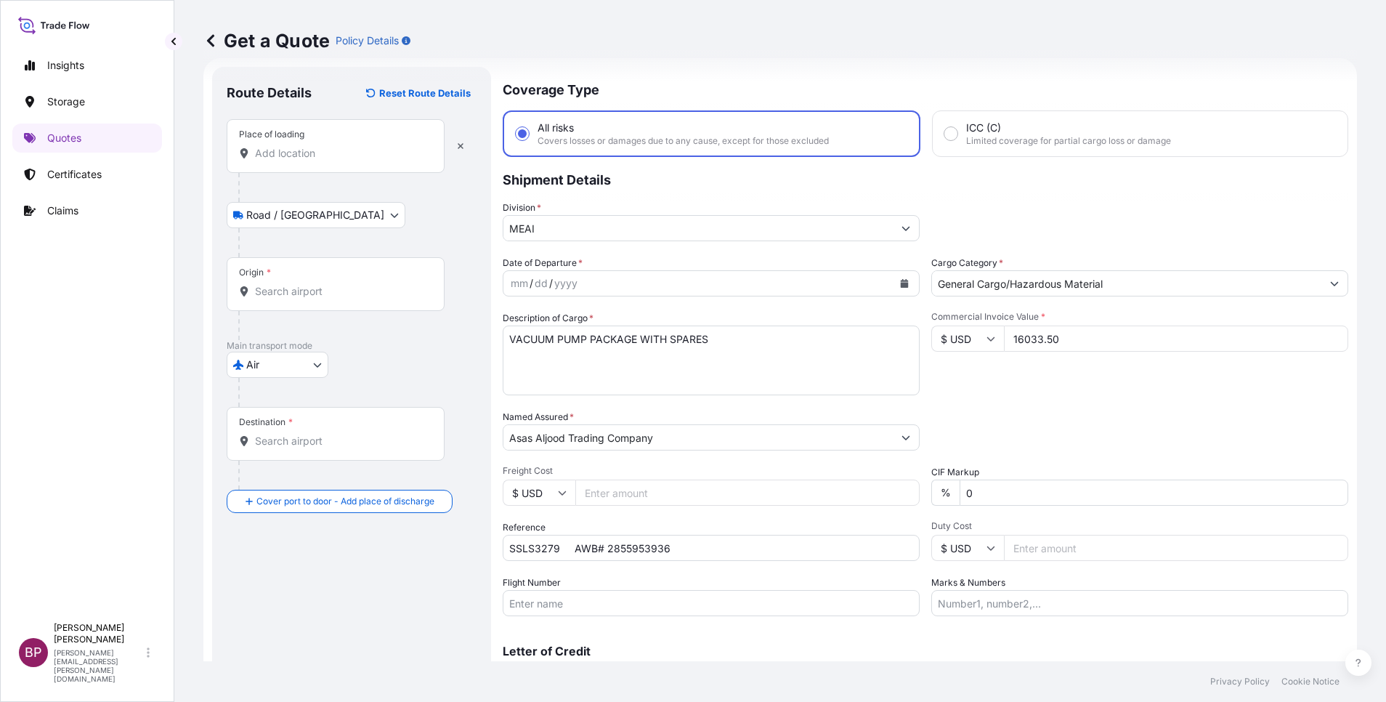
click at [310, 150] on input "Place of loading" at bounding box center [340, 153] width 171 height 15
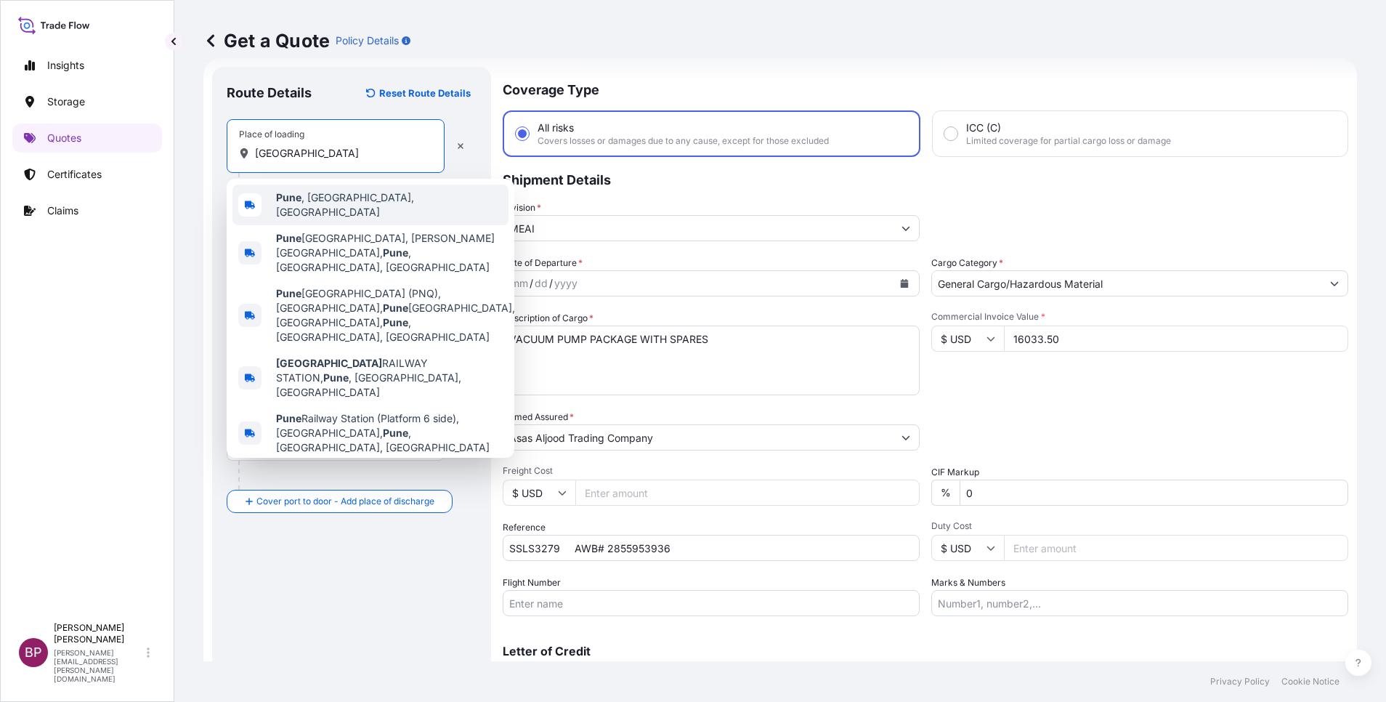
click at [320, 194] on div "[GEOGRAPHIC_DATA] , [GEOGRAPHIC_DATA], [GEOGRAPHIC_DATA]" at bounding box center [371, 205] width 276 height 41
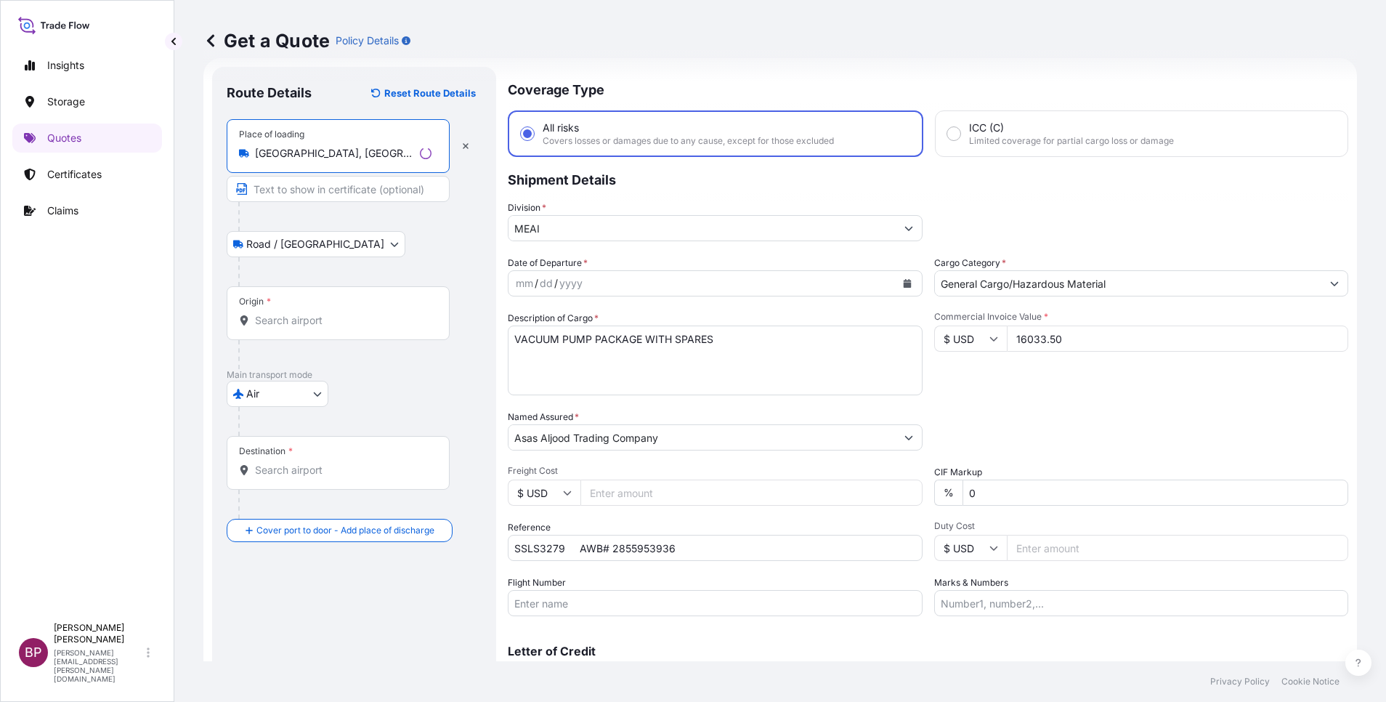
type input "[GEOGRAPHIC_DATA], [GEOGRAPHIC_DATA], [GEOGRAPHIC_DATA]"
click at [298, 317] on input "Origin *" at bounding box center [343, 320] width 177 height 15
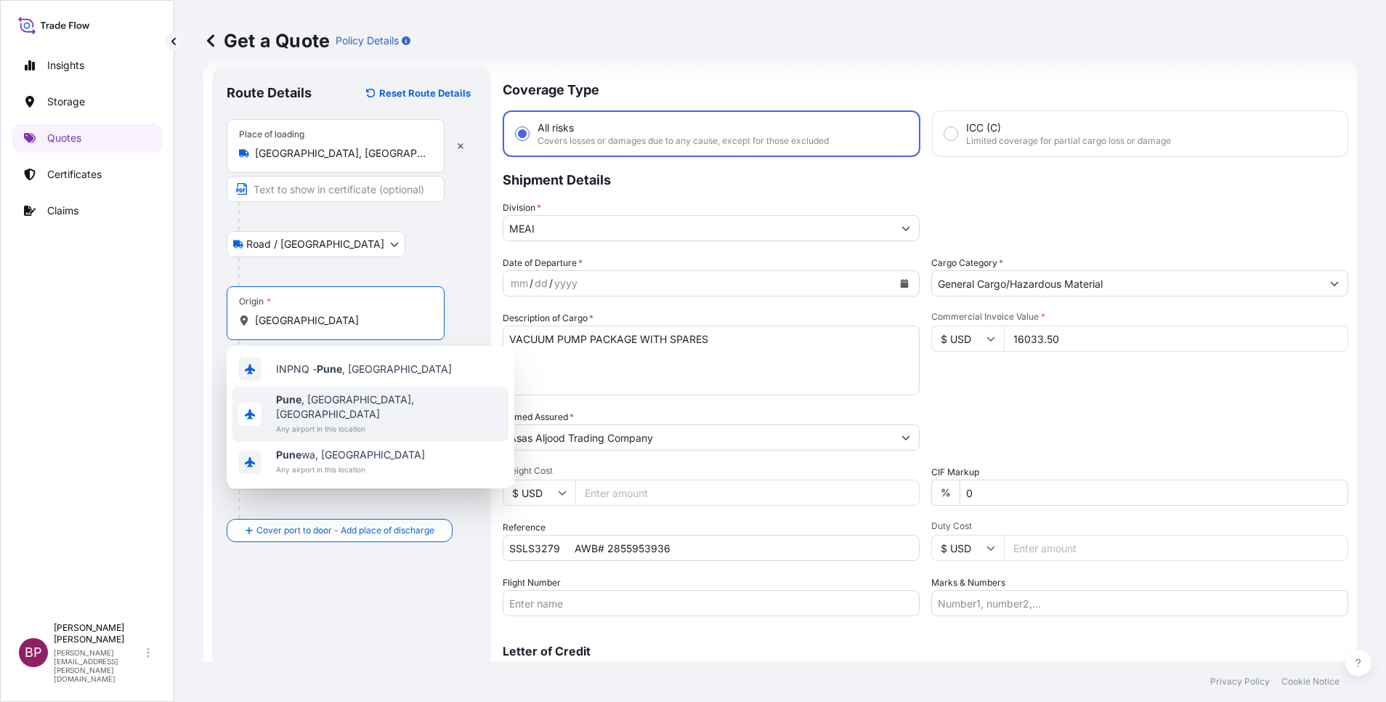
click at [352, 403] on span "[GEOGRAPHIC_DATA] , [GEOGRAPHIC_DATA], [GEOGRAPHIC_DATA]" at bounding box center [389, 406] width 227 height 29
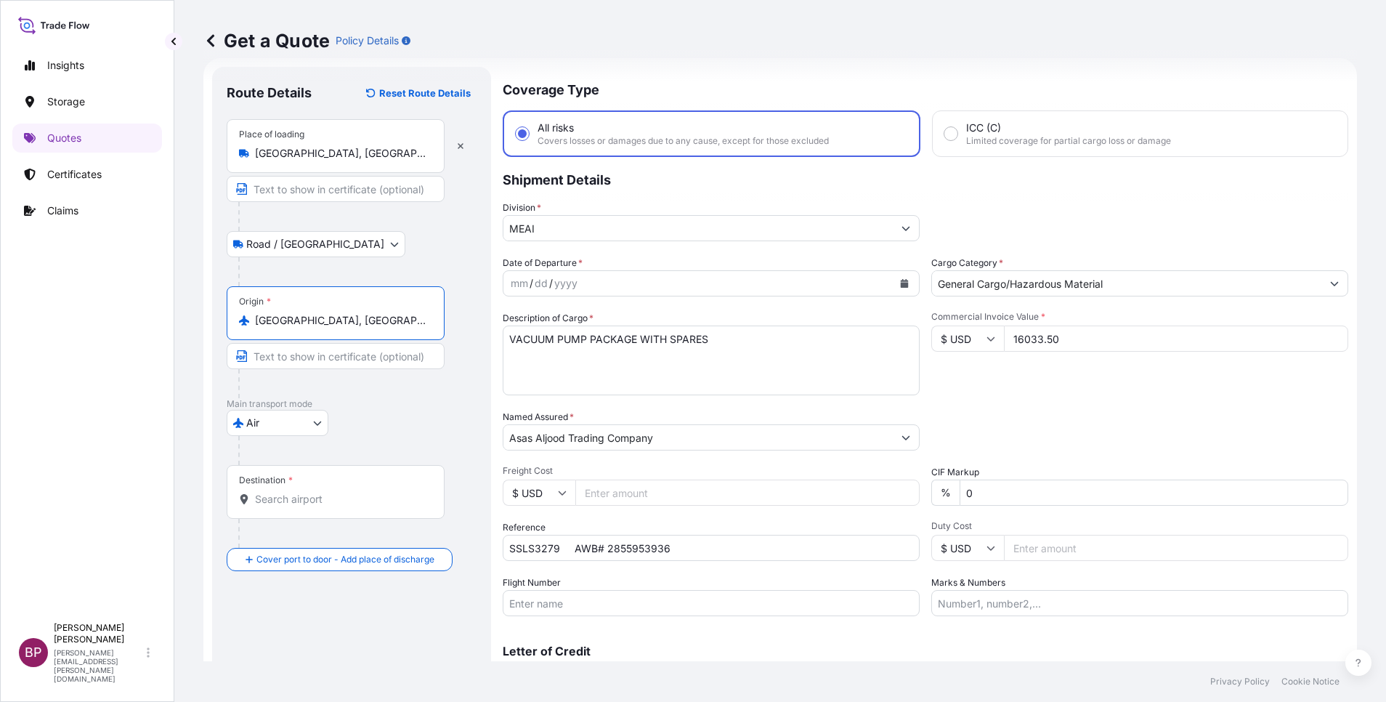
type input "[GEOGRAPHIC_DATA], [GEOGRAPHIC_DATA], [GEOGRAPHIC_DATA]"
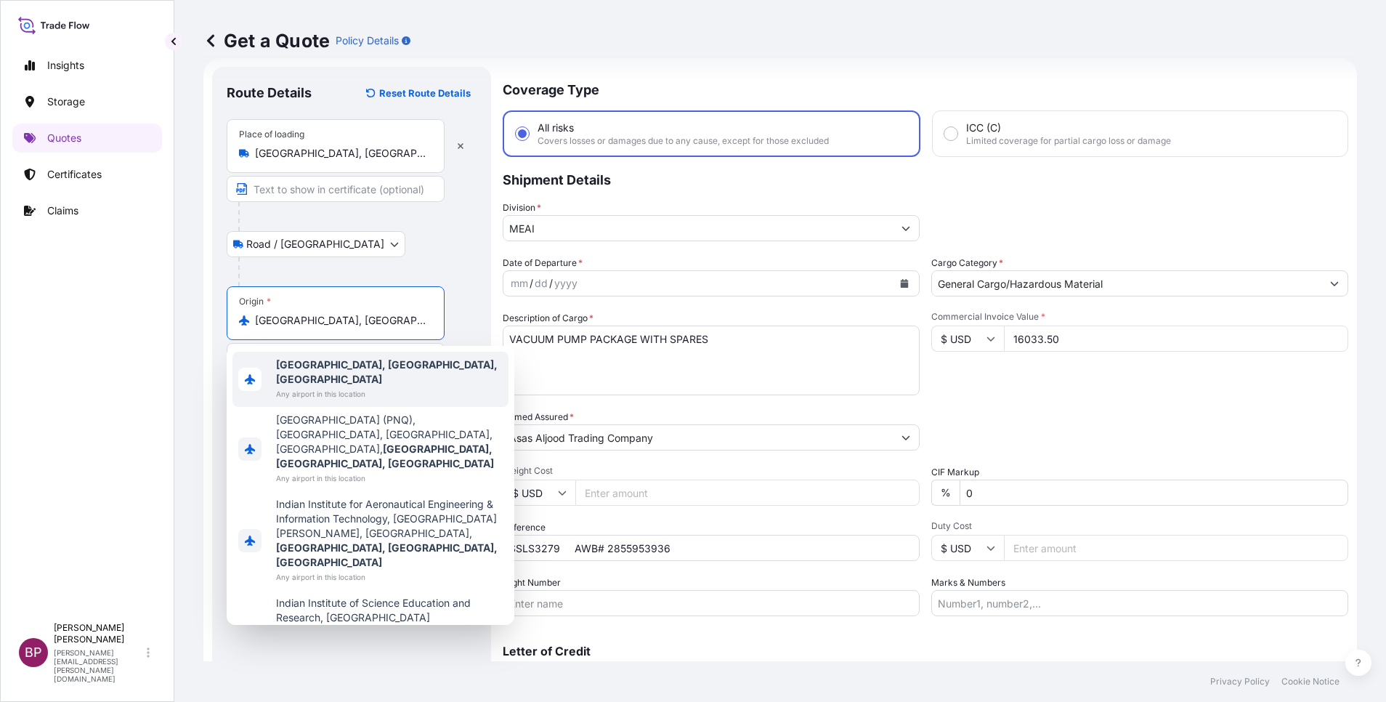
click at [901, 280] on button "Calendar" at bounding box center [904, 283] width 23 height 23
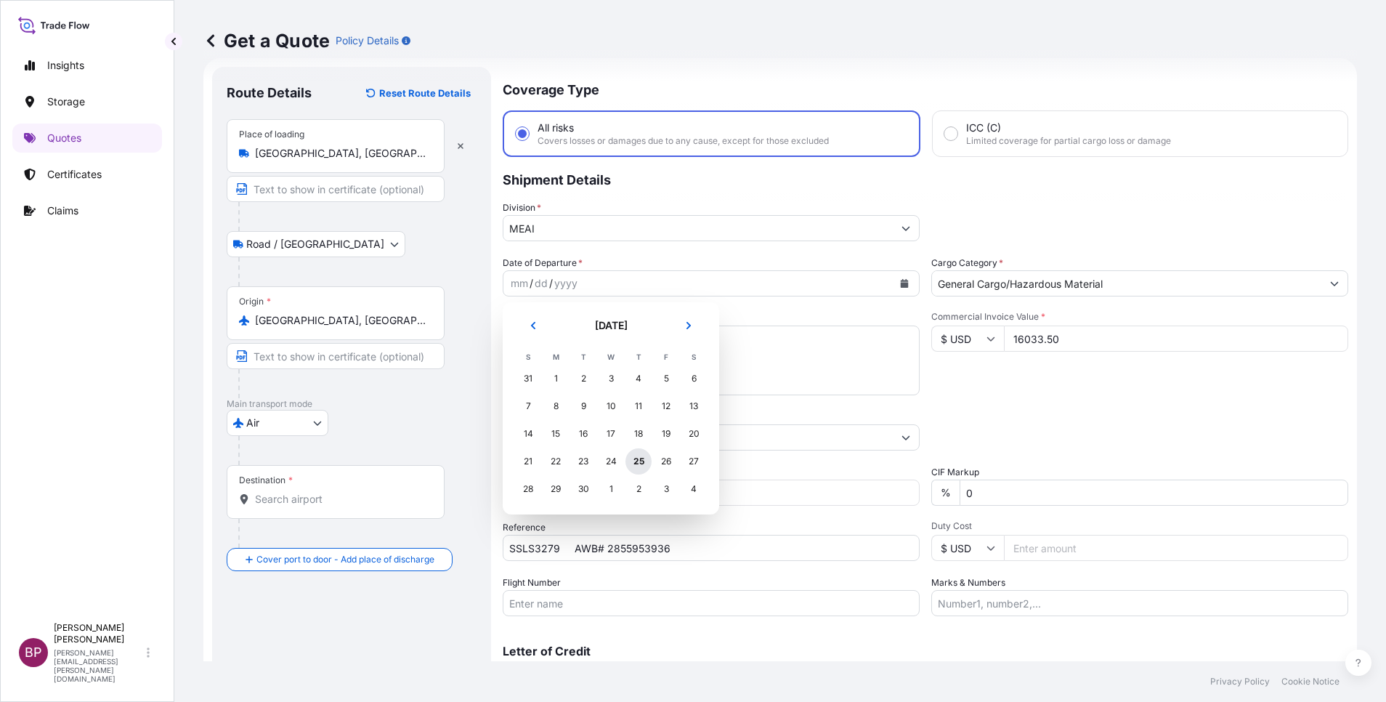
click at [634, 461] on div "25" at bounding box center [639, 461] width 26 height 26
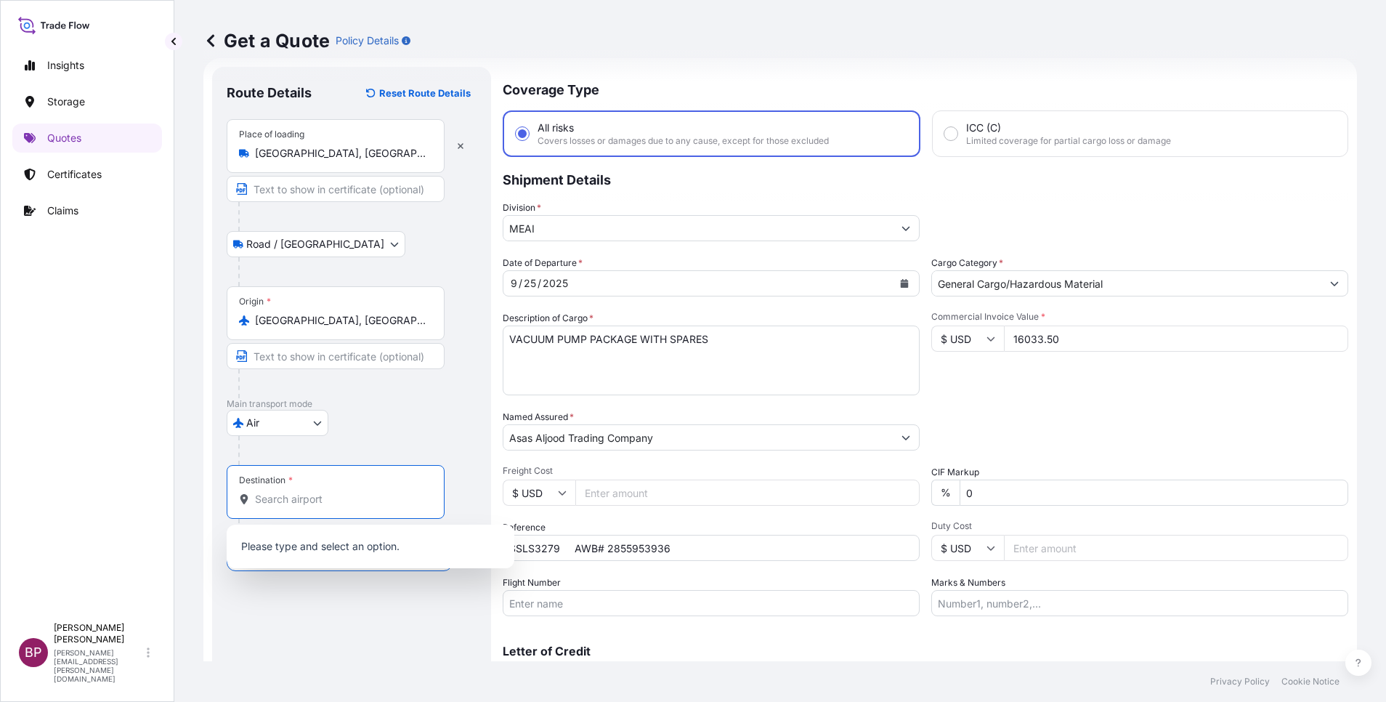
drag, startPoint x: 266, startPoint y: 495, endPoint x: 274, endPoint y: 491, distance: 8.8
click at [266, 490] on div "Destination *" at bounding box center [336, 492] width 218 height 54
click at [266, 492] on input "Destination *" at bounding box center [340, 499] width 171 height 15
paste input "AL-KHOBAR"
click at [383, 554] on span "Any airport in this location" at bounding box center [352, 558] width 153 height 15
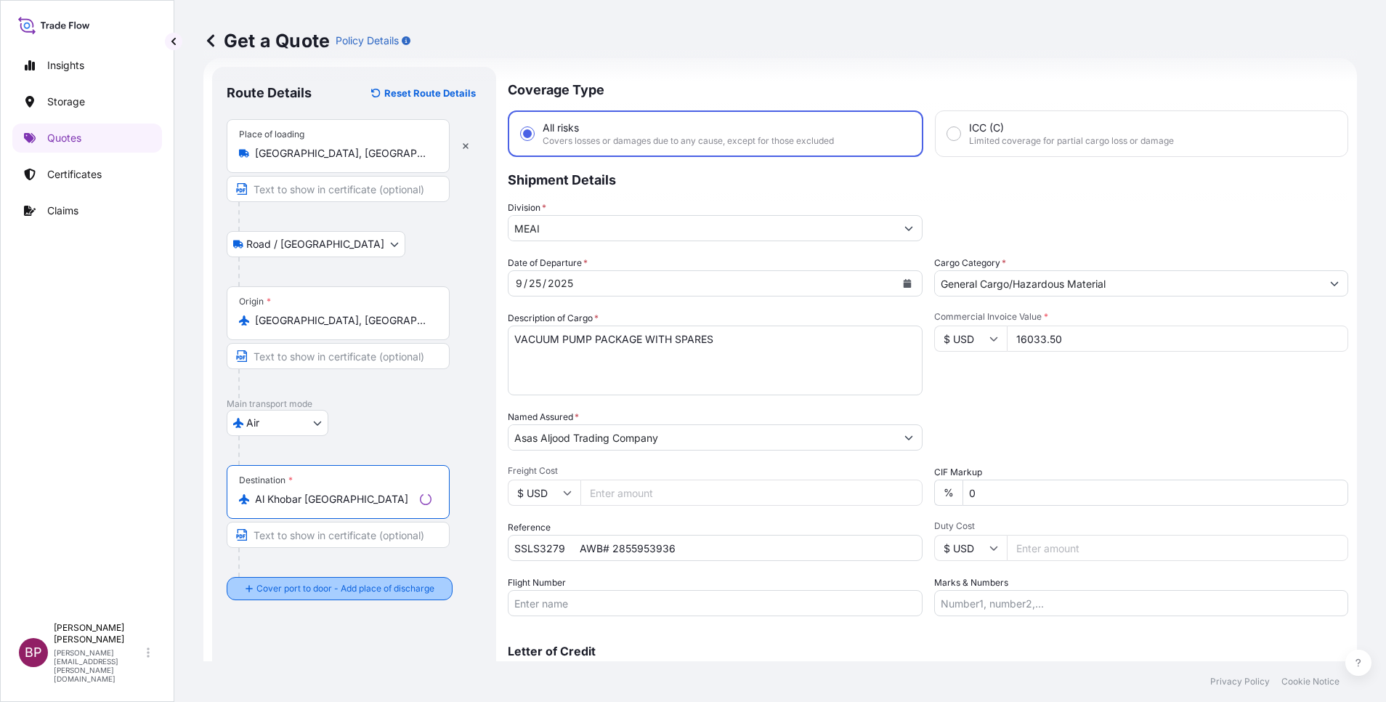
type input "Al Khobar [GEOGRAPHIC_DATA]"
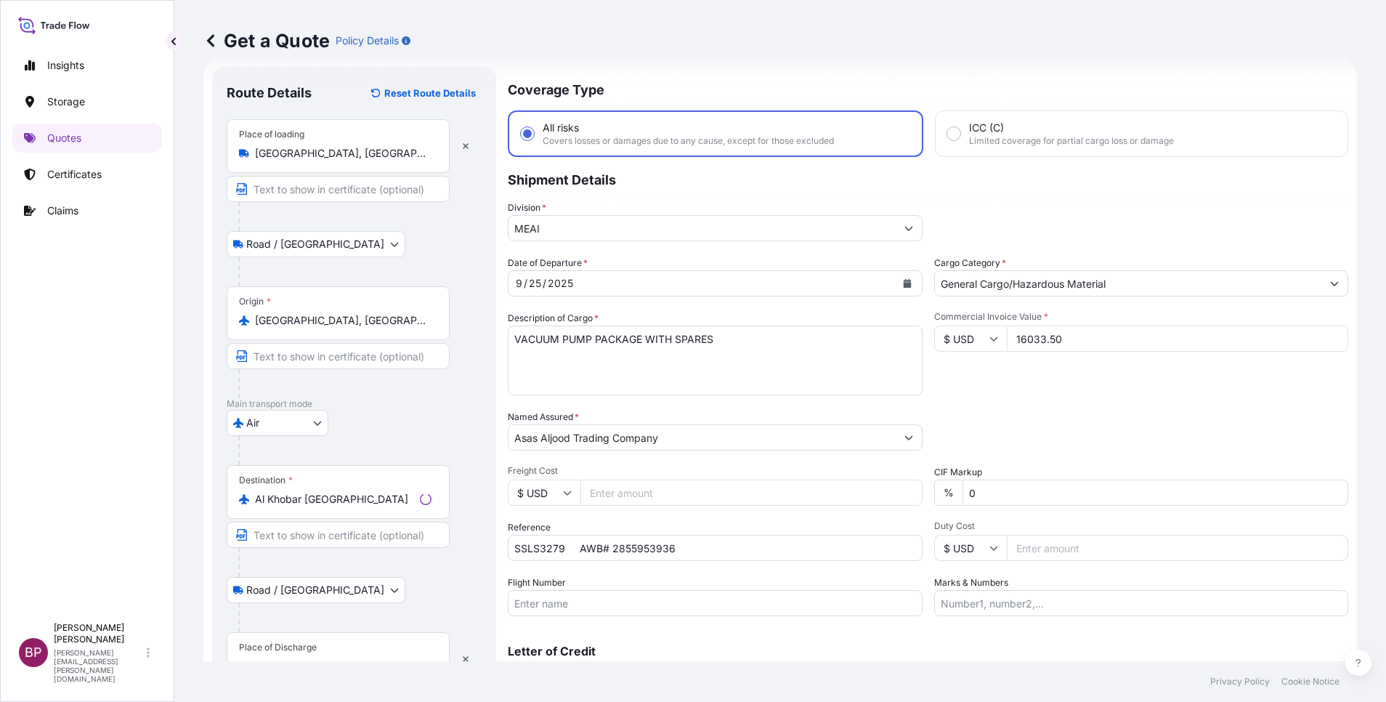
click at [311, 644] on div "Place of Discharge" at bounding box center [278, 648] width 78 height 12
click at [311, 659] on input "Place of Discharge" at bounding box center [343, 666] width 177 height 15
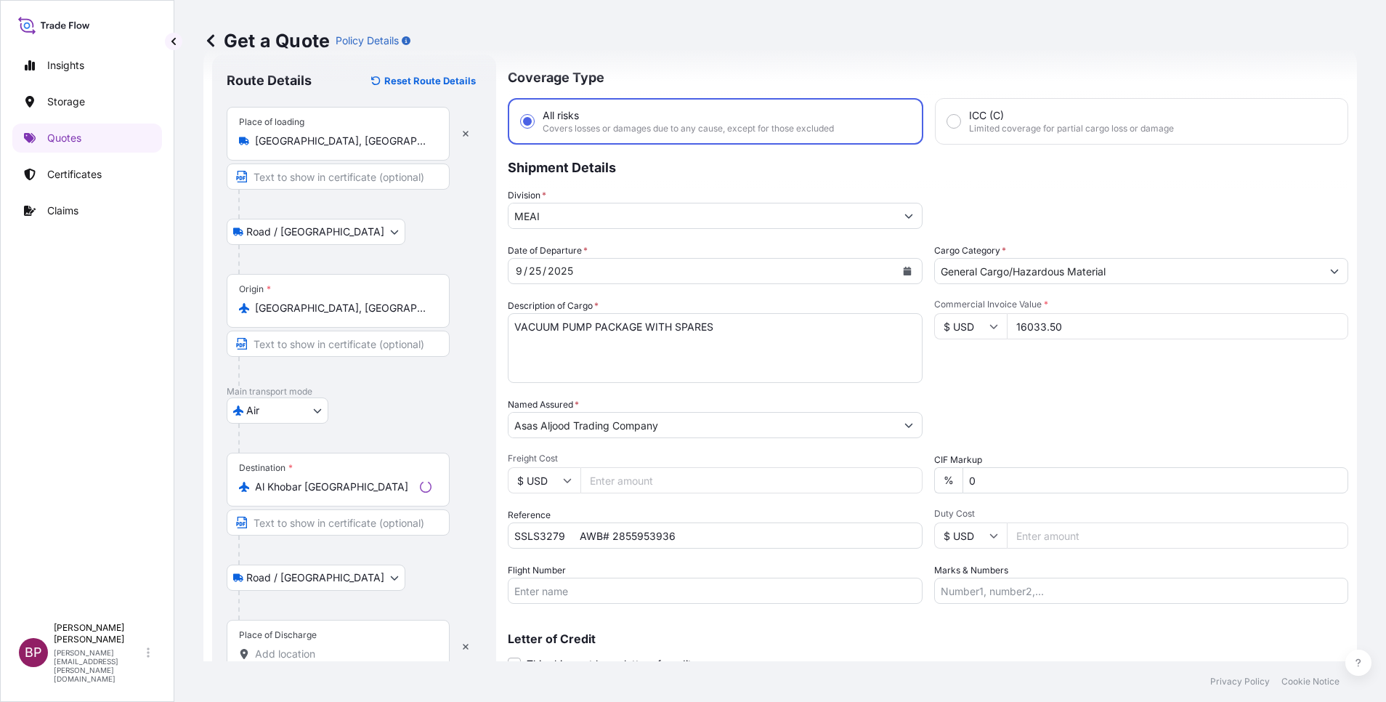
paste input "AL-KHOBAR"
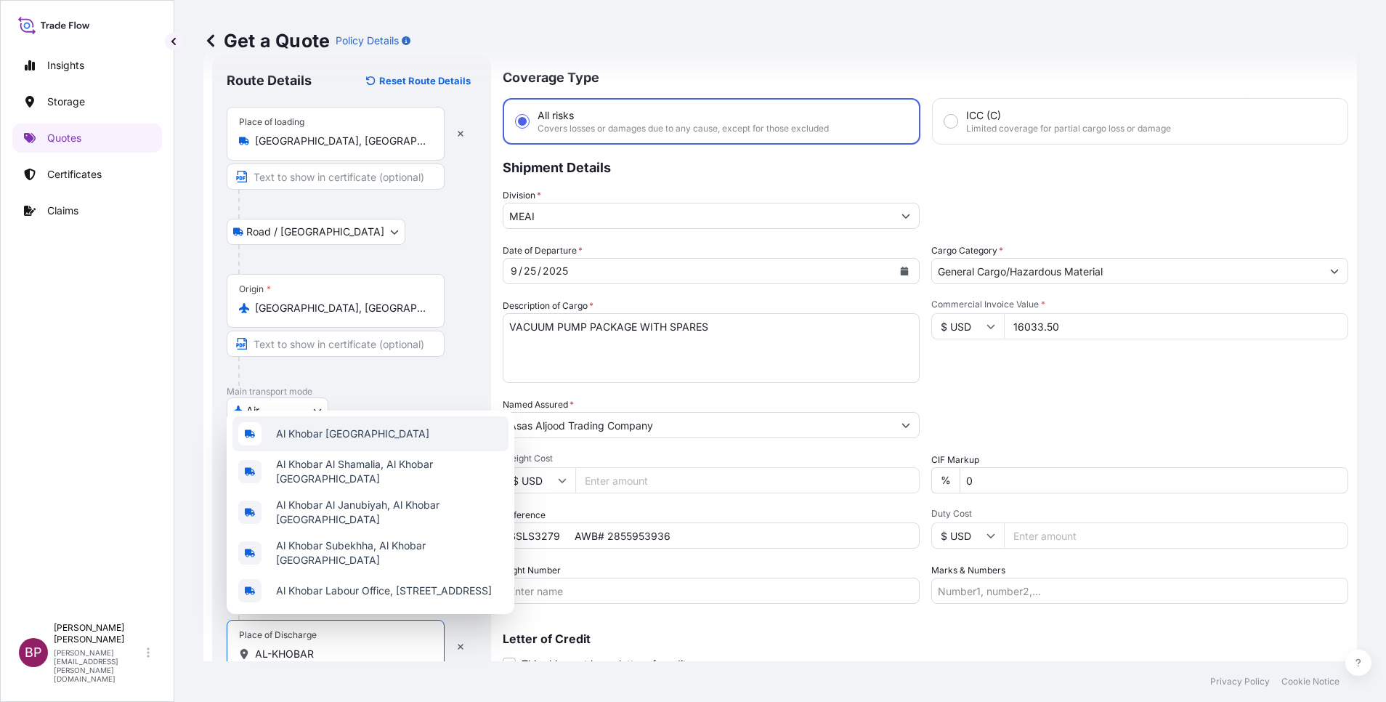
click at [376, 441] on span "Al Khobar [GEOGRAPHIC_DATA]" at bounding box center [352, 434] width 153 height 15
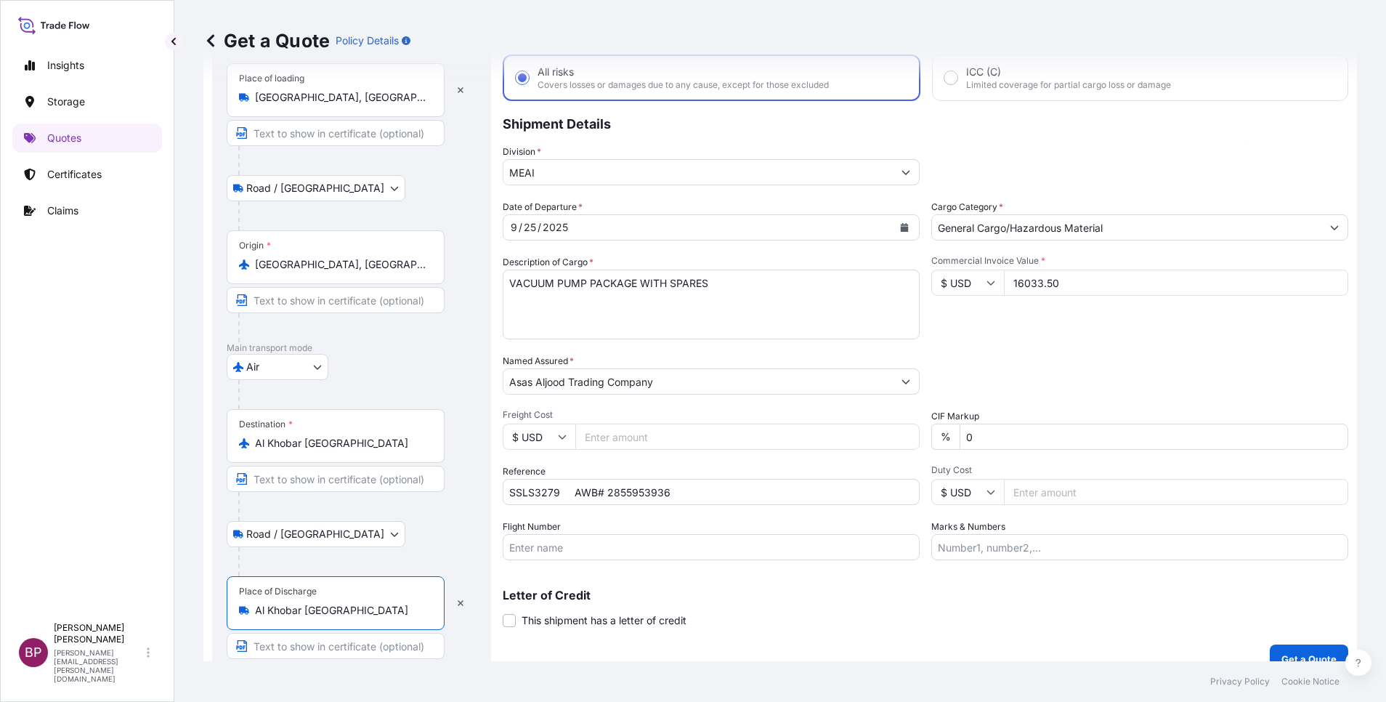
scroll to position [100, 0]
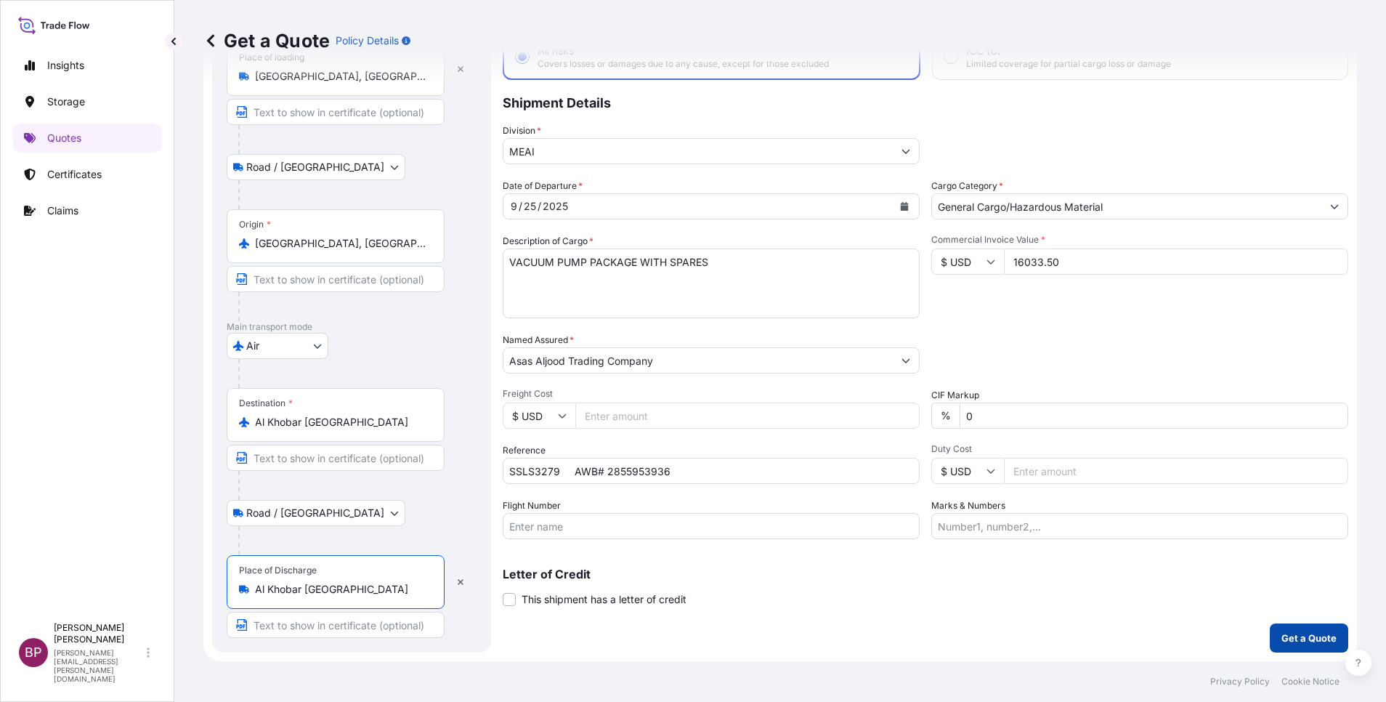
type input "Al Khobar [GEOGRAPHIC_DATA]"
click at [1306, 642] on p "Get a Quote" at bounding box center [1309, 638] width 55 height 15
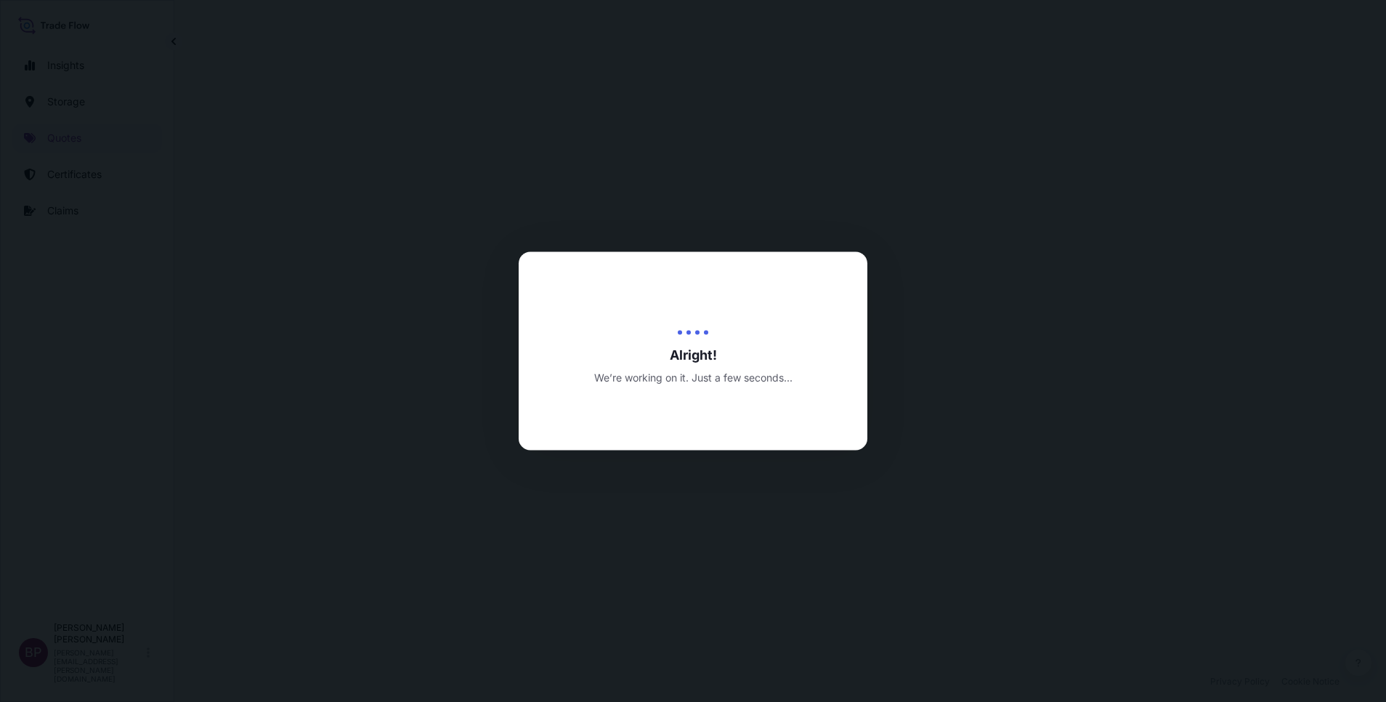
select select "Road / [GEOGRAPHIC_DATA]"
select select "Air"
select select "Road / [GEOGRAPHIC_DATA]"
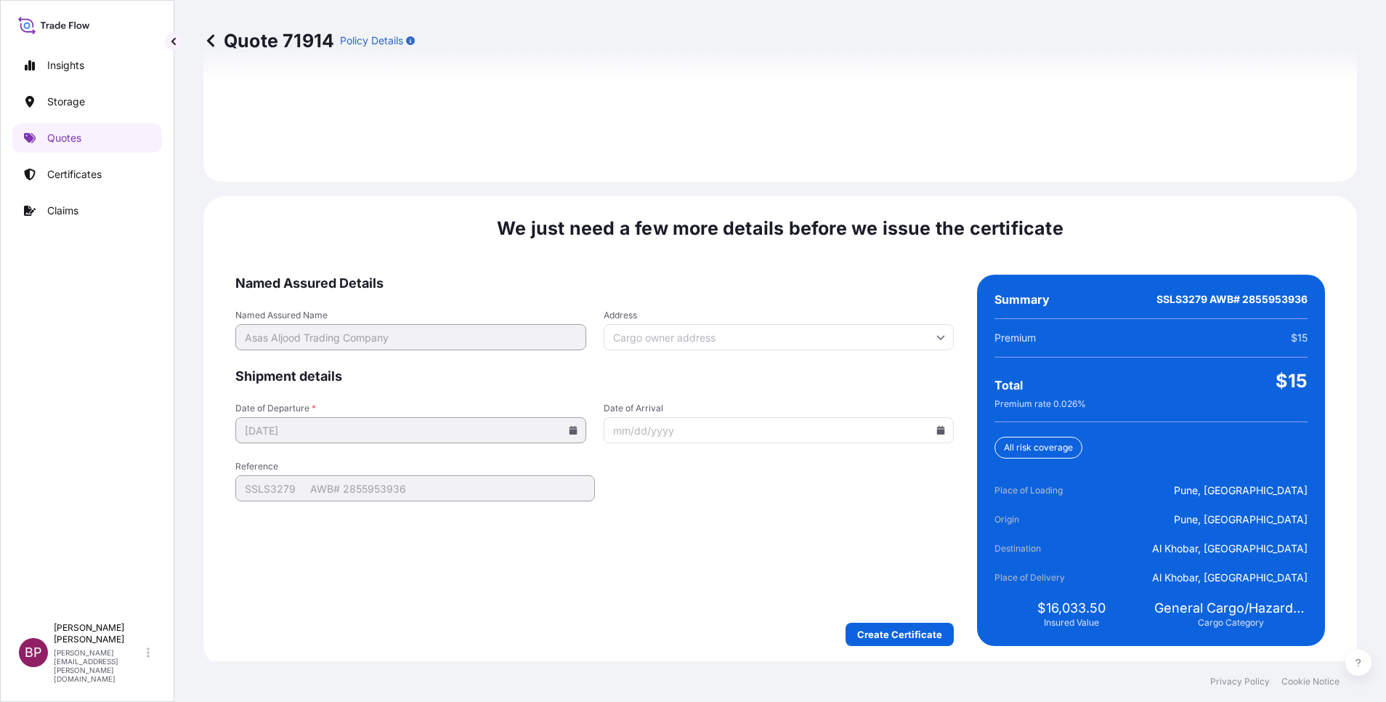
scroll to position [2154, 0]
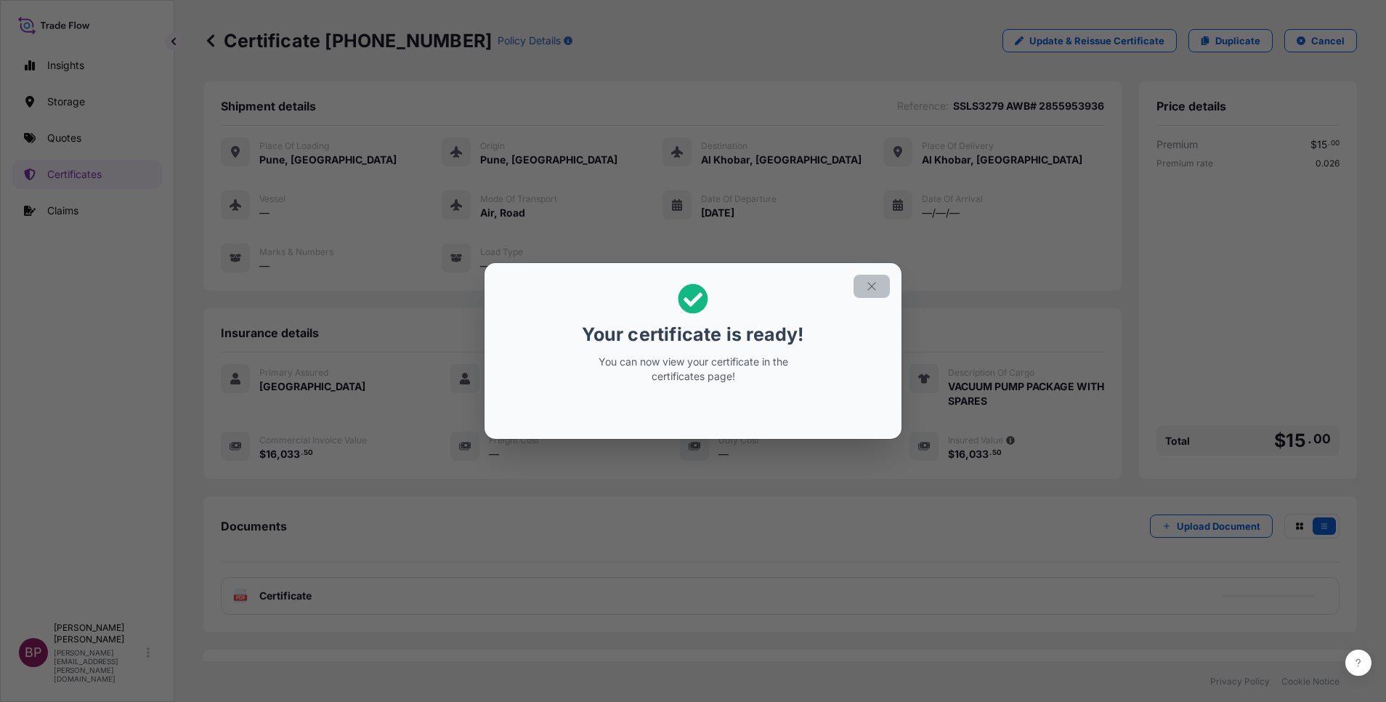
click at [874, 283] on icon "button" at bounding box center [871, 286] width 13 height 13
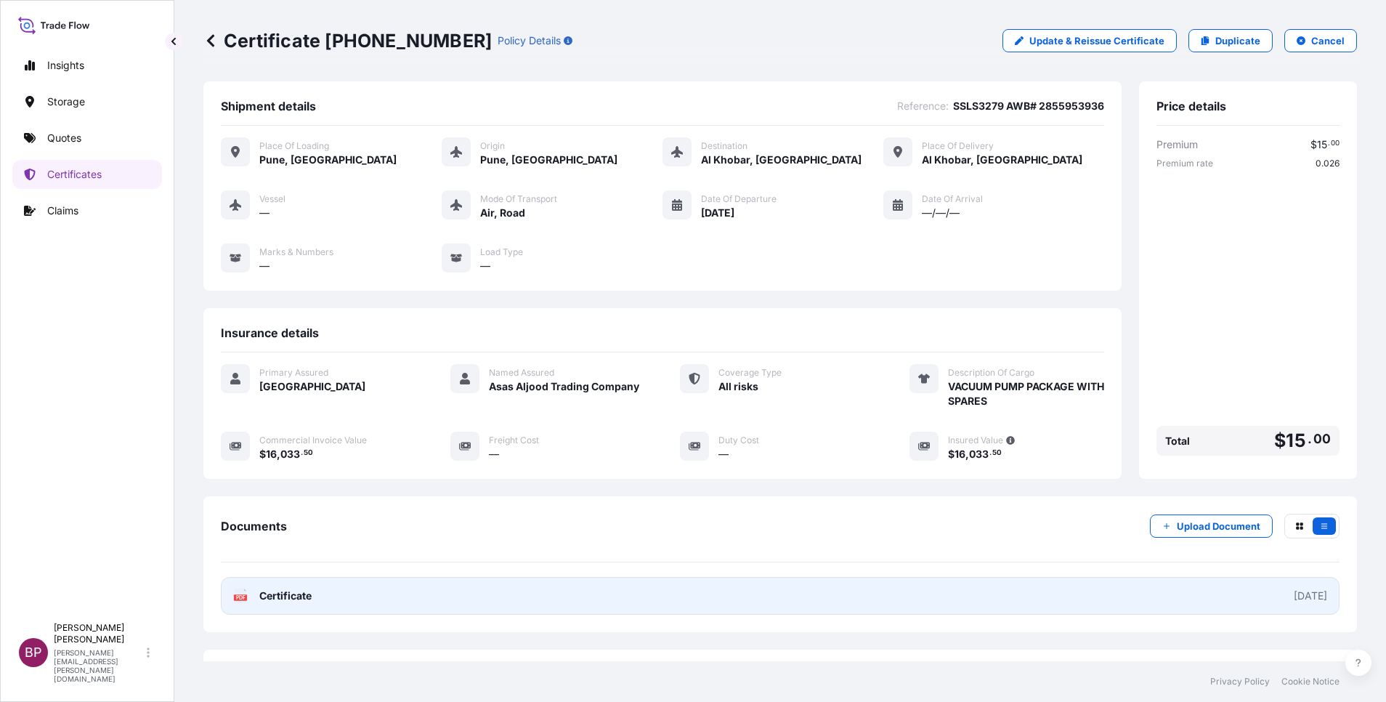
click at [308, 595] on span "Certificate" at bounding box center [285, 596] width 52 height 15
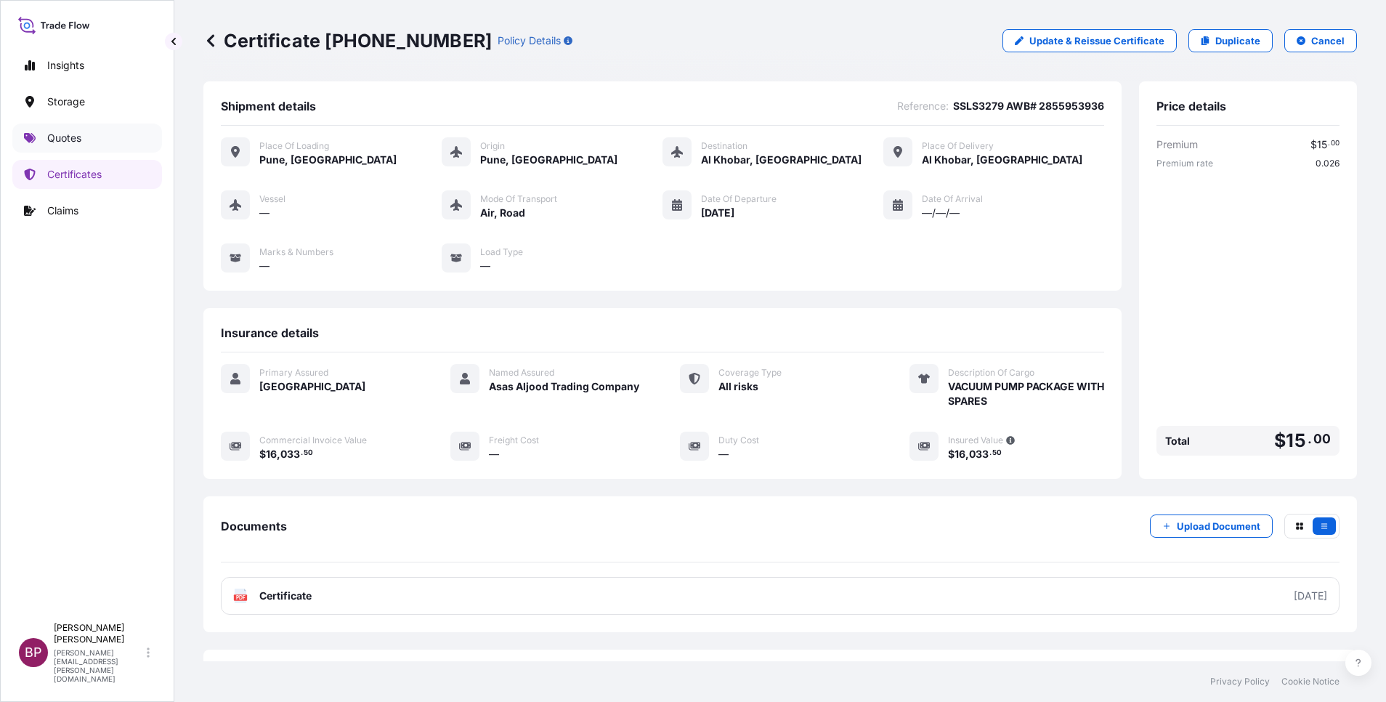
click at [65, 141] on p "Quotes" at bounding box center [64, 138] width 34 height 15
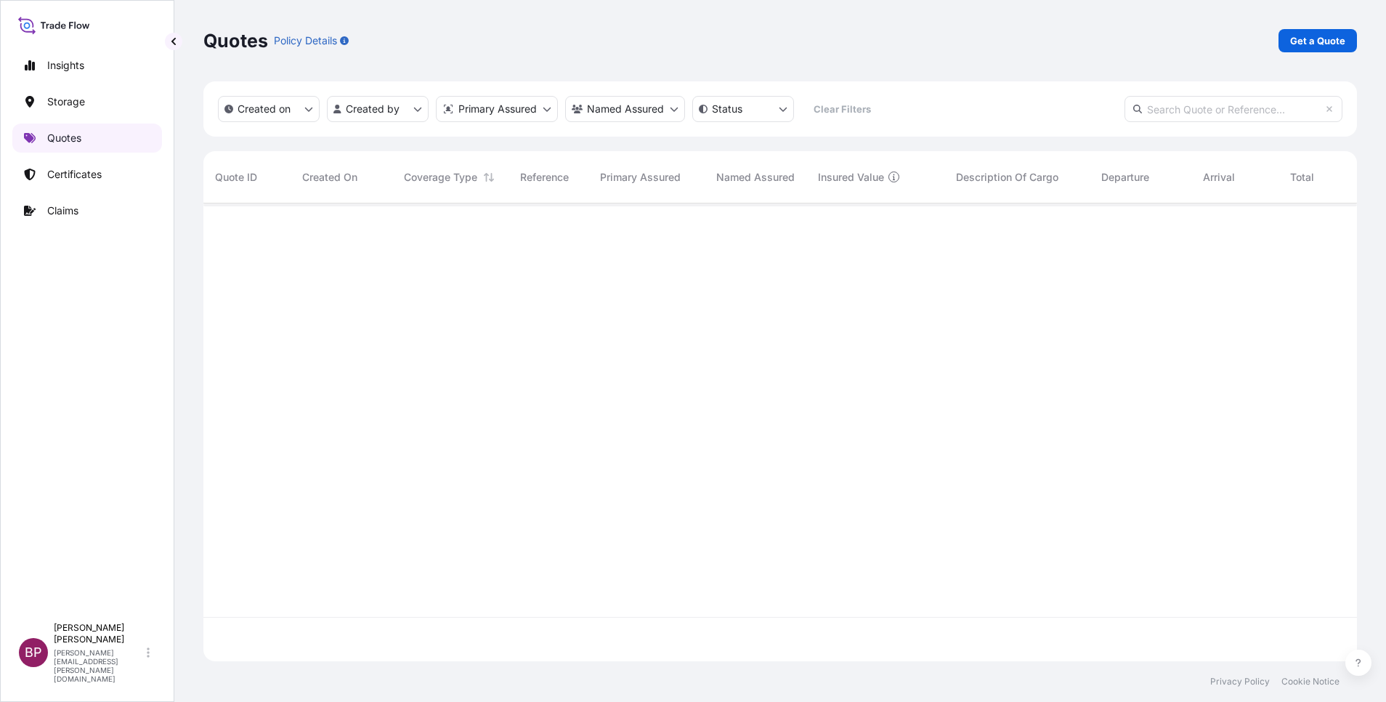
scroll to position [449, 1137]
click at [1297, 49] on link "Get a Quote" at bounding box center [1318, 40] width 78 height 23
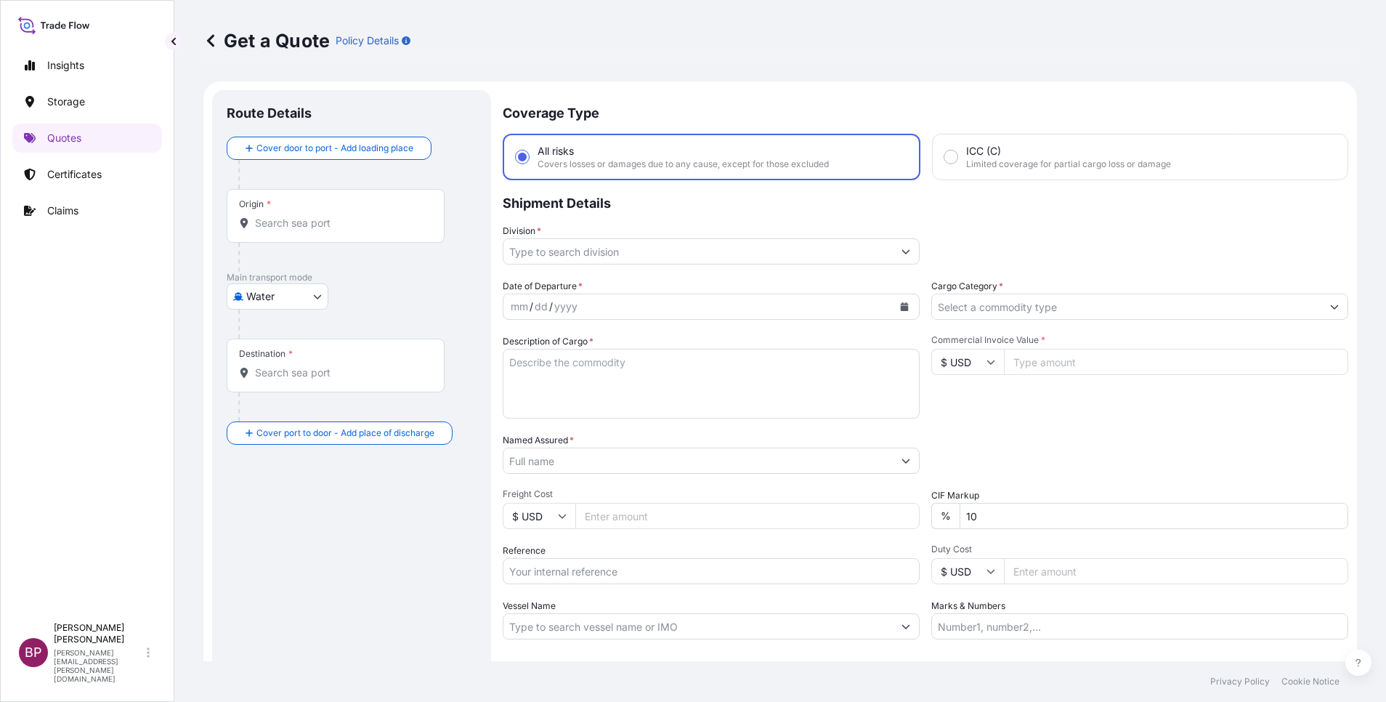
scroll to position [23, 0]
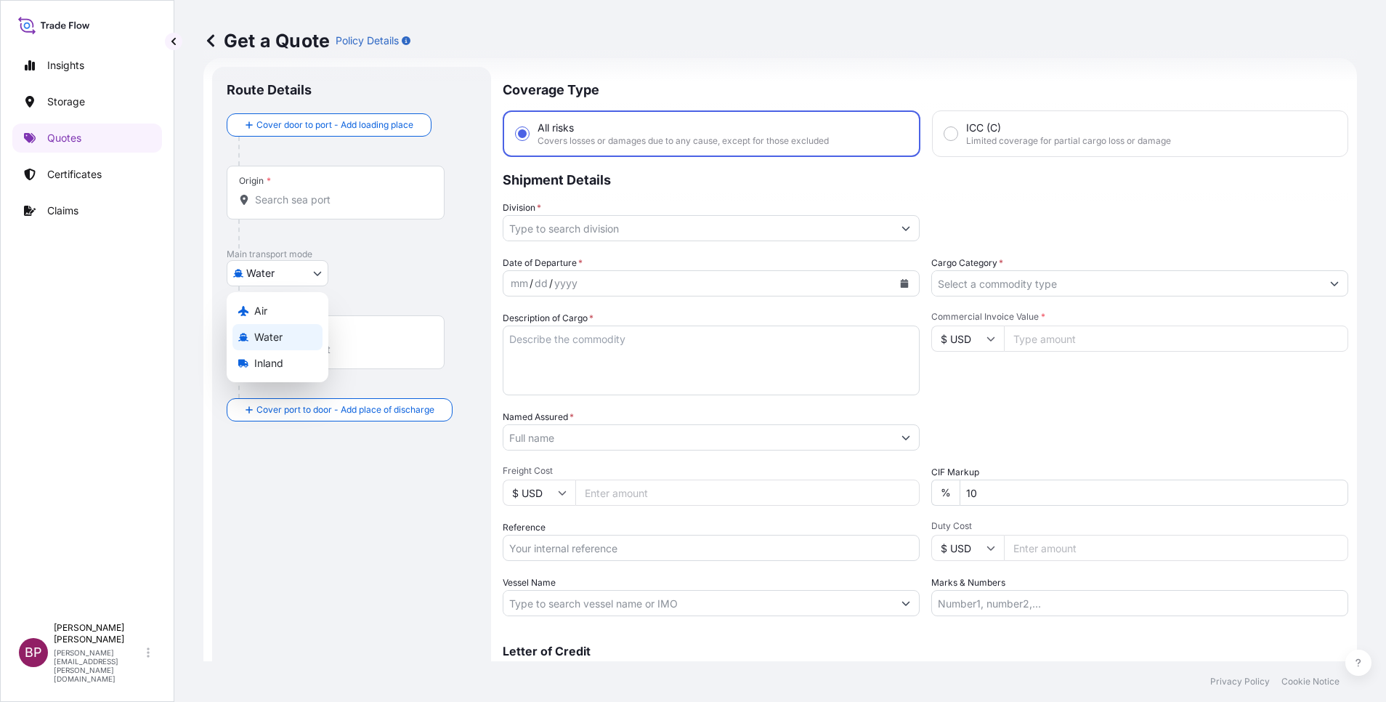
click at [299, 278] on body "Insights Storage Quotes Certificates Claims BP [PERSON_NAME] Kurian [EMAIL_ADDR…" at bounding box center [693, 351] width 1386 height 702
click at [288, 309] on div "Air" at bounding box center [278, 311] width 90 height 26
select select "Air"
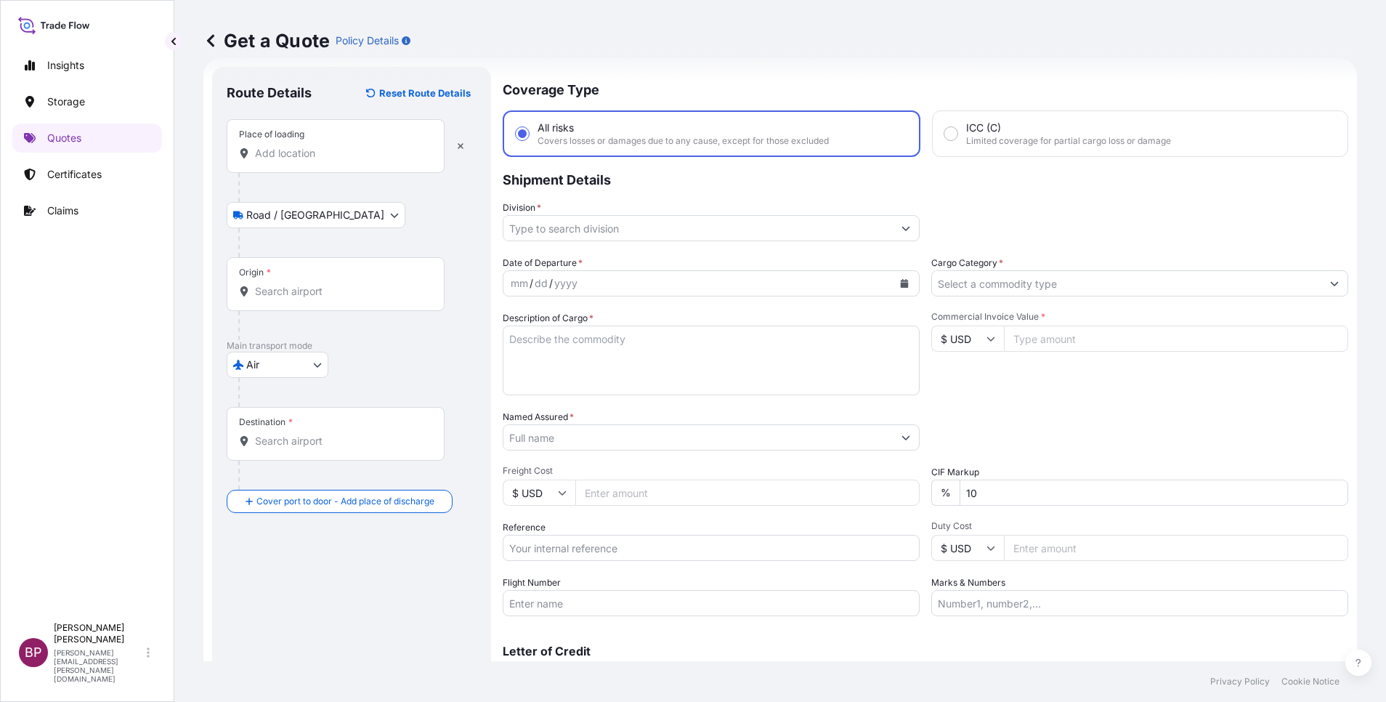
click at [312, 168] on div "Place of loading" at bounding box center [336, 146] width 218 height 54
click at [312, 161] on input "Place of loading" at bounding box center [340, 153] width 171 height 15
paste input "[GEOGRAPHIC_DATA]"
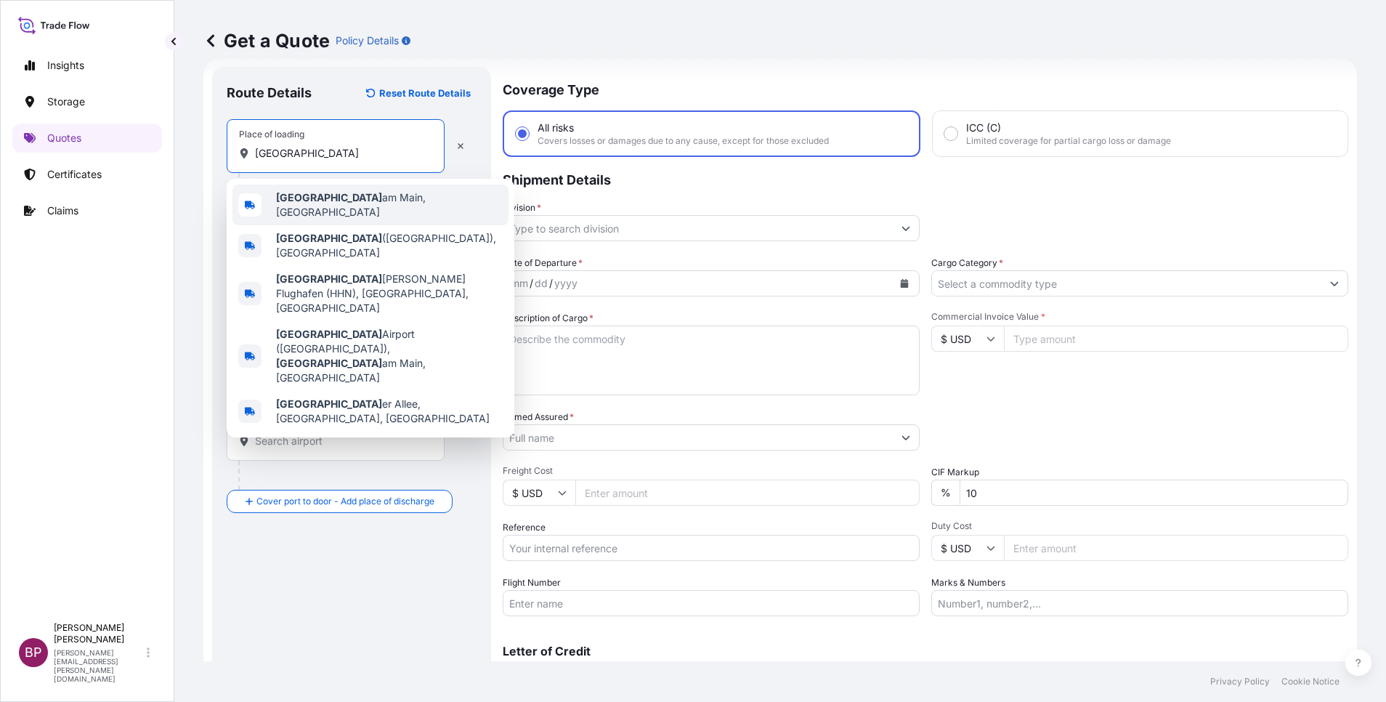
click at [348, 201] on span "[GEOGRAPHIC_DATA], [GEOGRAPHIC_DATA]" at bounding box center [389, 204] width 227 height 29
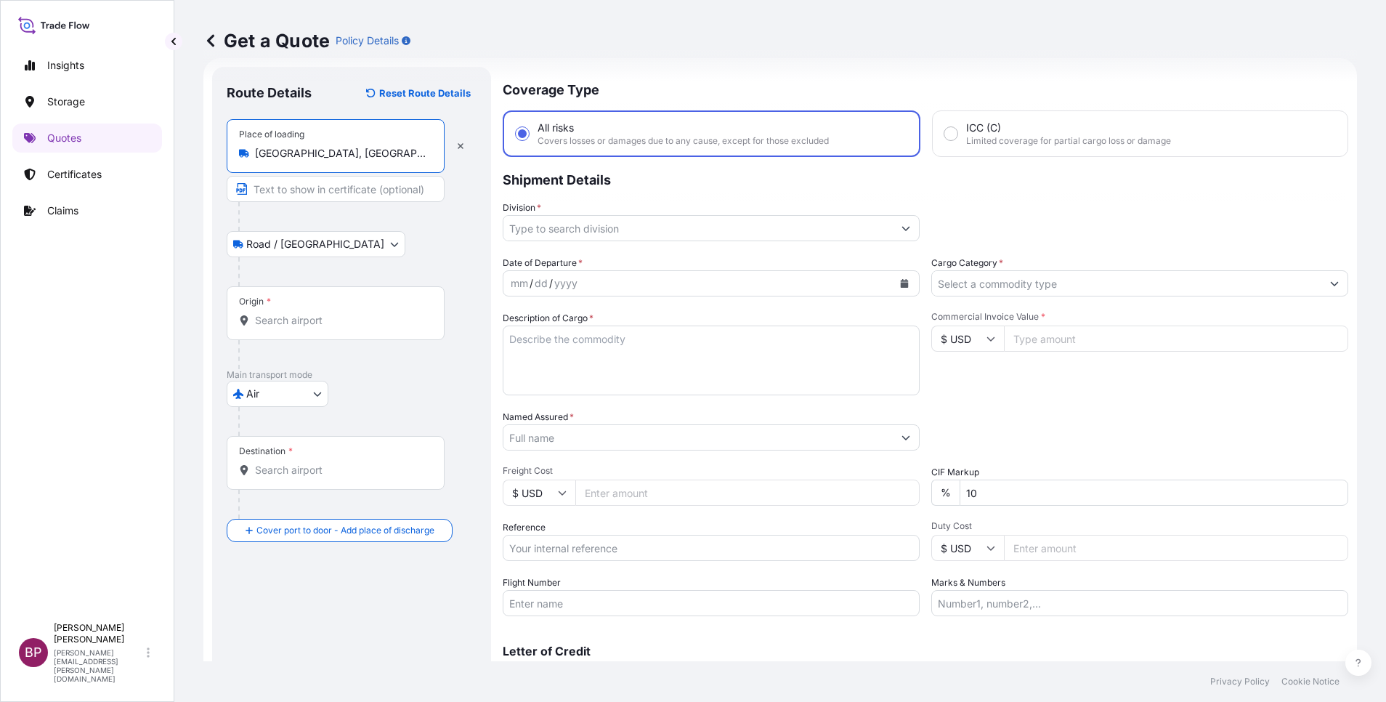
type input "[GEOGRAPHIC_DATA], [GEOGRAPHIC_DATA]"
click at [323, 320] on input "Origin *" at bounding box center [340, 320] width 171 height 15
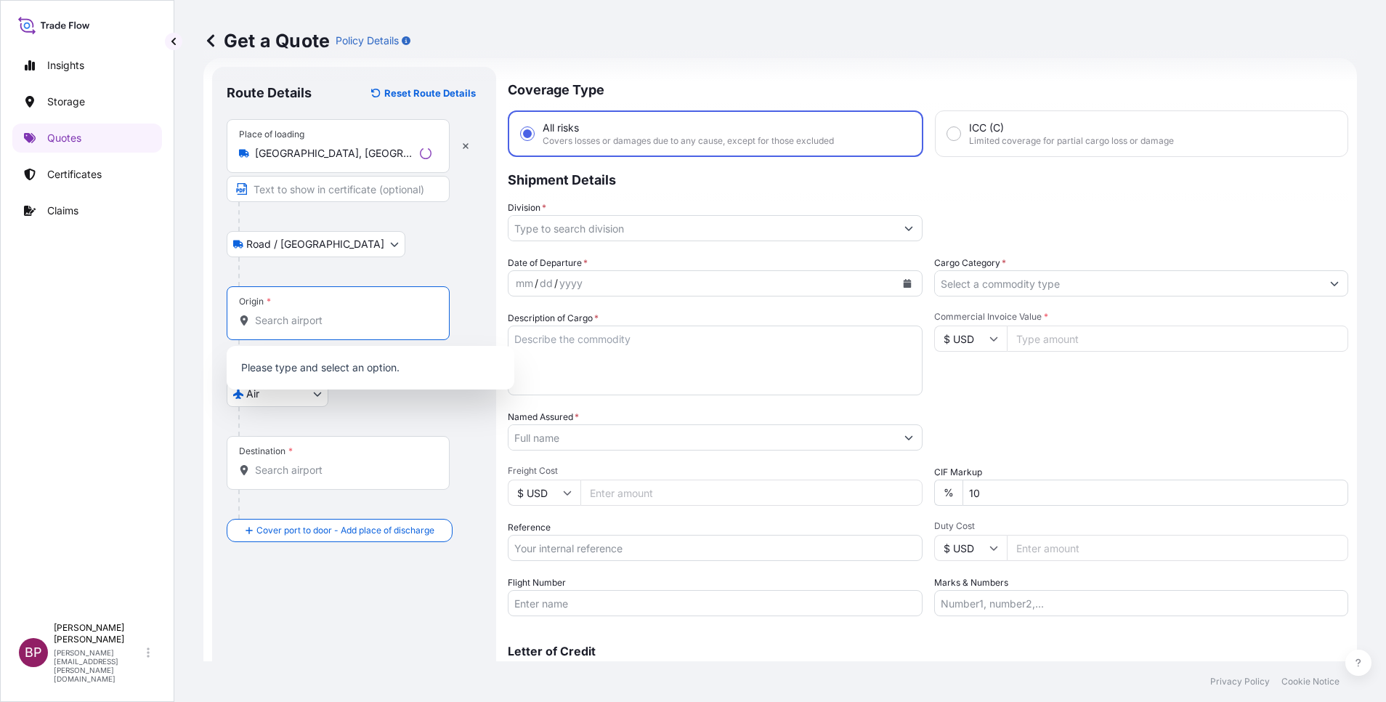
paste input "[GEOGRAPHIC_DATA]"
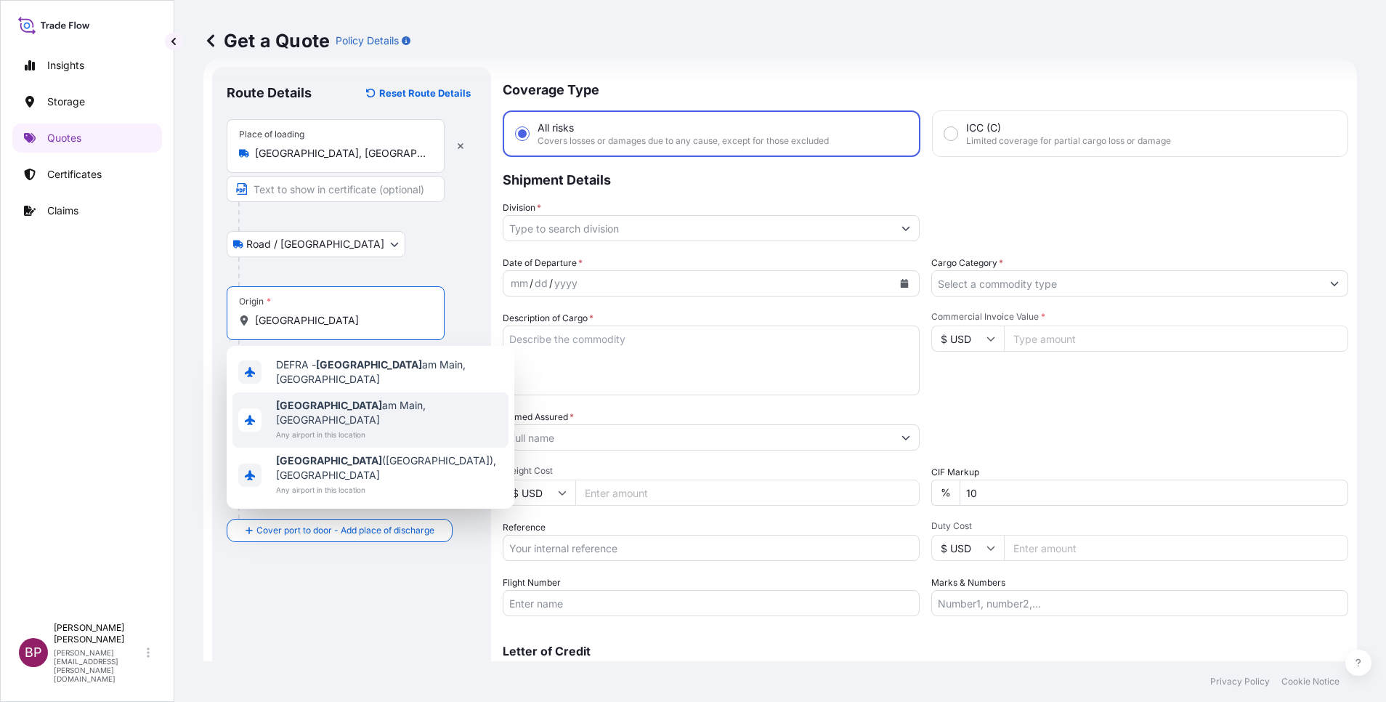
click at [353, 427] on span "Any airport in this location" at bounding box center [389, 434] width 227 height 15
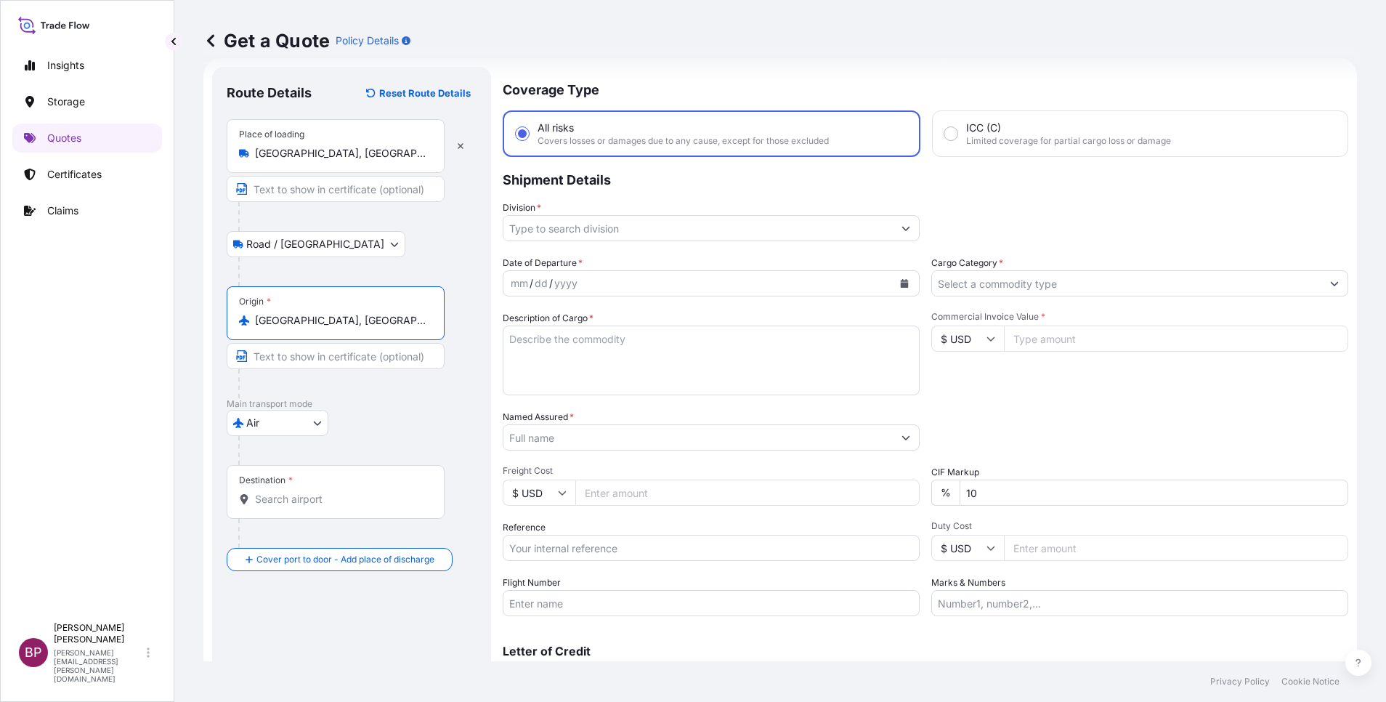
type input "[GEOGRAPHIC_DATA], [GEOGRAPHIC_DATA]"
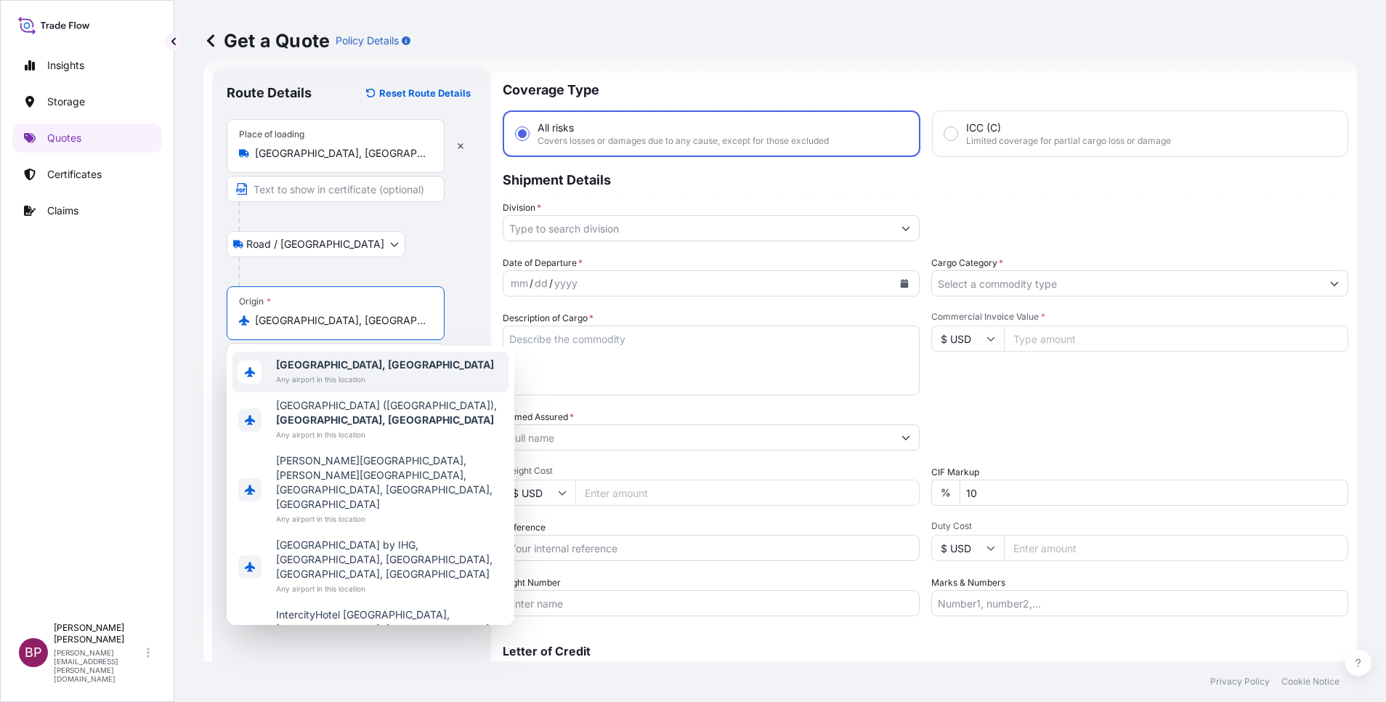
click at [303, 379] on span "Any airport in this location" at bounding box center [385, 379] width 218 height 15
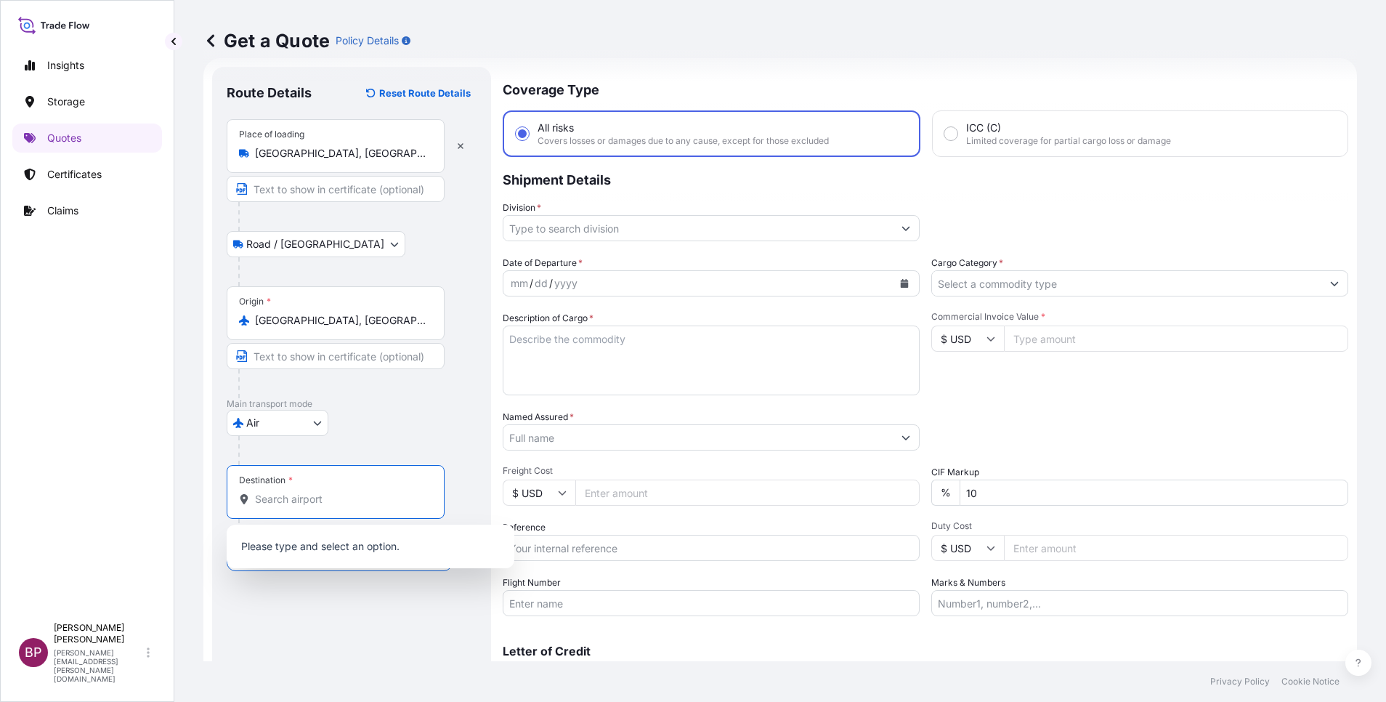
click at [323, 498] on input "Destination *" at bounding box center [340, 499] width 171 height 15
paste input "[GEOGRAPHIC_DATA]"
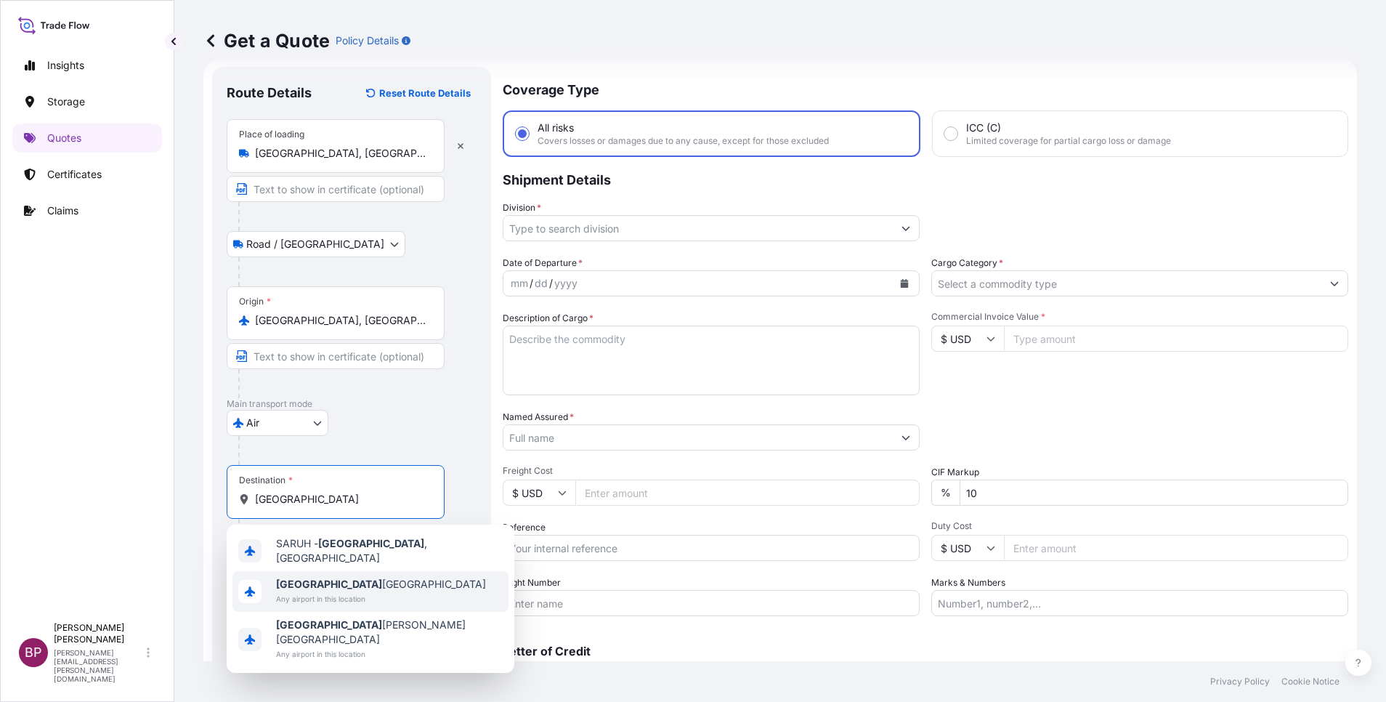
click at [349, 591] on span "Any airport in this location" at bounding box center [381, 598] width 210 height 15
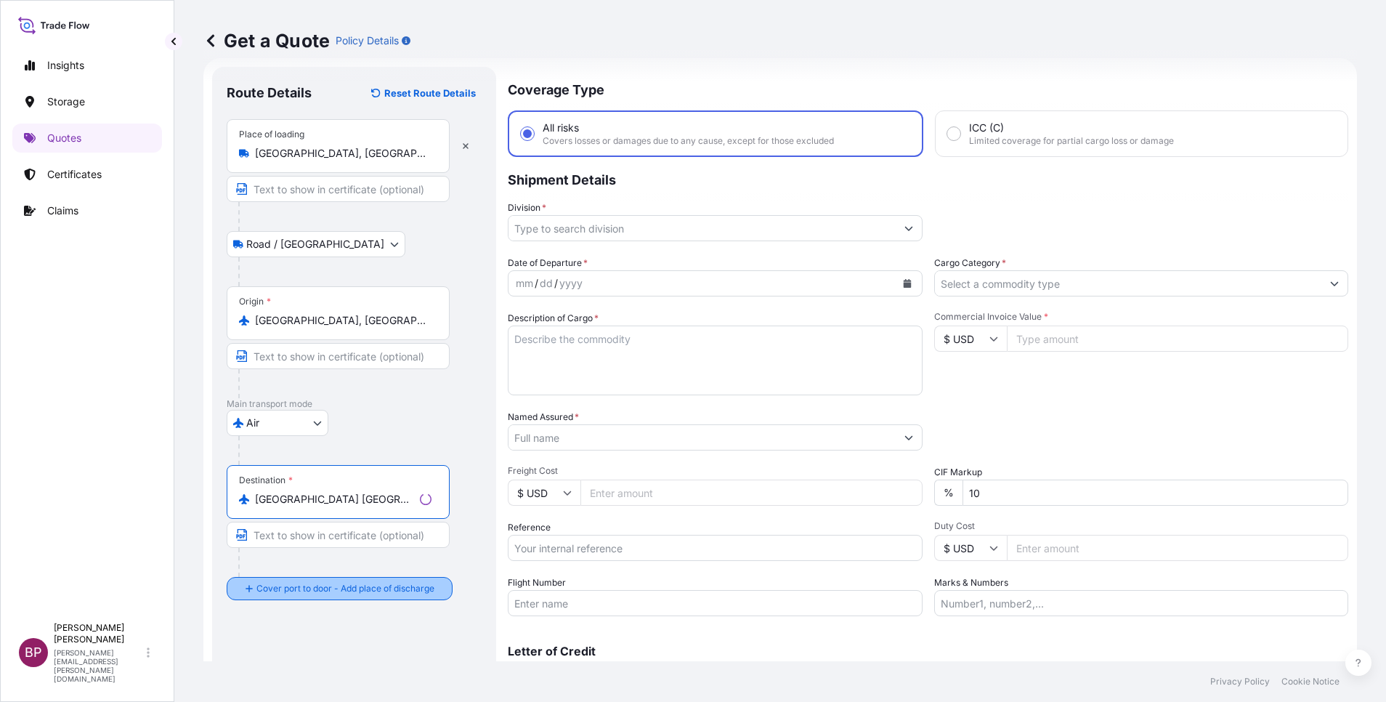
type input "[GEOGRAPHIC_DATA] [GEOGRAPHIC_DATA]"
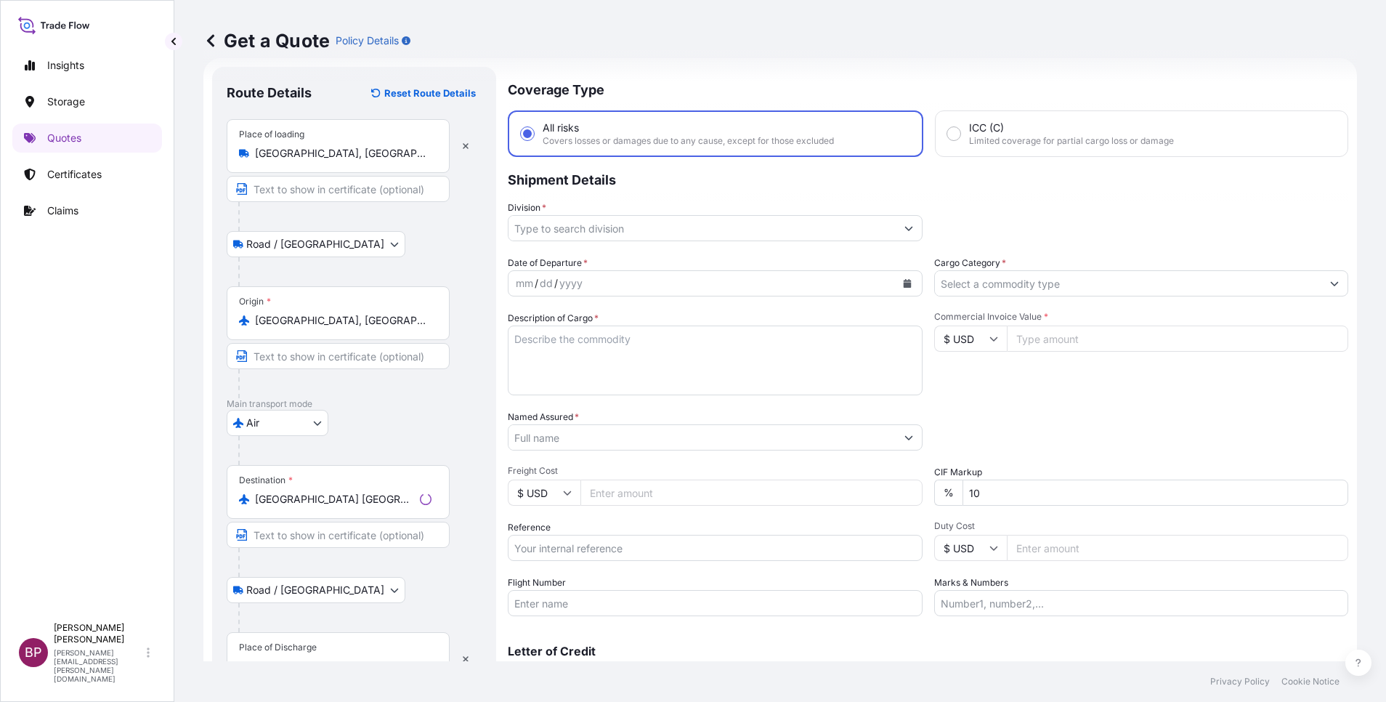
click at [321, 646] on div "Place of Discharge" at bounding box center [338, 659] width 223 height 54
click at [321, 659] on input "Place of Discharge" at bounding box center [343, 666] width 177 height 15
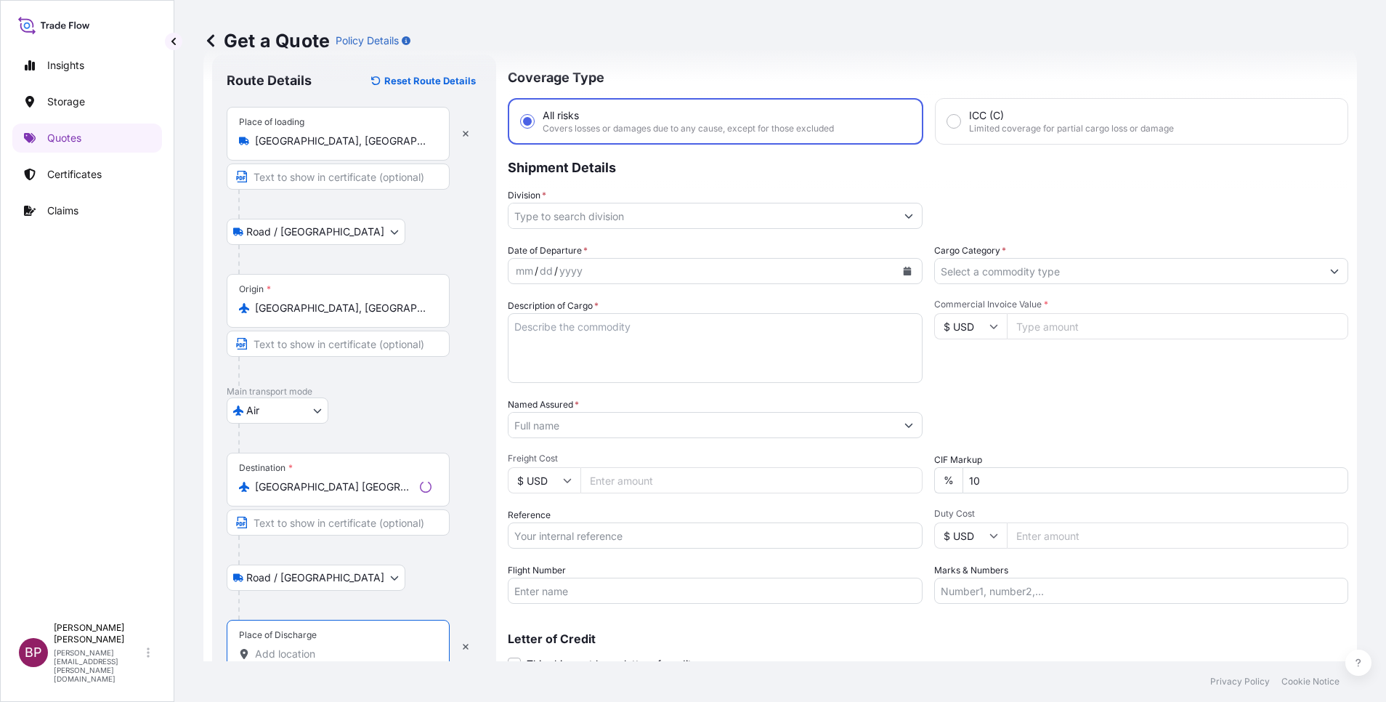
paste input "[GEOGRAPHIC_DATA]"
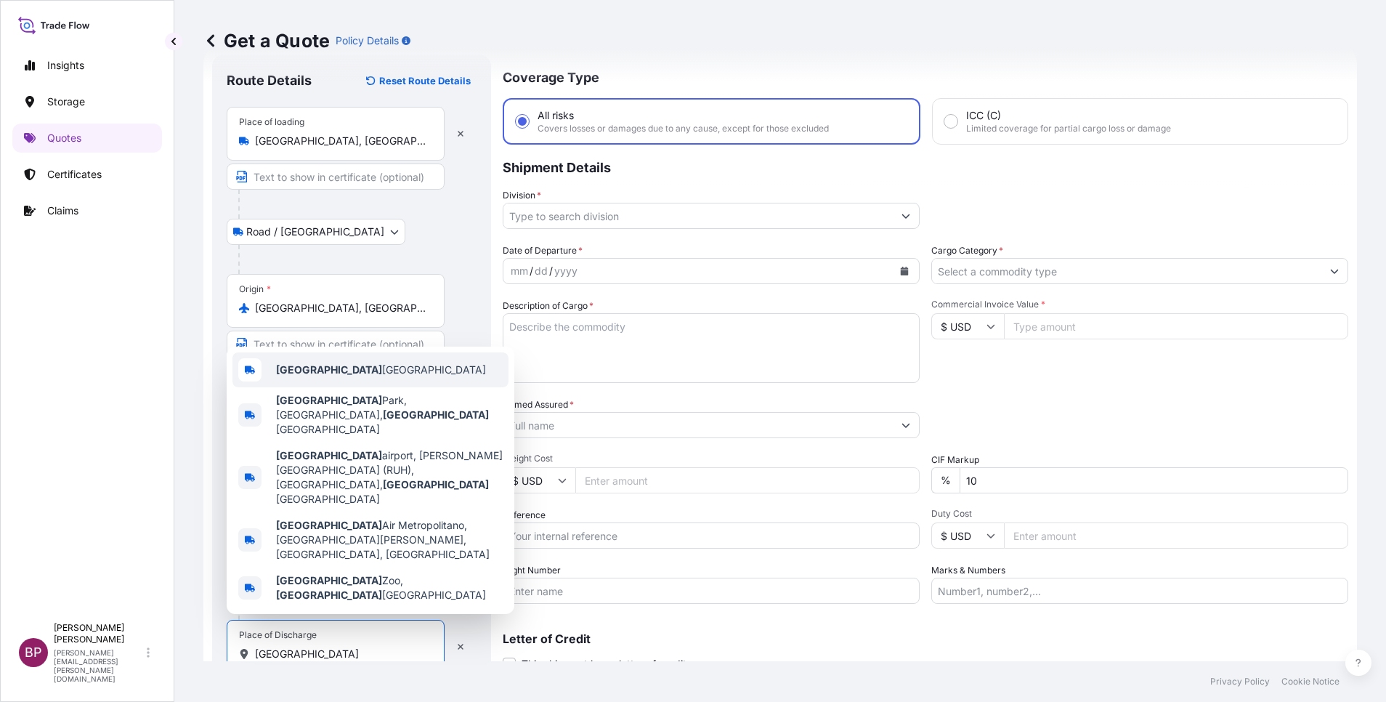
click at [333, 377] on span "[GEOGRAPHIC_DATA] [GEOGRAPHIC_DATA]" at bounding box center [381, 370] width 210 height 15
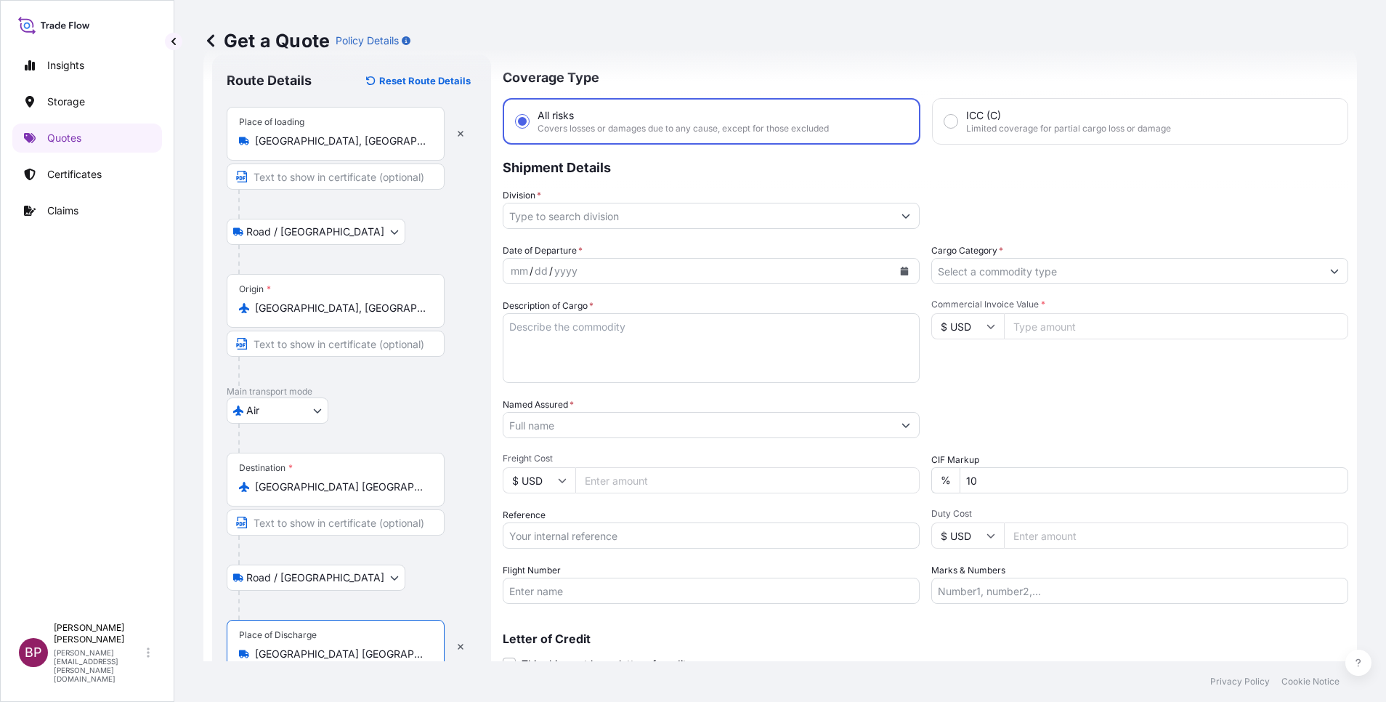
type input "[GEOGRAPHIC_DATA] [GEOGRAPHIC_DATA]"
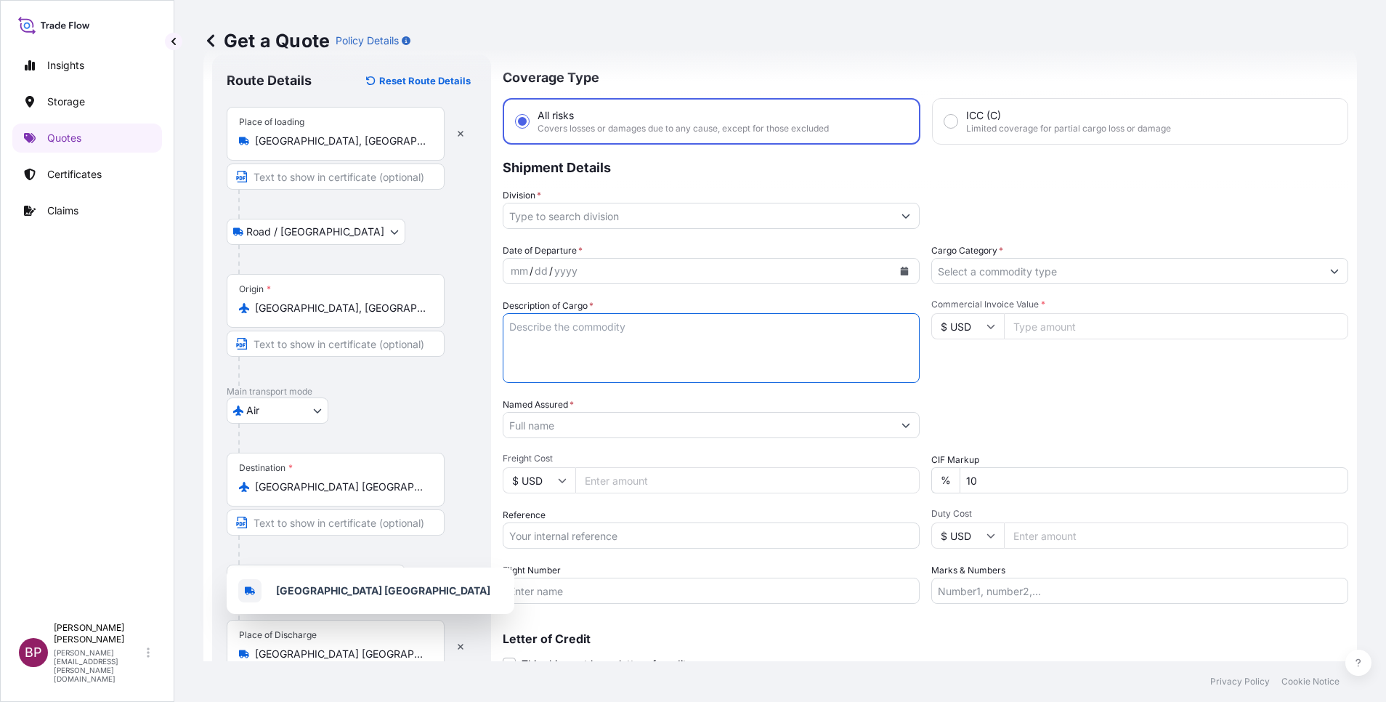
click at [671, 352] on textarea "Description of Cargo *" at bounding box center [711, 348] width 417 height 70
paste textarea "Medical equipment Kit."
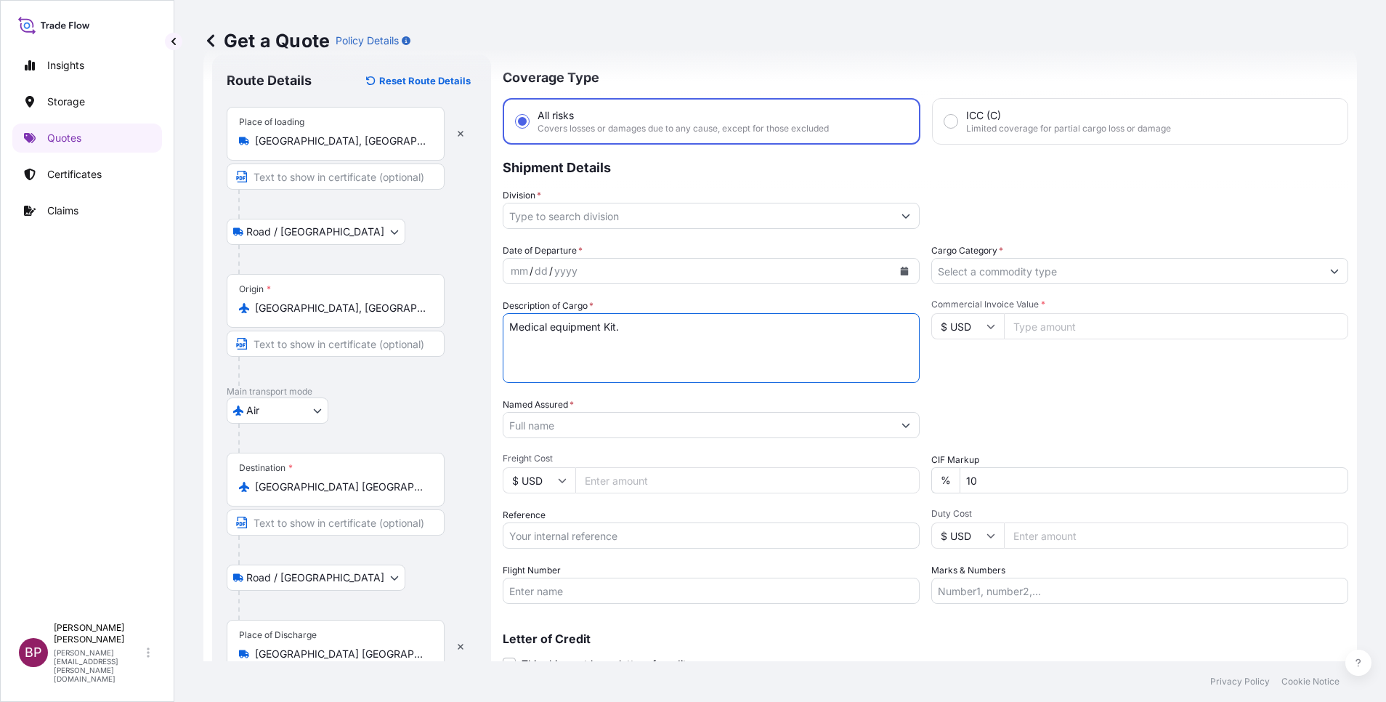
type textarea "Medical equipment Kit."
click at [986, 334] on input "$ USD" at bounding box center [968, 326] width 73 height 26
click at [965, 380] on div "€ EUR" at bounding box center [959, 366] width 61 height 28
type input "€ EUR"
click at [1045, 324] on input "Commercial Invoice Value *" at bounding box center [1176, 326] width 344 height 26
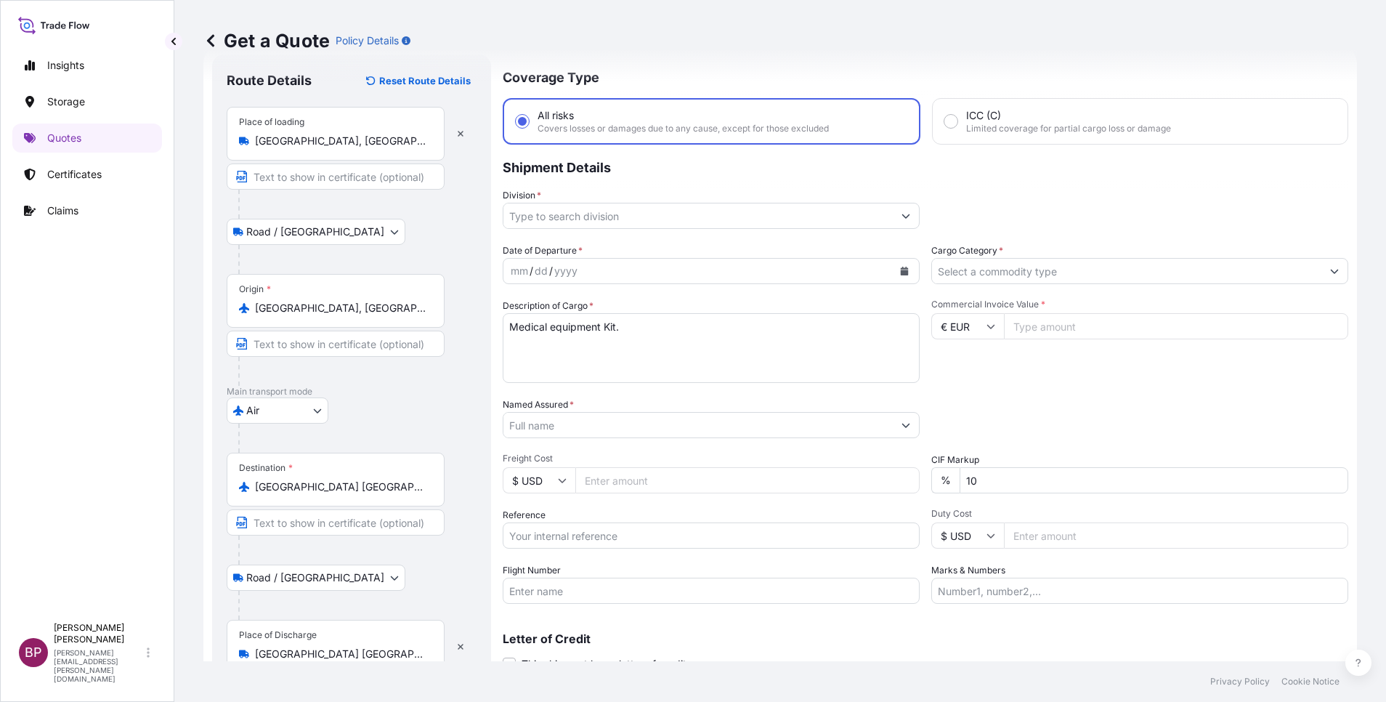
paste input "45153580"
type input "45153580"
click at [603, 429] on input "Named Assured *" at bounding box center [698, 425] width 389 height 26
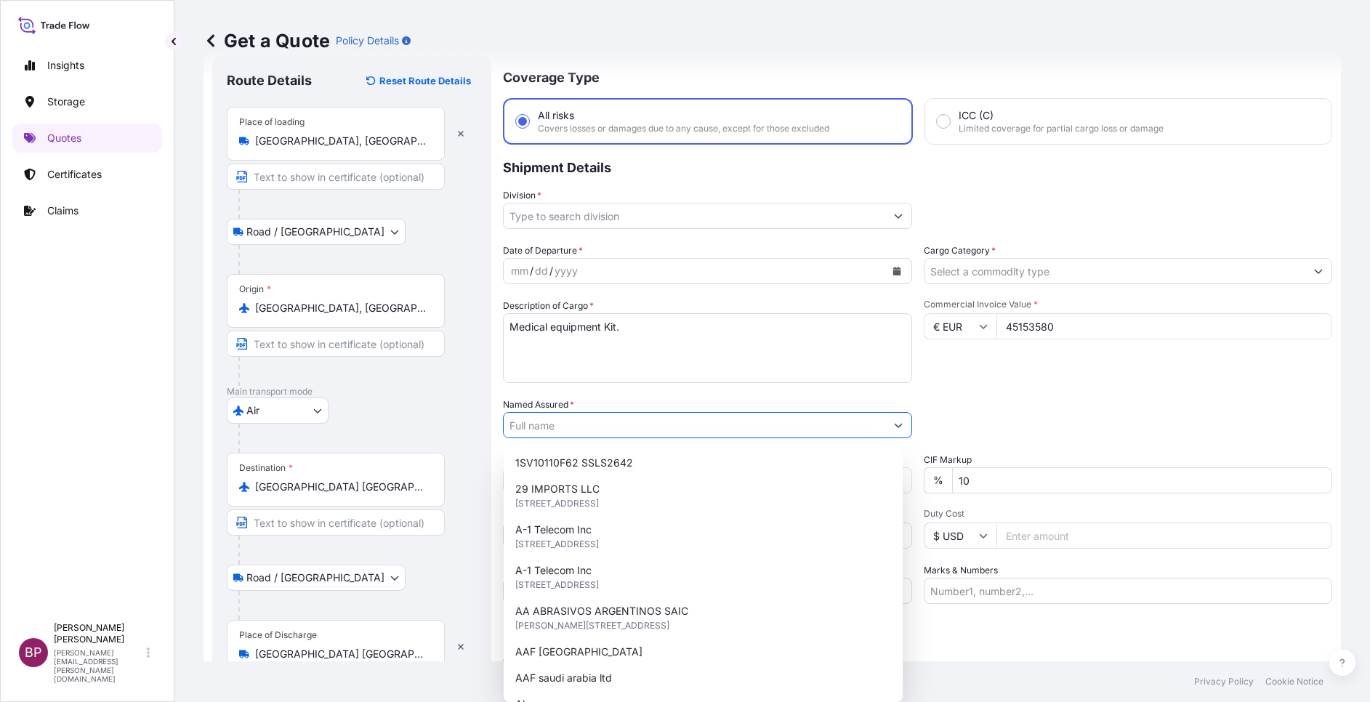
paste input "Al Mofadaly Trading Est"
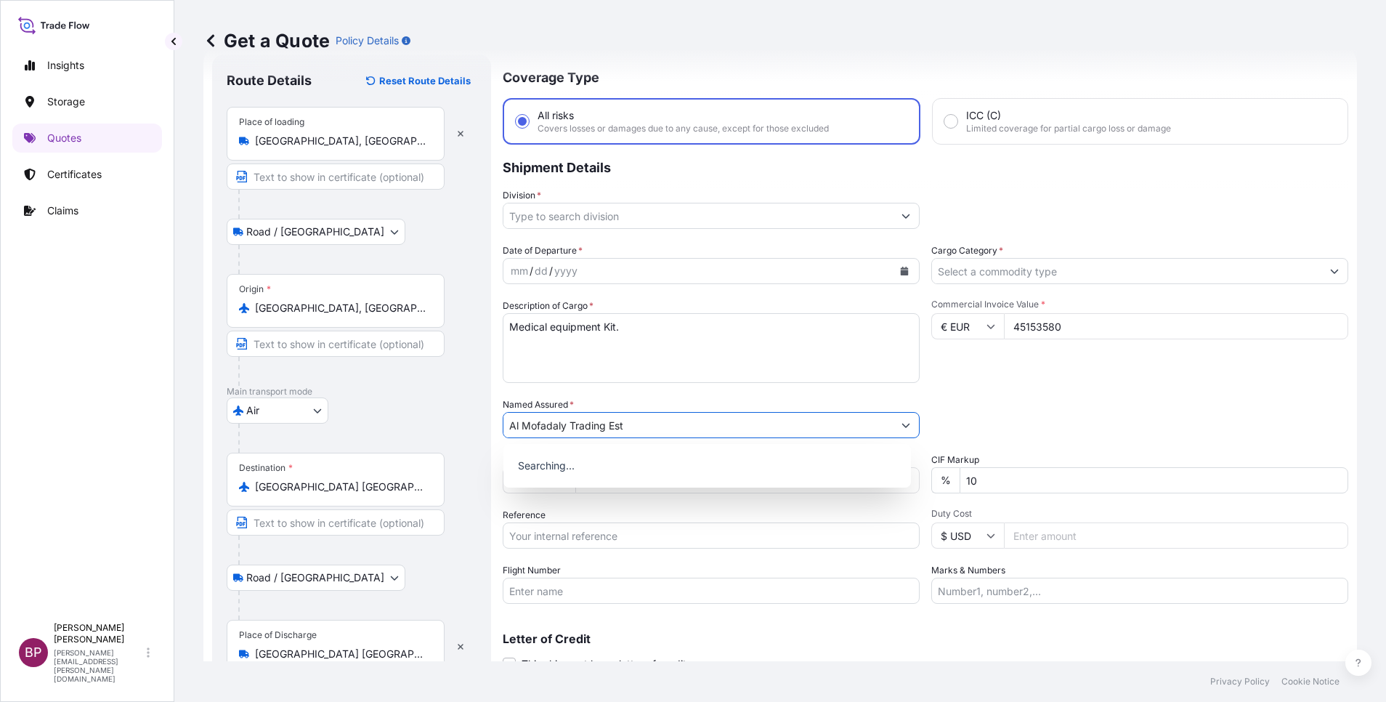
type input "Al Mofadaly Trading Est"
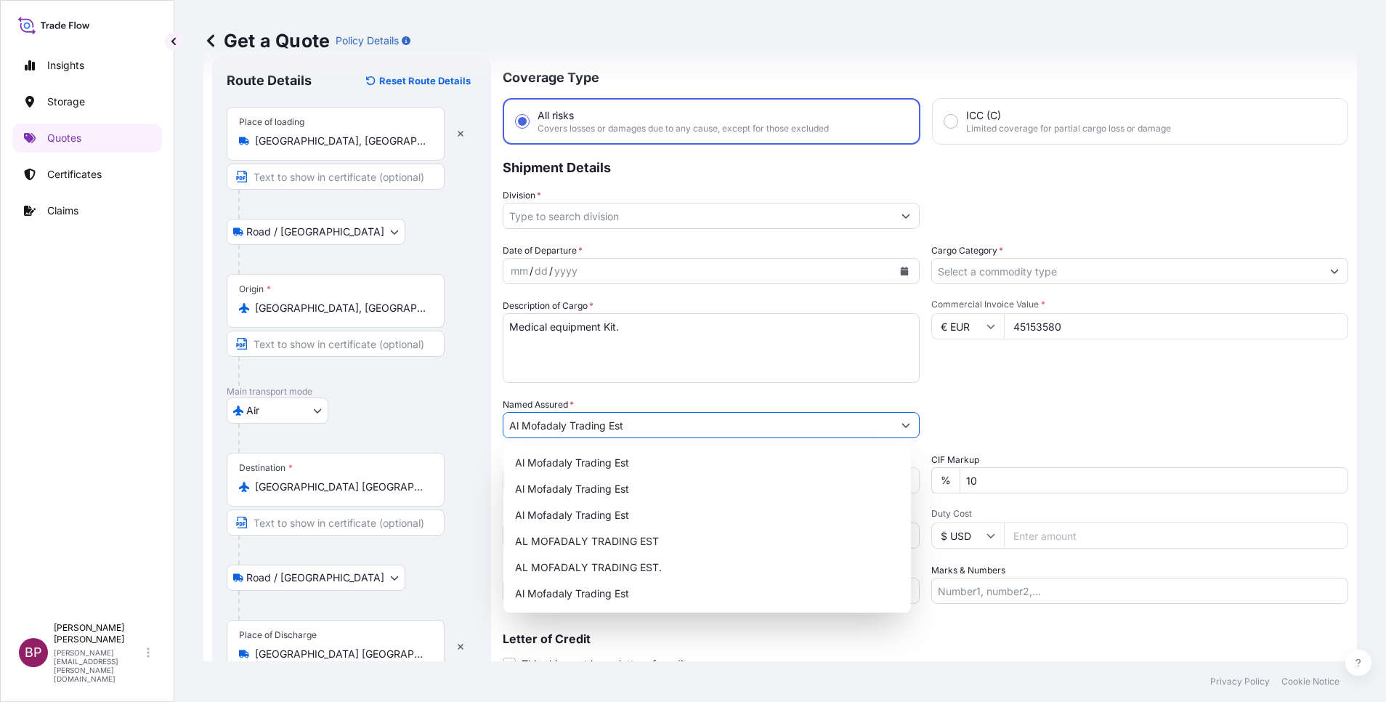
click at [902, 218] on icon "Show suggestions" at bounding box center [906, 215] width 9 height 9
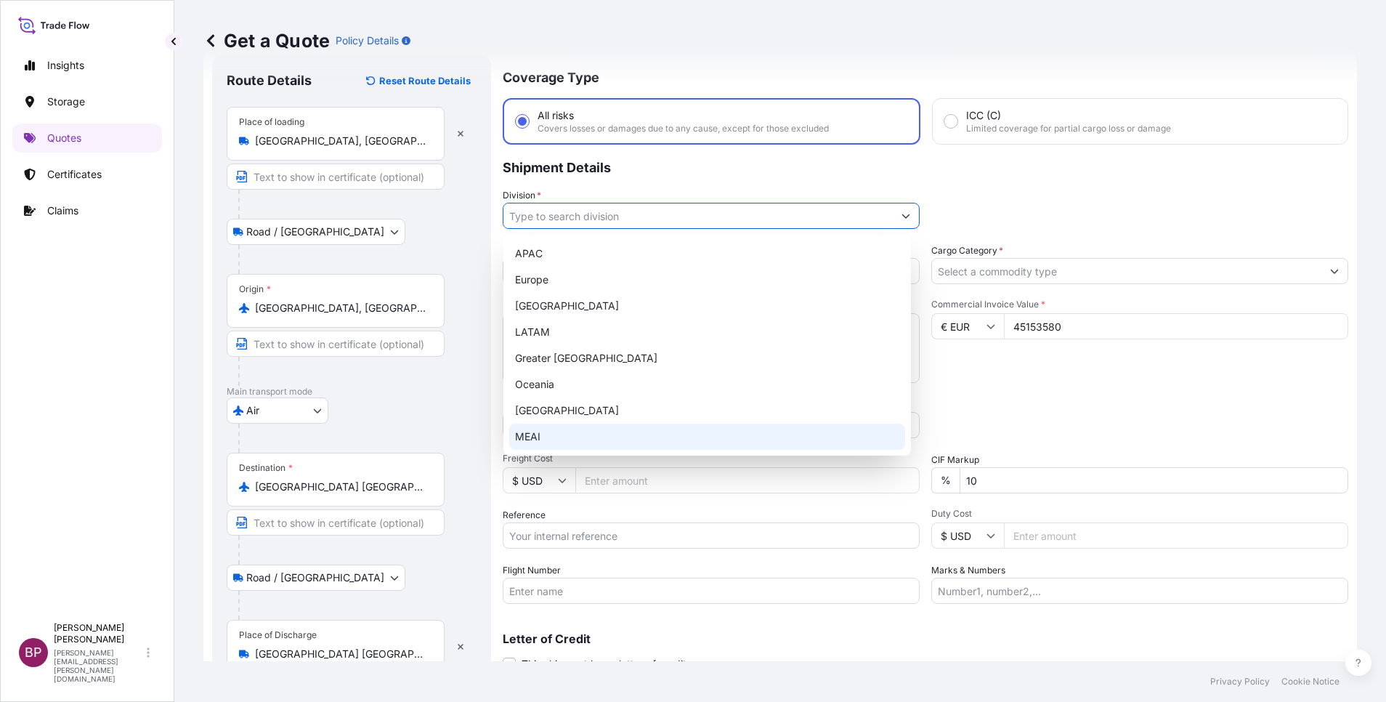
click at [578, 428] on div "MEAI" at bounding box center [707, 437] width 396 height 26
type input "MEAI"
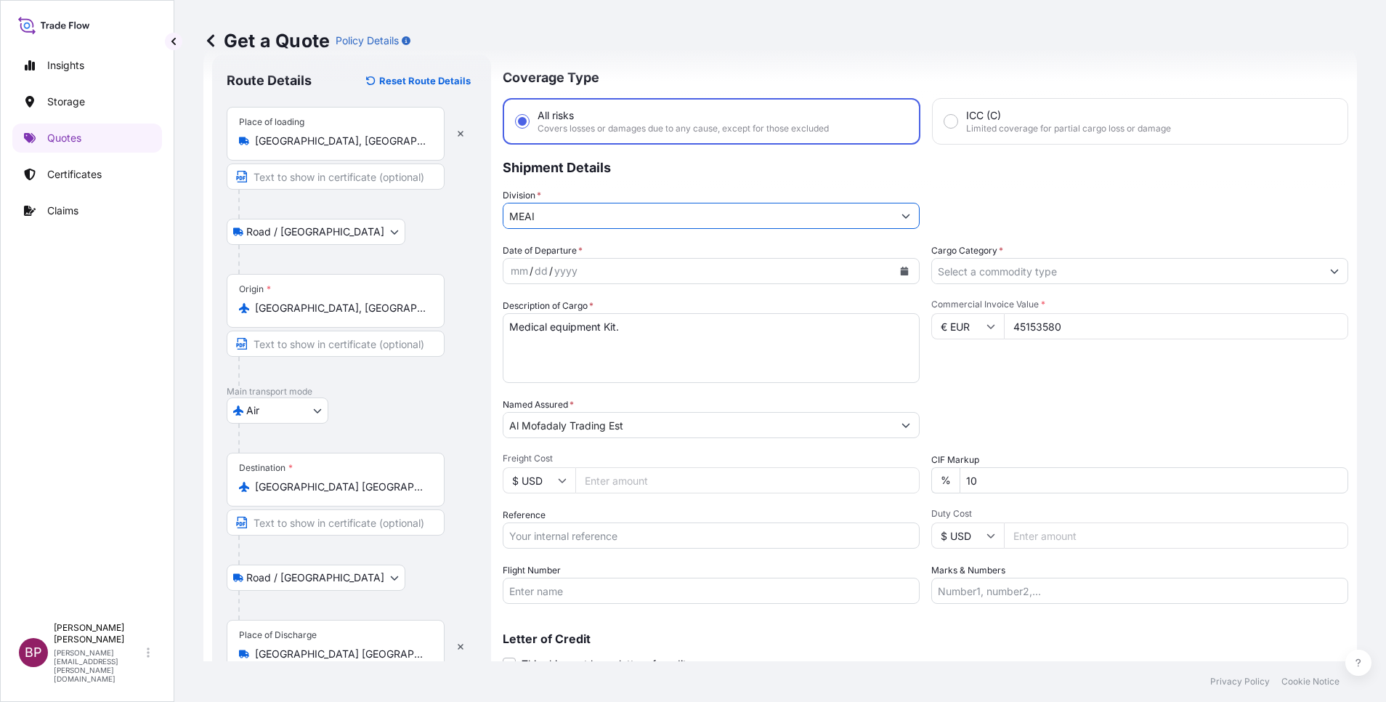
click at [1322, 276] on button "Show suggestions" at bounding box center [1335, 271] width 26 height 26
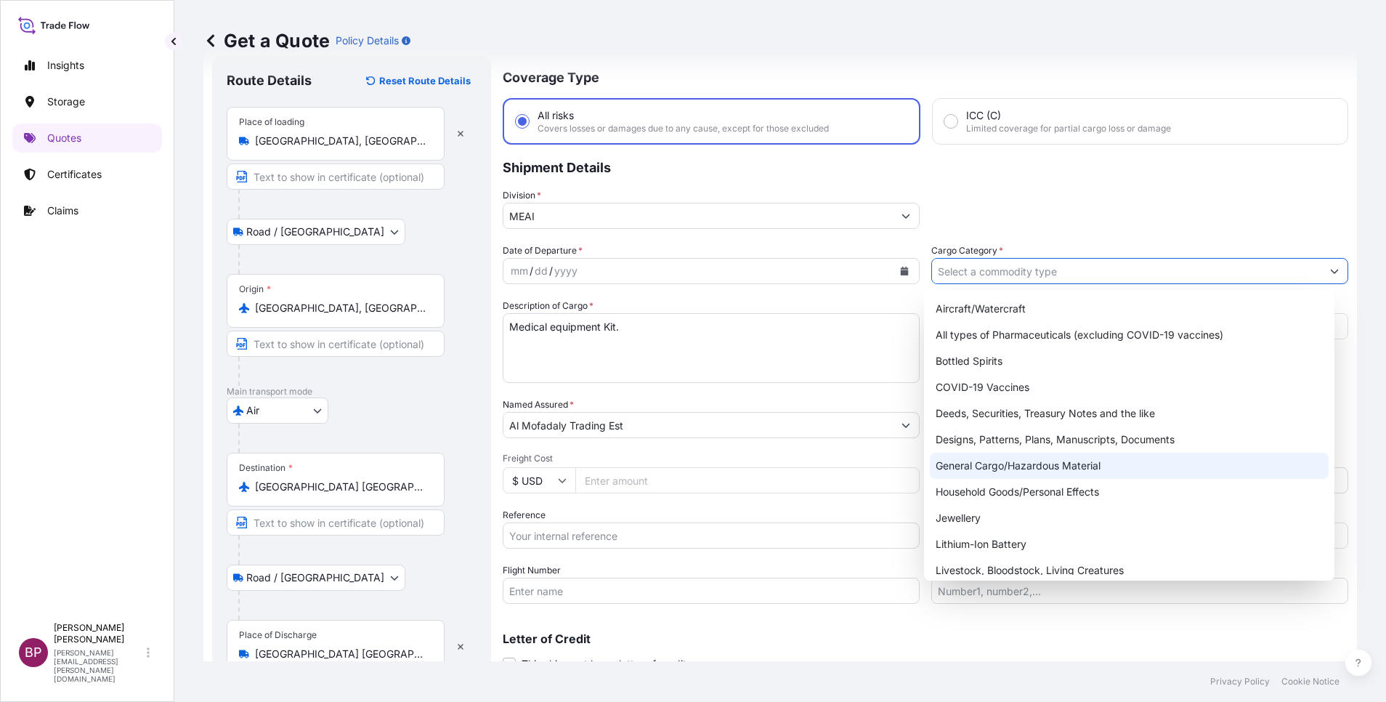
click at [1063, 470] on div "General Cargo/Hazardous Material" at bounding box center [1129, 466] width 399 height 26
type input "General Cargo/Hazardous Material"
click at [902, 268] on button "Calendar" at bounding box center [904, 270] width 23 height 23
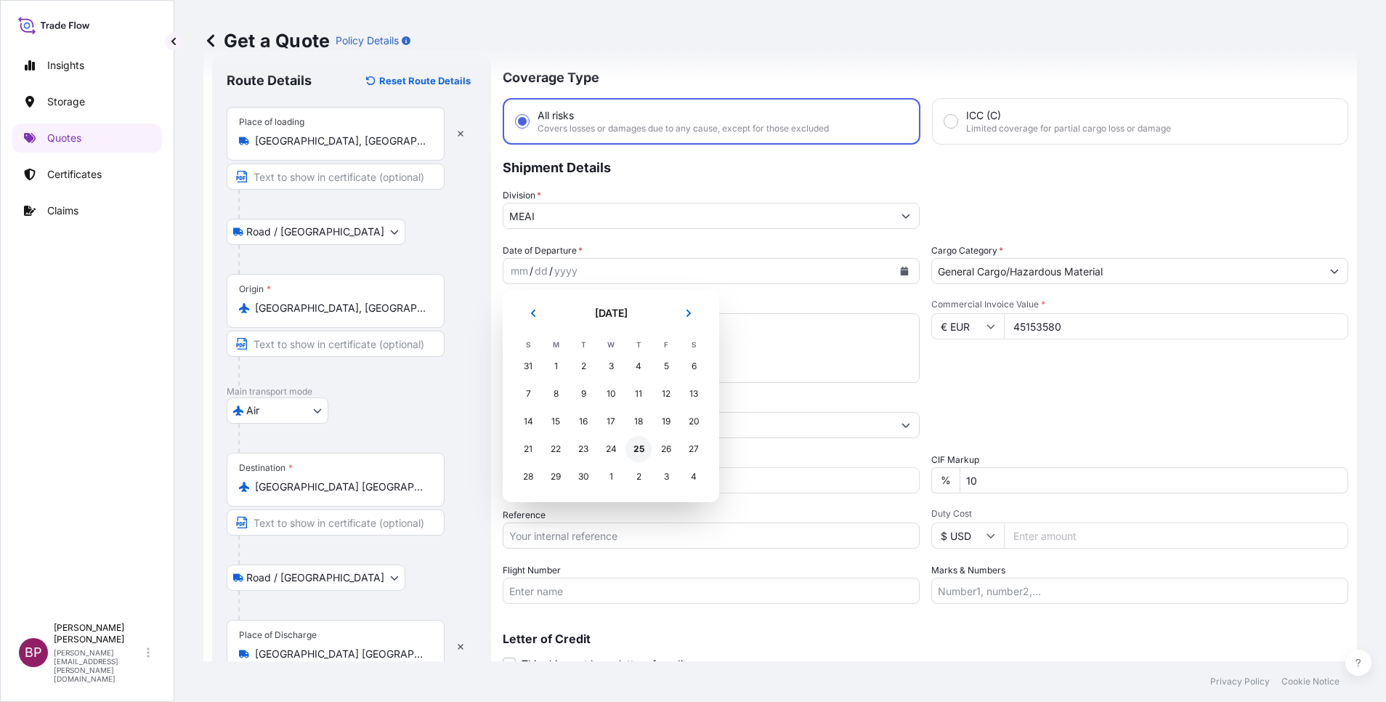
click at [641, 446] on div "25" at bounding box center [639, 449] width 26 height 26
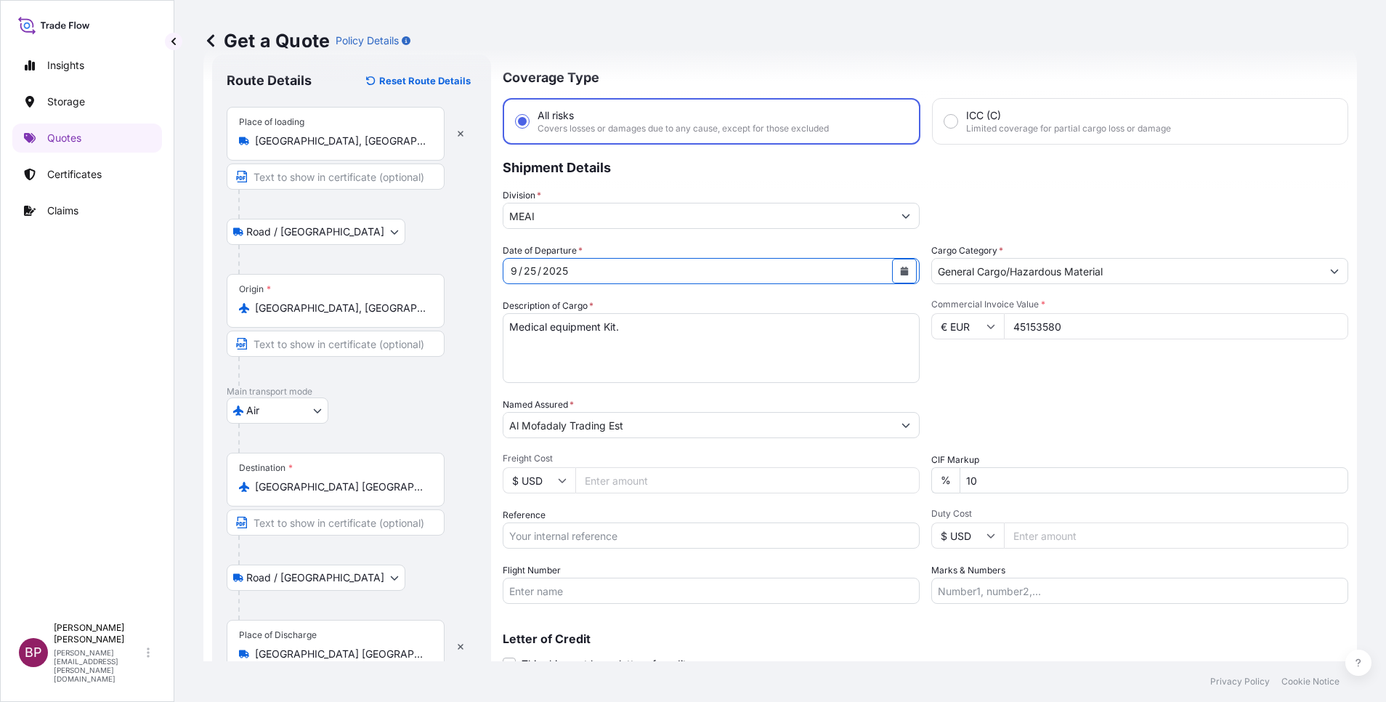
drag, startPoint x: 991, startPoint y: 481, endPoint x: 742, endPoint y: 452, distance: 250.9
click at [743, 453] on div "Date of Departure * [DATE] Cargo Category * General Cargo/Hazardous Material De…" at bounding box center [926, 423] width 846 height 360
type input "0"
click at [992, 401] on div "Packing Category Type to search a container mode Please select a primary mode o…" at bounding box center [1140, 417] width 417 height 41
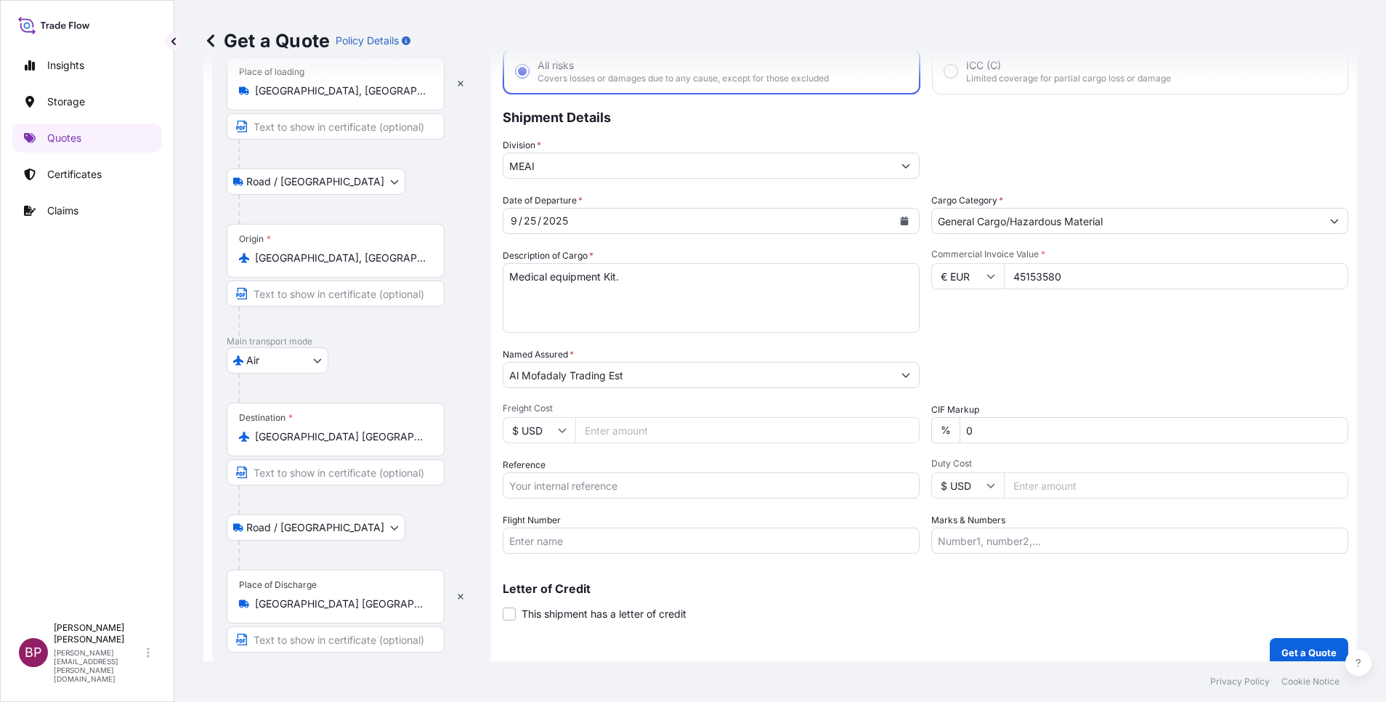
scroll to position [100, 0]
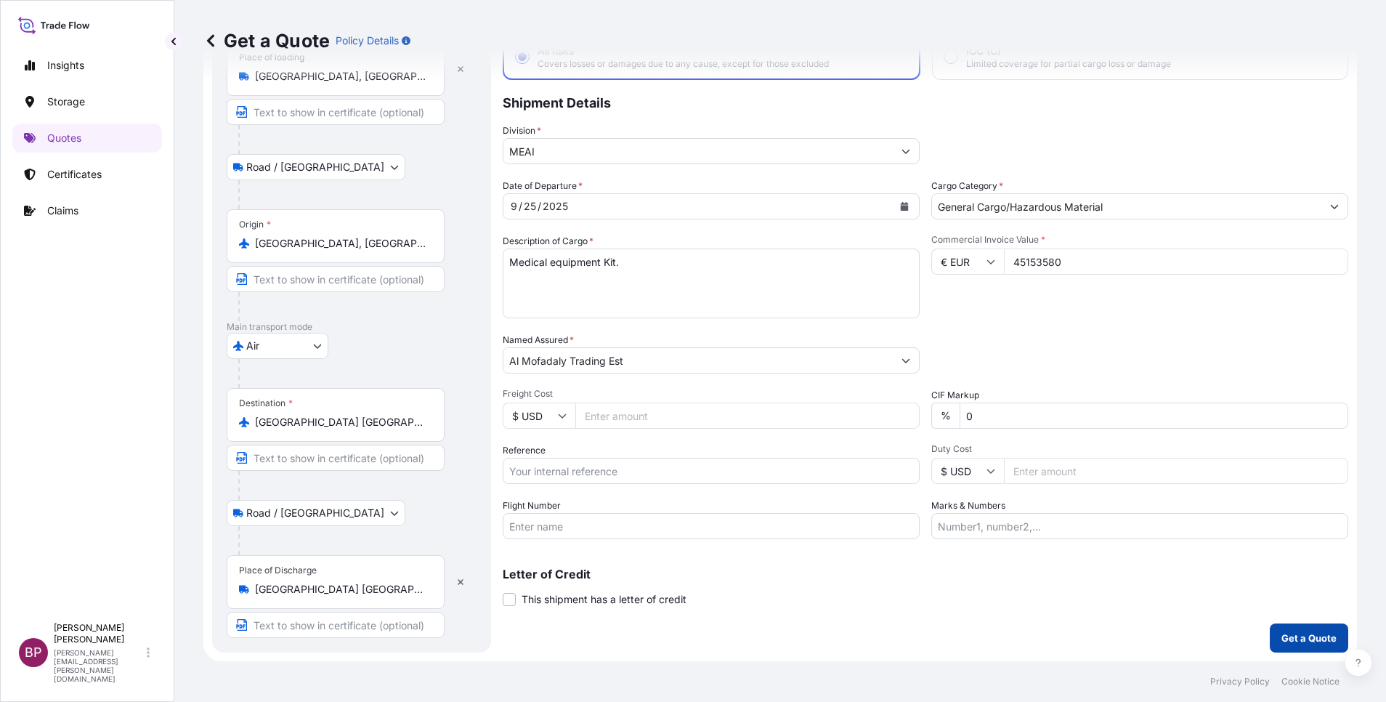
click at [1282, 637] on p "Get a Quote" at bounding box center [1309, 638] width 55 height 15
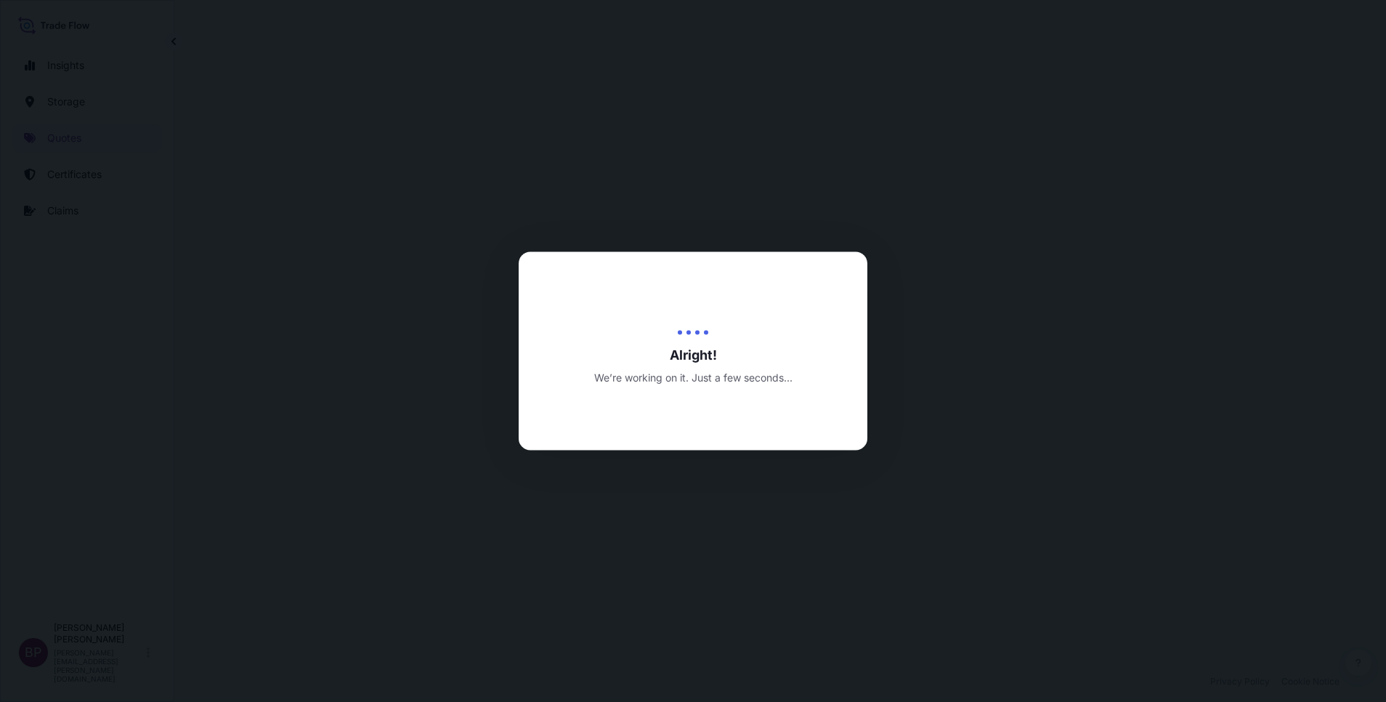
select select "Road / [GEOGRAPHIC_DATA]"
select select "Air"
select select "Road / [GEOGRAPHIC_DATA]"
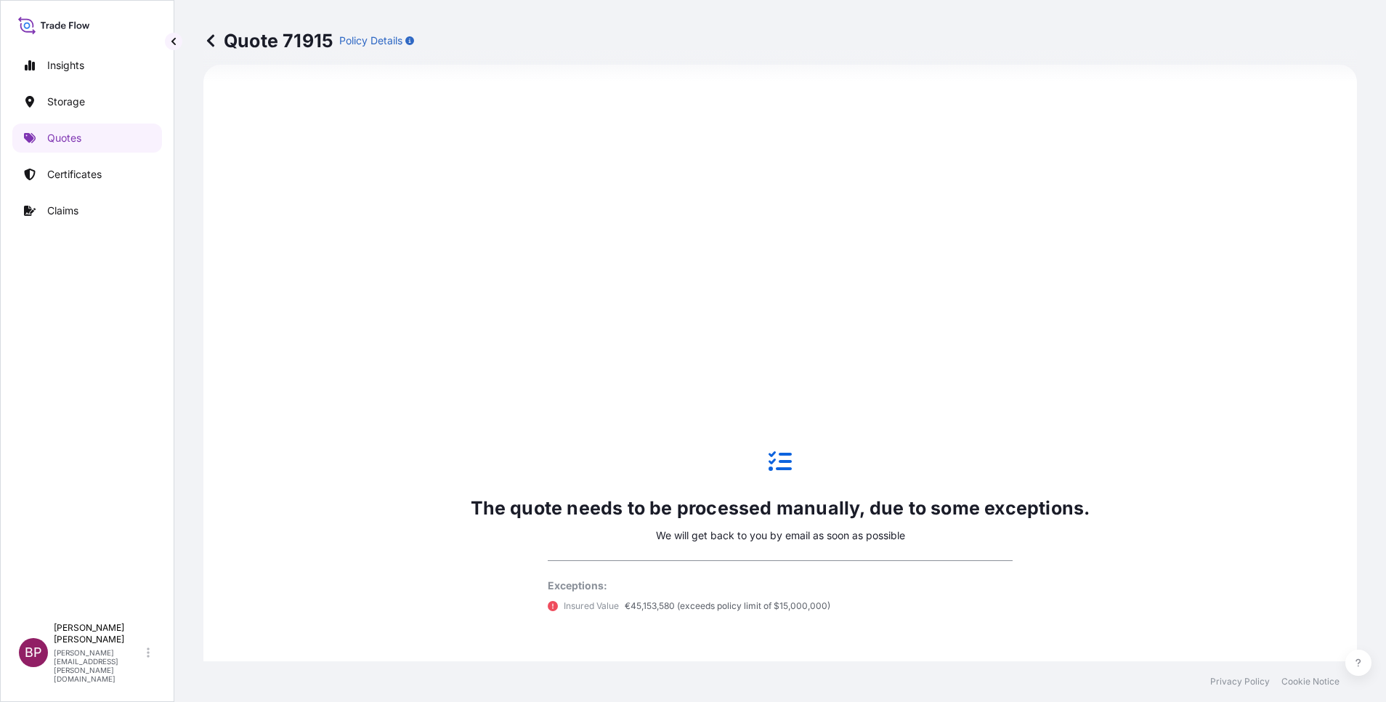
scroll to position [698, 0]
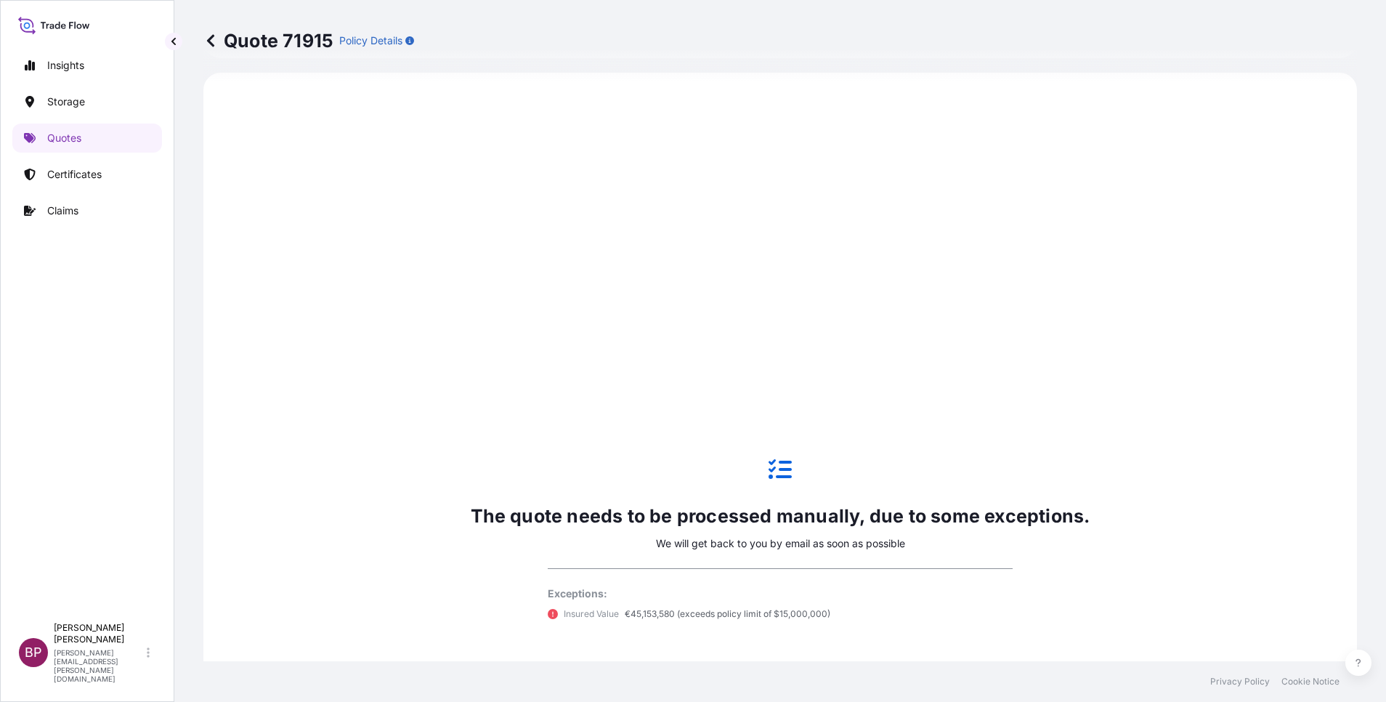
click at [213, 41] on icon at bounding box center [210, 40] width 15 height 15
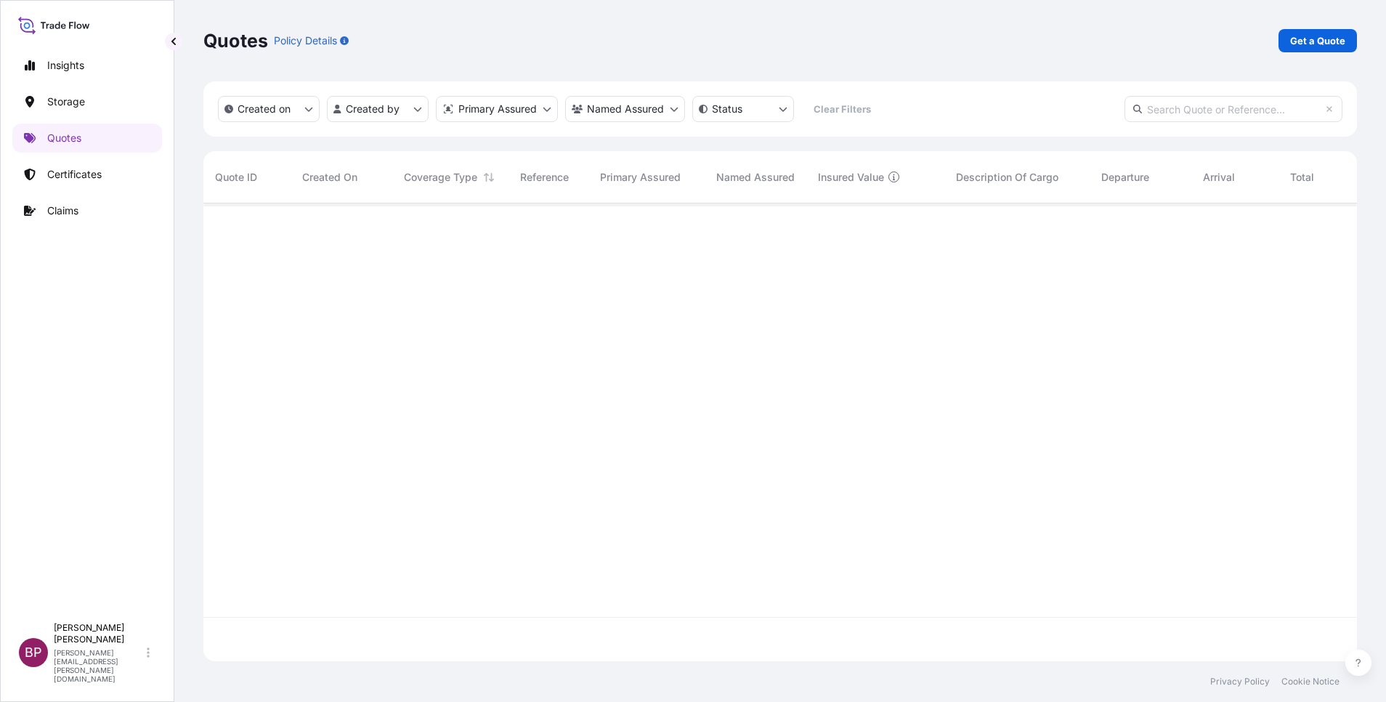
scroll to position [449, 1137]
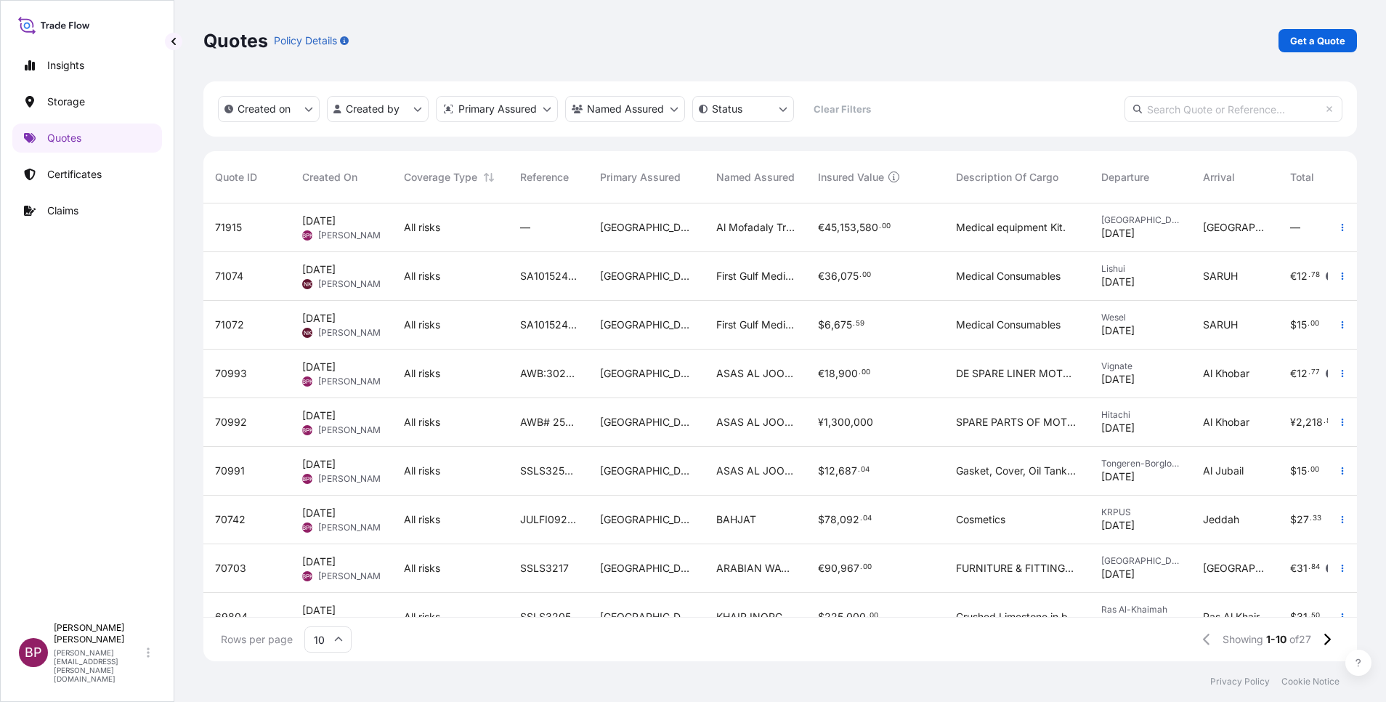
click at [974, 237] on div "Medical equipment Kit." at bounding box center [1017, 227] width 145 height 49
select select "Road / [GEOGRAPHIC_DATA]"
select select "Air"
select select "Road / [GEOGRAPHIC_DATA]"
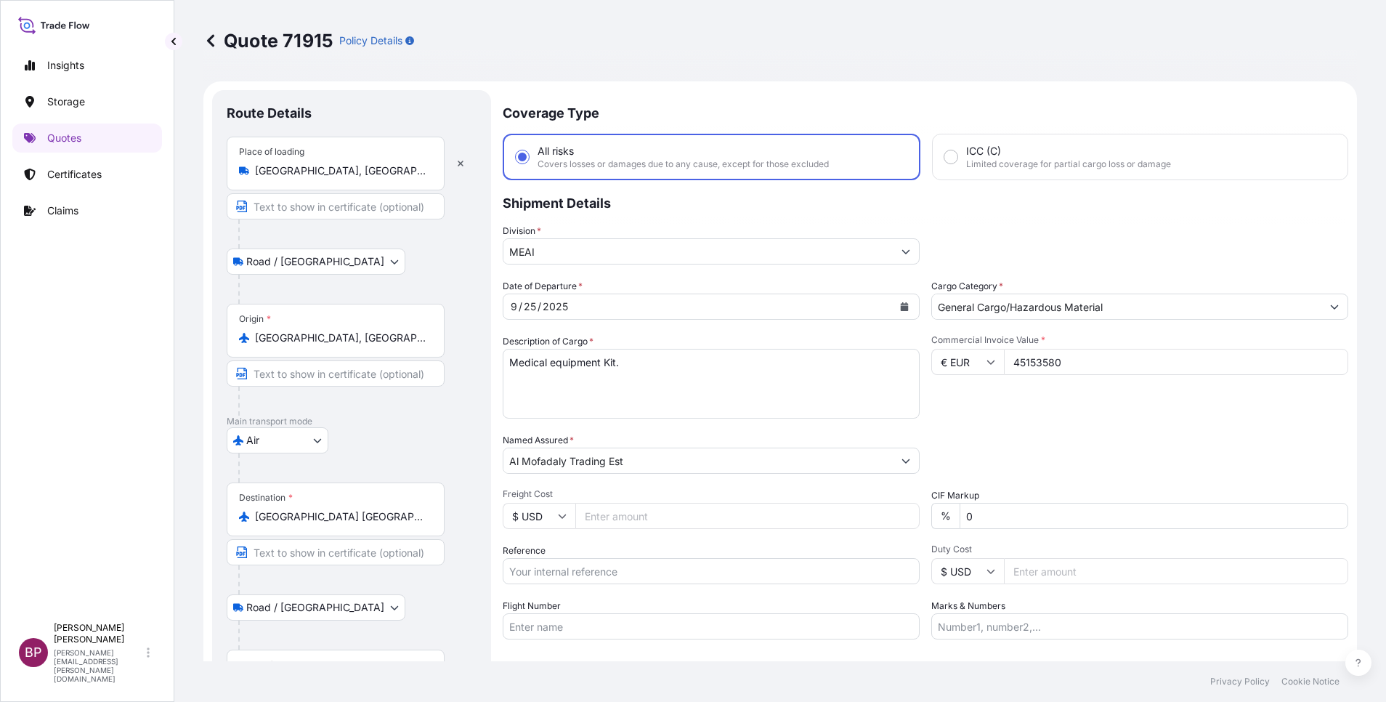
click at [1042, 367] on input "45153580" at bounding box center [1176, 362] width 344 height 26
type input "451535.80"
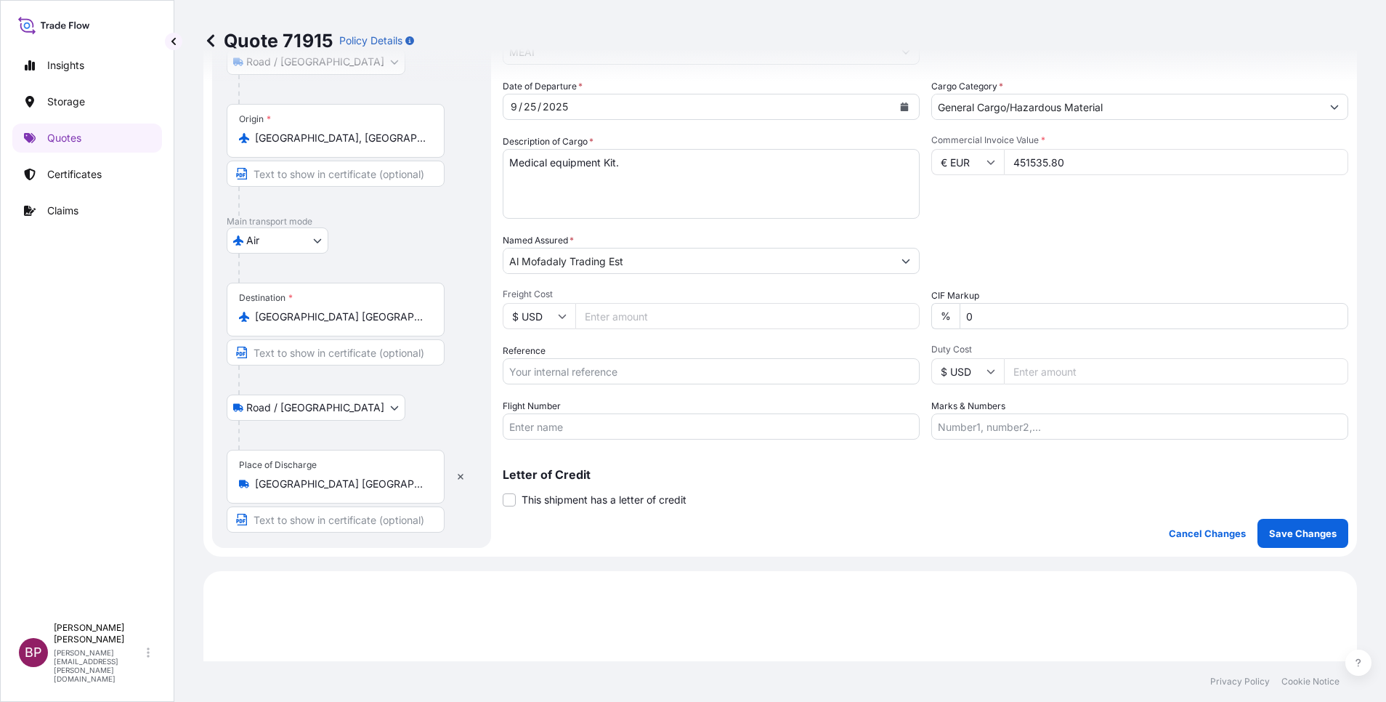
scroll to position [109, 0]
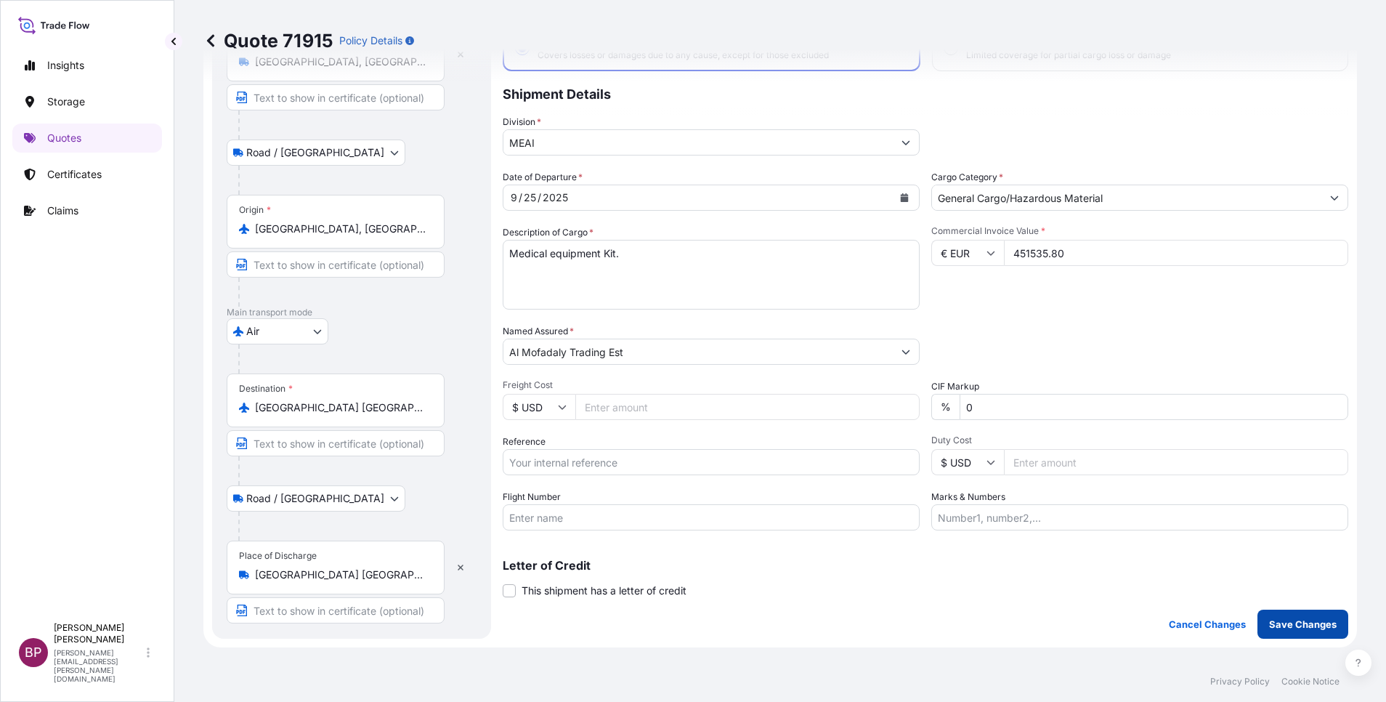
click at [1270, 621] on p "Save Changes" at bounding box center [1303, 624] width 68 height 15
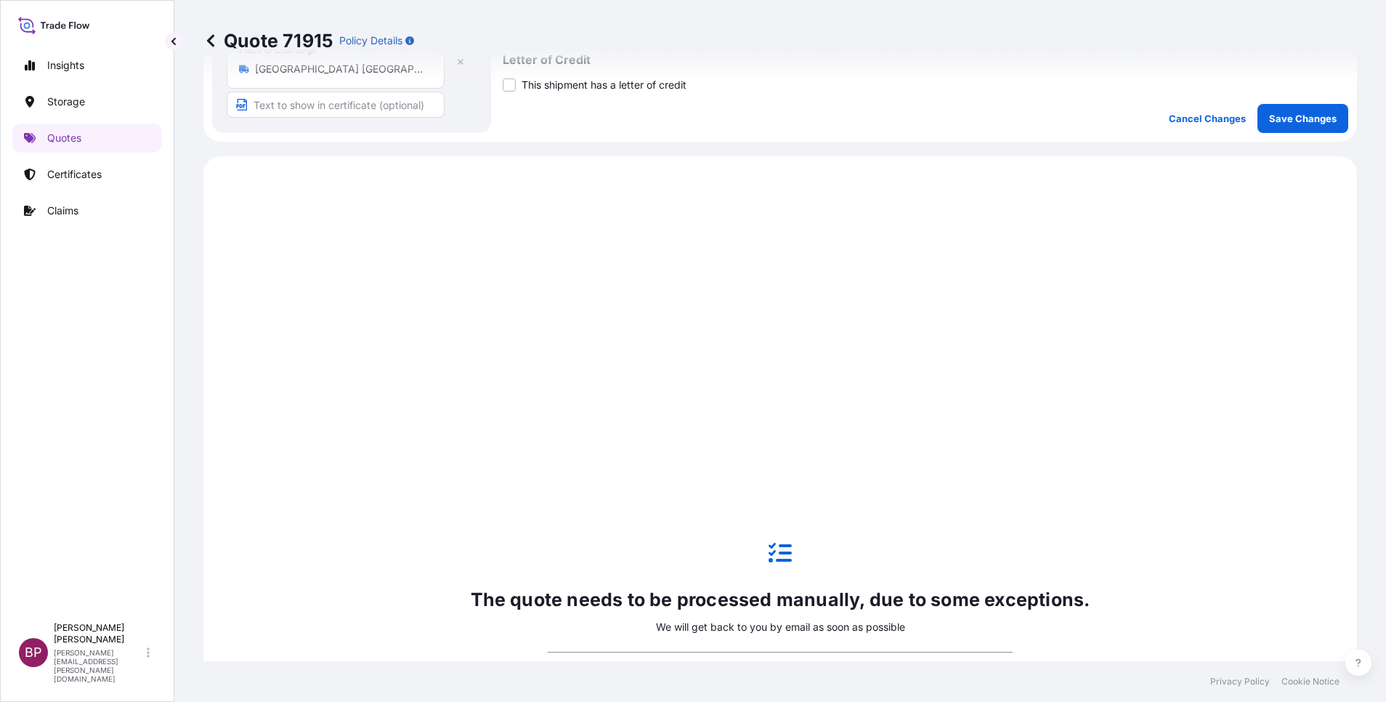
scroll to position [698, 0]
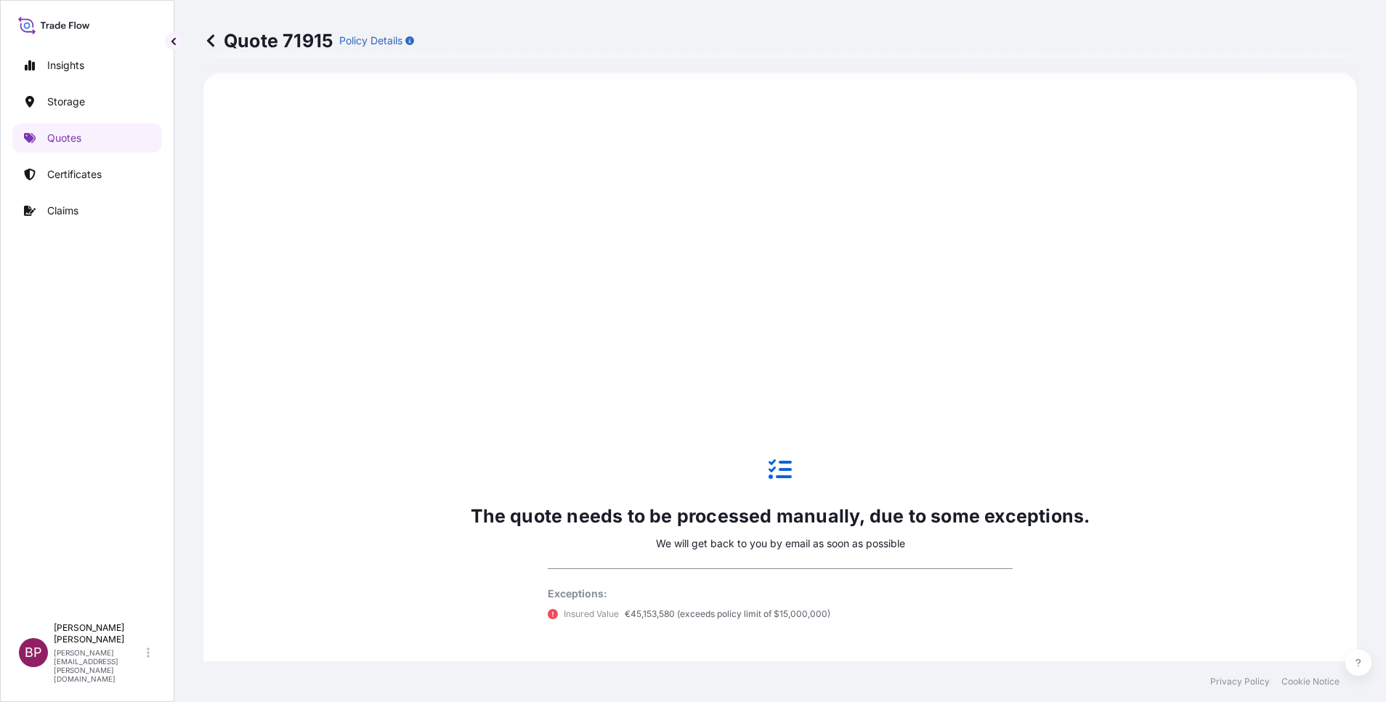
select select "Road / [GEOGRAPHIC_DATA]"
select select "Air"
select select "Road / [GEOGRAPHIC_DATA]"
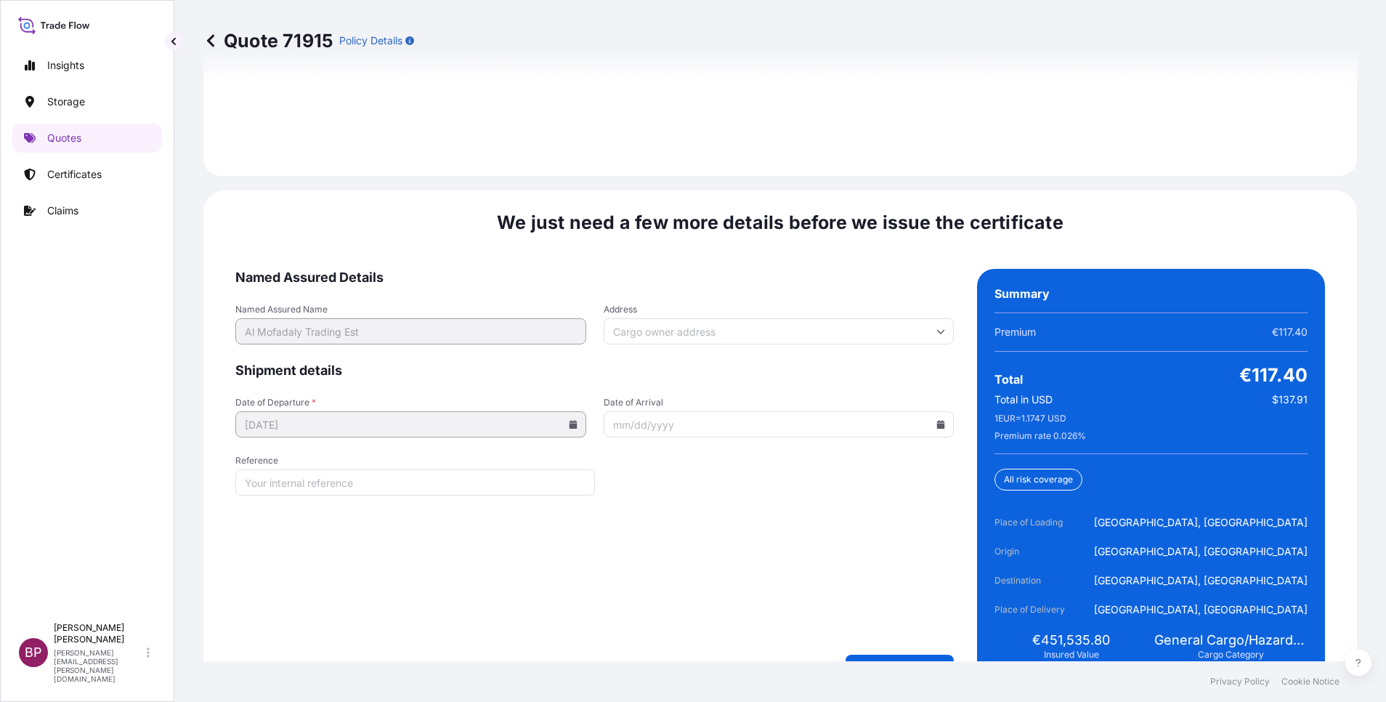
scroll to position [2229, 0]
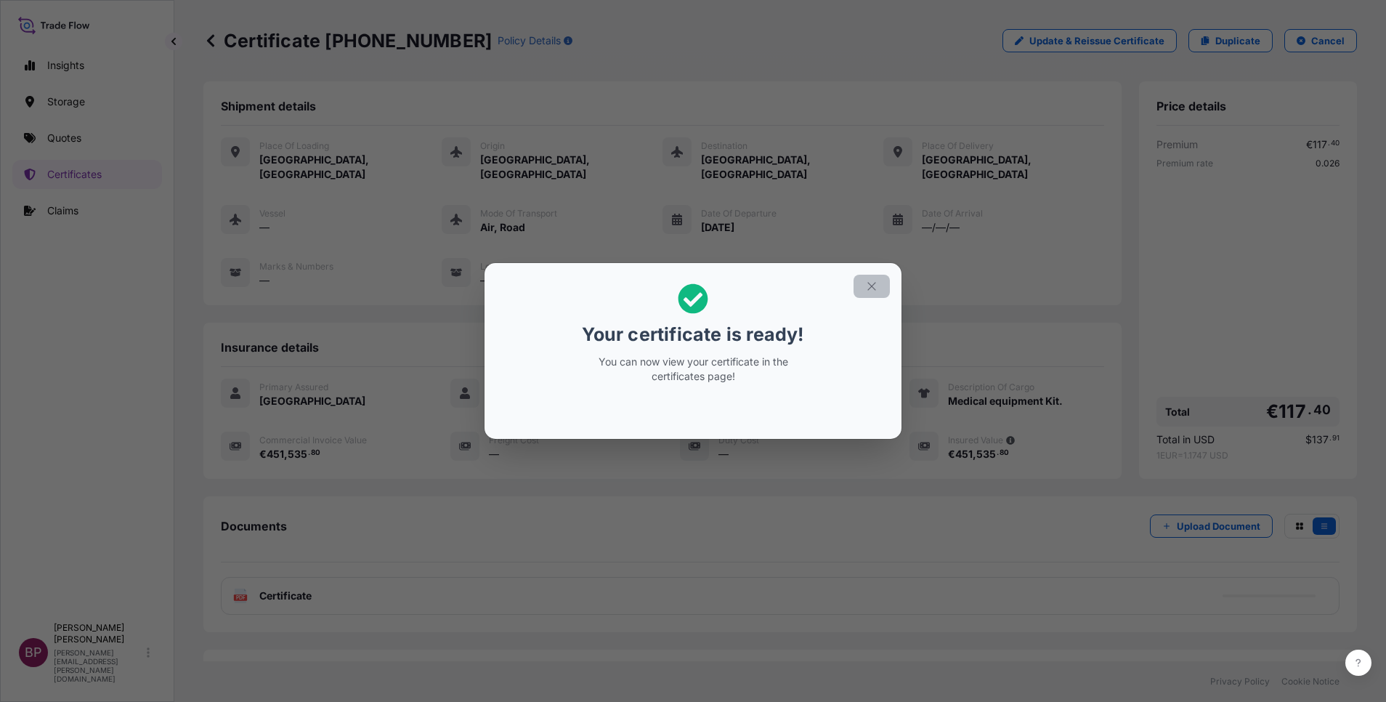
click at [873, 284] on icon "button" at bounding box center [871, 286] width 13 height 13
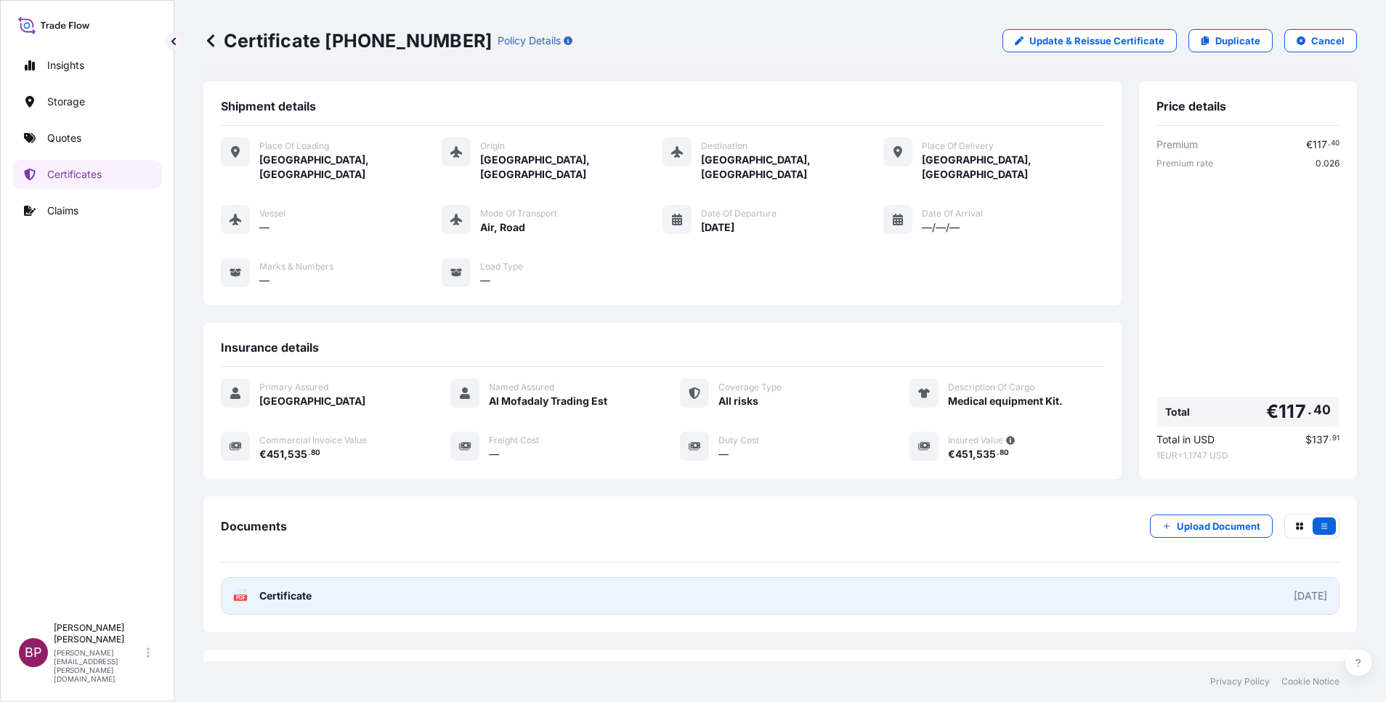
click at [301, 589] on span "Certificate" at bounding box center [285, 596] width 52 height 15
